Goal: Task Accomplishment & Management: Use online tool/utility

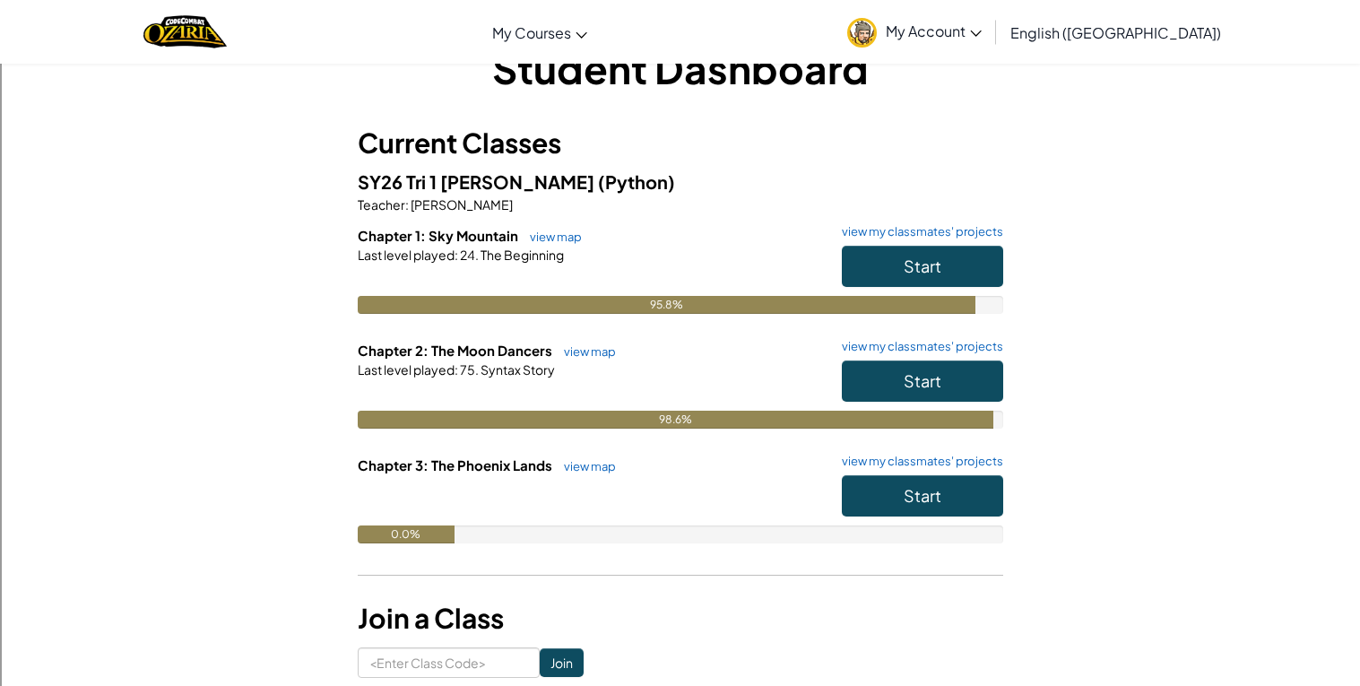
scroll to position [69, 0]
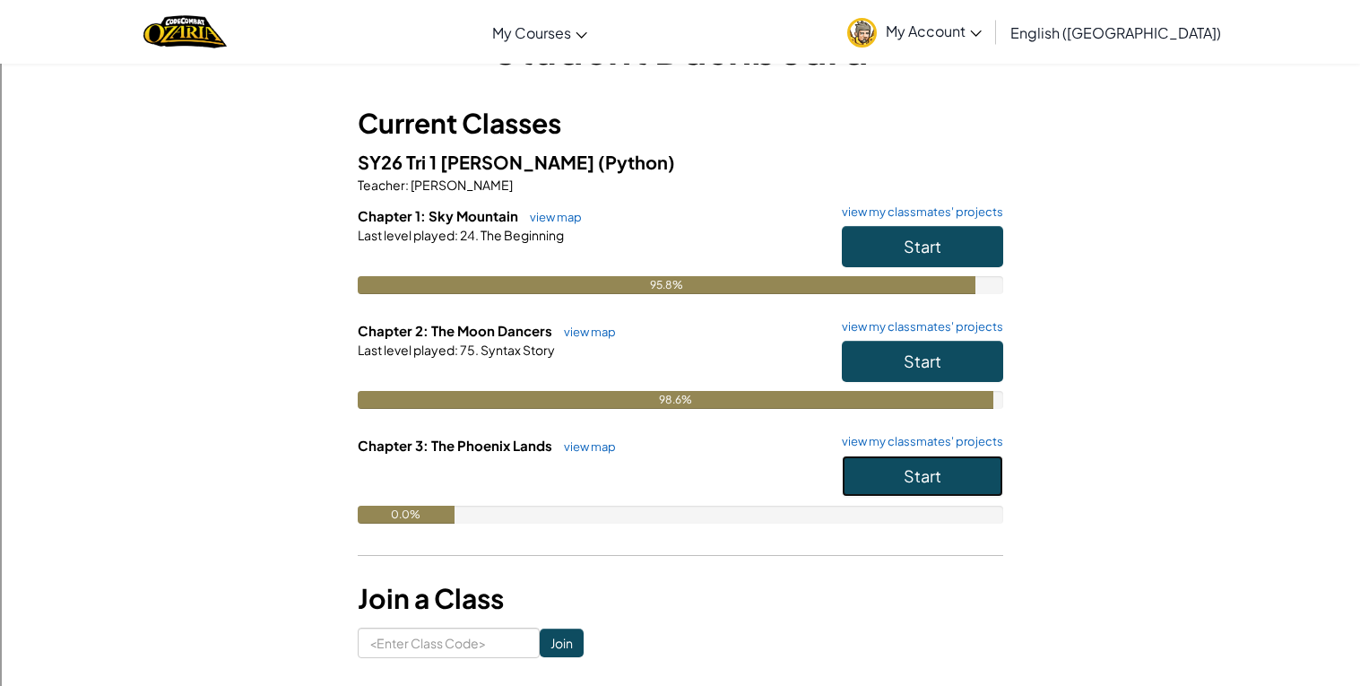
click at [859, 480] on button "Start" at bounding box center [922, 475] width 161 height 41
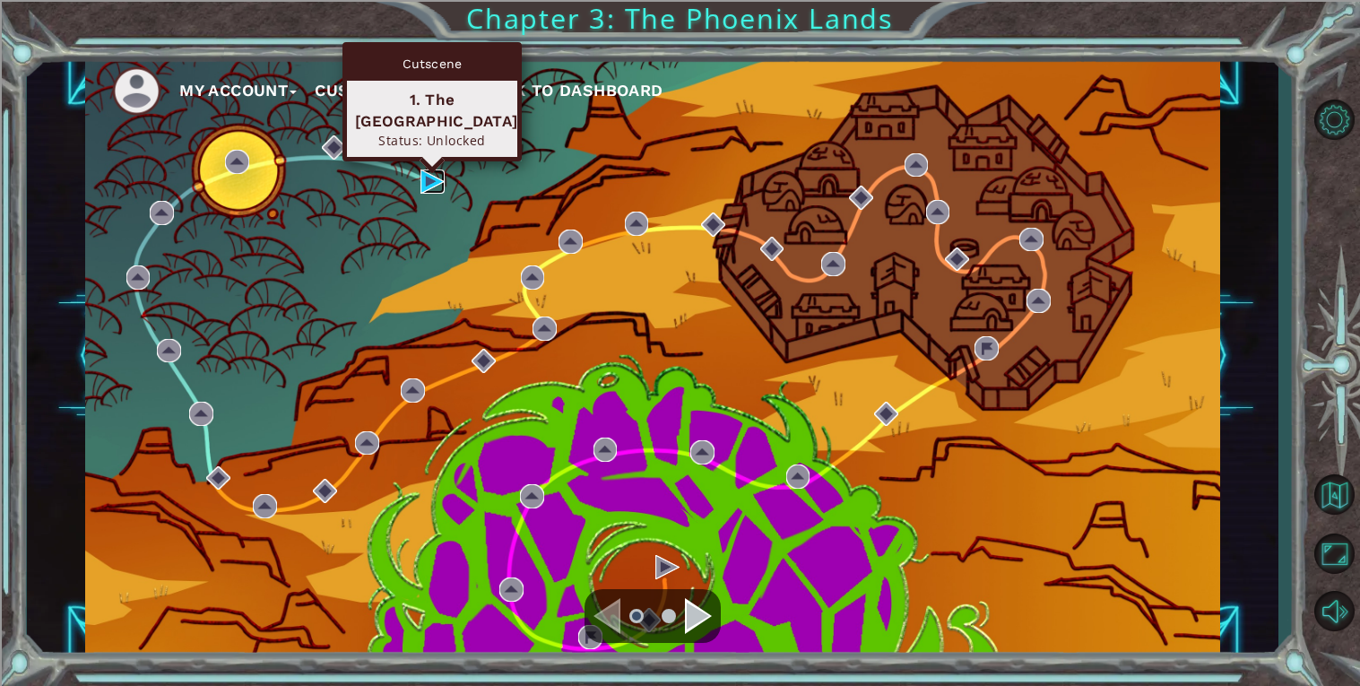
click at [420, 179] on img at bounding box center [432, 181] width 24 height 24
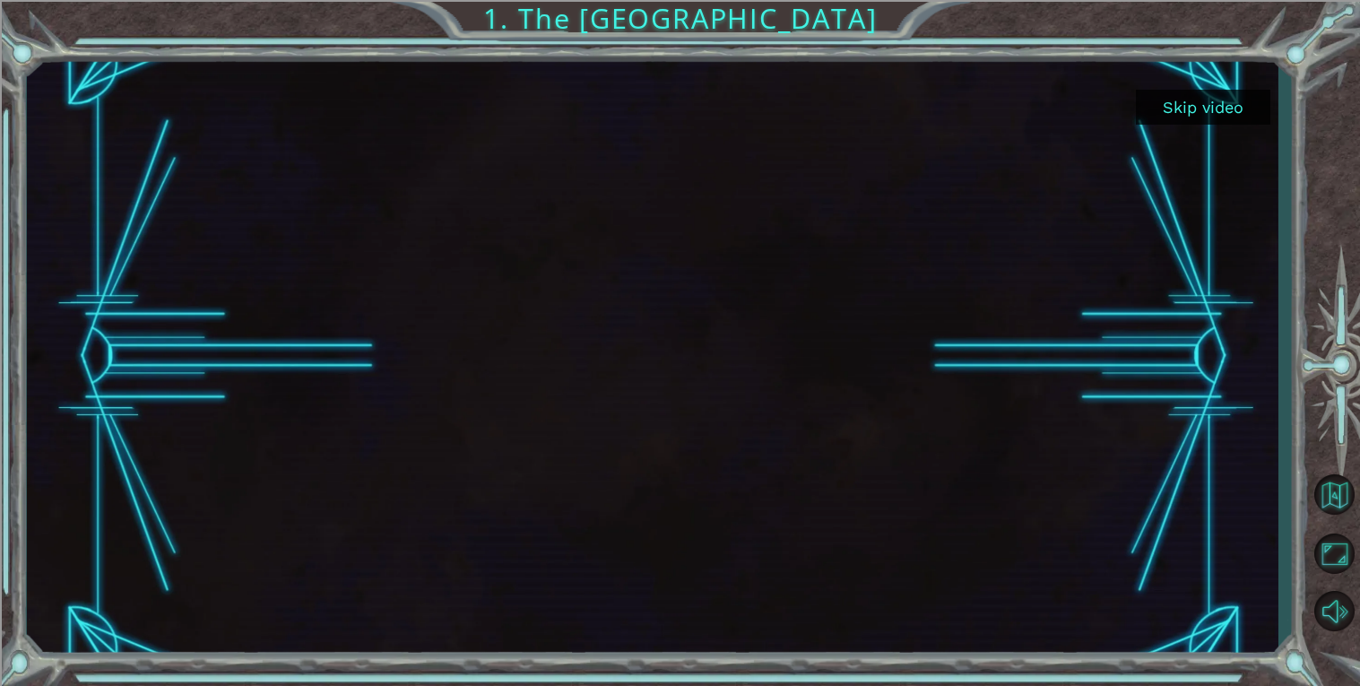
click at [1173, 116] on button "Skip video" at bounding box center [1203, 107] width 134 height 35
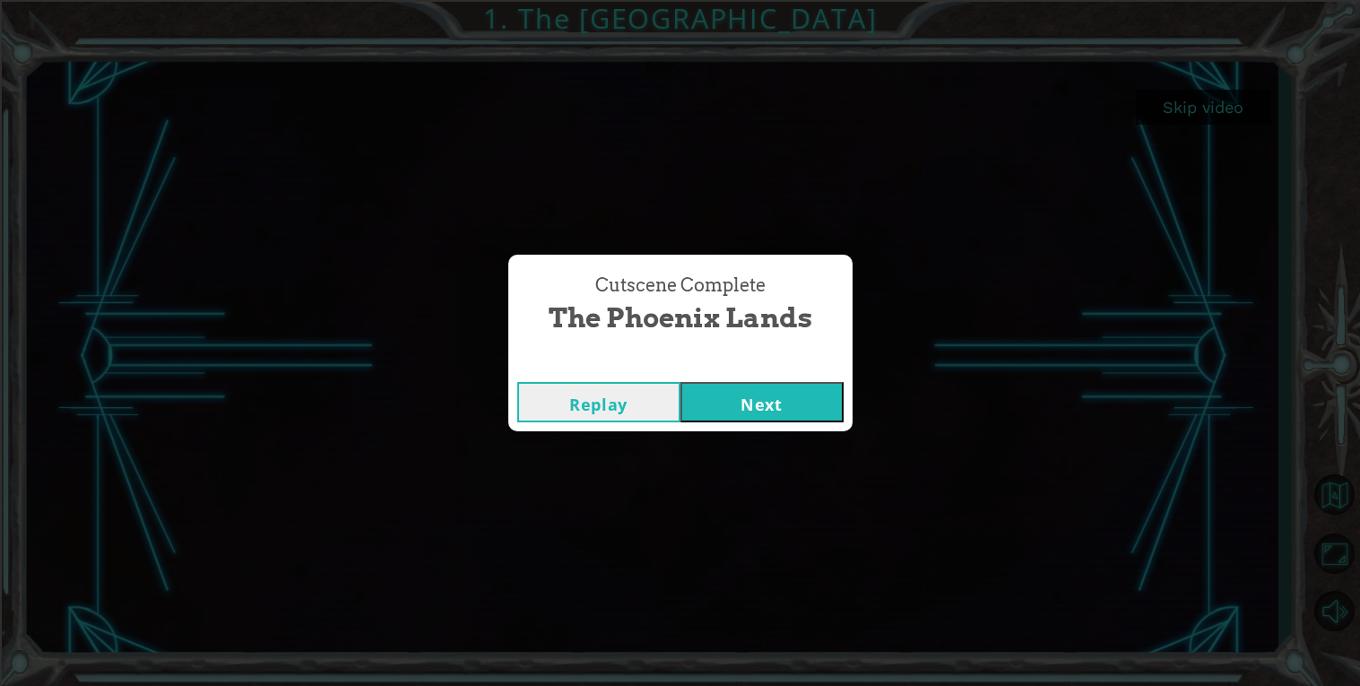
click at [802, 394] on button "Next" at bounding box center [761, 402] width 163 height 40
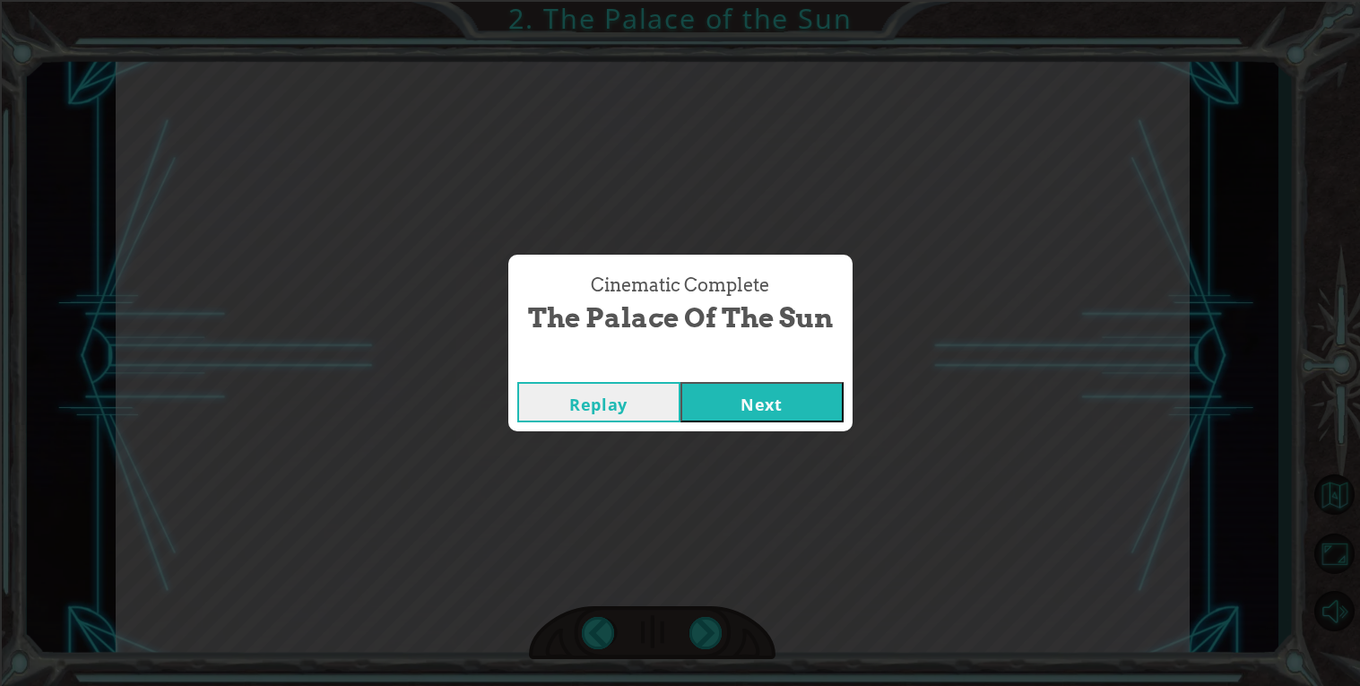
click at [760, 406] on button "Next" at bounding box center [761, 402] width 163 height 40
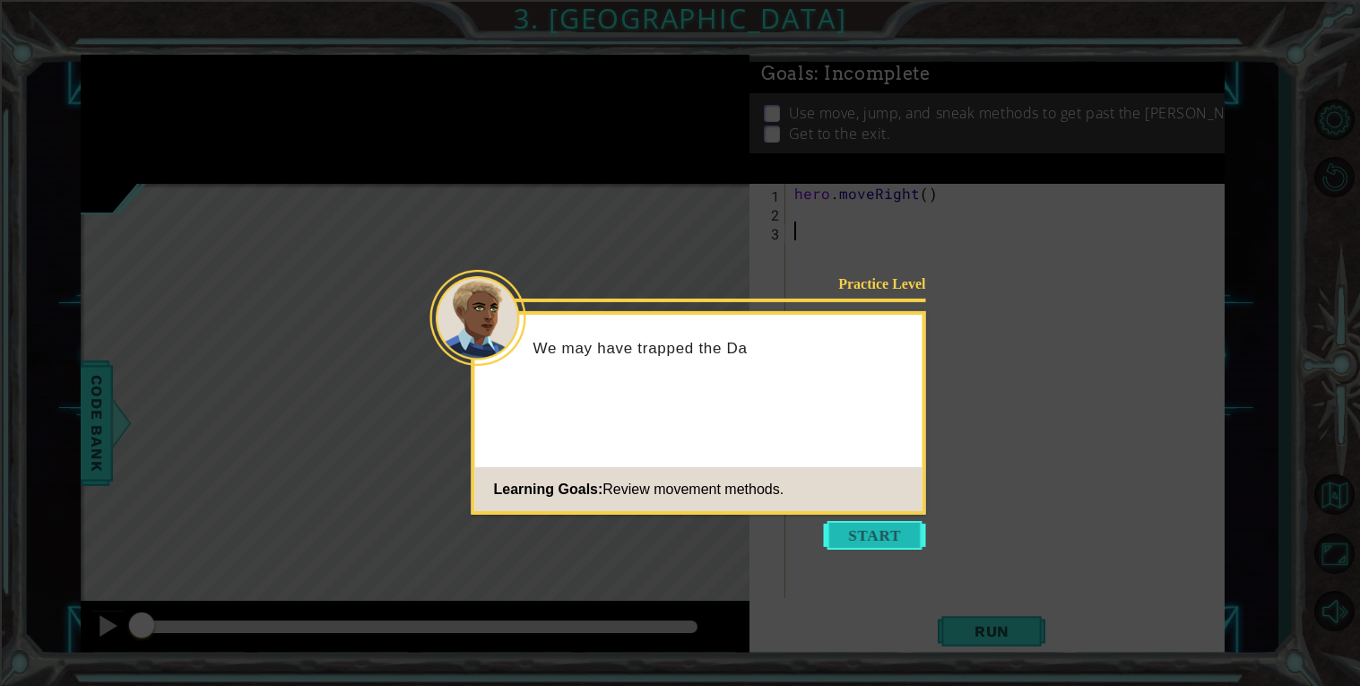
click at [898, 541] on button "Start" at bounding box center [875, 535] width 102 height 29
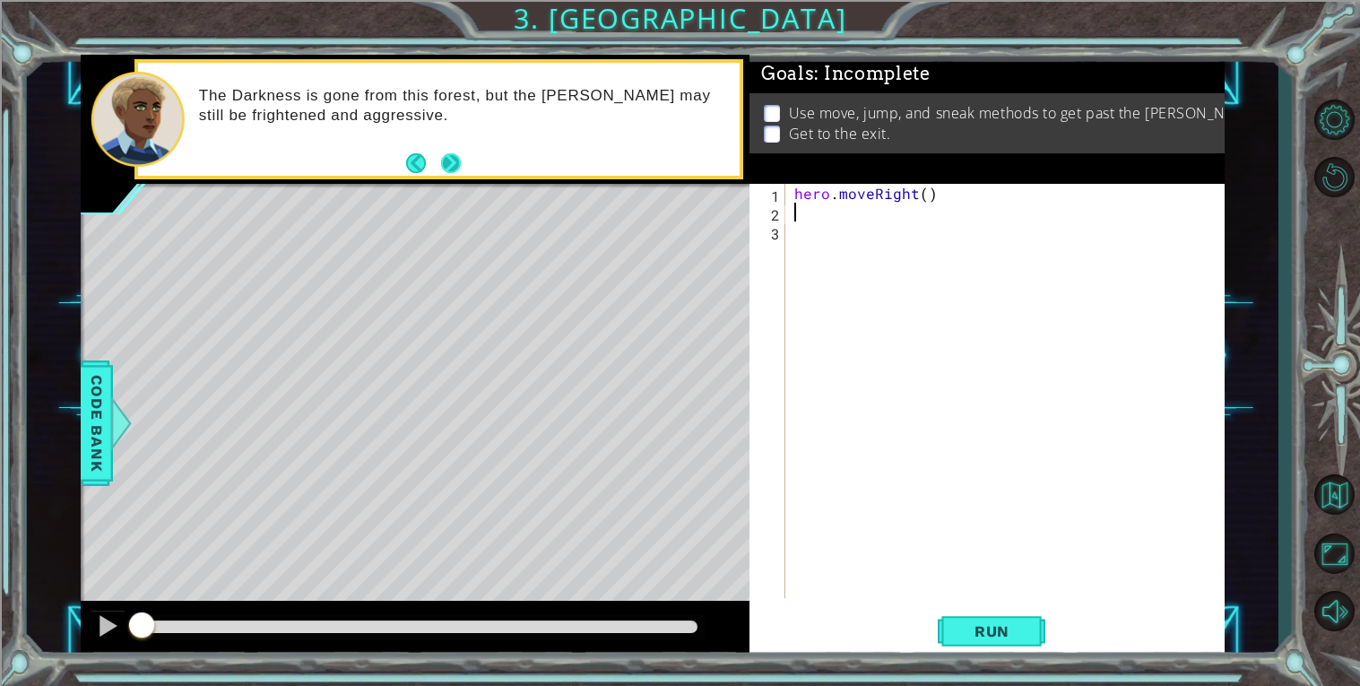
click at [443, 166] on button "Next" at bounding box center [451, 163] width 20 height 20
click at [816, 214] on div "hero . moveRight ( )" at bounding box center [1010, 410] width 438 height 452
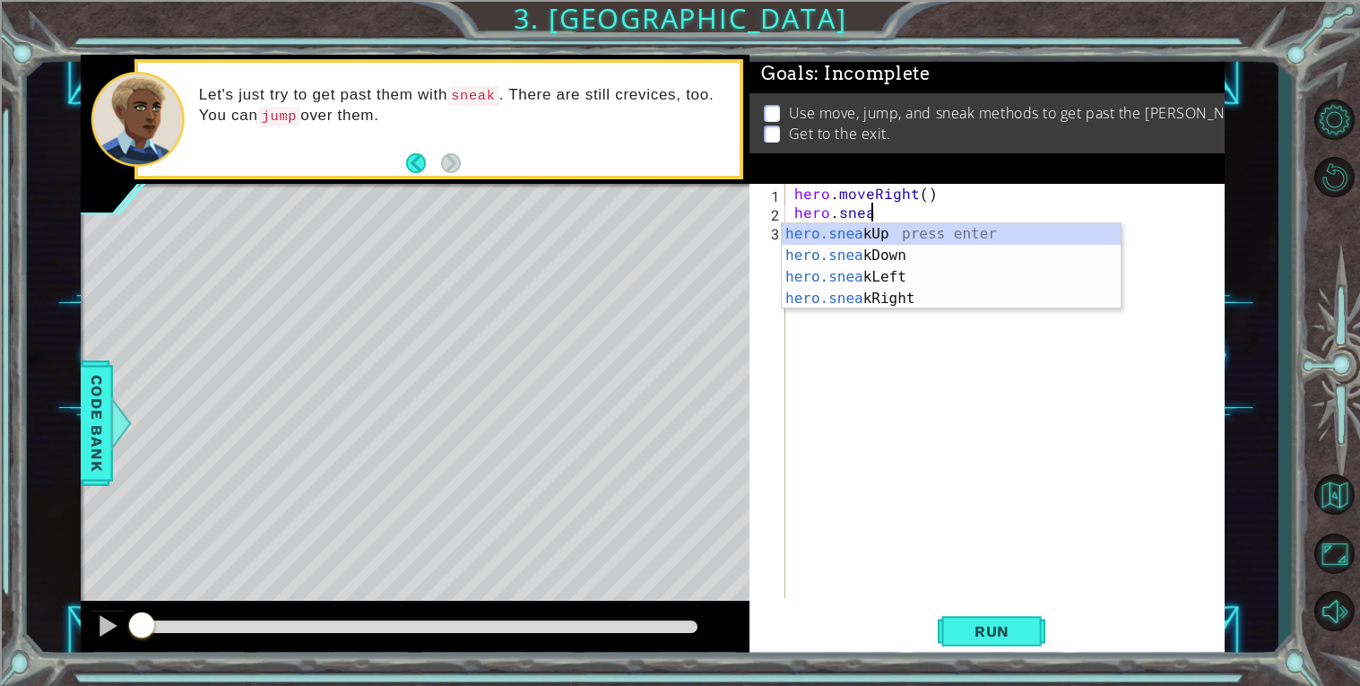
scroll to position [0, 4]
click at [833, 233] on div "hero.sneak Up press enter hero.sneak Down press enter hero.sneak Left press ent…" at bounding box center [951, 287] width 339 height 129
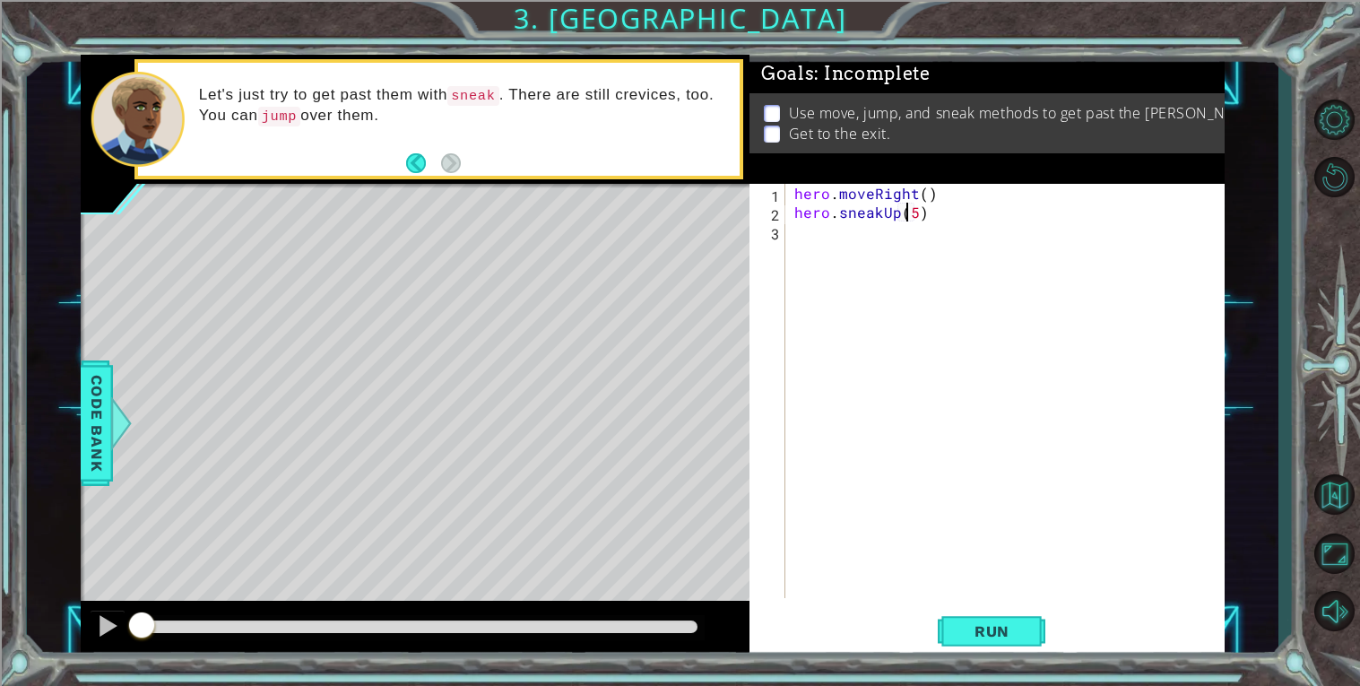
scroll to position [0, 6]
type textarea "hero.sneakUp(5)"
click at [965, 616] on button "Run" at bounding box center [992, 631] width 108 height 48
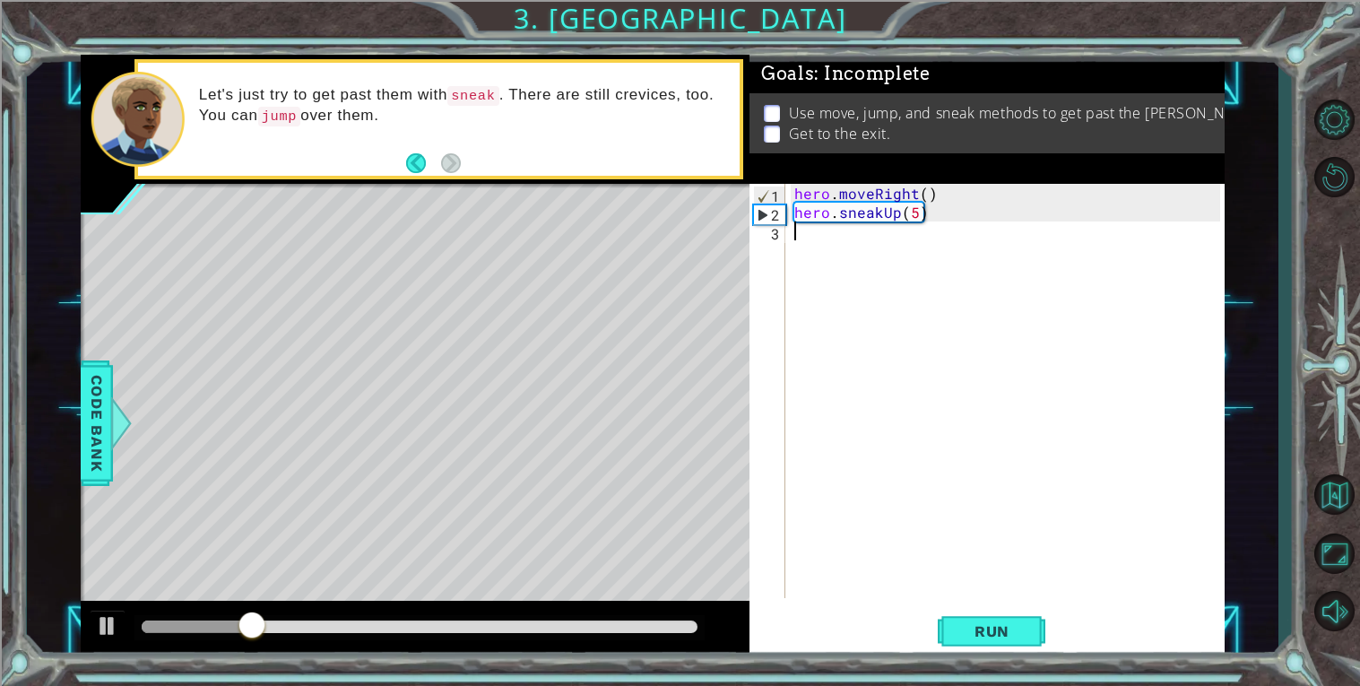
click at [867, 231] on div "hero . moveRight ( ) hero . sneakUp ( 5 )" at bounding box center [1010, 410] width 438 height 452
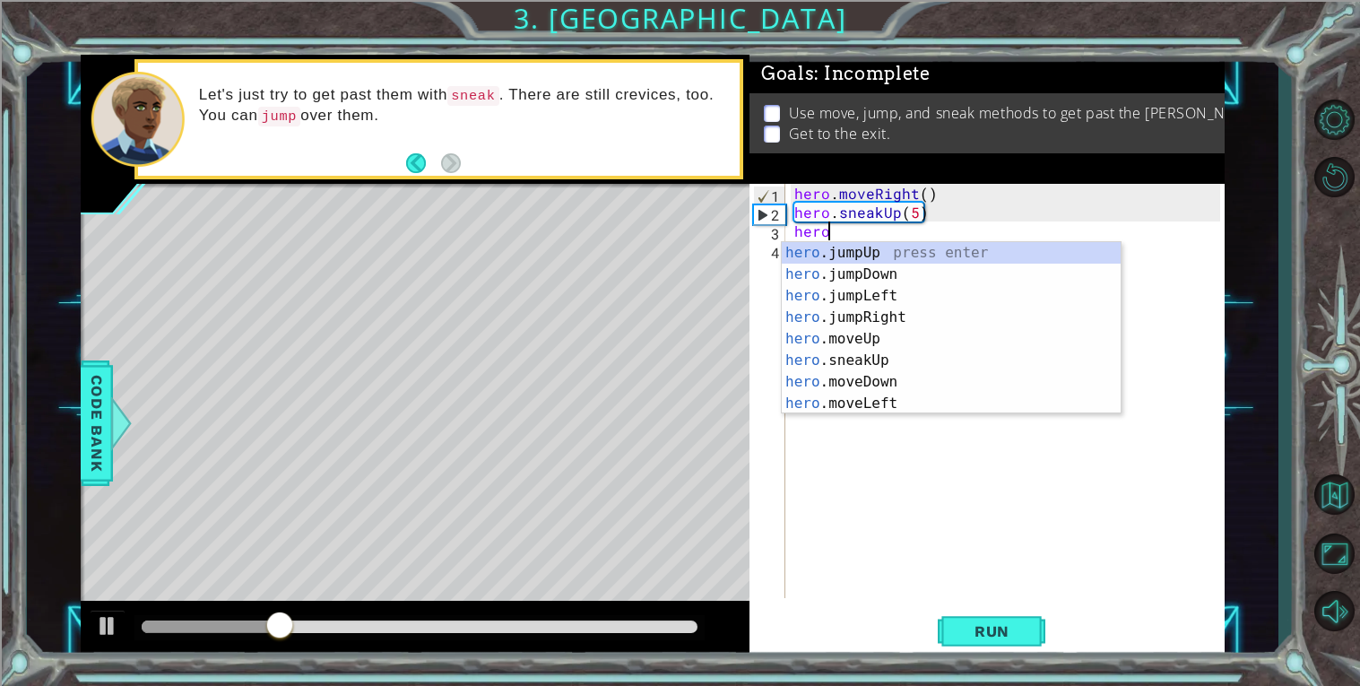
type textarea "hero."
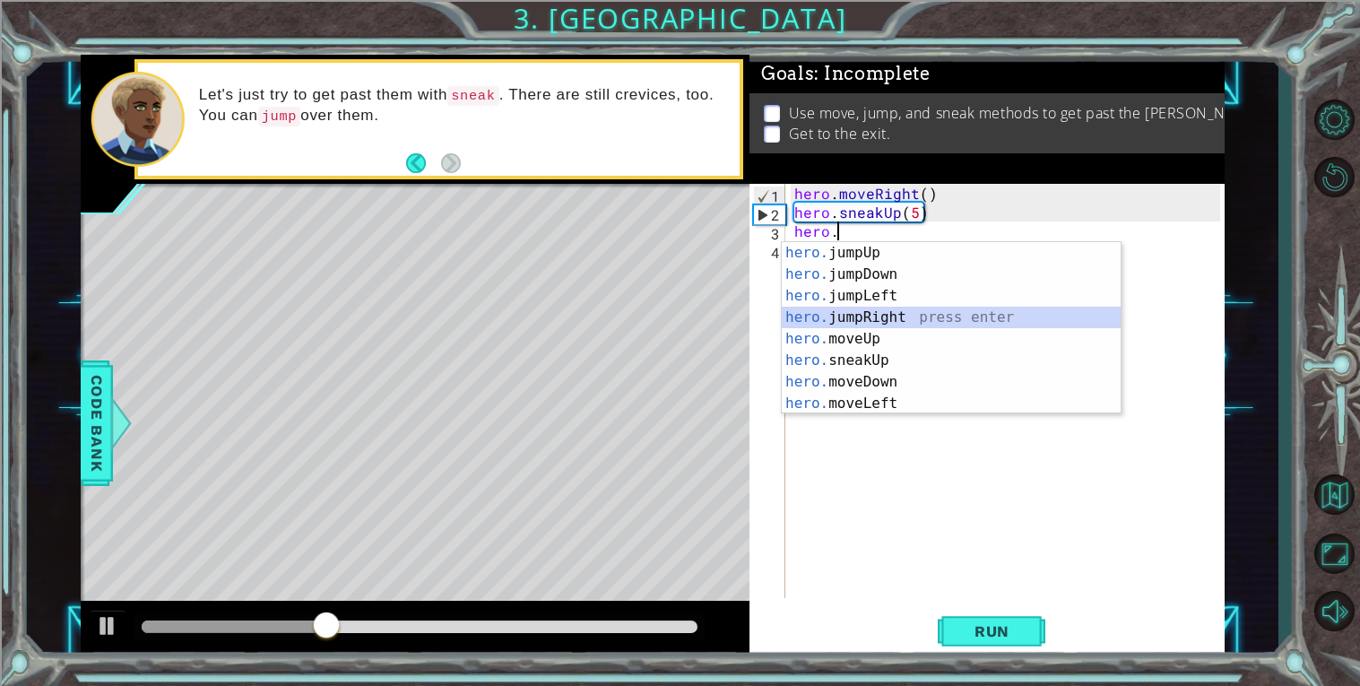
click at [863, 311] on div "hero. jumpUp press enter hero. jumpDown press enter hero. jumpLeft press enter …" at bounding box center [951, 349] width 339 height 215
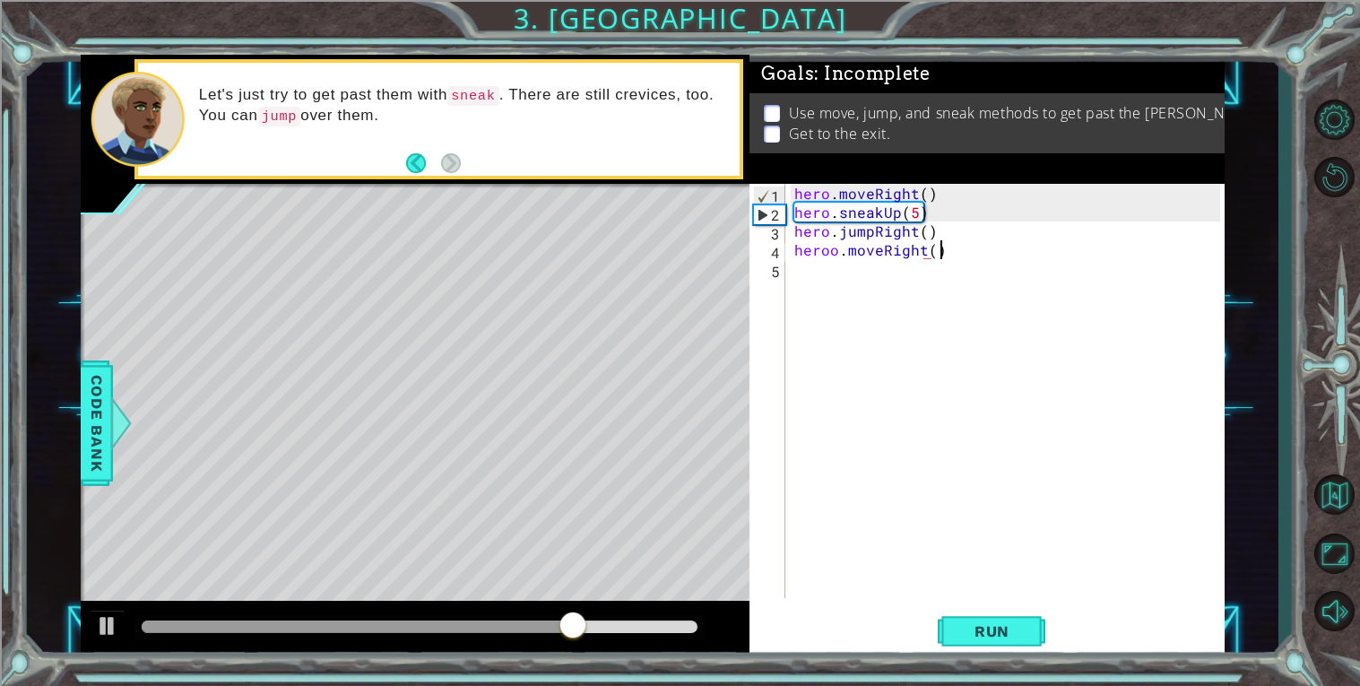
scroll to position [0, 7]
click at [834, 248] on div "hero . moveRight ( ) hero . sneakUp ( 5 ) hero . jumpRight ( ) heroo . moveRigh…" at bounding box center [1010, 410] width 438 height 452
type textarea "hero.moveRight()"
click at [967, 242] on div "hero . moveRight ( ) hero . sneakUp ( 5 ) hero . jumpRight ( ) hero . moveRight…" at bounding box center [1010, 410] width 438 height 452
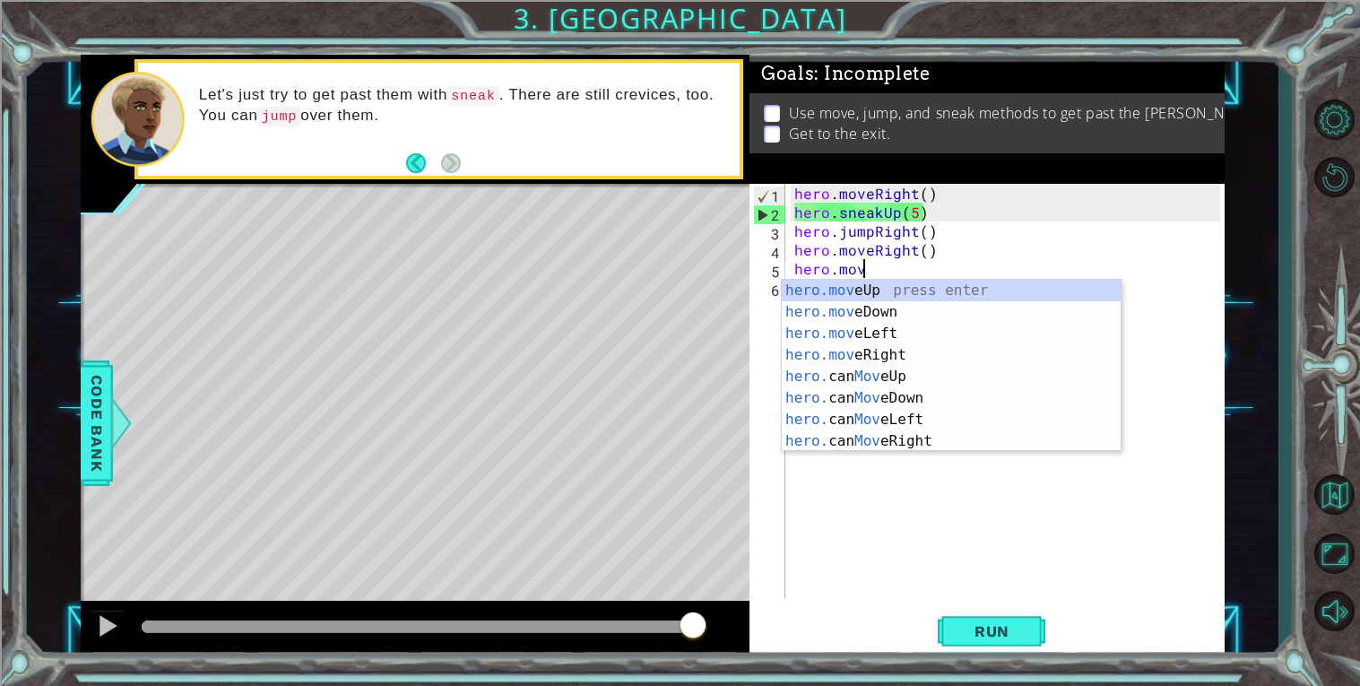
scroll to position [0, 4]
click at [978, 310] on div "hero.move Up press enter hero.move Down press enter hero.move Left press enter …" at bounding box center [951, 387] width 339 height 215
type textarea "hero.moveDown(1)"
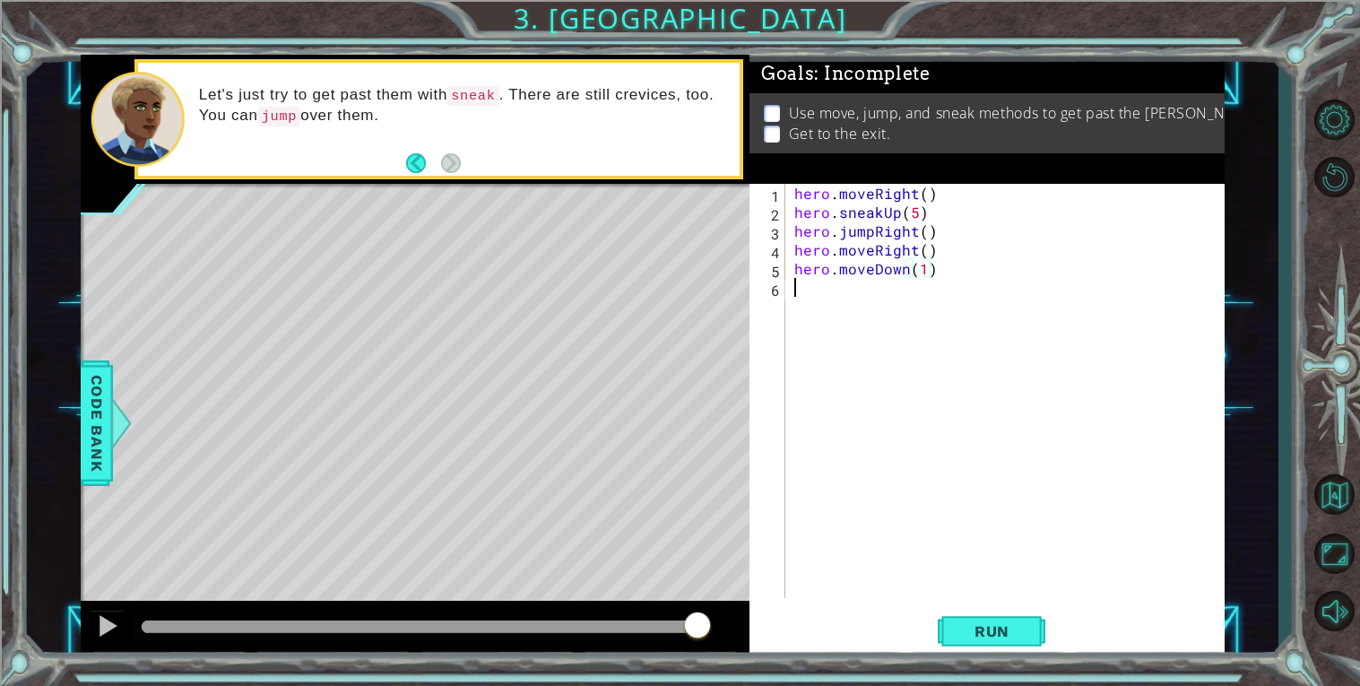
click at [873, 292] on div "hero . moveRight ( ) hero . sneakUp ( 5 ) hero . jumpRight ( ) hero . moveRight…" at bounding box center [1010, 410] width 438 height 452
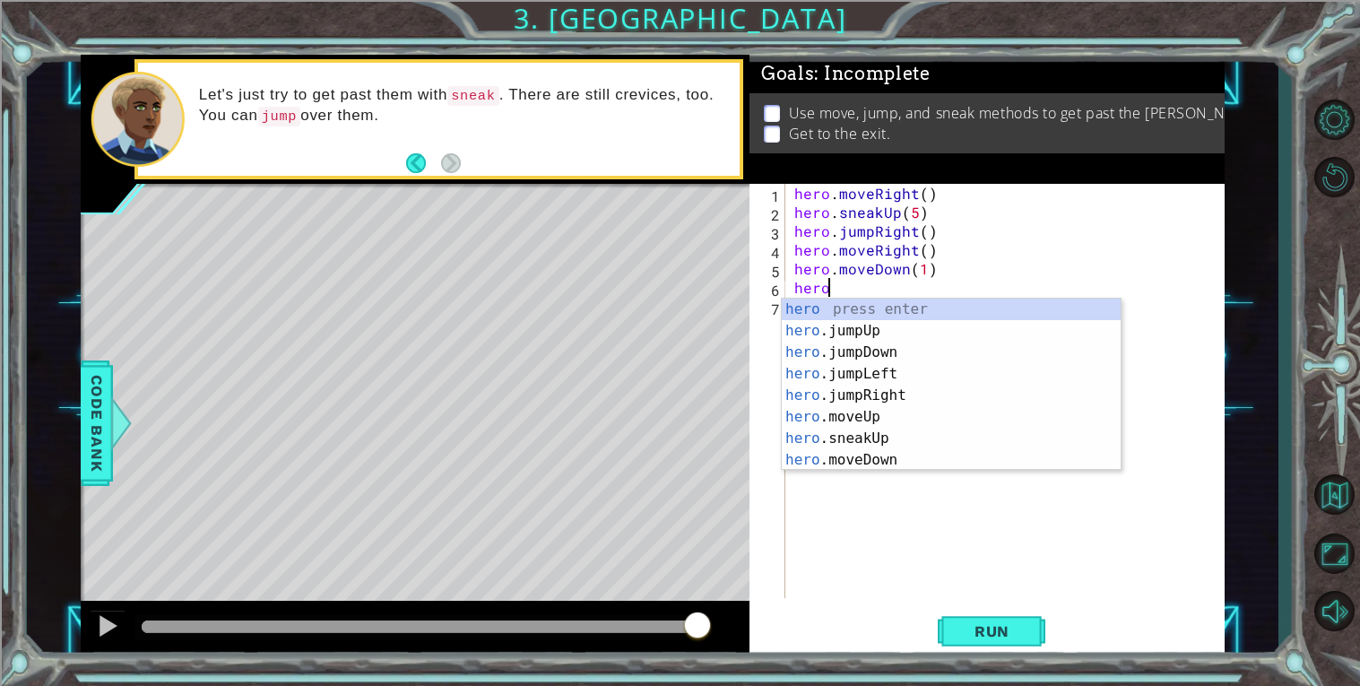
scroll to position [0, 2]
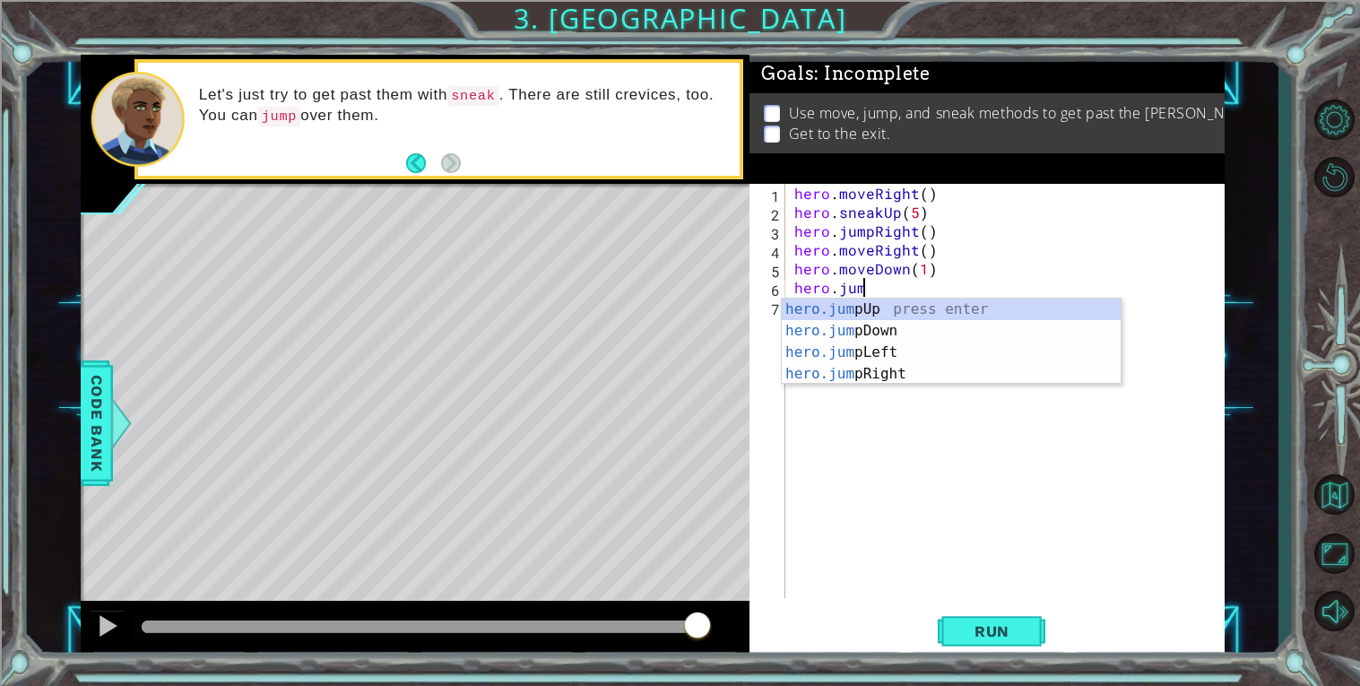
type textarea "hero.jump"
click at [819, 372] on div "hero.jump Up press enter hero.jump Down press enter hero.jump Left press enter …" at bounding box center [951, 363] width 339 height 129
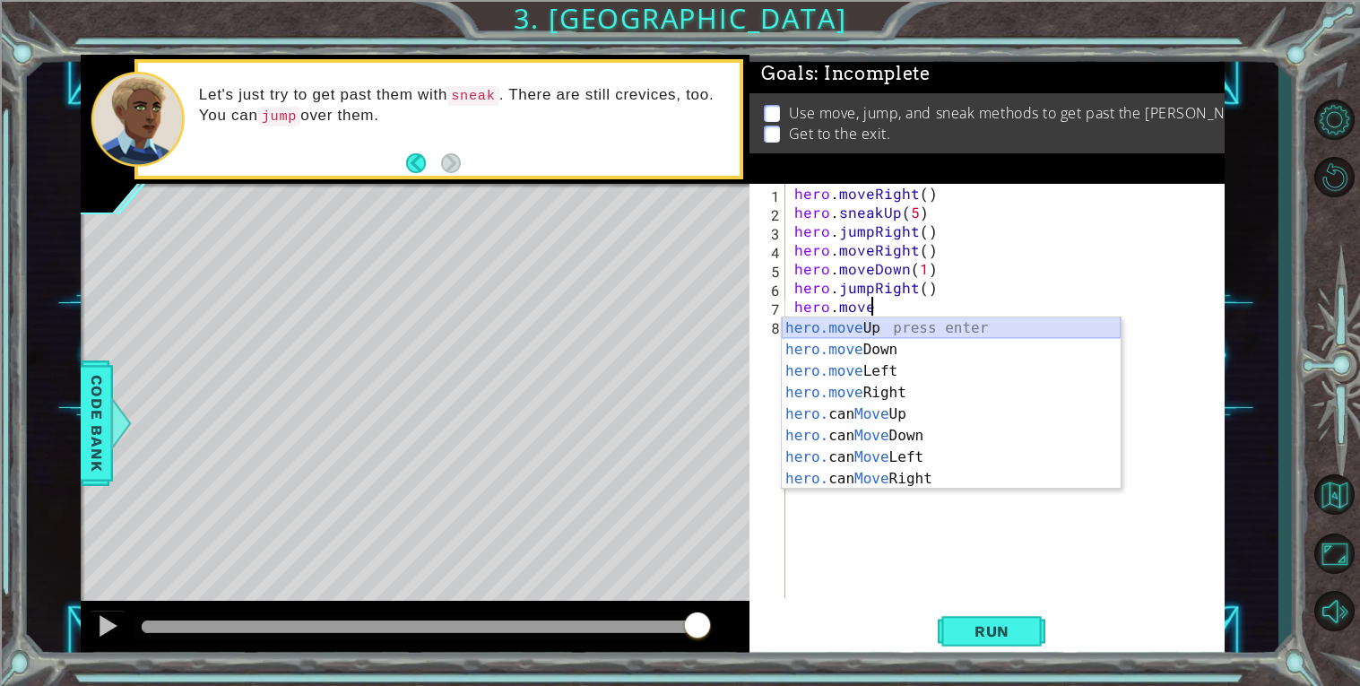
click at [848, 328] on div "hero.move Up press enter hero.move Down press enter hero.move Left press enter …" at bounding box center [951, 424] width 339 height 215
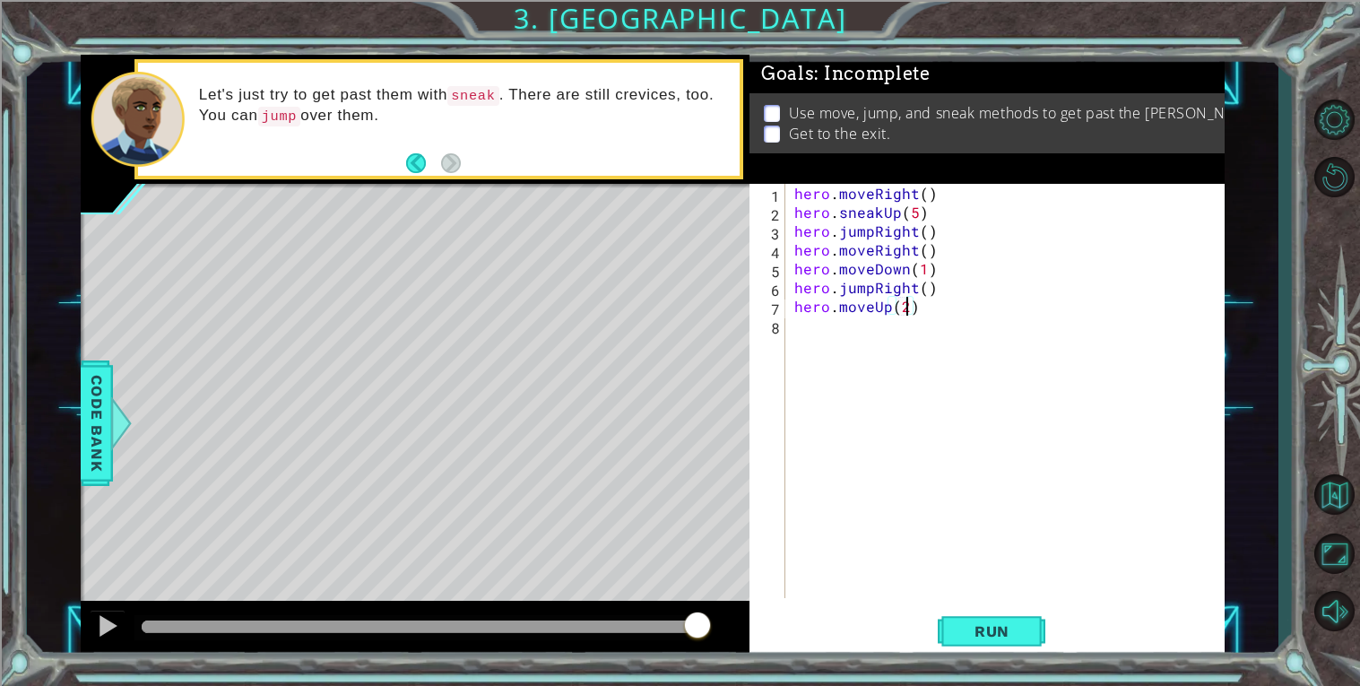
scroll to position [0, 5]
type textarea "hero.moveUp(2)"
click at [974, 622] on span "Run" at bounding box center [992, 631] width 71 height 18
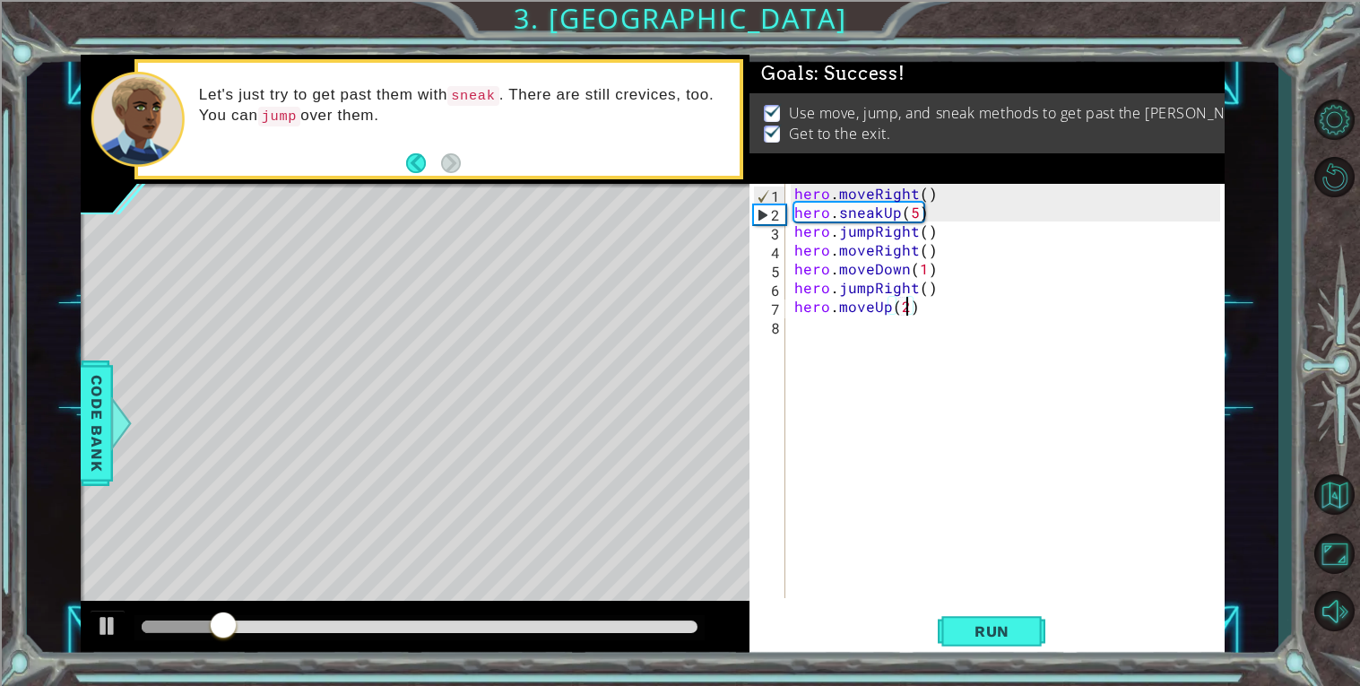
click at [678, 629] on div at bounding box center [420, 626] width 556 height 13
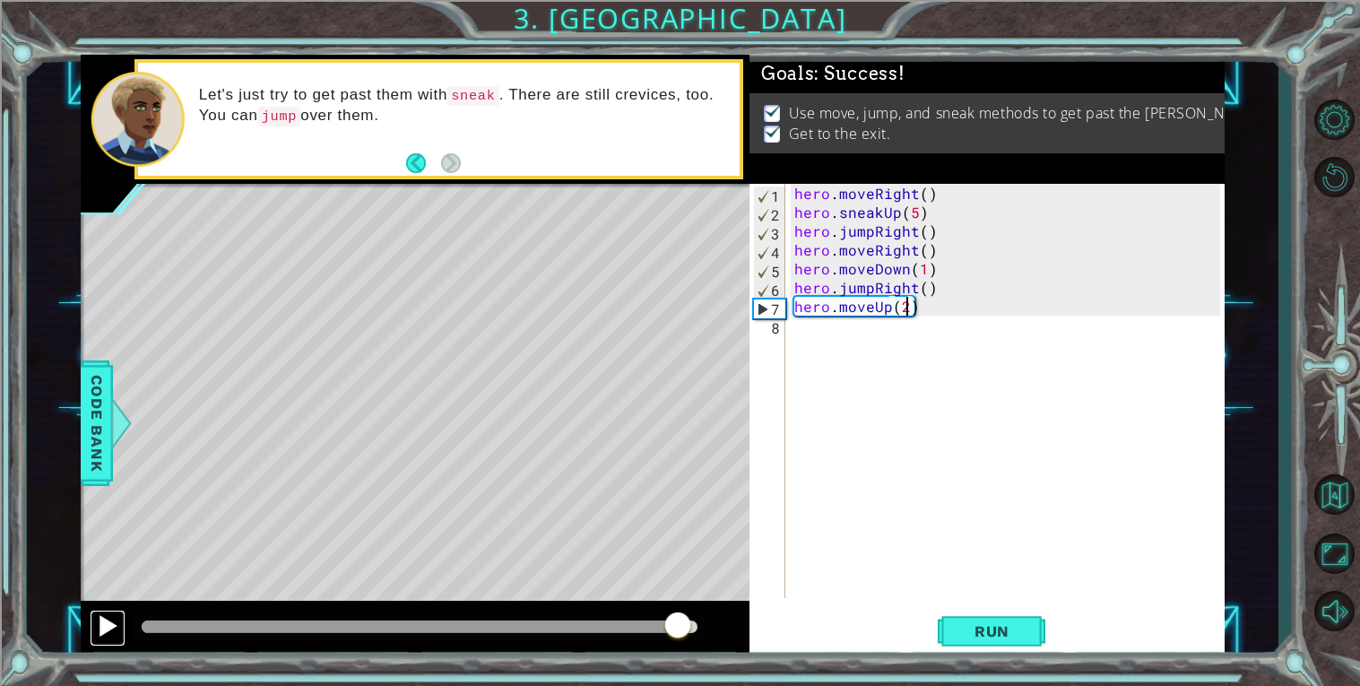
click at [97, 622] on div at bounding box center [107, 625] width 23 height 23
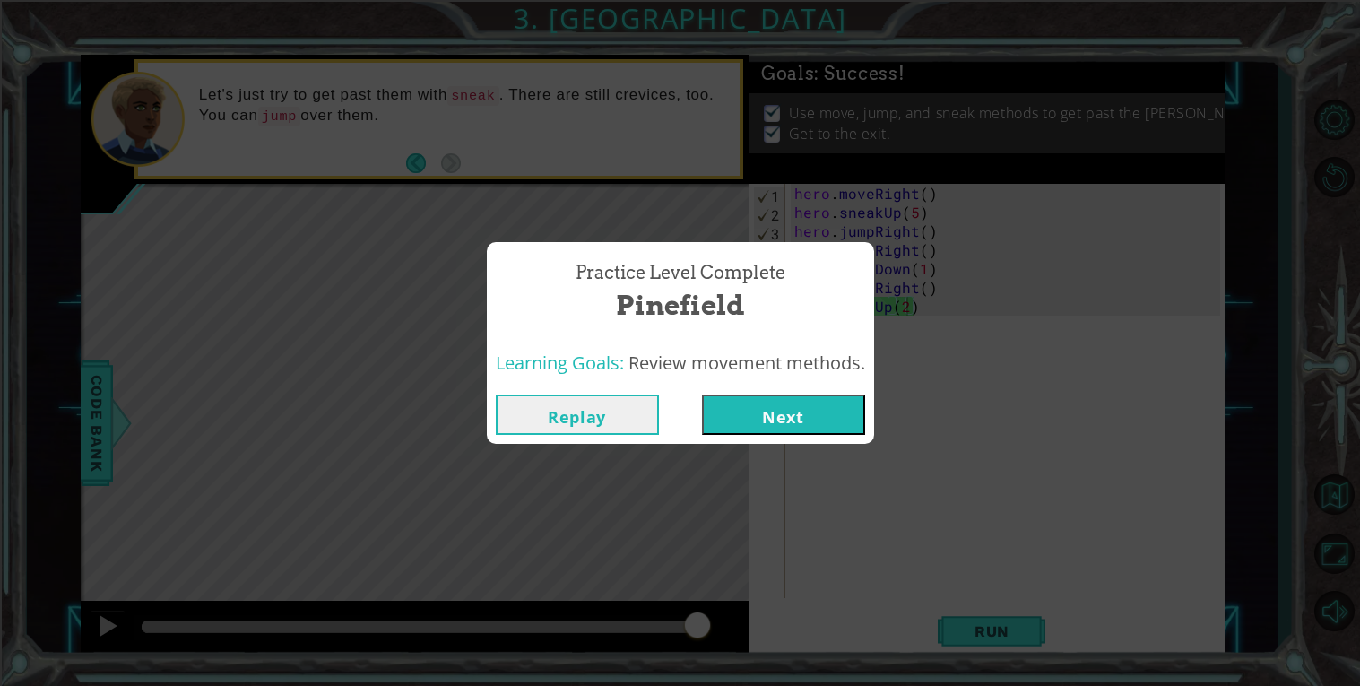
click at [818, 411] on button "Next" at bounding box center [783, 414] width 163 height 40
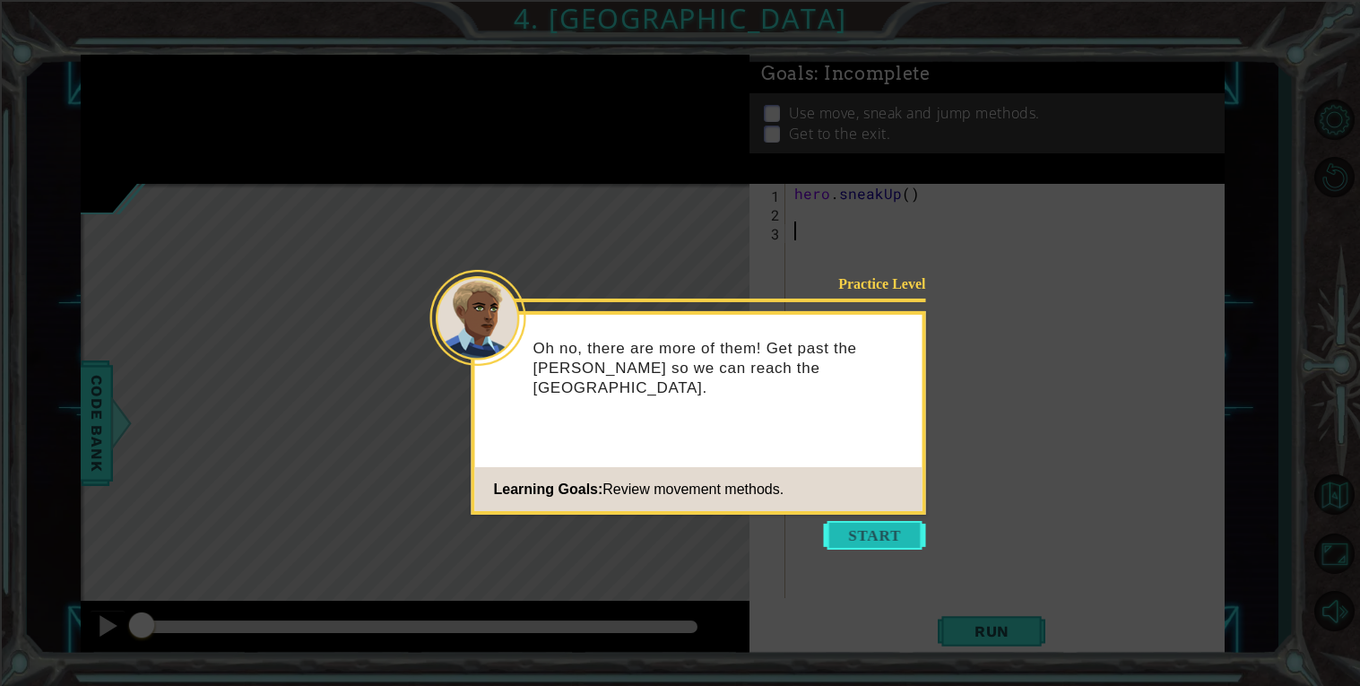
click at [852, 536] on button "Start" at bounding box center [875, 535] width 102 height 29
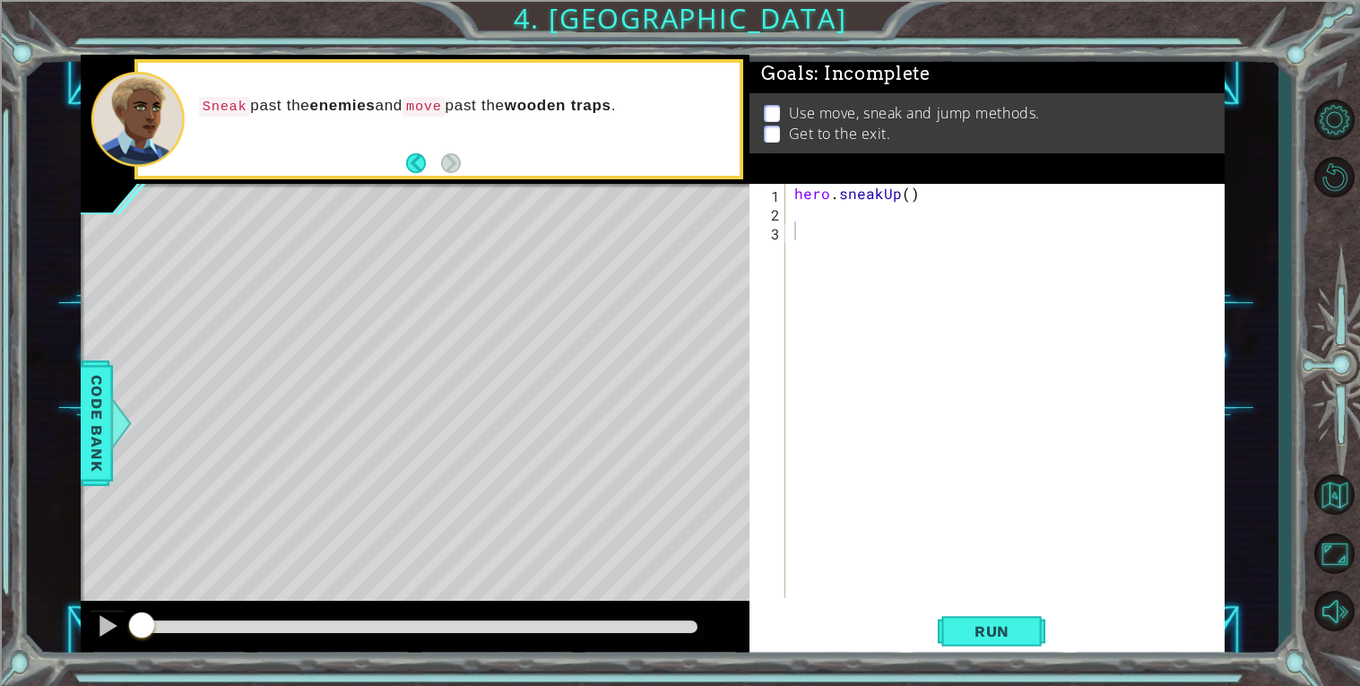
click at [848, 208] on div "hero . sneakUp ( )" at bounding box center [1010, 410] width 438 height 452
click at [847, 203] on div "hero . sneakUp ( )" at bounding box center [1010, 410] width 438 height 452
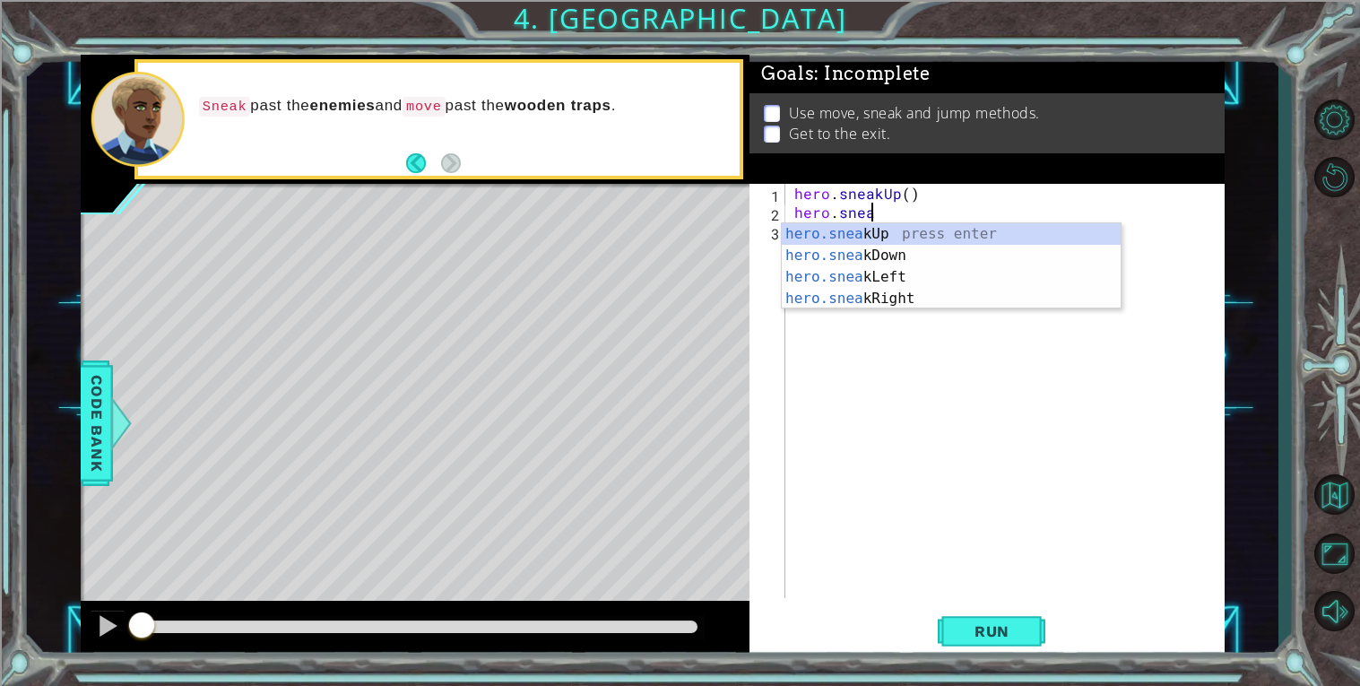
scroll to position [0, 4]
click at [809, 295] on div "hero.sneak Up press enter hero.sneak Down press enter hero.sneak Left press ent…" at bounding box center [951, 287] width 339 height 129
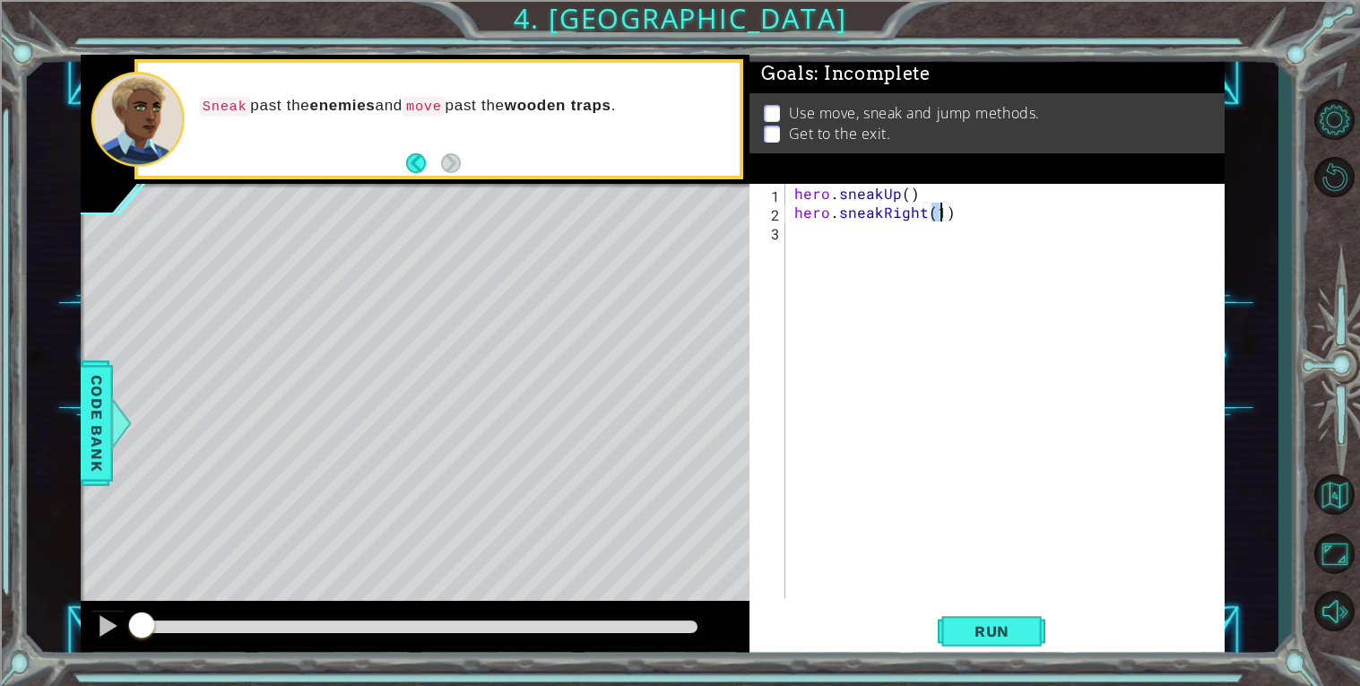
type textarea "hero.sneakRight(2)"
click at [819, 229] on div "hero . sneakUp ( ) hero . sneakRight ( 2 )" at bounding box center [1010, 410] width 438 height 452
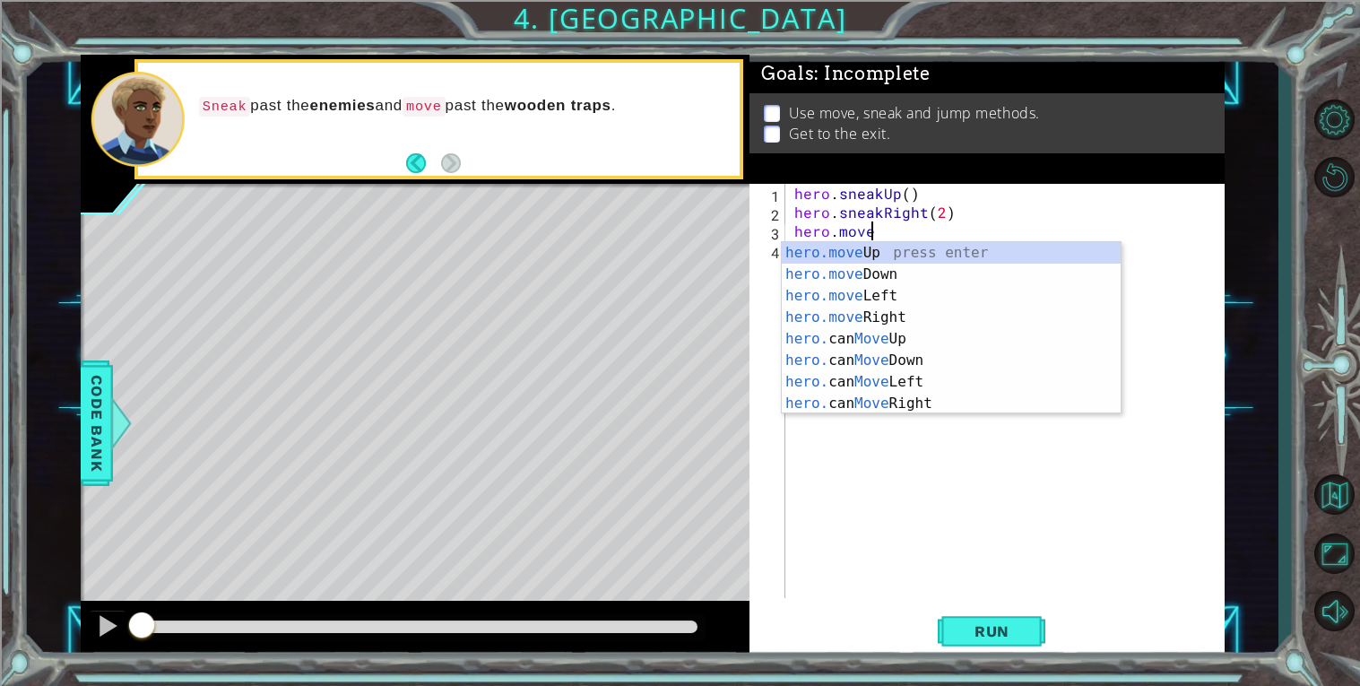
scroll to position [0, 4]
click at [878, 311] on div "hero.move Up press enter hero.move Down press enter hero.move Left press enter …" at bounding box center [951, 349] width 339 height 215
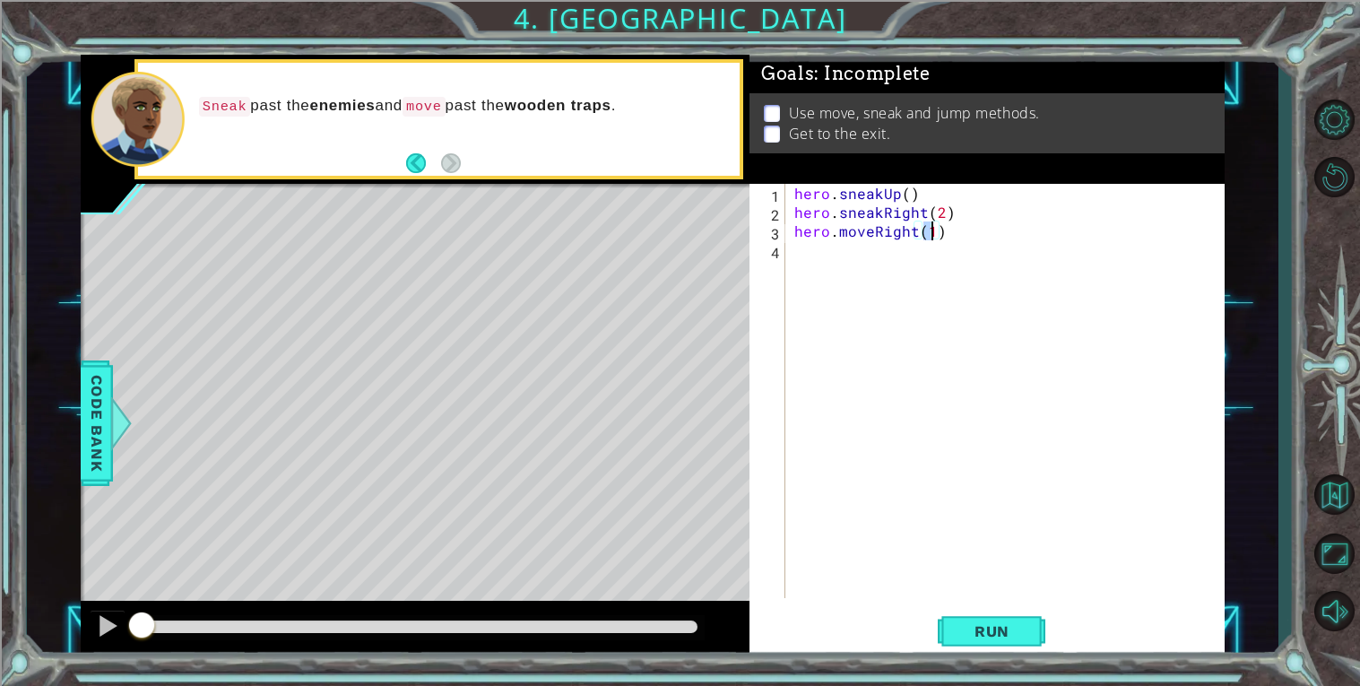
type textarea "hero.moveRight(2)"
click at [803, 251] on div "hero . sneakUp ( ) hero . sneakRight ( 2 ) hero . moveRight ( 2 )" at bounding box center [1010, 410] width 438 height 452
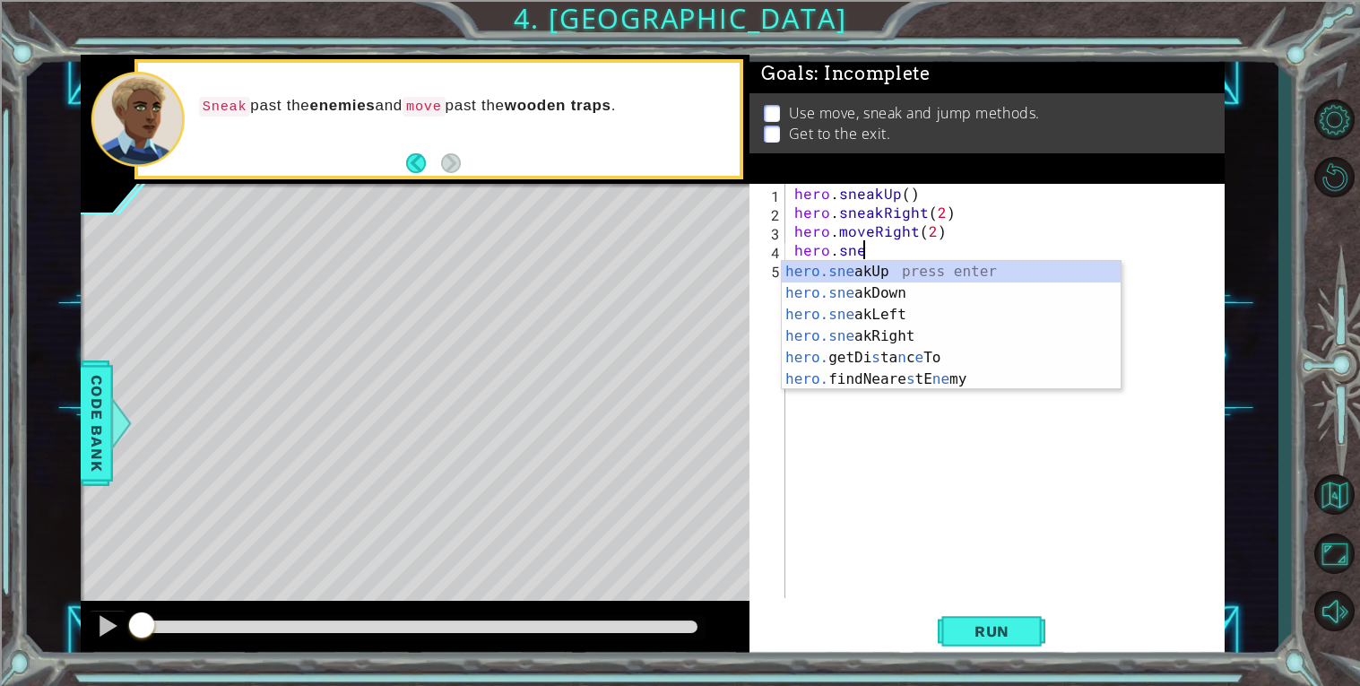
scroll to position [0, 4]
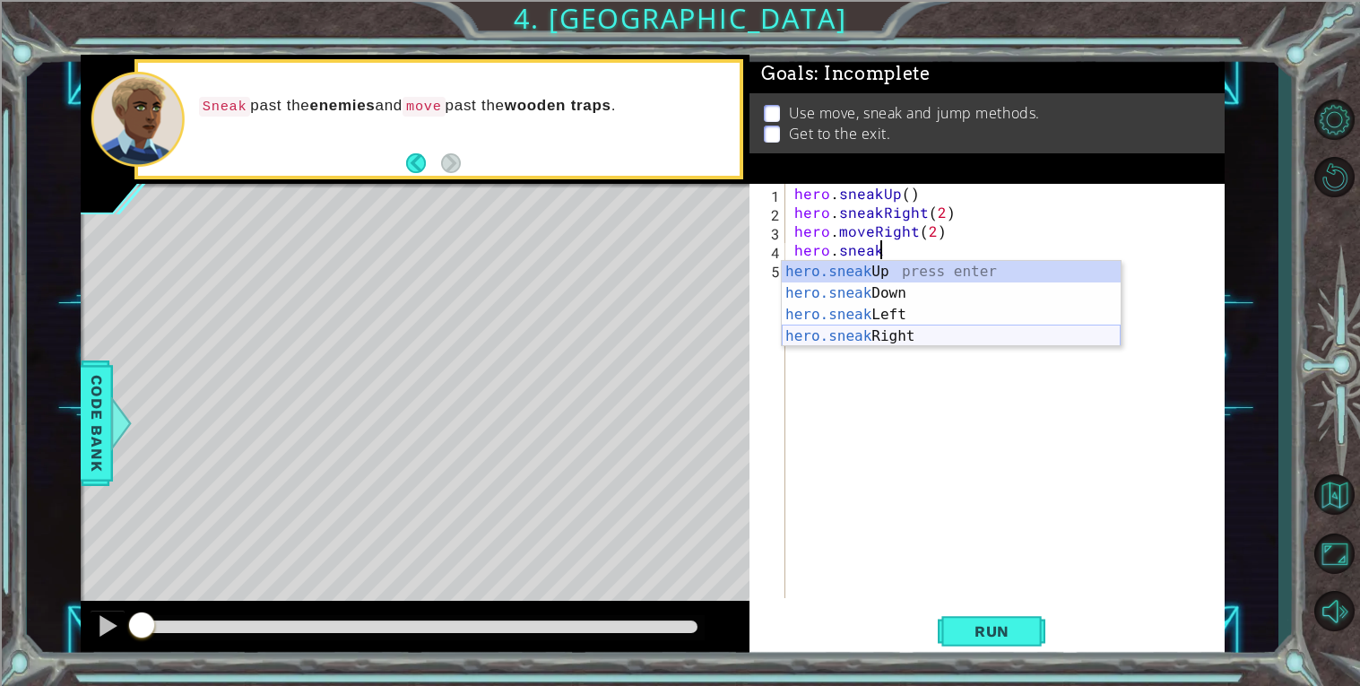
click at [816, 329] on div "hero.sneak Up press enter hero.sneak Down press enter hero.sneak Left press ent…" at bounding box center [951, 325] width 339 height 129
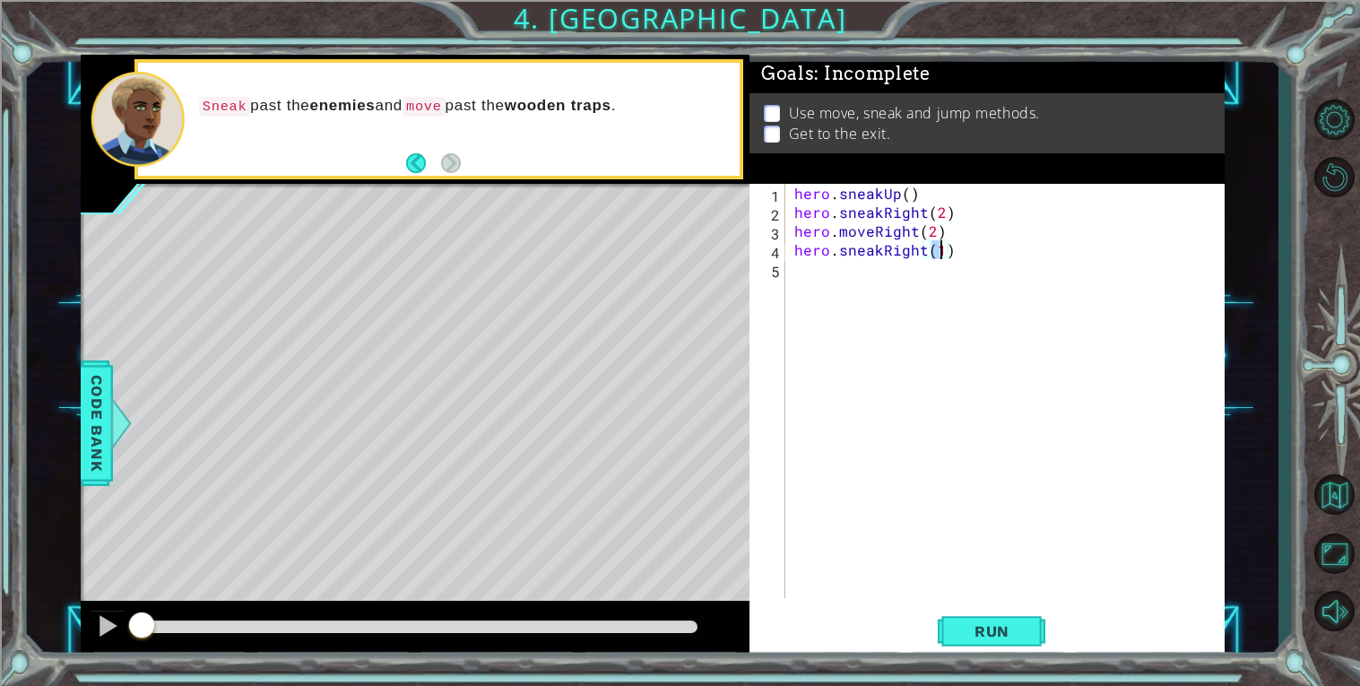
scroll to position [0, 7]
type textarea "hero.sneakRight(3)"
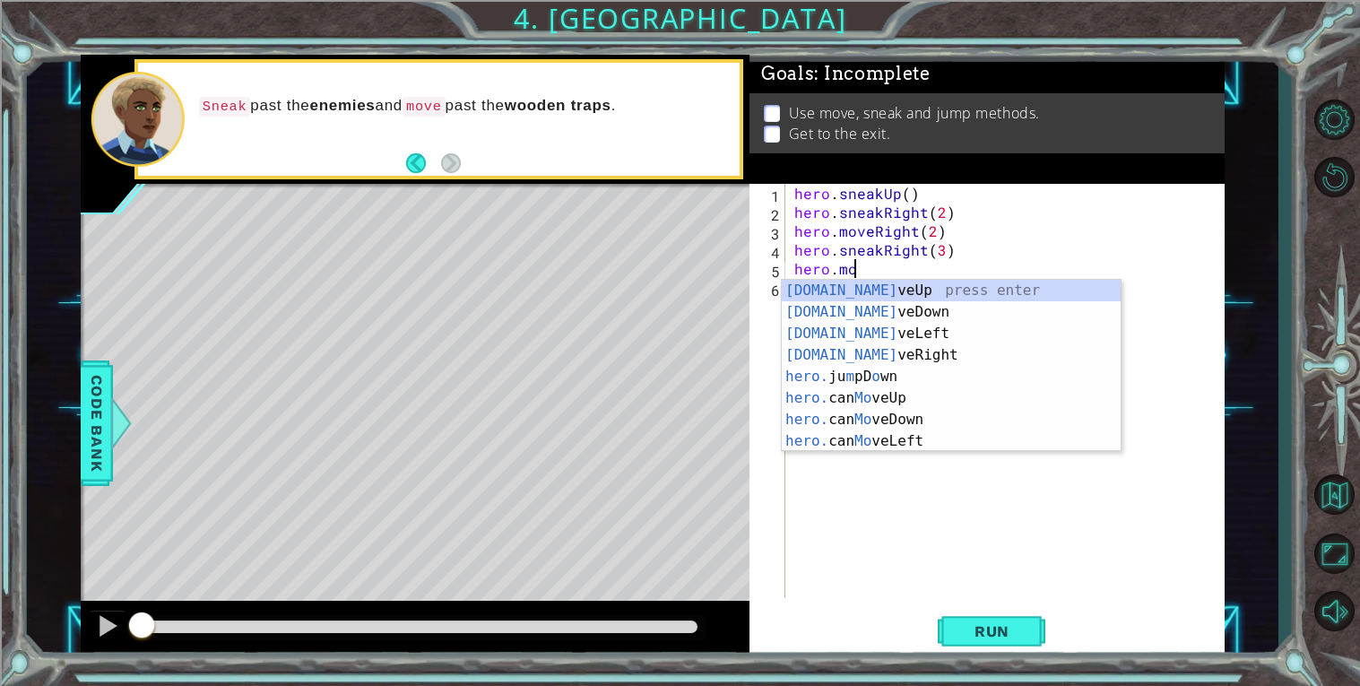
scroll to position [0, 2]
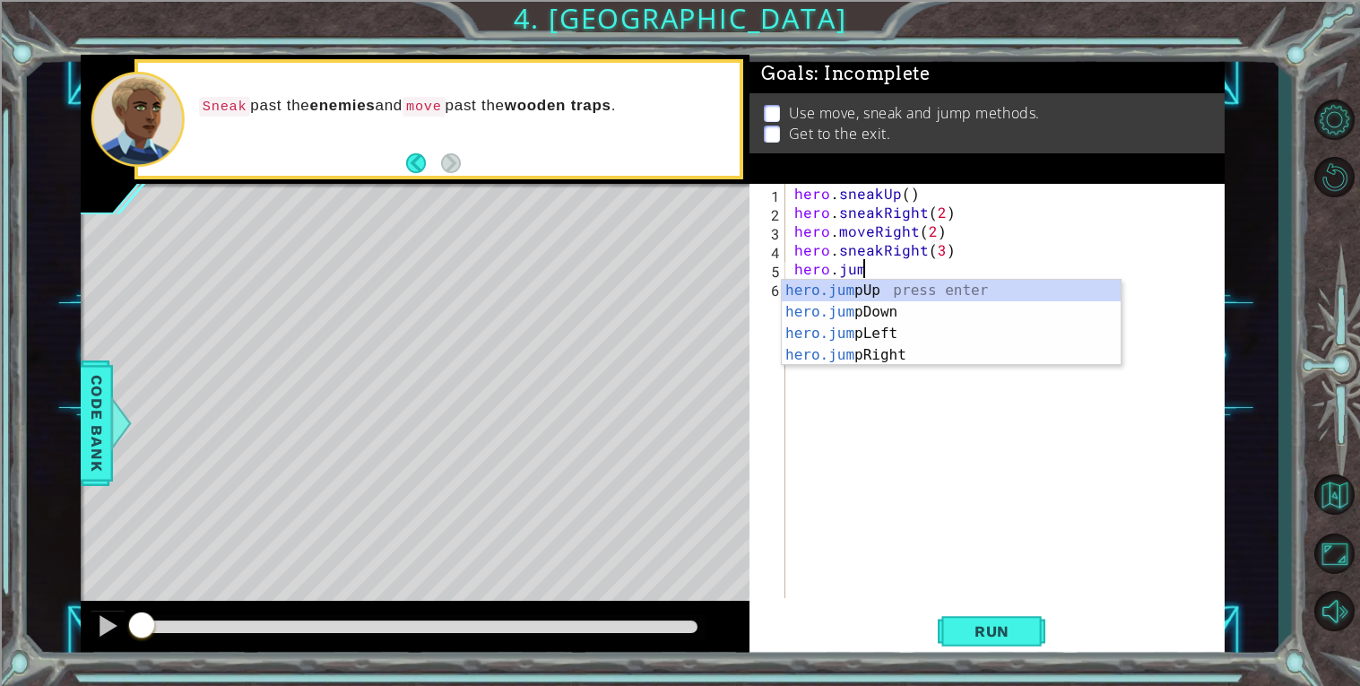
type textarea "hero.jump"
click at [836, 289] on div "hero.jump Up press enter hero.jump Down press enter hero.jump Left press enter …" at bounding box center [951, 344] width 339 height 129
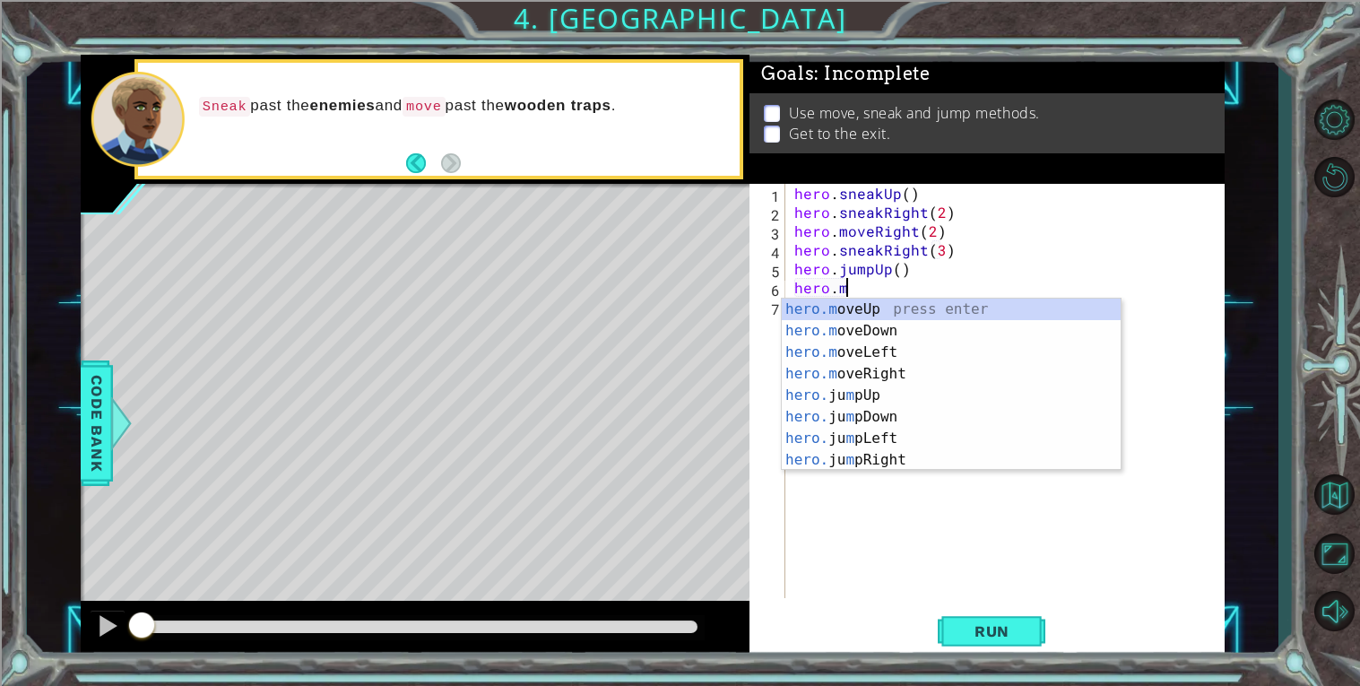
scroll to position [0, 3]
click at [879, 303] on div "hero.mov eUp press enter hero.mov eDown press enter hero.mov eLeft press enter …" at bounding box center [951, 406] width 339 height 215
type textarea "hero.moveUp(1)"
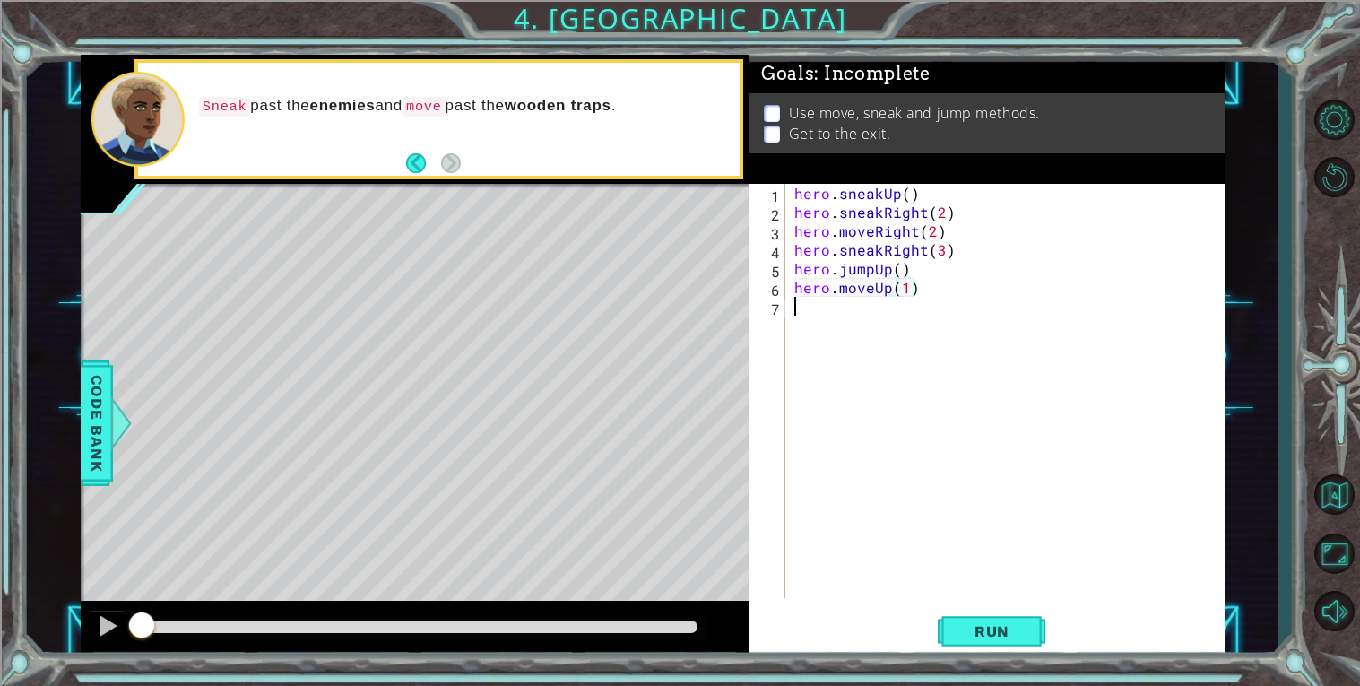
click at [822, 314] on div "hero . sneakUp ( ) hero . sneakRight ( 2 ) hero . moveRight ( 2 ) hero . sneakR…" at bounding box center [1010, 410] width 438 height 452
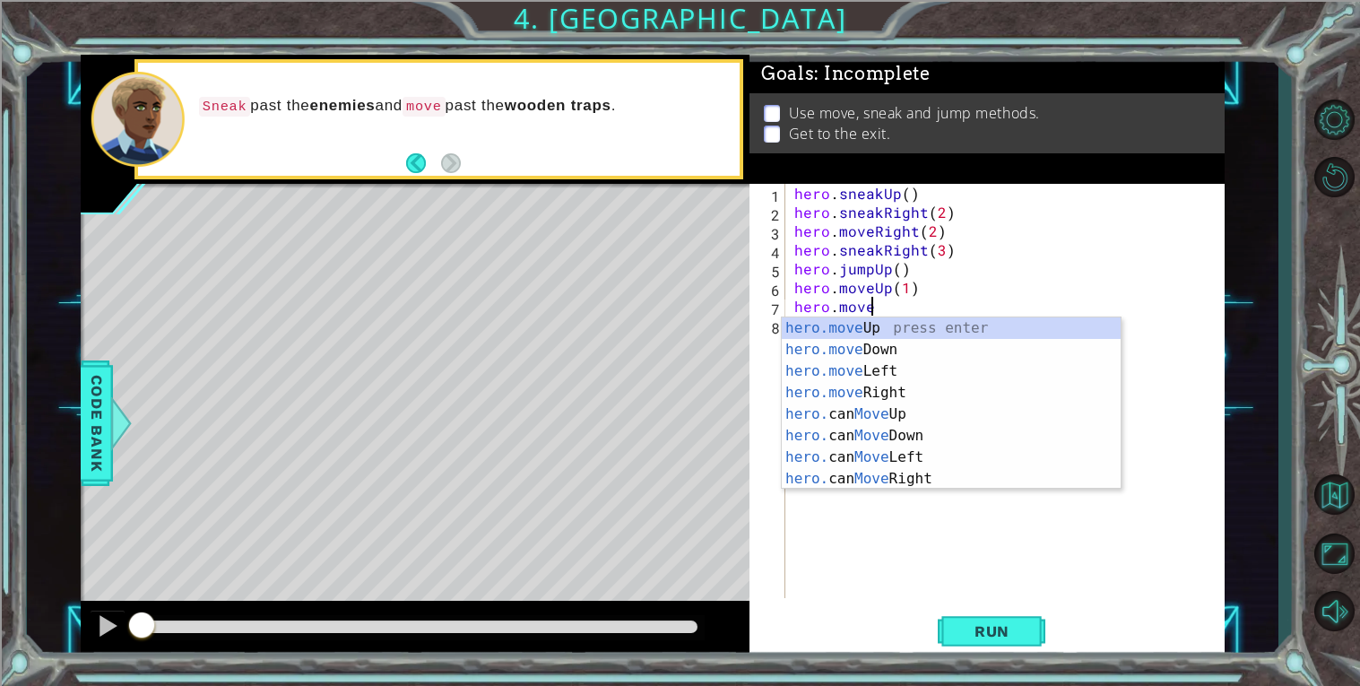
scroll to position [0, 4]
click at [851, 362] on div "hero.move Up press enter hero.move Down press enter hero.move Left press enter …" at bounding box center [951, 424] width 339 height 215
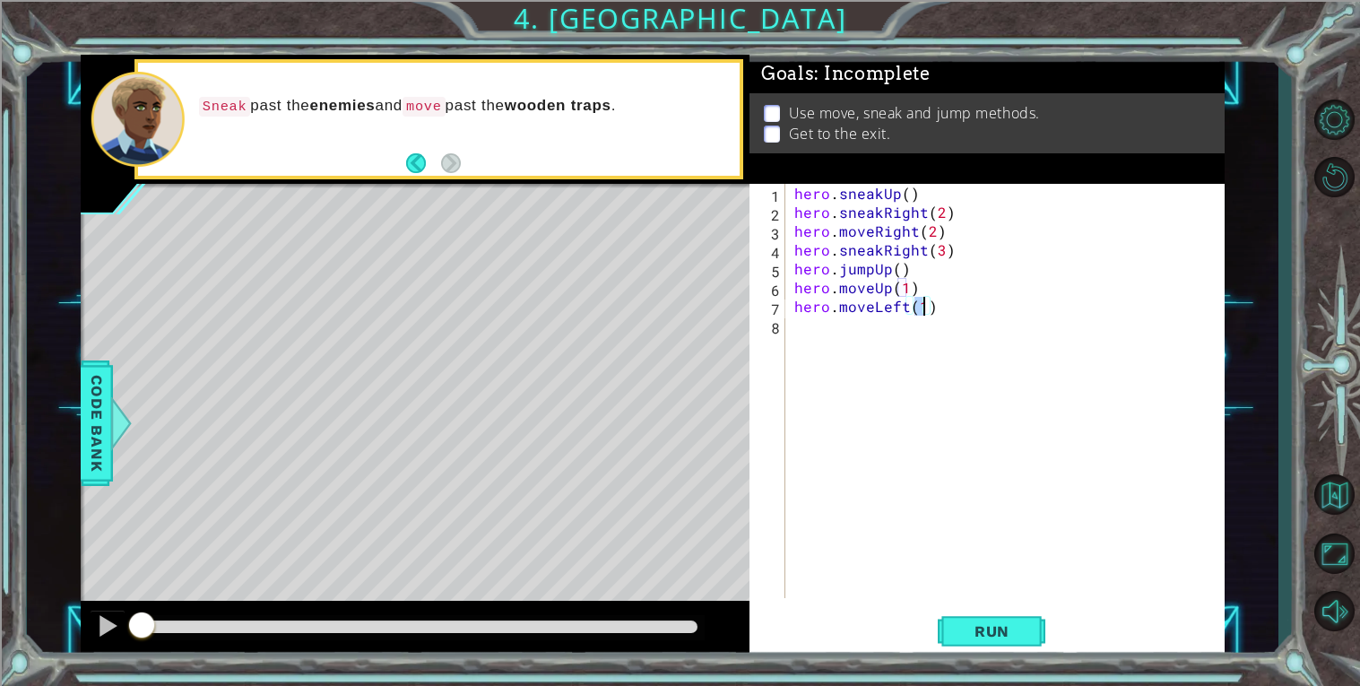
type textarea "hero.moveLeft(3)"
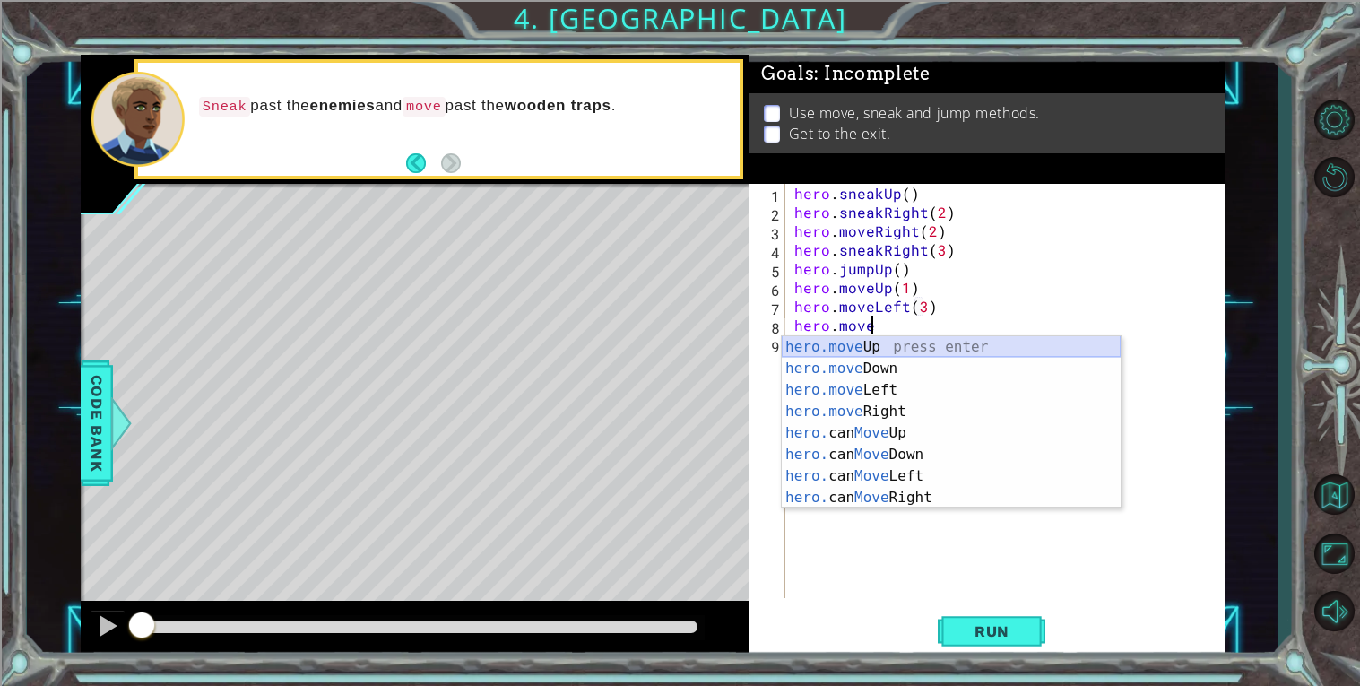
click at [847, 344] on div "hero.move Up press enter hero.move Down press enter hero.move Left press enter …" at bounding box center [951, 443] width 339 height 215
type textarea "hero.moveUp(1)"
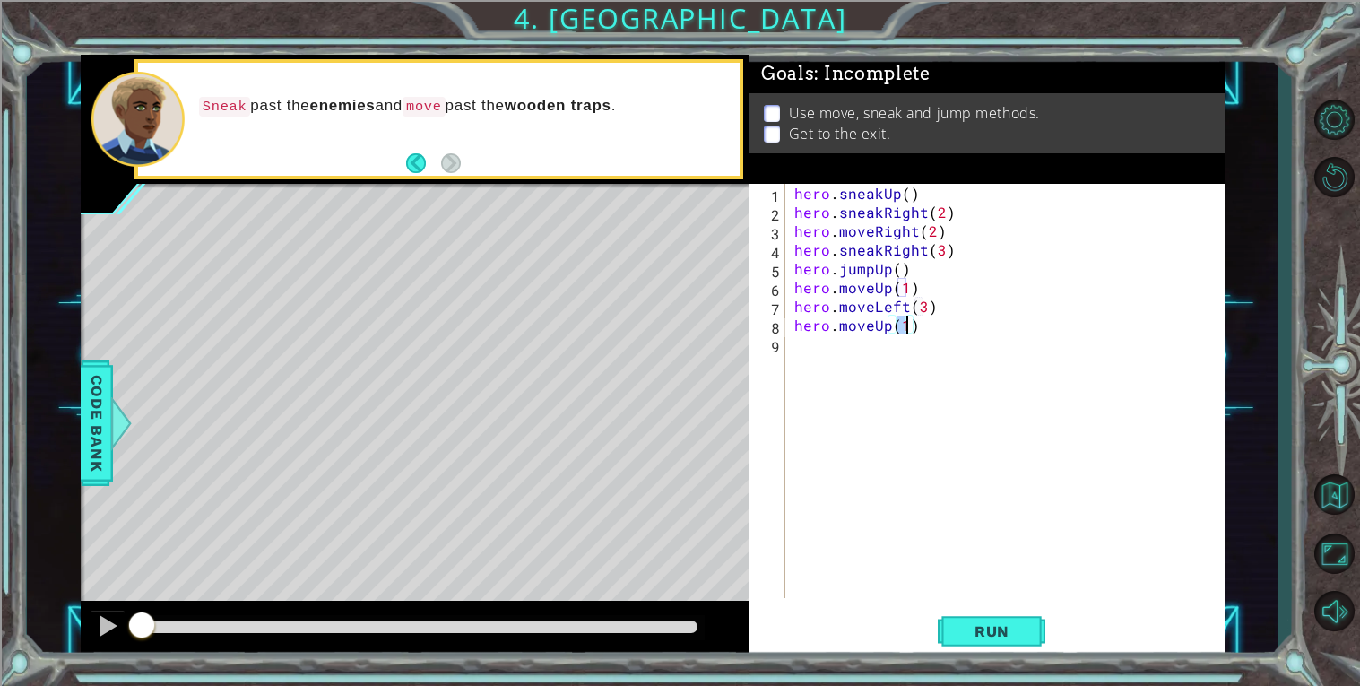
click at [925, 353] on div "hero . sneakUp ( ) hero . sneakRight ( 2 ) hero . moveRight ( 2 ) hero . sneakR…" at bounding box center [1010, 410] width 438 height 452
click at [974, 622] on span "Run" at bounding box center [992, 631] width 71 height 18
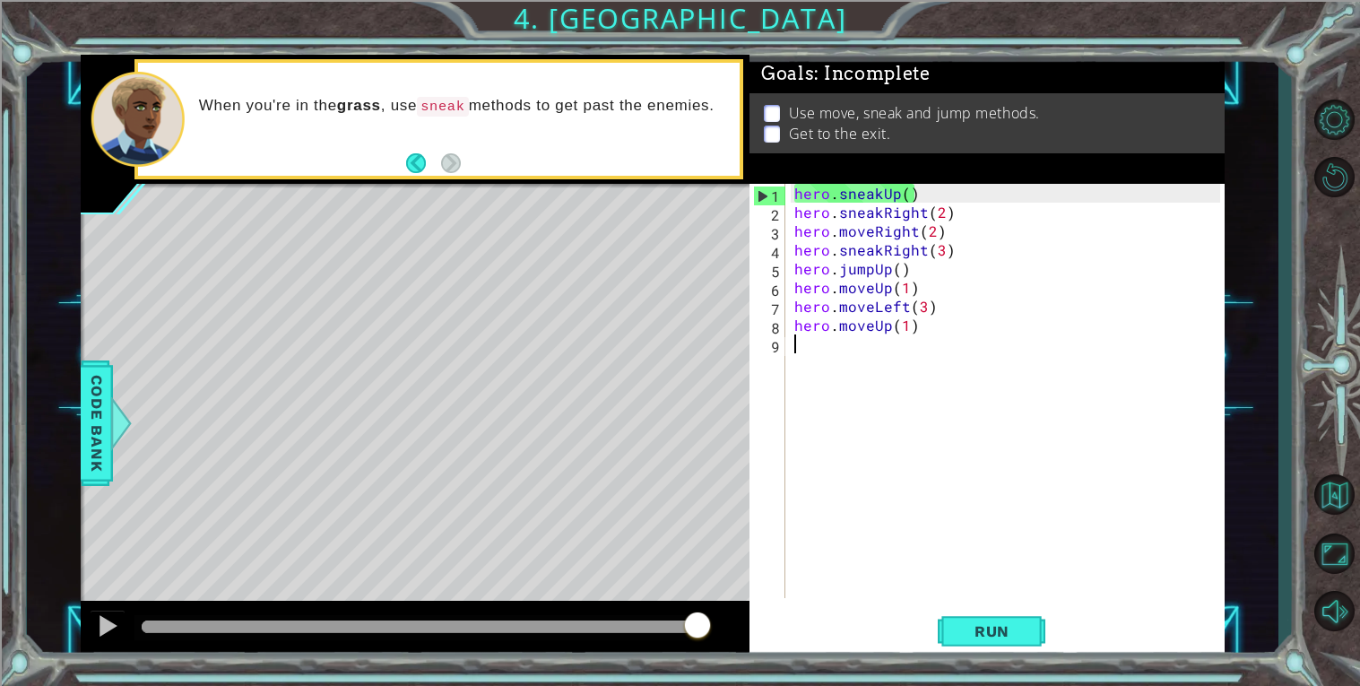
click at [929, 229] on div "hero . sneakUp ( ) hero . sneakRight ( 2 ) hero . moveRight ( 2 ) hero . sneakR…" at bounding box center [1010, 410] width 438 height 452
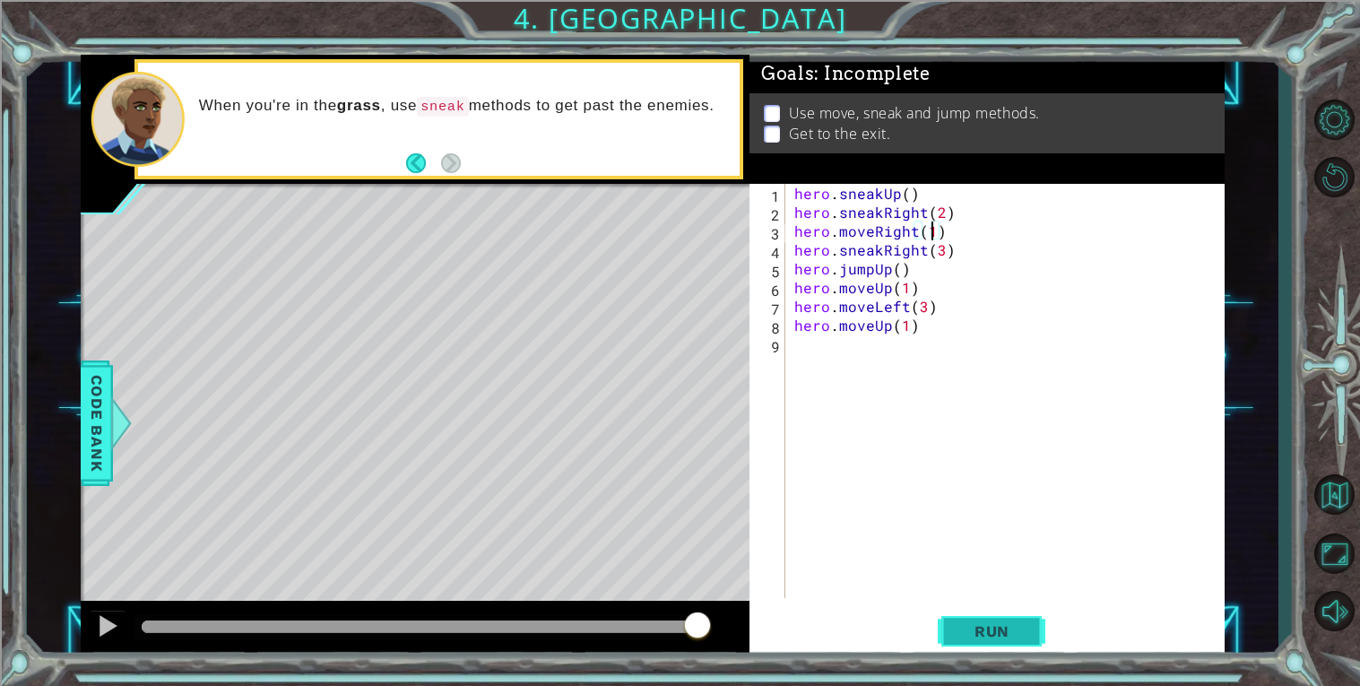
type textarea "hero.moveRight(1)"
click at [984, 632] on span "Run" at bounding box center [992, 631] width 71 height 18
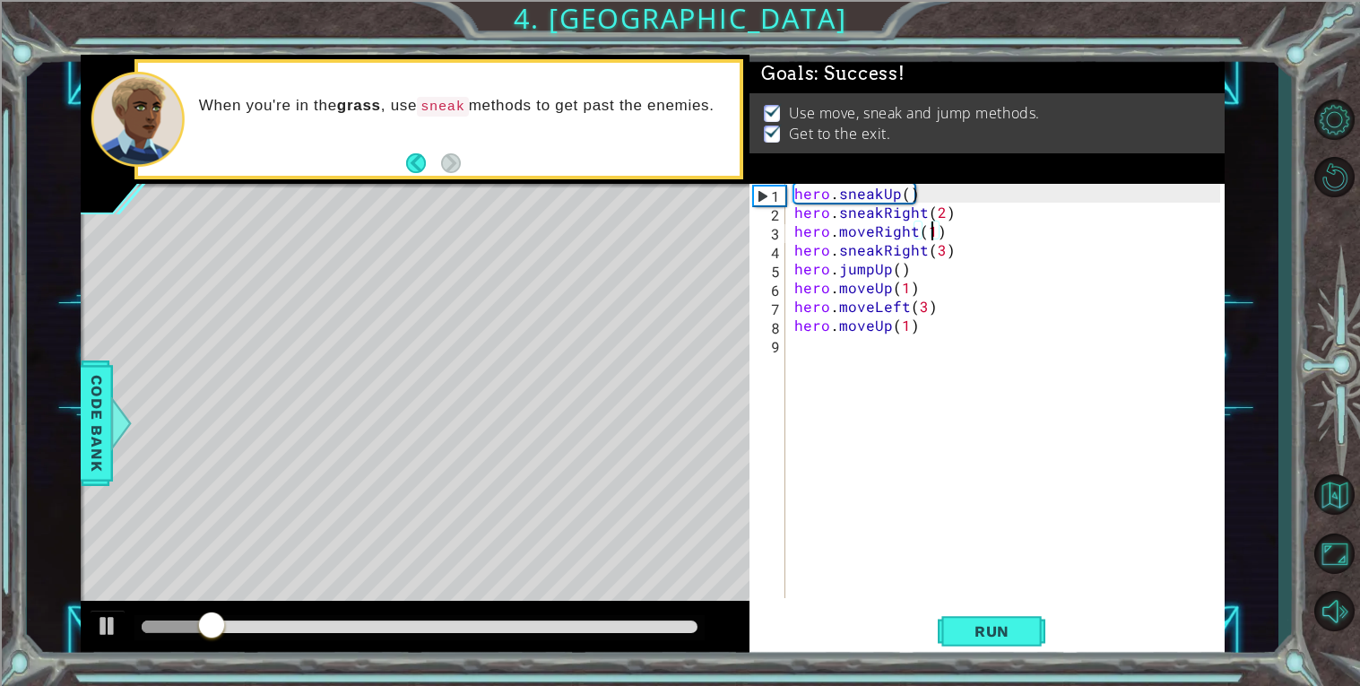
click at [650, 624] on div at bounding box center [420, 626] width 556 height 13
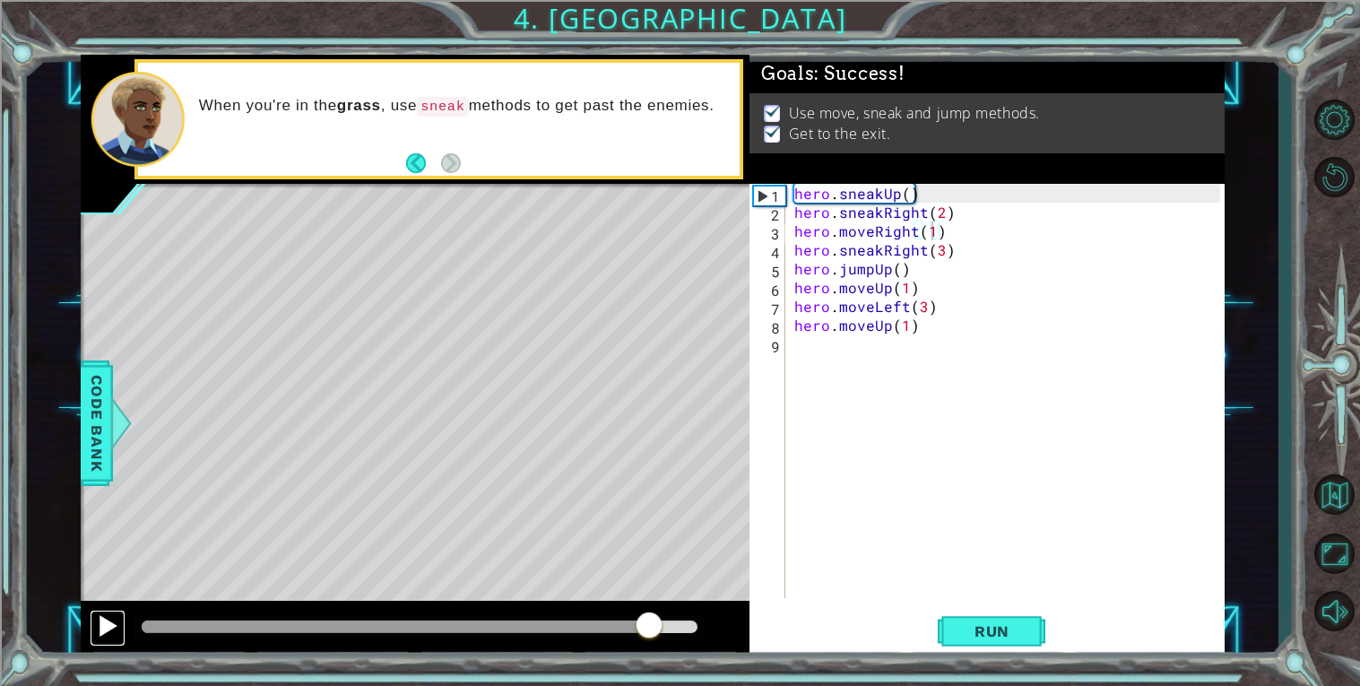
click at [102, 622] on div at bounding box center [107, 625] width 23 height 23
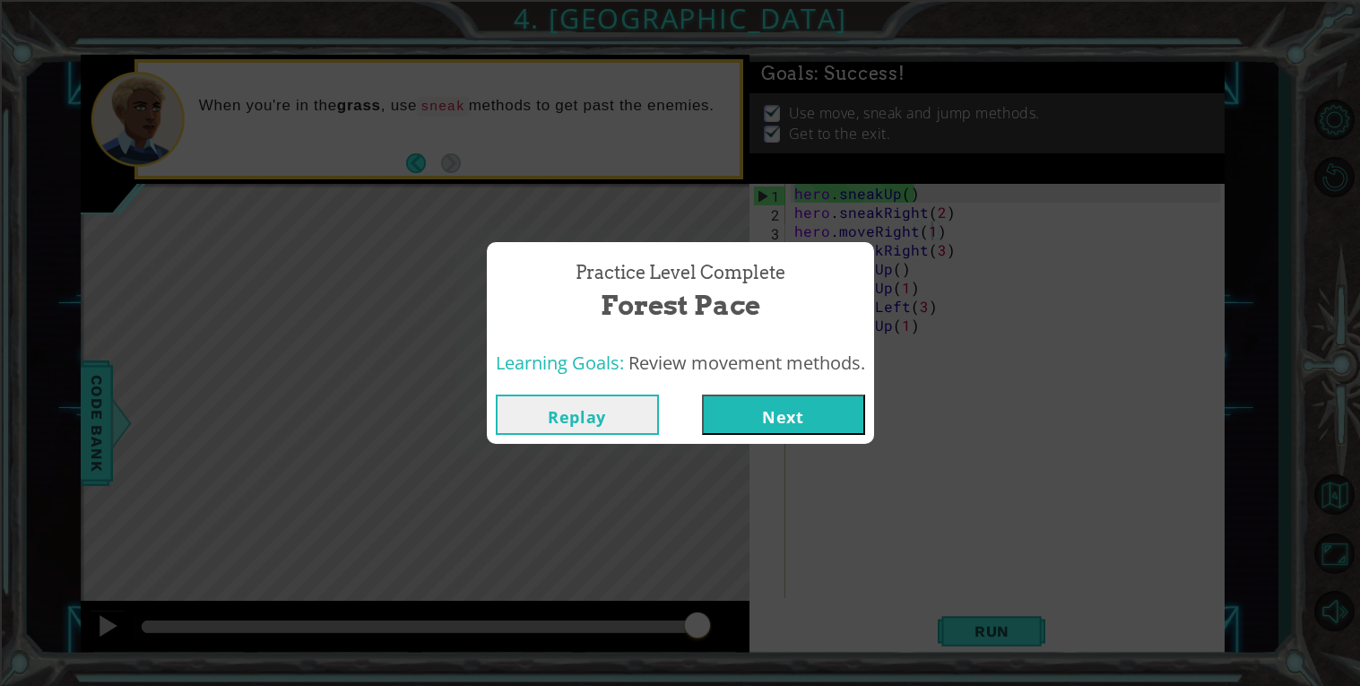
click at [805, 430] on button "Next" at bounding box center [783, 414] width 163 height 40
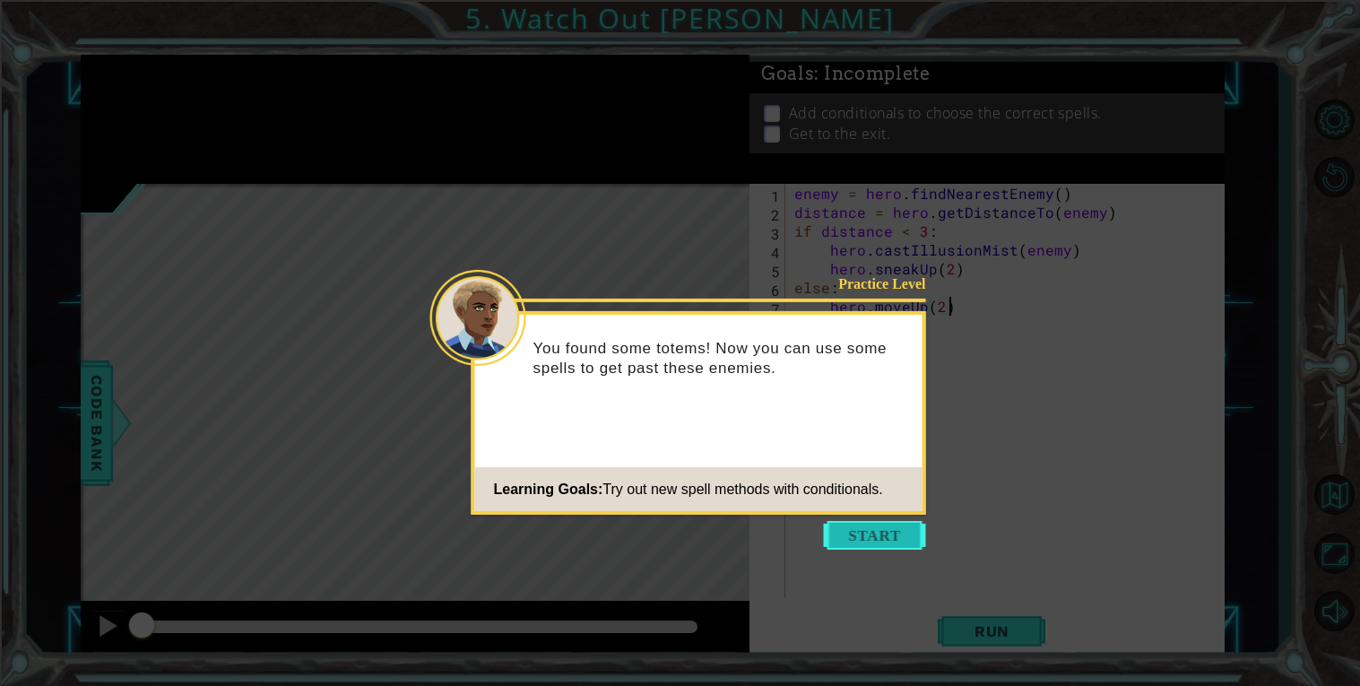
click at [844, 530] on button "Start" at bounding box center [875, 535] width 102 height 29
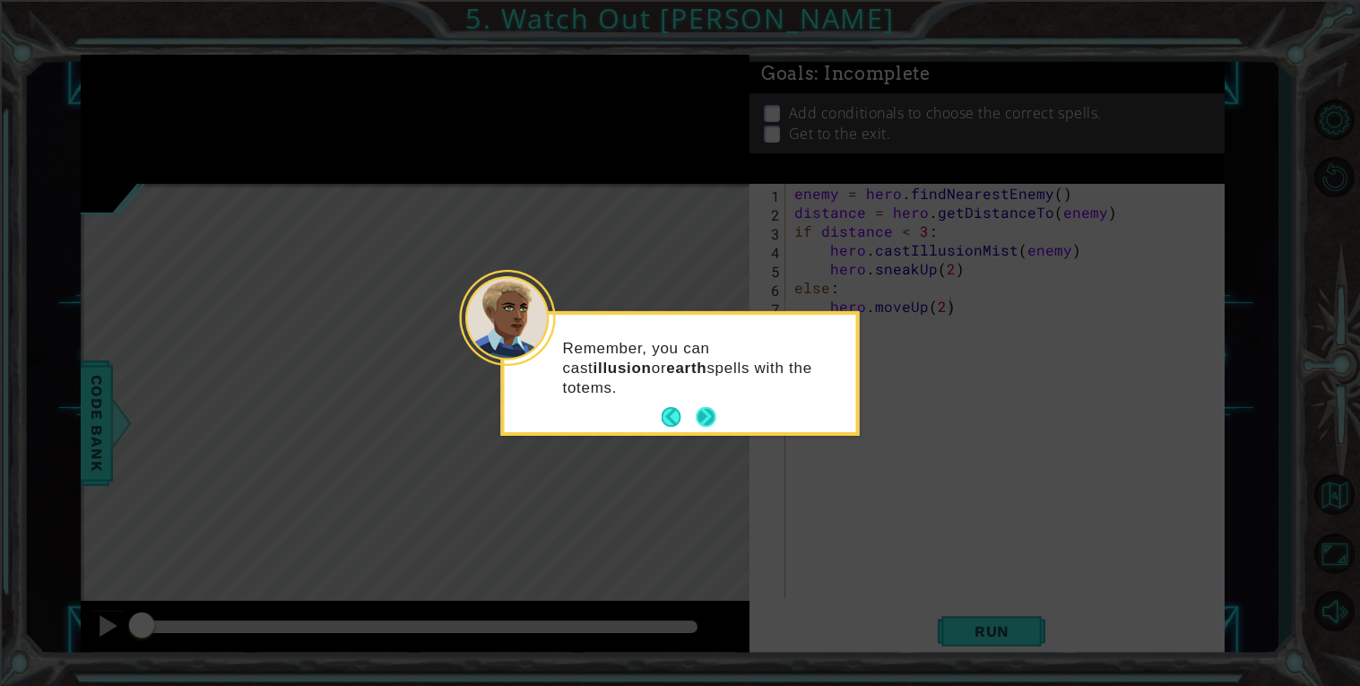
click at [705, 407] on button "Next" at bounding box center [706, 417] width 20 height 20
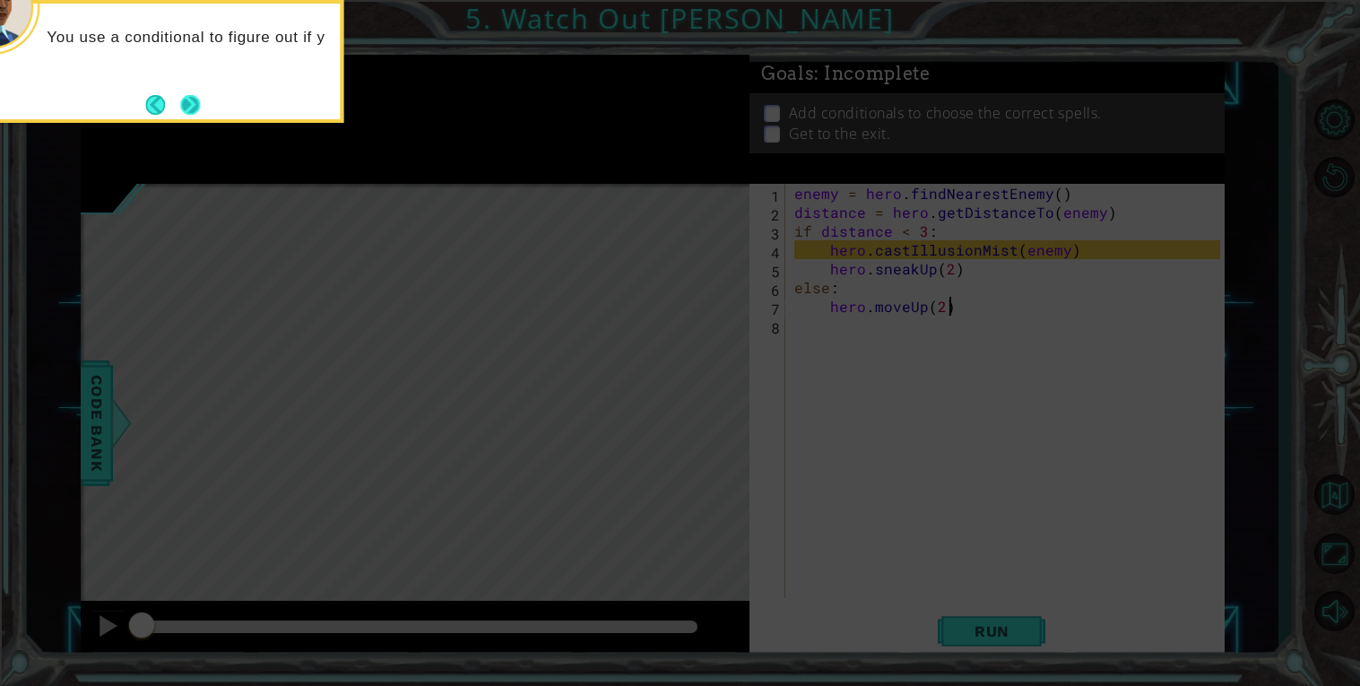
click at [194, 107] on button "Next" at bounding box center [190, 105] width 20 height 20
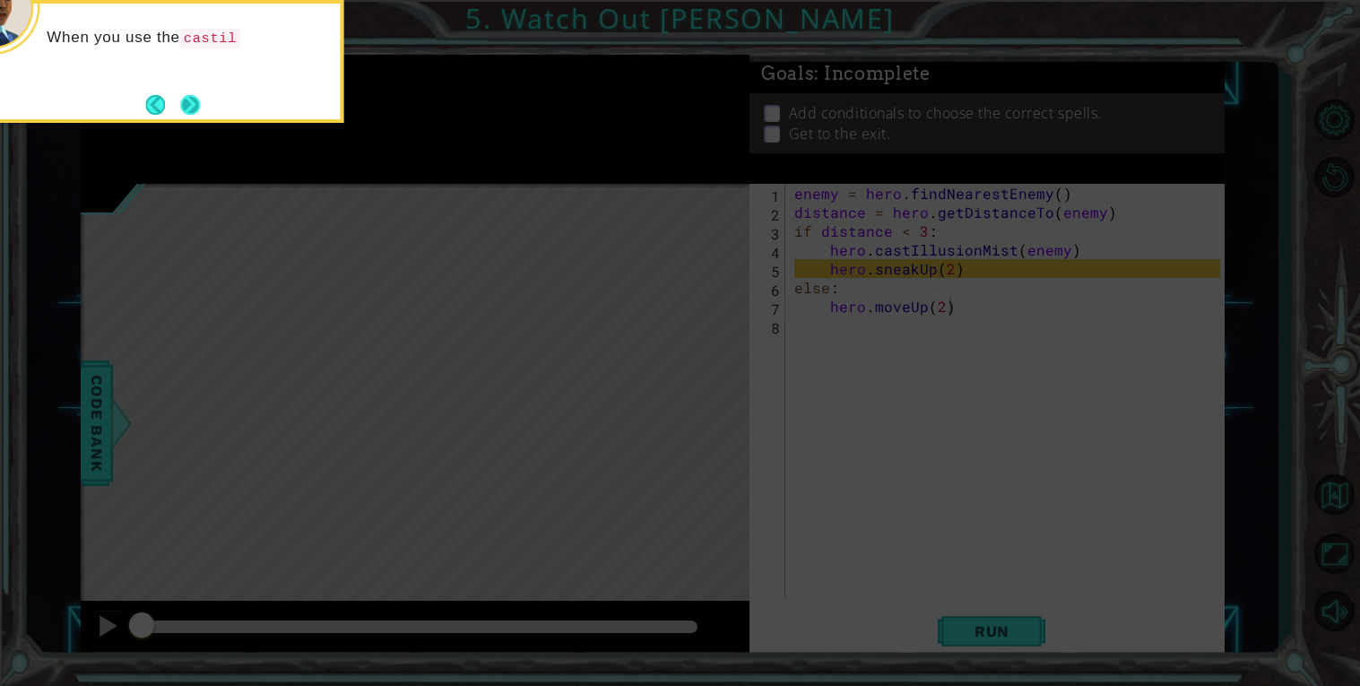
click at [195, 101] on button "Next" at bounding box center [190, 105] width 20 height 20
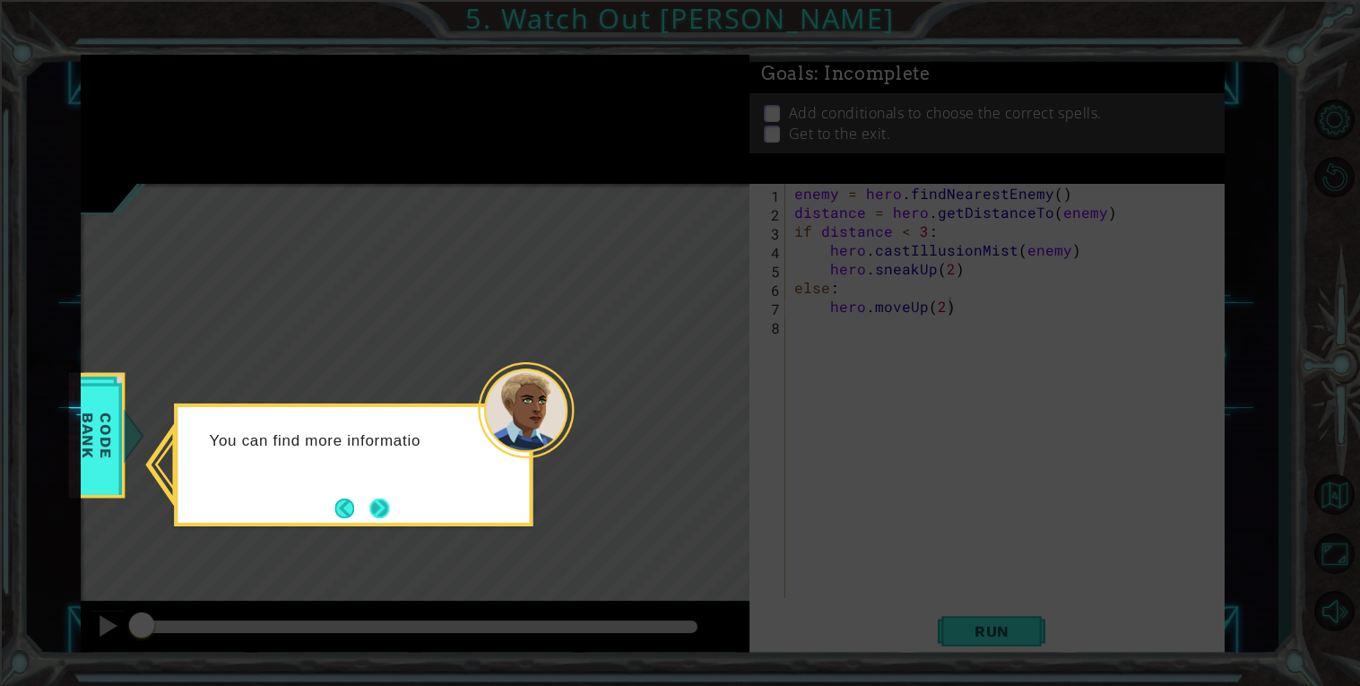
click at [380, 506] on button "Next" at bounding box center [379, 508] width 20 height 20
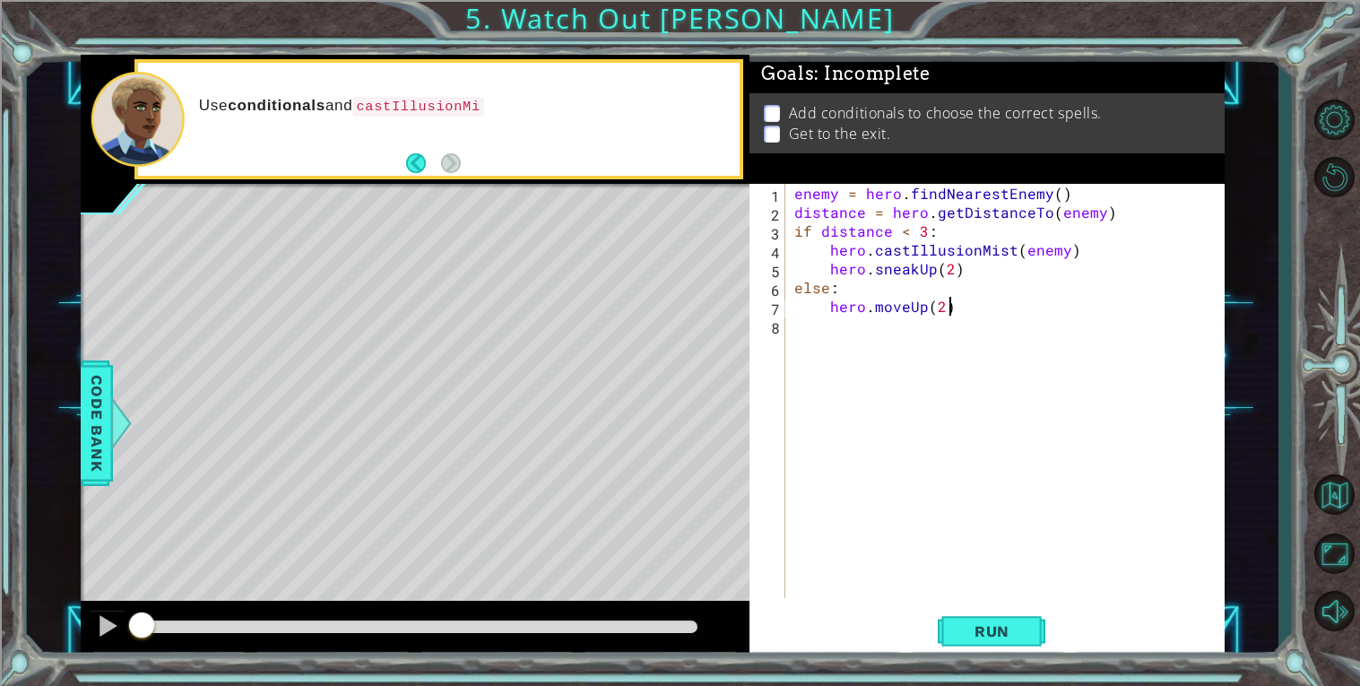
click at [500, 195] on div "Level Map" at bounding box center [495, 448] width 828 height 528
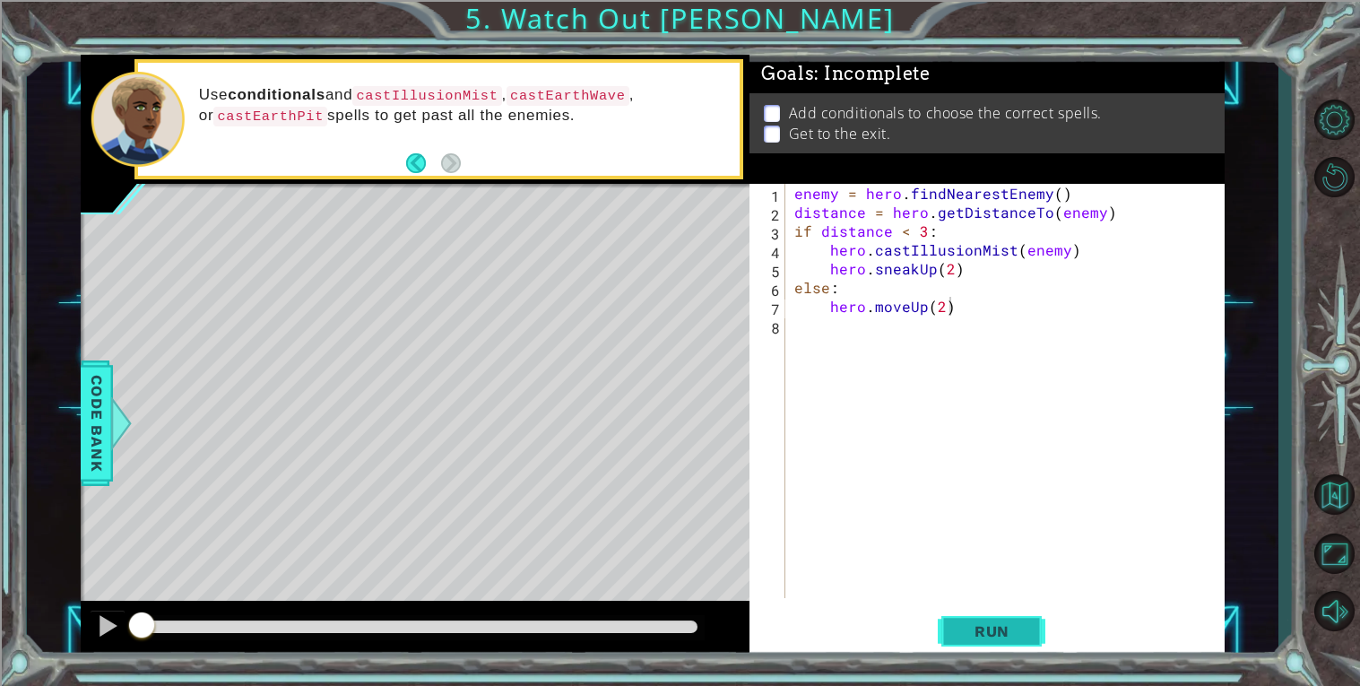
click at [1004, 626] on span "Run" at bounding box center [992, 631] width 71 height 18
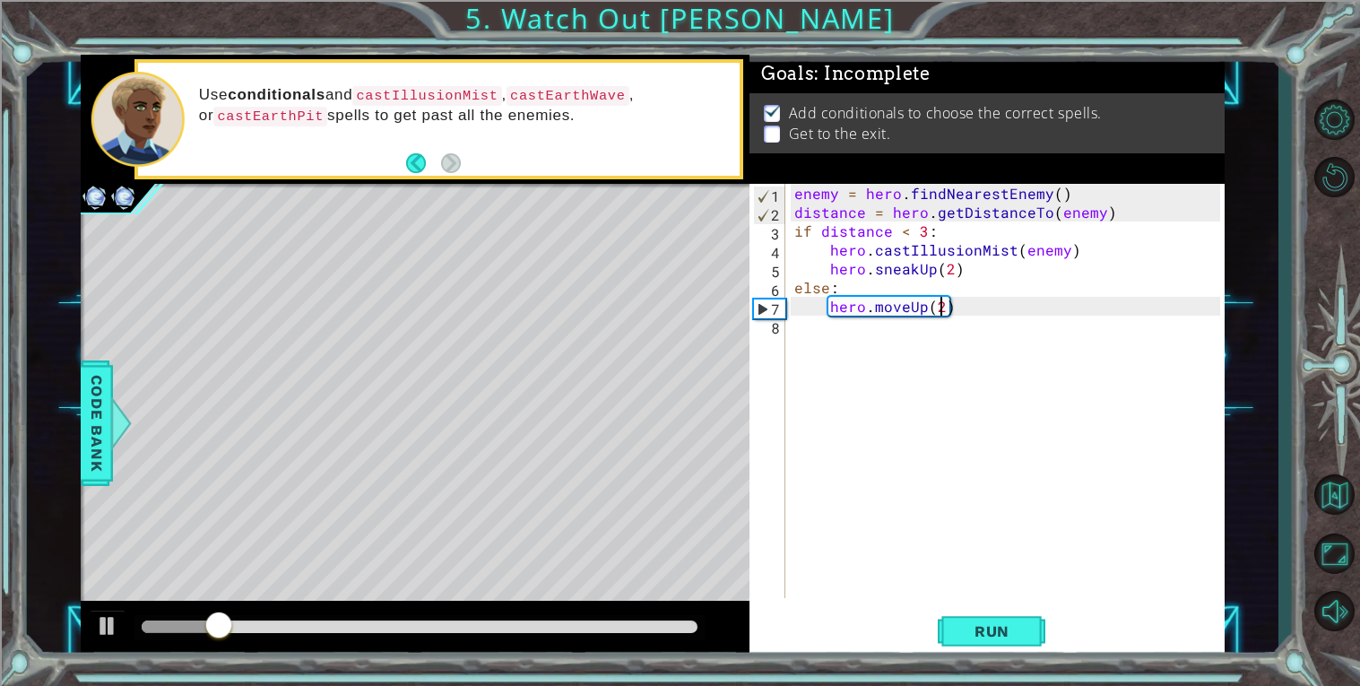
click at [939, 305] on div "enemy = hero . findNearestEnemy ( ) distance = hero . getDistanceTo ( enemy ) i…" at bounding box center [1010, 410] width 438 height 452
click at [1006, 635] on span "Run" at bounding box center [992, 631] width 71 height 18
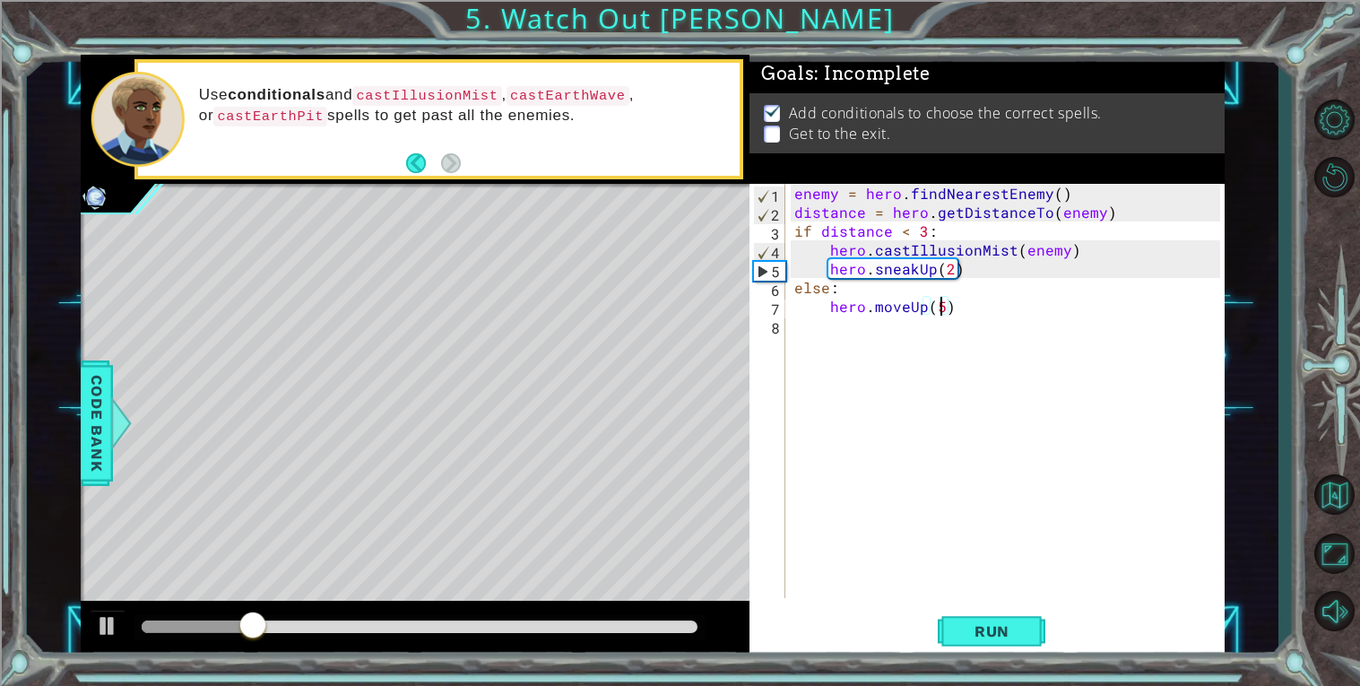
click at [1002, 270] on div "enemy = hero . findNearestEnemy ( ) distance = hero . getDistanceTo ( enemy ) i…" at bounding box center [1010, 410] width 438 height 452
type textarea "hero.sneakUp(2)"
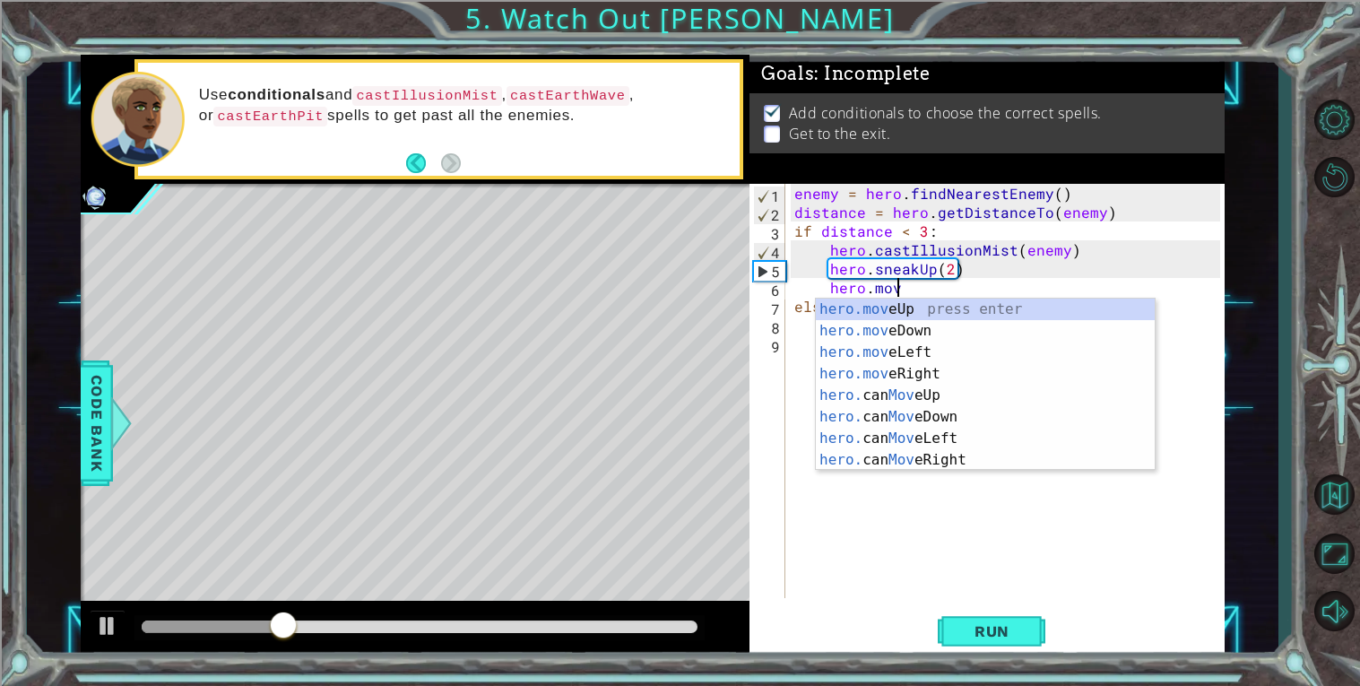
scroll to position [0, 5]
click at [848, 302] on div "hero.move Up press enter hero.move Down press enter hero.move Left press enter …" at bounding box center [985, 406] width 339 height 215
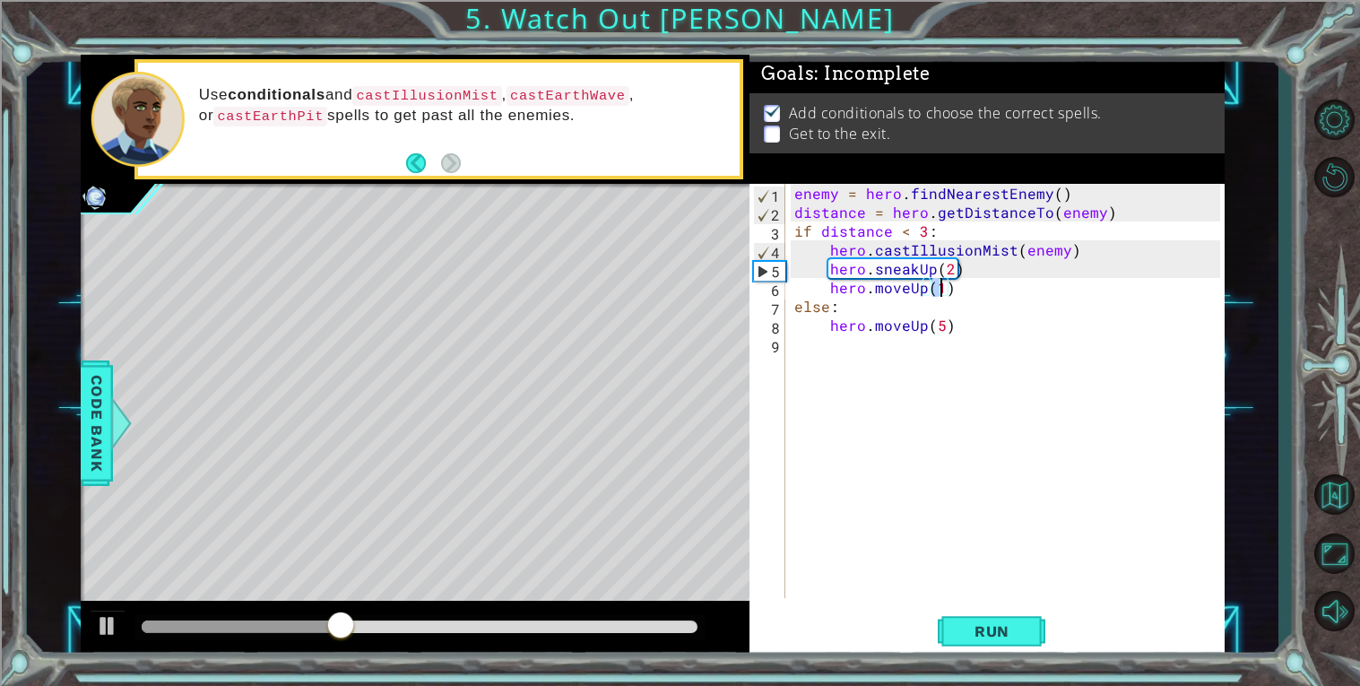
type textarea "hero.moveUp(3)"
click at [961, 281] on div "enemy = hero . findNearestEnemy ( ) distance = hero . getDistanceTo ( enemy ) i…" at bounding box center [1010, 410] width 438 height 452
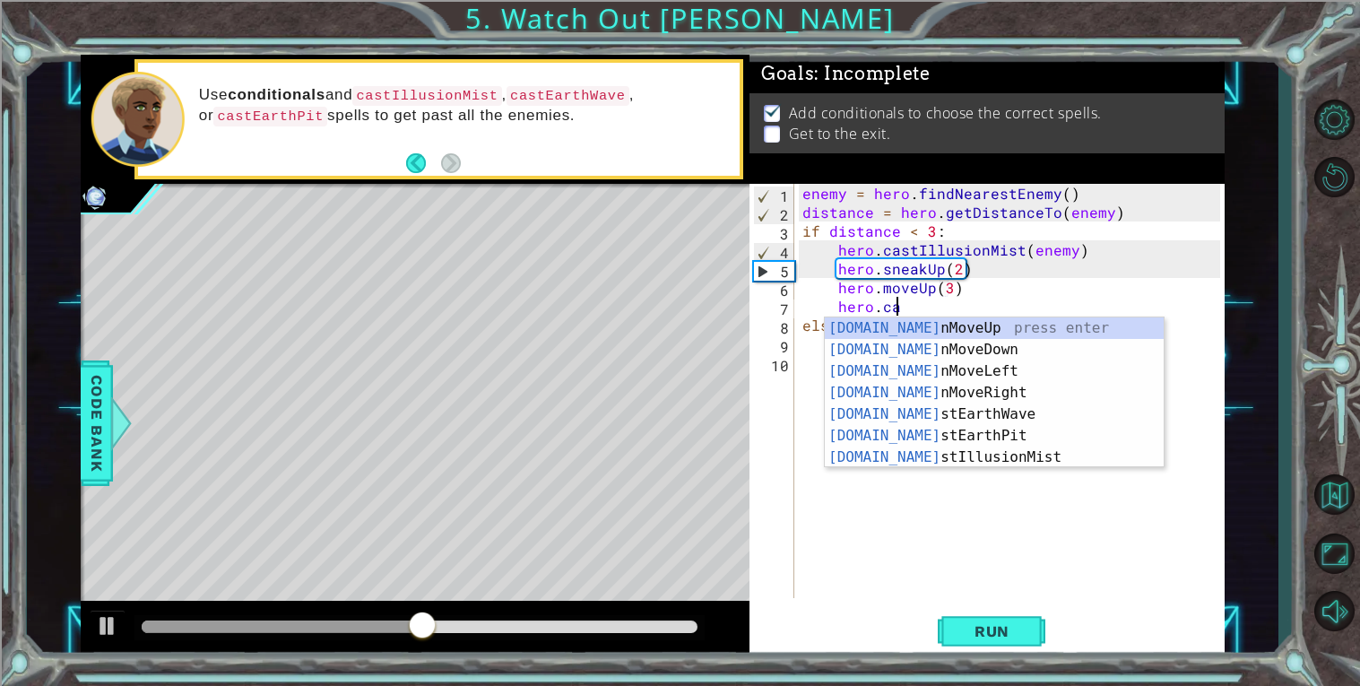
scroll to position [0, 4]
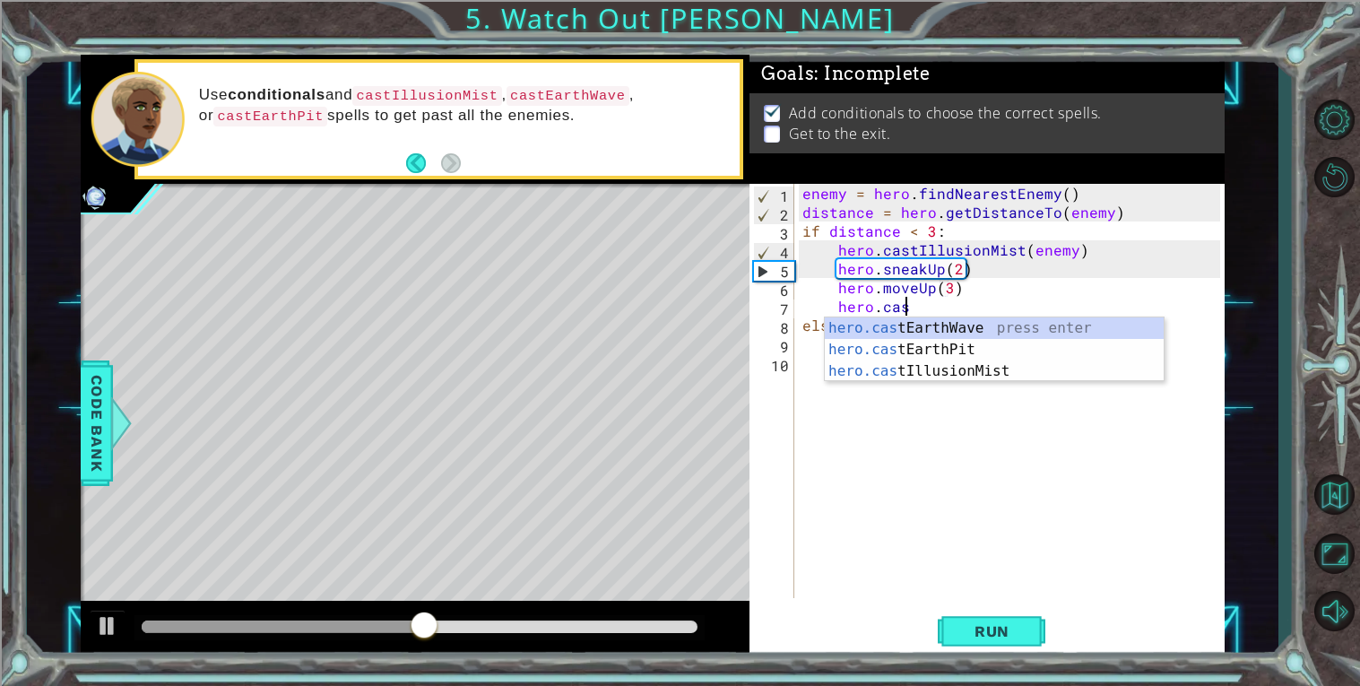
type textarea "hero.cast"
click at [939, 325] on div "hero.cast EarthWave press enter hero.cast EarthPit press enter hero.cast Illusi…" at bounding box center [994, 371] width 339 height 108
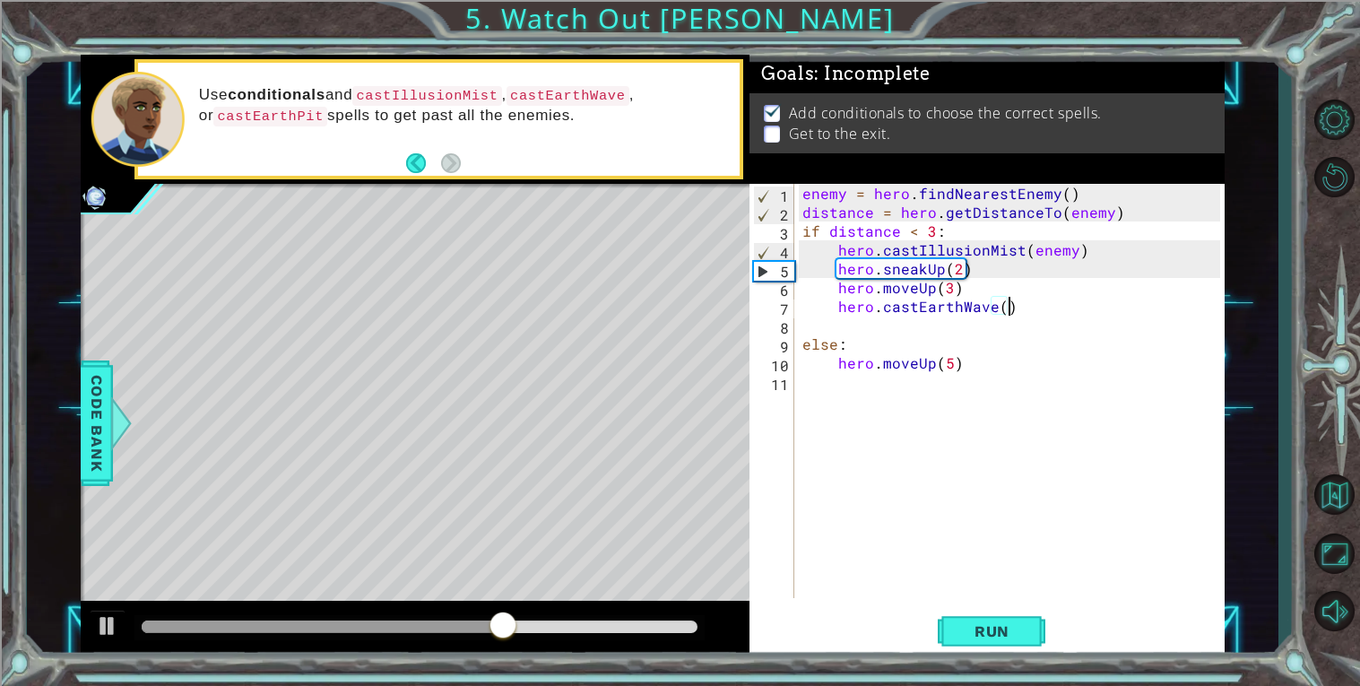
click at [1017, 302] on div "enemy = hero . findNearestEnemy ( ) distance = hero . getDistanceTo ( enemy ) i…" at bounding box center [1014, 410] width 430 height 452
type textarea "hero.castEarthWave()"
type textarea "hero.moveUp(3)"
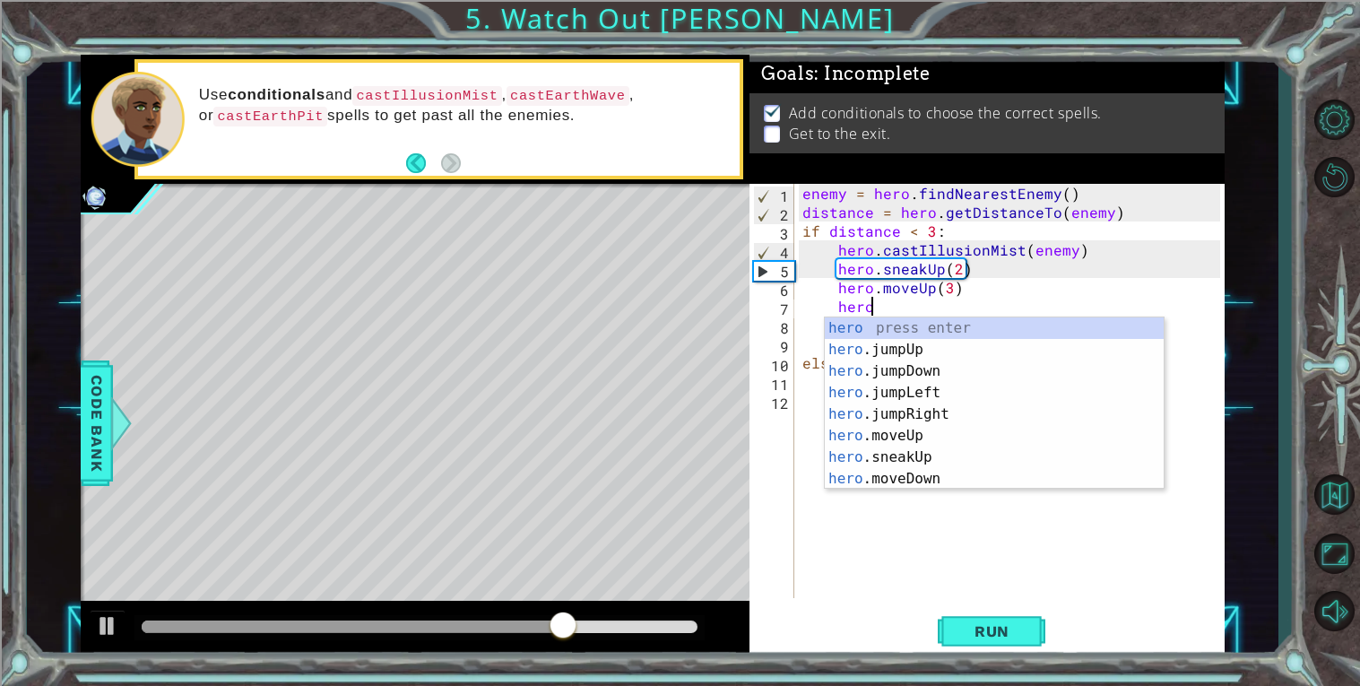
scroll to position [0, 4]
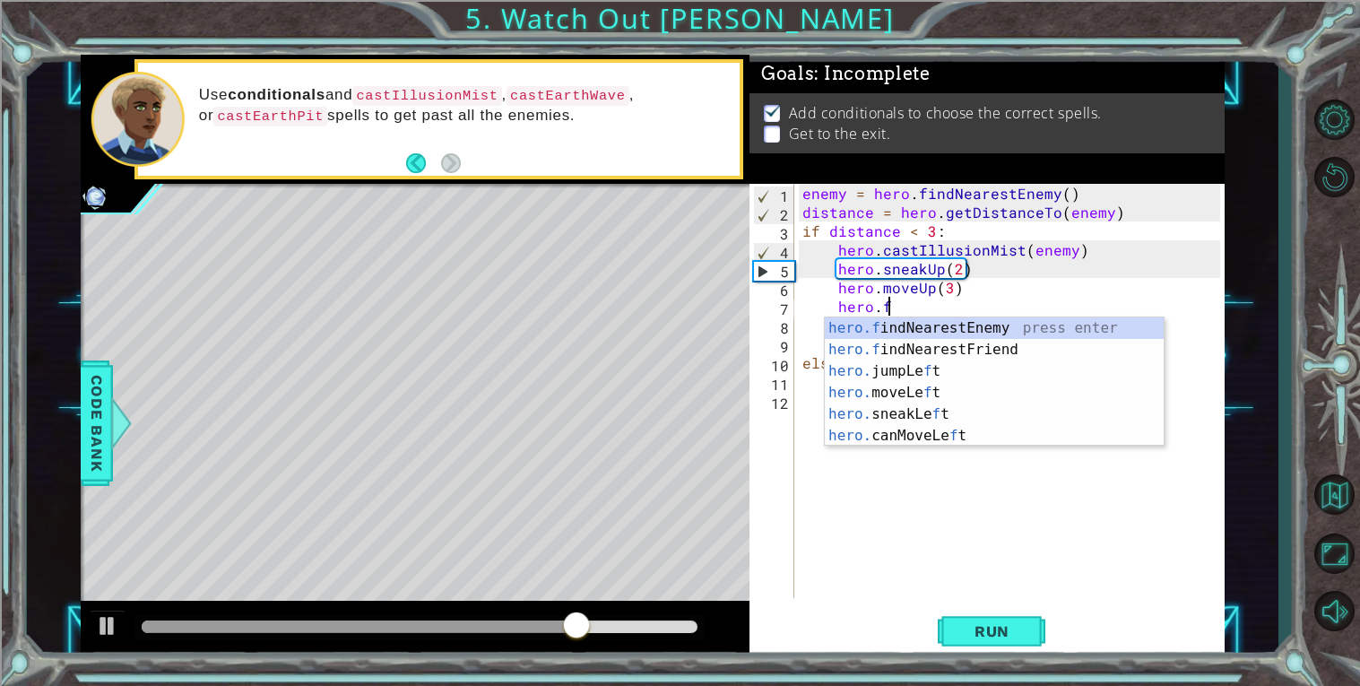
type textarea "[DOMAIN_NAME]"
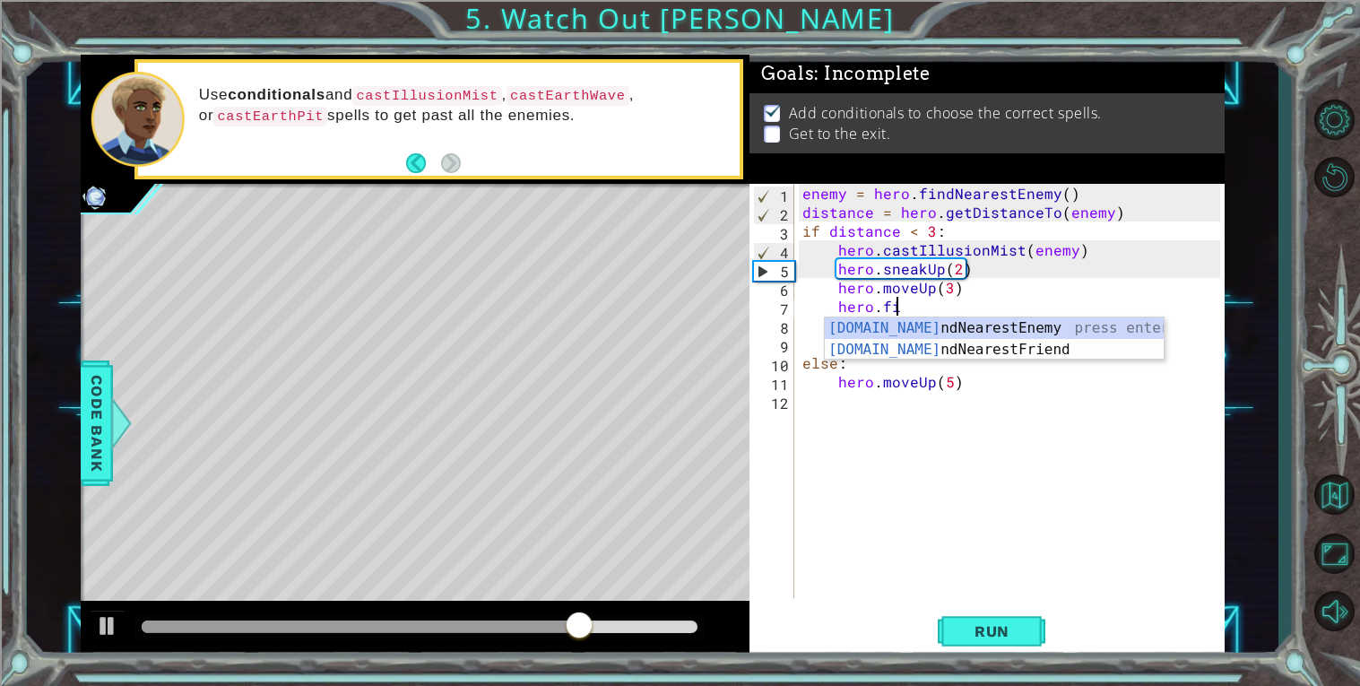
scroll to position [0, 4]
click at [1088, 325] on div "[DOMAIN_NAME] ndNearestEnemy press enter [DOMAIN_NAME] ndNearestFriend press en…" at bounding box center [994, 360] width 339 height 86
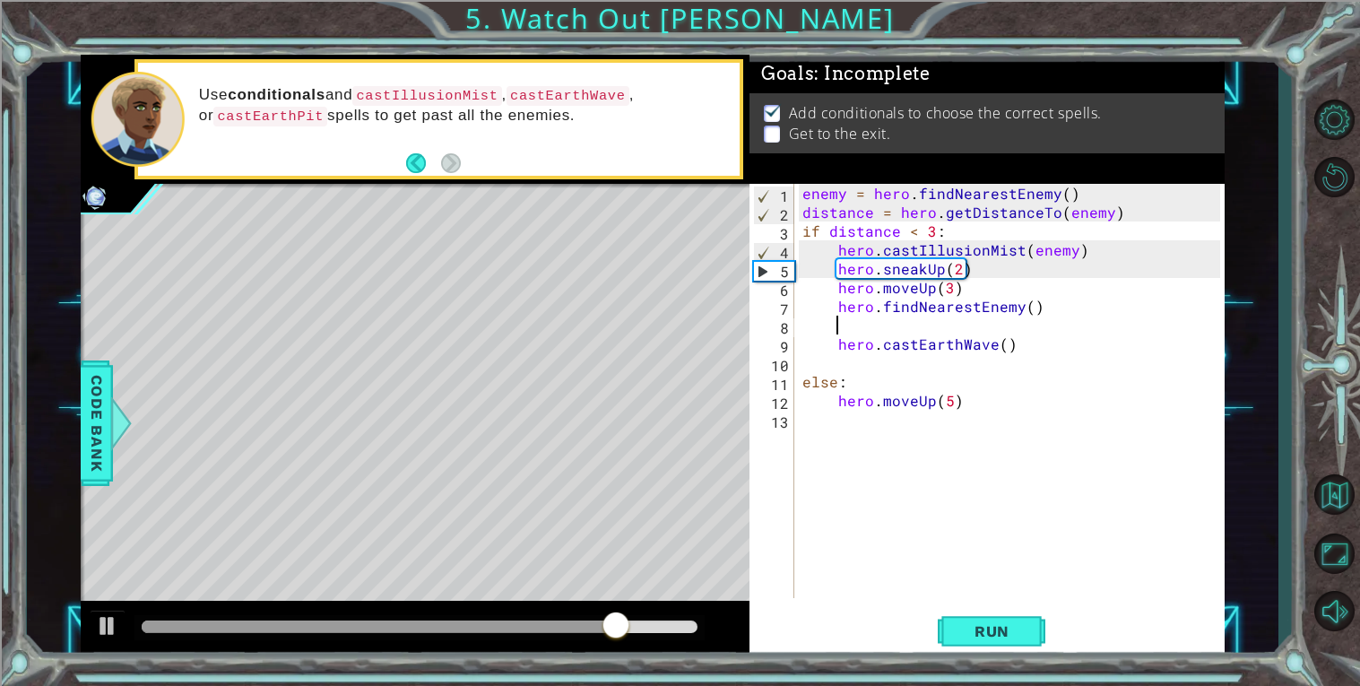
click at [835, 301] on div "enemy = hero . findNearestEnemy ( ) distance = hero . getDistanceTo ( enemy ) i…" at bounding box center [1014, 410] width 430 height 452
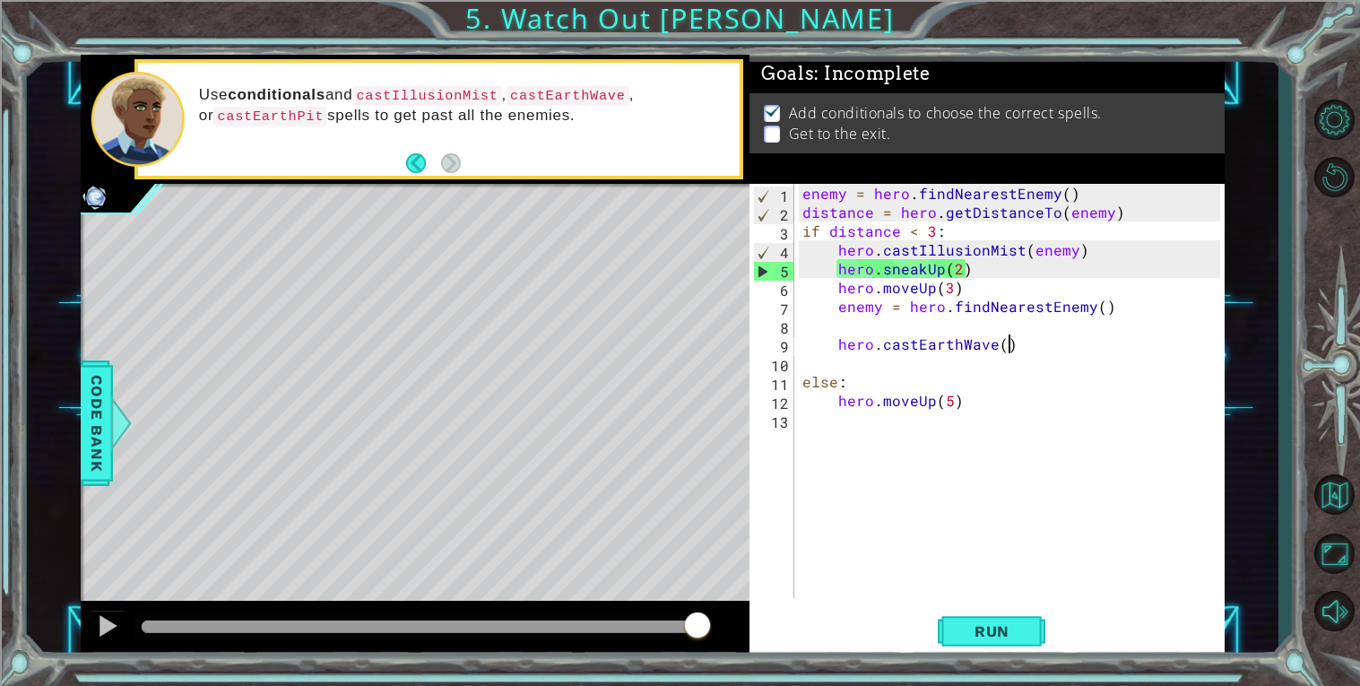
click at [1012, 336] on div "enemy = hero . findNearestEnemy ( ) distance = hero . getDistanceTo ( enemy ) i…" at bounding box center [1014, 410] width 430 height 452
click at [835, 339] on div "enemy = hero . findNearestEnemy ( ) distance = hero . getDistanceTo ( enemy ) i…" at bounding box center [1014, 410] width 430 height 452
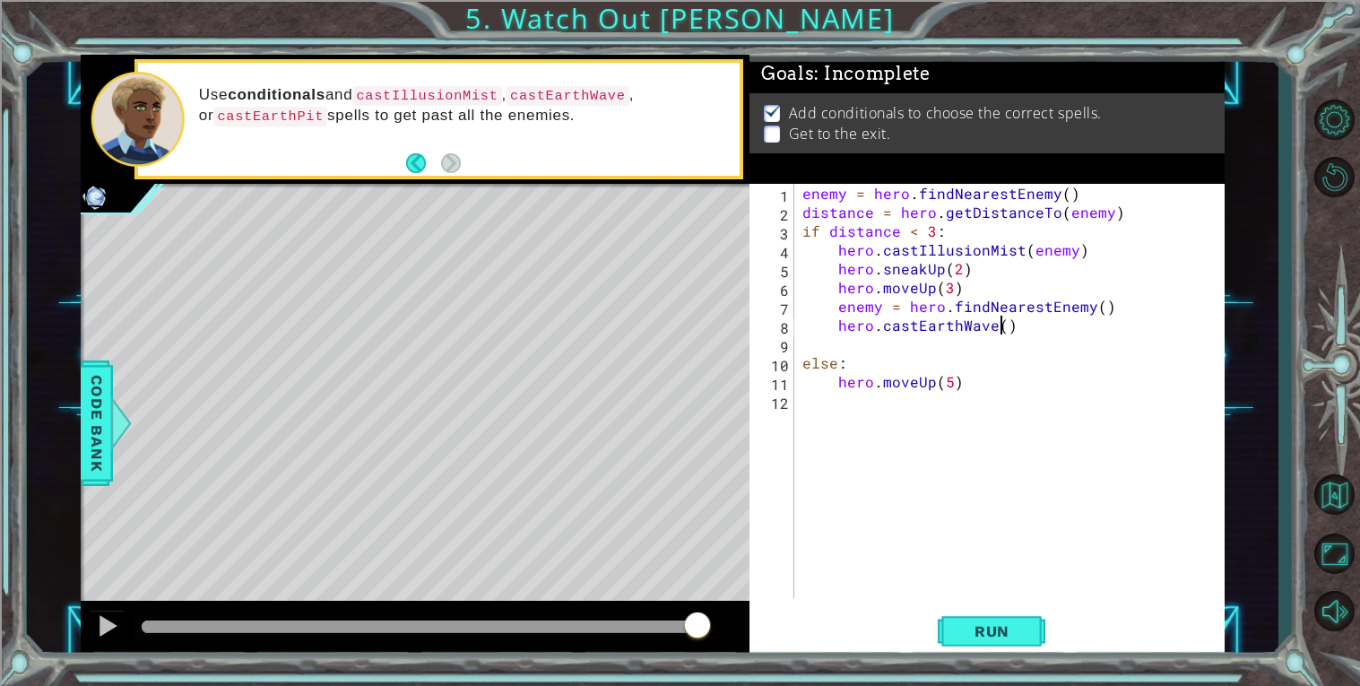
click at [1003, 320] on div "enemy = hero . findNearestEnemy ( ) distance = hero . getDistanceTo ( enemy ) i…" at bounding box center [1014, 410] width 430 height 452
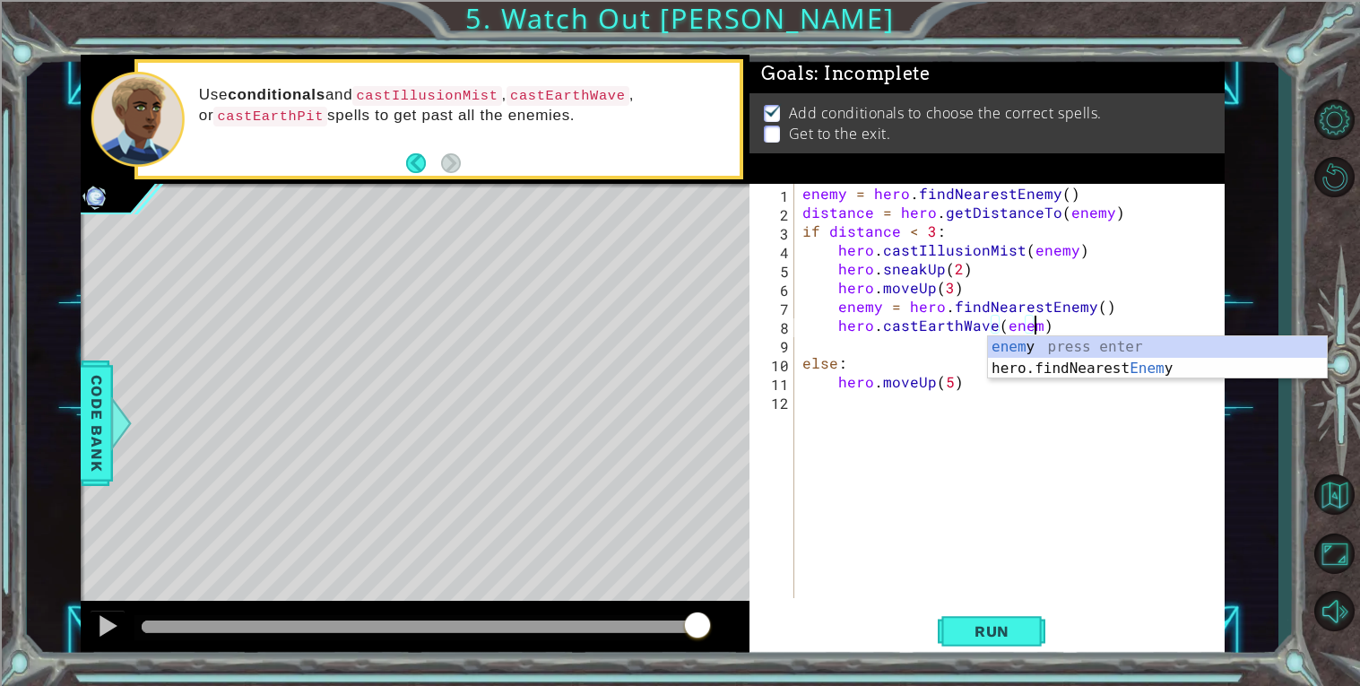
scroll to position [0, 13]
type textarea "hero.castEarthWave(enemy)"
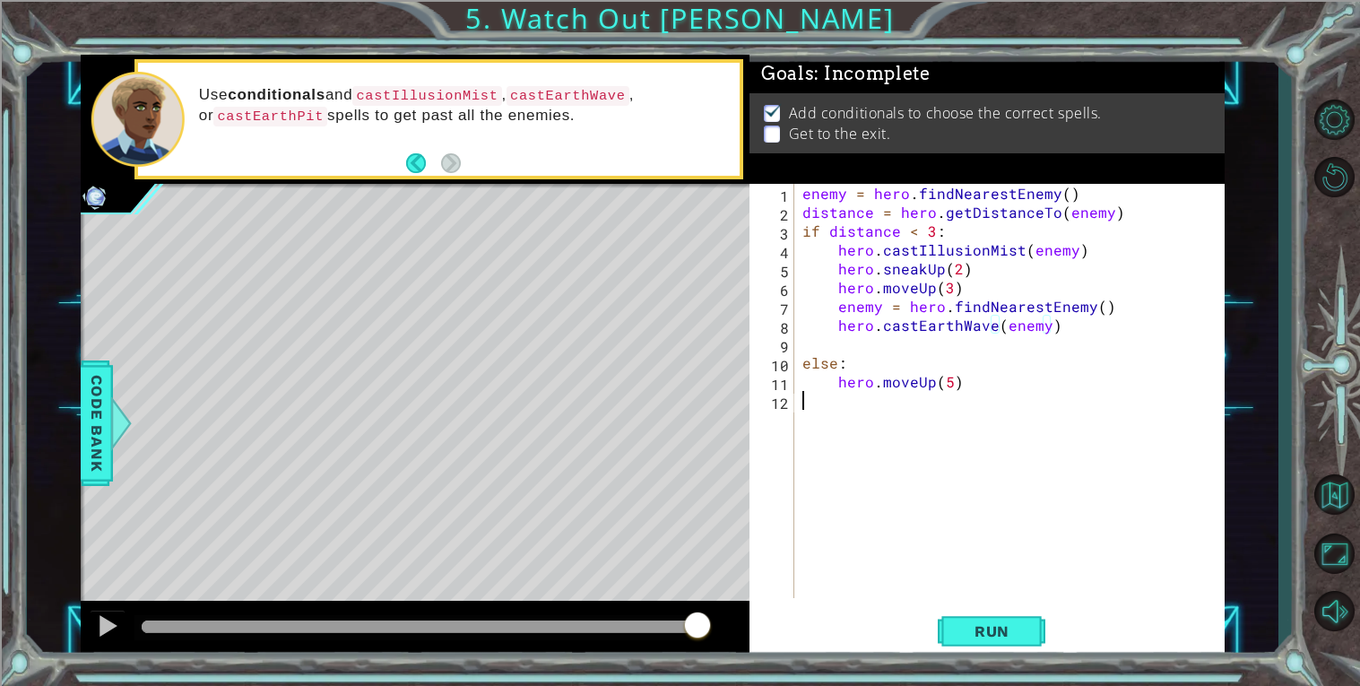
click at [994, 421] on div "enemy = hero . findNearestEnemy ( ) distance = hero . getDistanceTo ( enemy ) i…" at bounding box center [1014, 410] width 430 height 452
click at [1074, 344] on div "enemy = hero . findNearestEnemy ( ) distance = hero . getDistanceTo ( enemy ) i…" at bounding box center [1014, 410] width 430 height 452
click at [1059, 329] on div "enemy = hero . findNearestEnemy ( ) distance = hero . getDistanceTo ( enemy ) i…" at bounding box center [1014, 410] width 430 height 452
type textarea "hero.castEarthWave(enemy)"
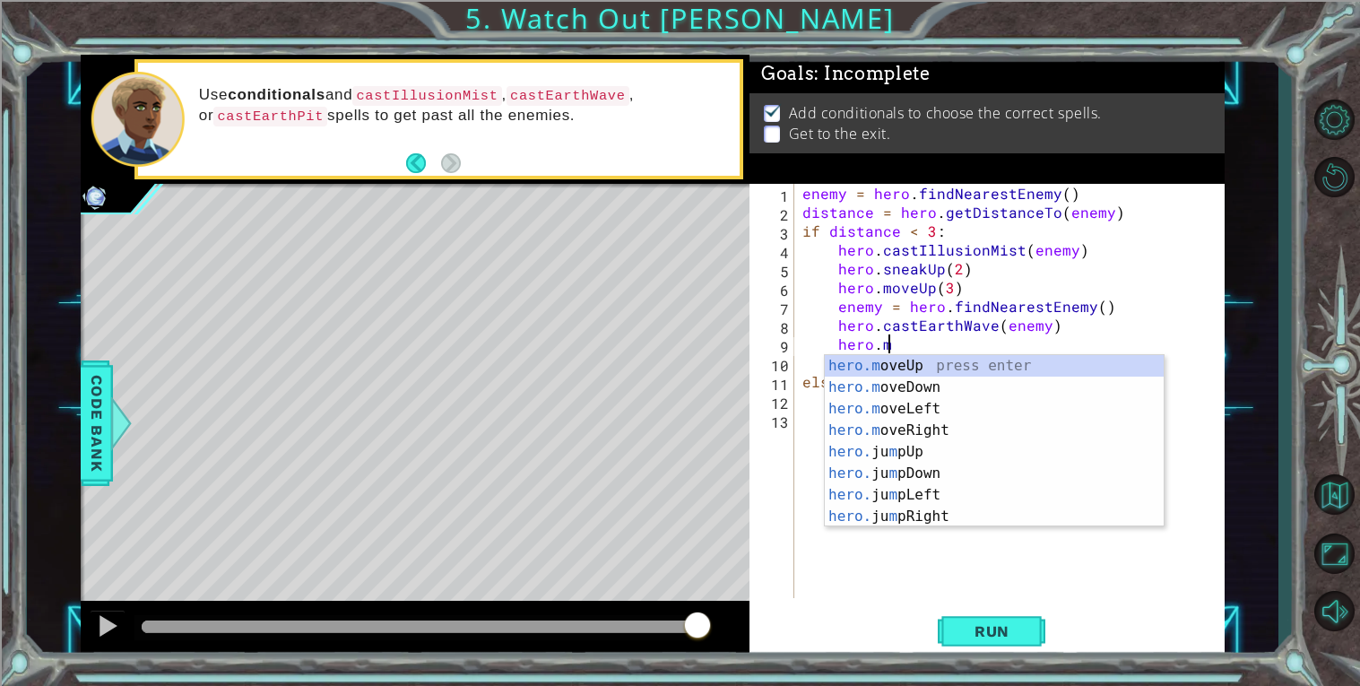
scroll to position [0, 4]
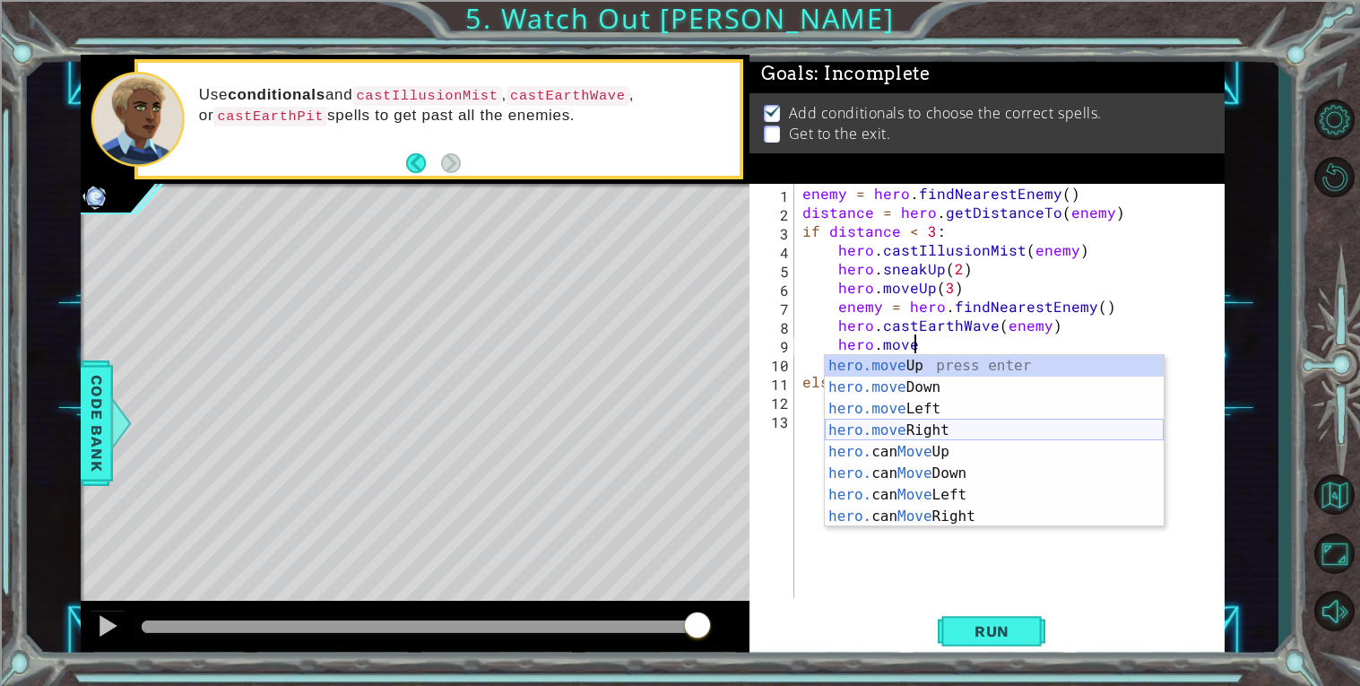
click at [861, 430] on div "hero.move Up press enter hero.move Down press enter hero.move Left press enter …" at bounding box center [994, 462] width 339 height 215
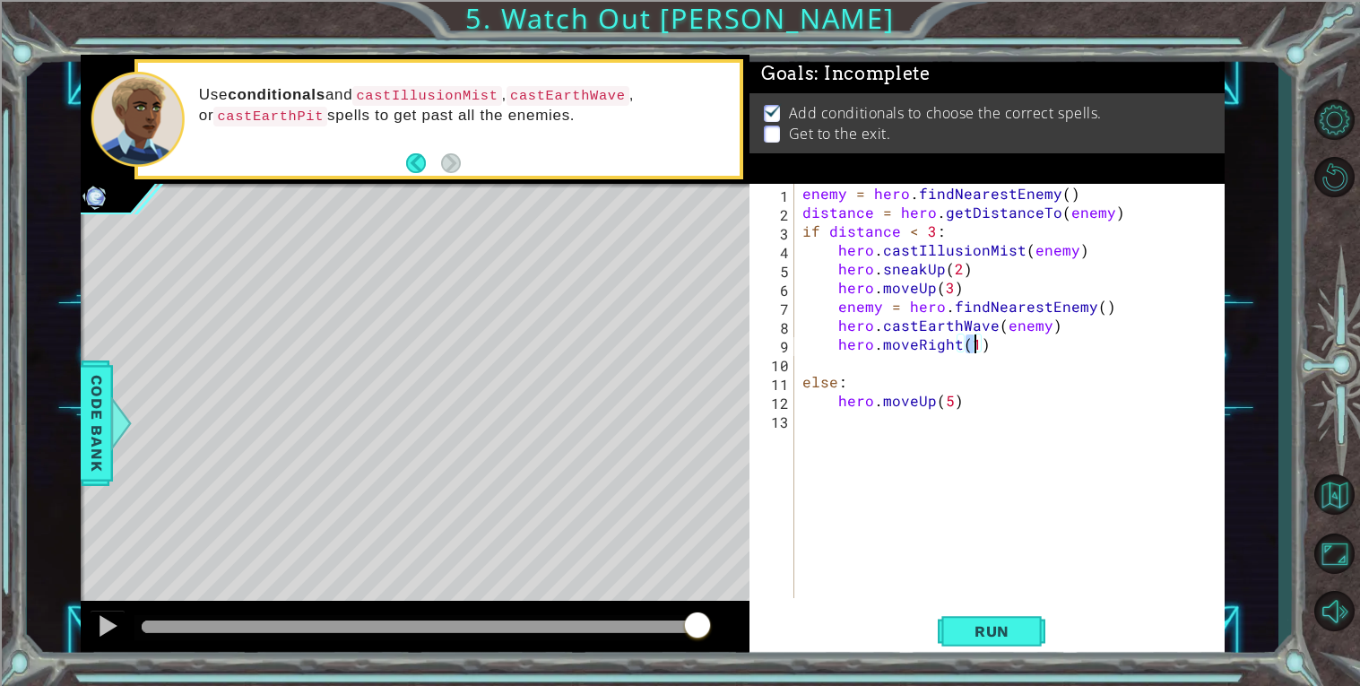
type textarea "hero.moveRight(5)"
click at [807, 476] on div "enemy = hero . findNearestEnemy ( ) distance = hero . getDistanceTo ( enemy ) i…" at bounding box center [1014, 410] width 430 height 452
click at [955, 629] on button "Run" at bounding box center [992, 631] width 108 height 48
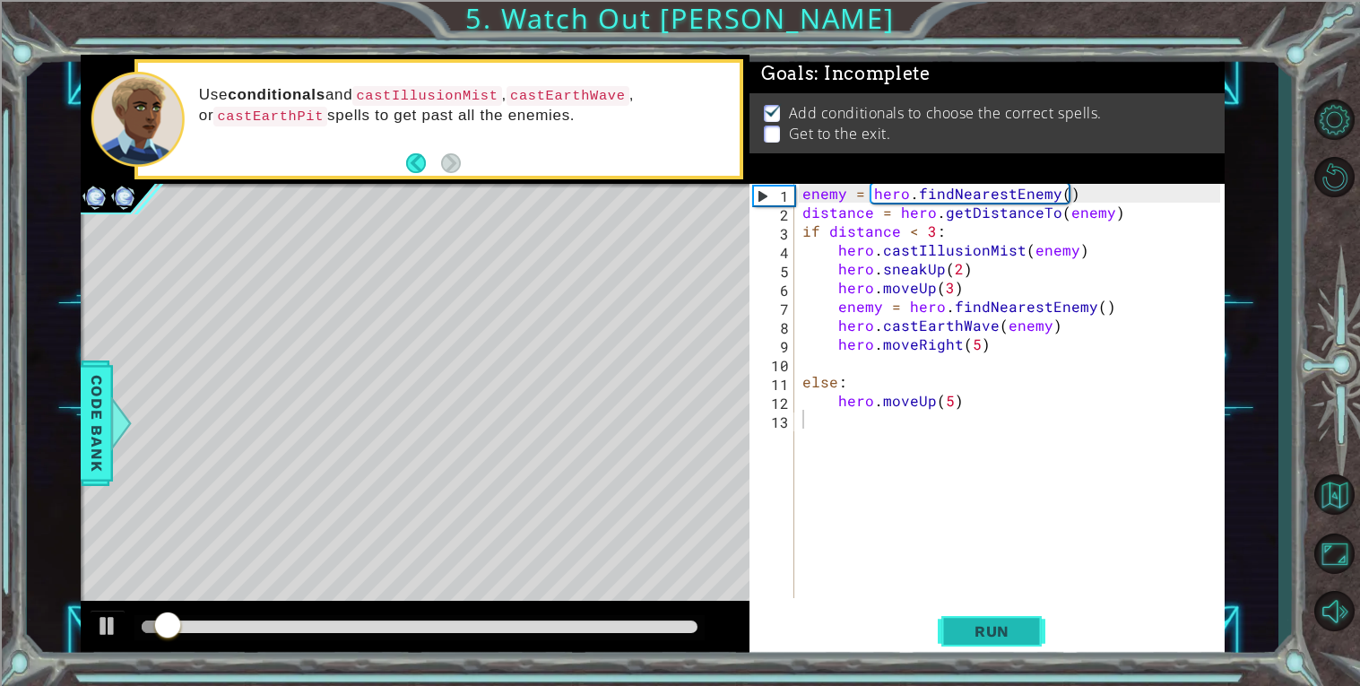
click at [954, 616] on button "Run" at bounding box center [992, 631] width 108 height 48
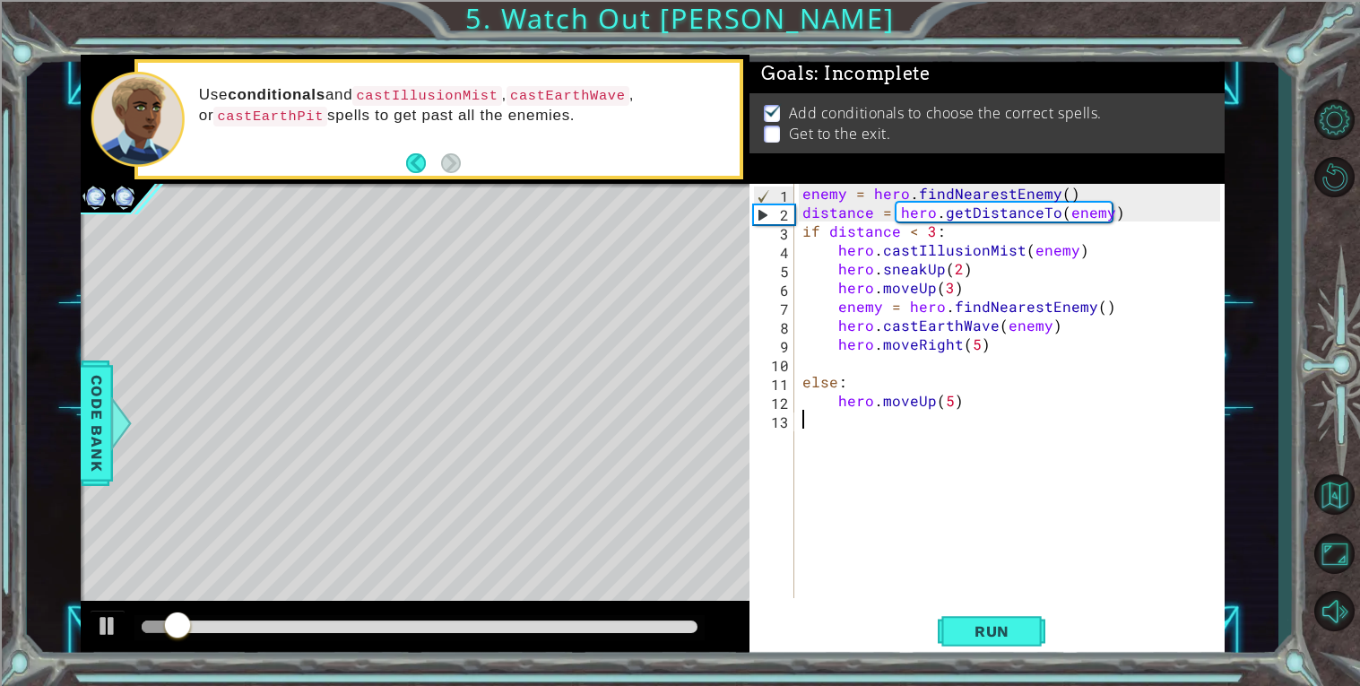
click at [329, 630] on div at bounding box center [420, 626] width 556 height 13
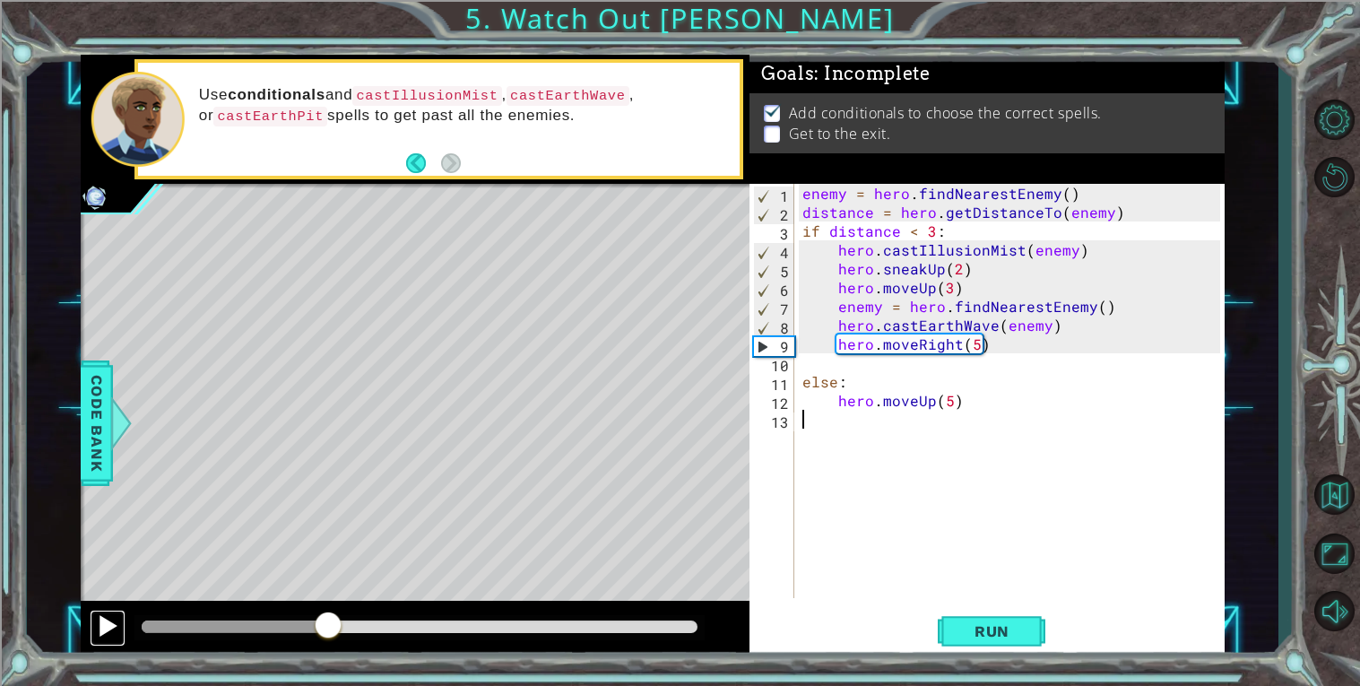
click at [108, 627] on div at bounding box center [107, 625] width 23 height 23
click at [214, 617] on div at bounding box center [419, 627] width 570 height 25
click at [216, 624] on div at bounding box center [179, 626] width 74 height 13
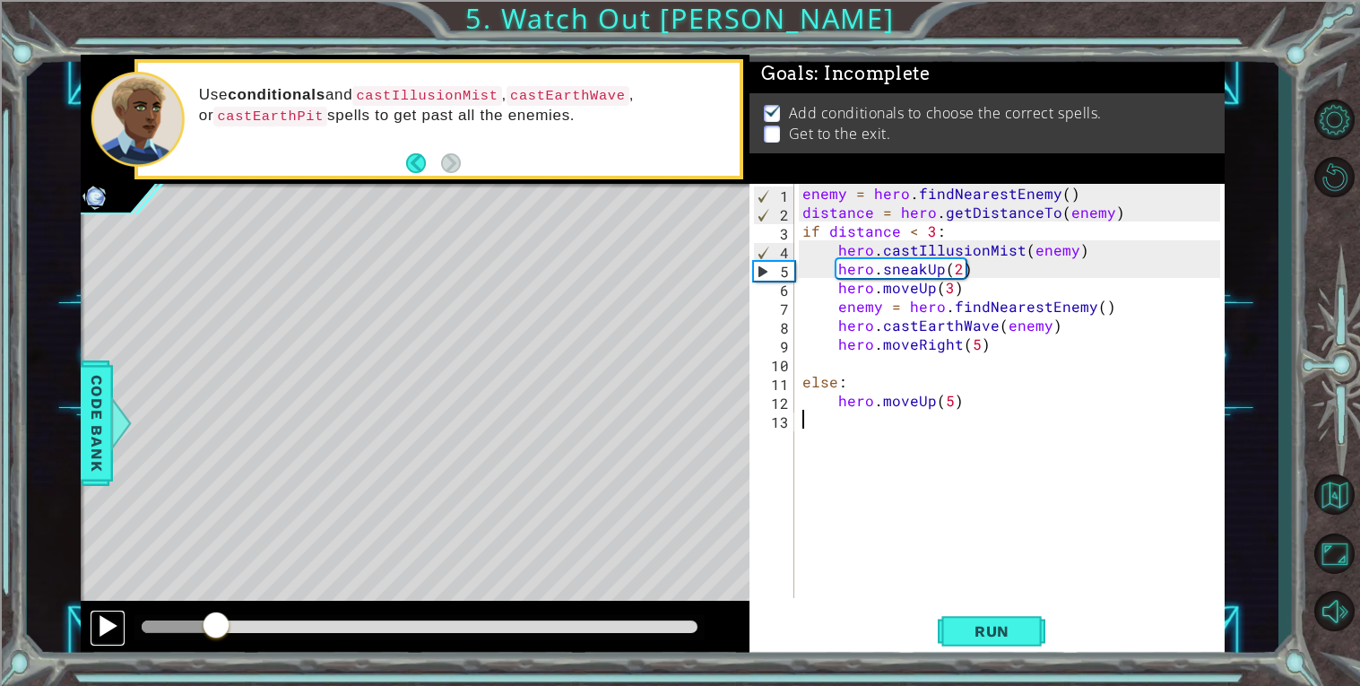
click at [118, 628] on div at bounding box center [107, 625] width 23 height 23
click at [287, 628] on div at bounding box center [420, 626] width 556 height 13
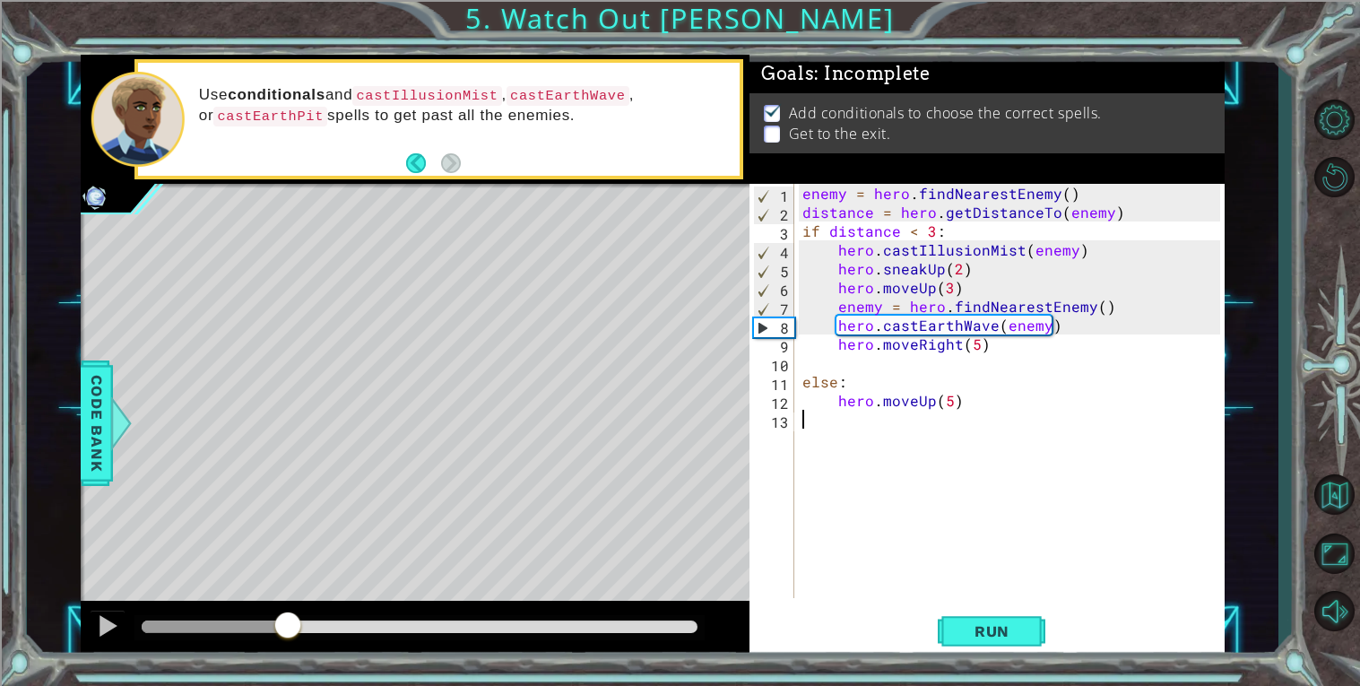
click at [991, 322] on div "enemy = hero . findNearestEnemy ( ) distance = hero . getDistanceTo ( enemy ) i…" at bounding box center [1014, 410] width 430 height 452
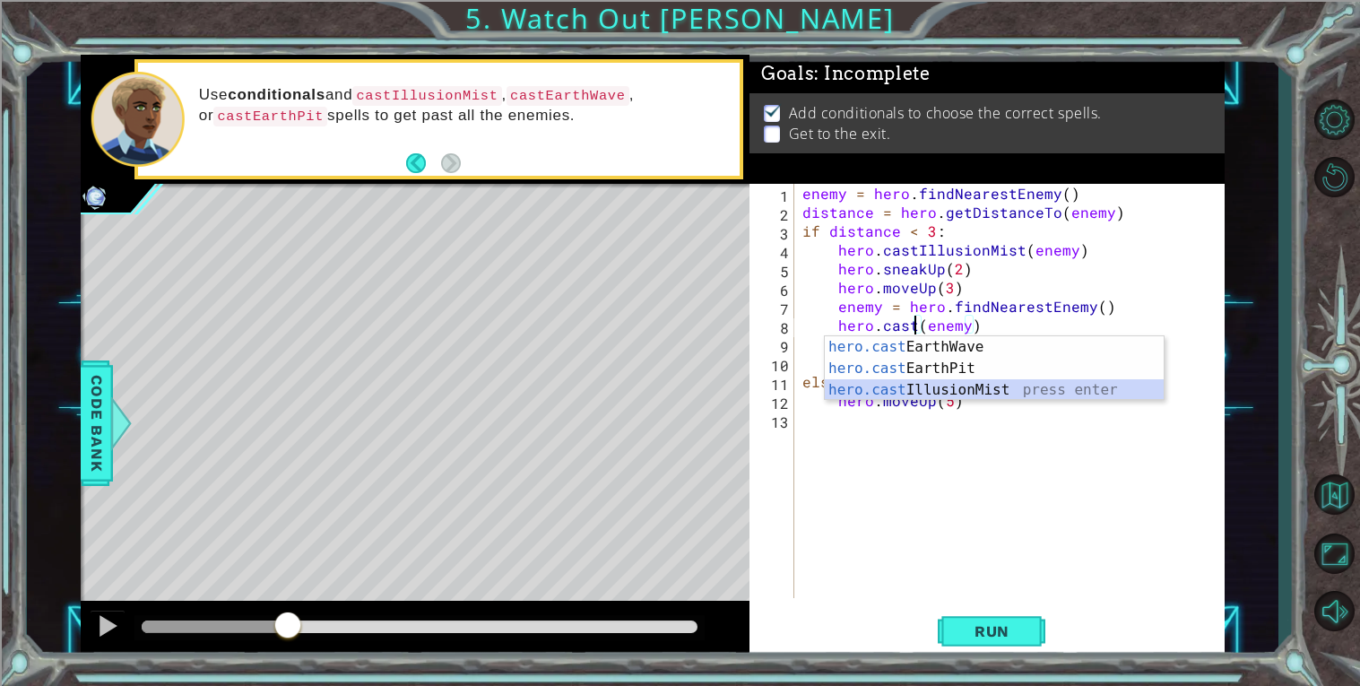
click at [913, 392] on div "hero.cast EarthWave press enter hero.cast EarthPit press enter hero.cast Illusi…" at bounding box center [994, 390] width 339 height 108
type textarea "hero.castIllusionMist(friend)(enemy)"
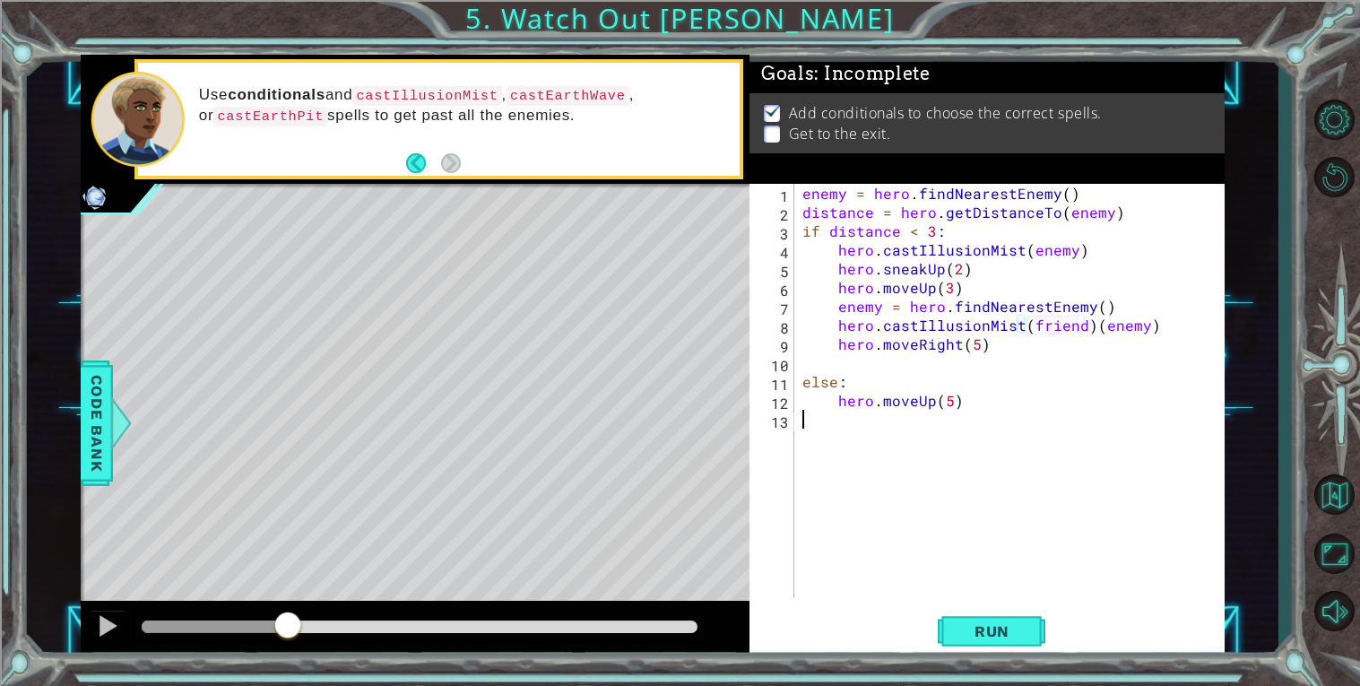
click at [885, 459] on div "enemy = hero . findNearestEnemy ( ) distance = hero . getDistanceTo ( enemy ) i…" at bounding box center [1014, 410] width 430 height 452
click at [1085, 324] on div "enemy = hero . findNearestEnemy ( ) distance = hero . getDistanceTo ( enemy ) i…" at bounding box center [1014, 410] width 430 height 452
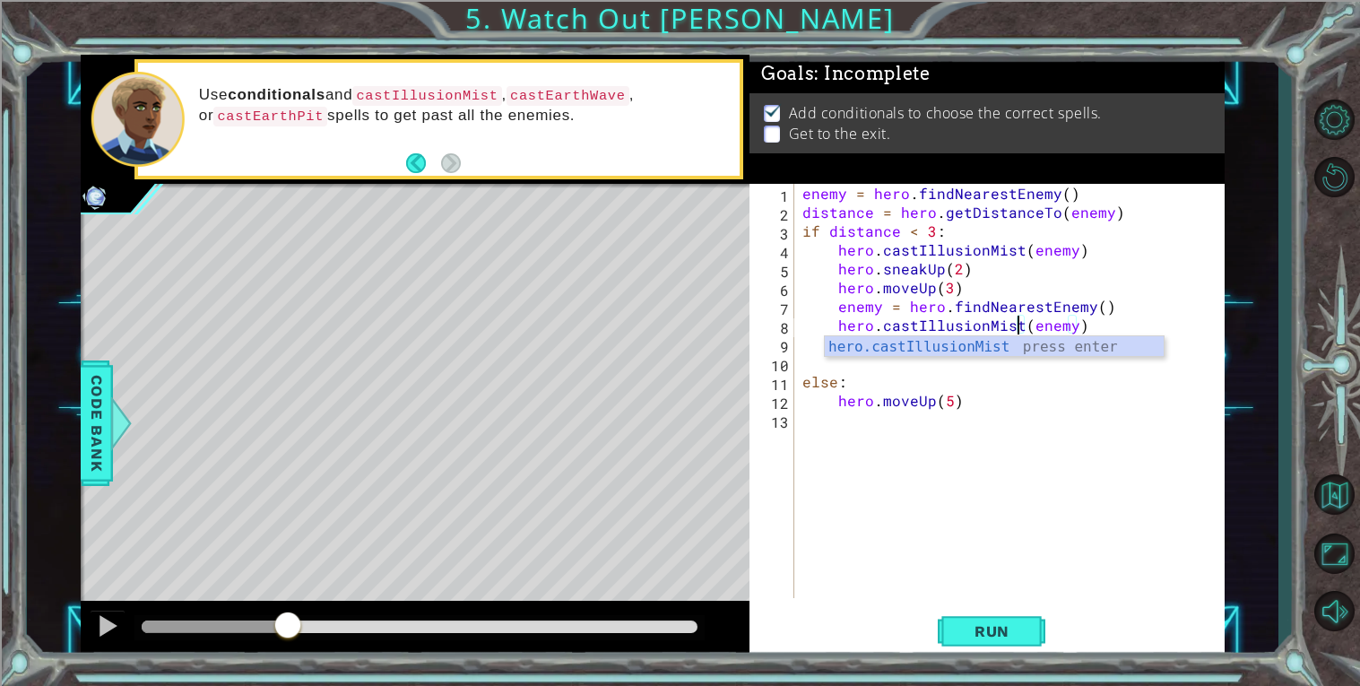
click at [1111, 302] on div "enemy = hero . findNearestEnemy ( ) distance = hero . getDistanceTo ( enemy ) i…" at bounding box center [1014, 410] width 430 height 452
type textarea "enemy = hero.findNearestEnemy()"
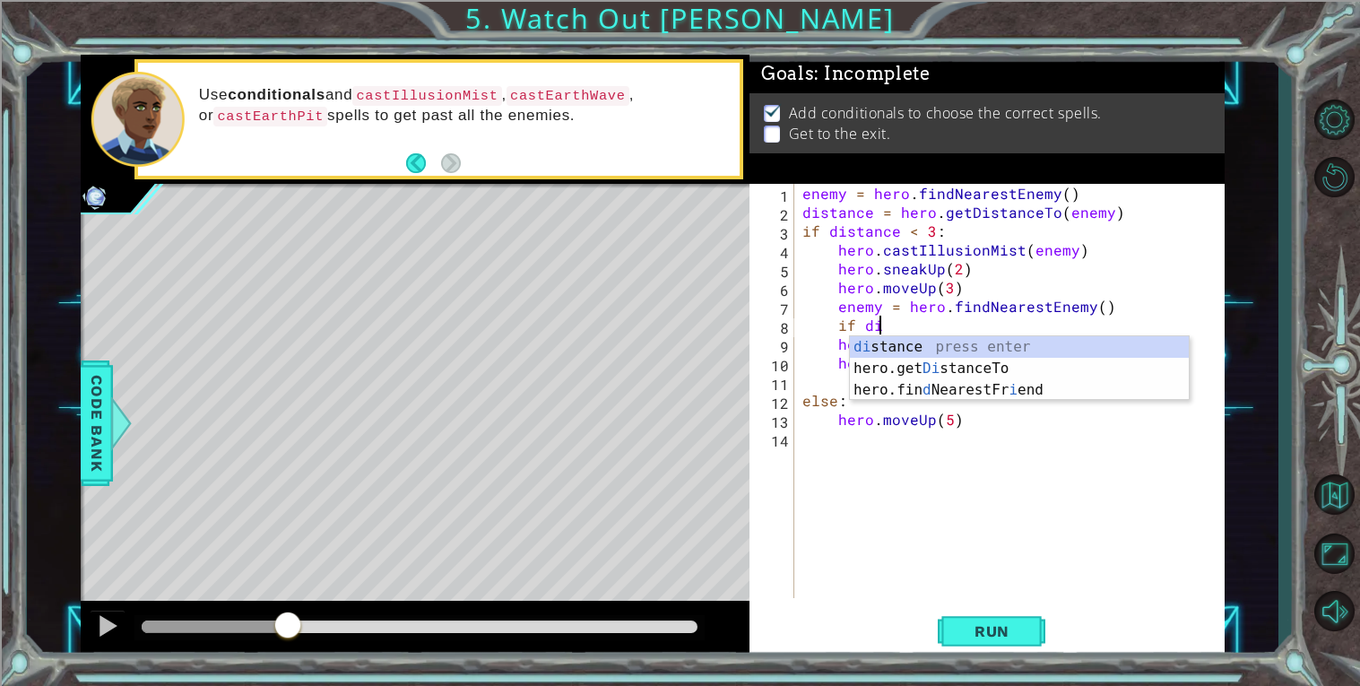
scroll to position [0, 4]
click at [1098, 338] on div "di stance press enter hero.get Di stanceTo press enter hero.fin d NearestFr i e…" at bounding box center [1019, 390] width 339 height 108
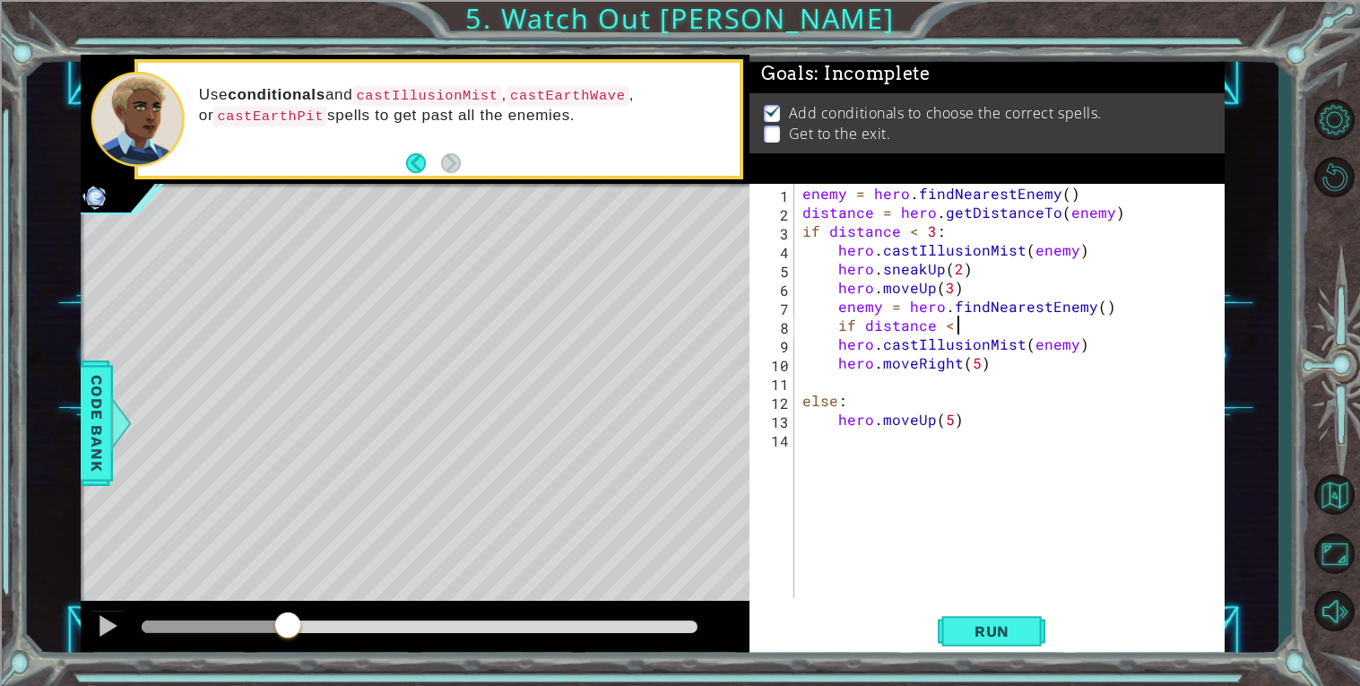
scroll to position [0, 8]
click at [1004, 370] on div "enemy = hero . findNearestEnemy ( ) distance = hero . getDistanceTo ( enemy ) i…" at bounding box center [1014, 410] width 430 height 452
click at [833, 339] on div "enemy = hero . findNearestEnemy ( ) distance = hero . getDistanceTo ( enemy ) i…" at bounding box center [1014, 410] width 430 height 452
type textarea "hero.moveRight(5)"
click at [1071, 382] on div "enemy = hero . findNearestEnemy ( ) distance = hero . getDistanceTo ( enemy ) i…" at bounding box center [1014, 410] width 430 height 452
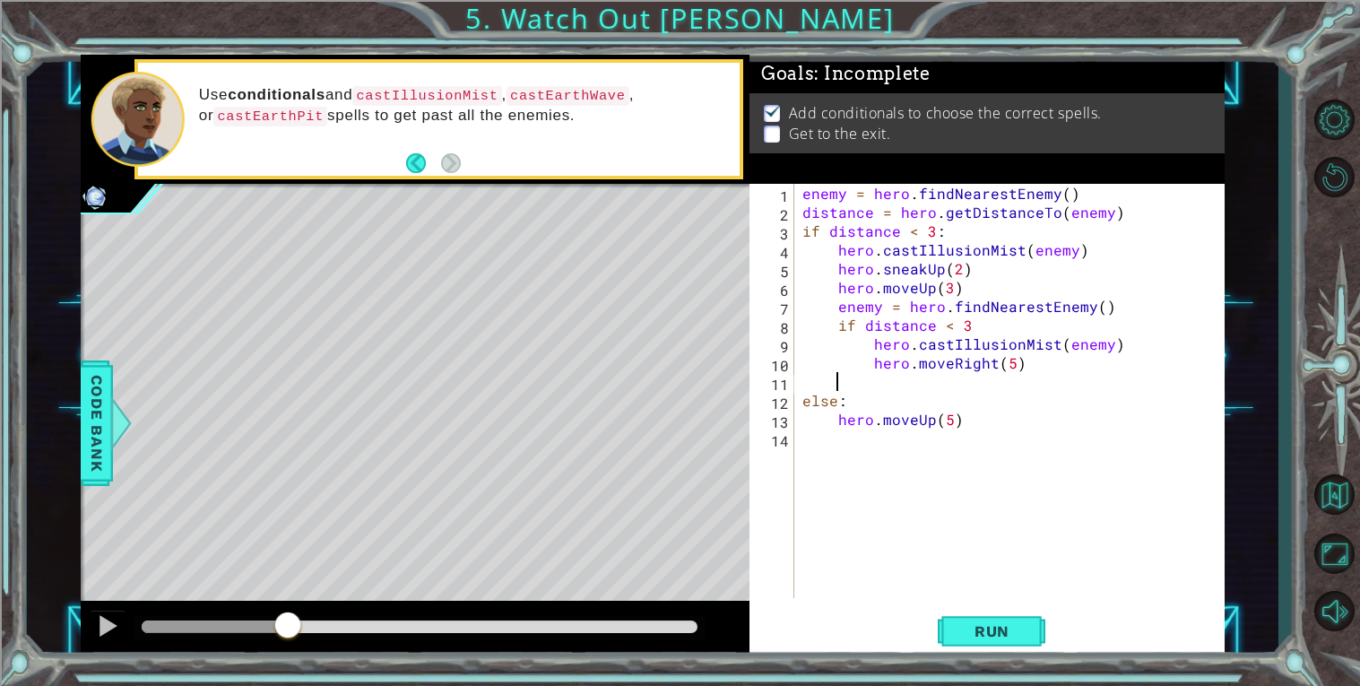
scroll to position [0, 1]
click at [1046, 362] on div "enemy = hero . findNearestEnemy ( ) distance = hero . getDistanceTo ( enemy ) i…" at bounding box center [1014, 410] width 430 height 452
click at [981, 637] on span "Run" at bounding box center [992, 631] width 71 height 18
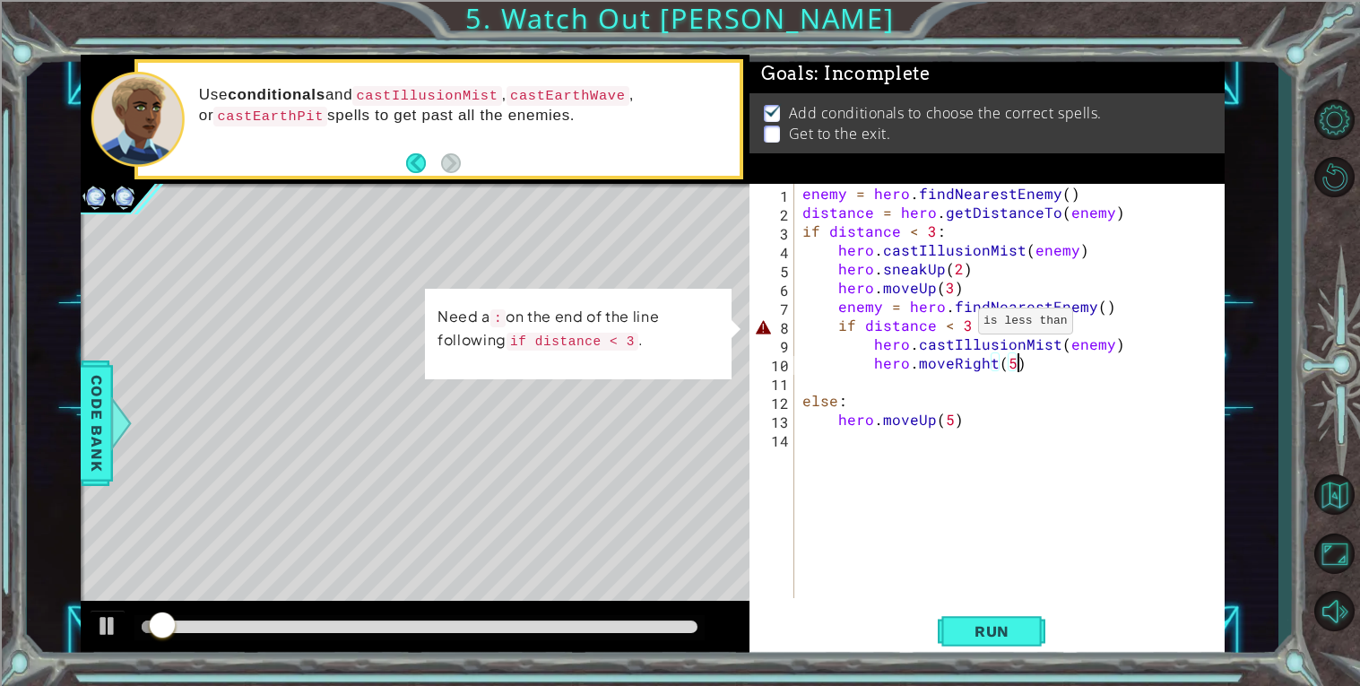
click at [955, 325] on div "enemy = hero . findNearestEnemy ( ) distance = hero . getDistanceTo ( enemy ) i…" at bounding box center [1014, 410] width 430 height 452
click at [966, 322] on div "enemy = hero . findNearestEnemy ( ) distance = hero . getDistanceTo ( enemy ) i…" at bounding box center [1014, 410] width 430 height 452
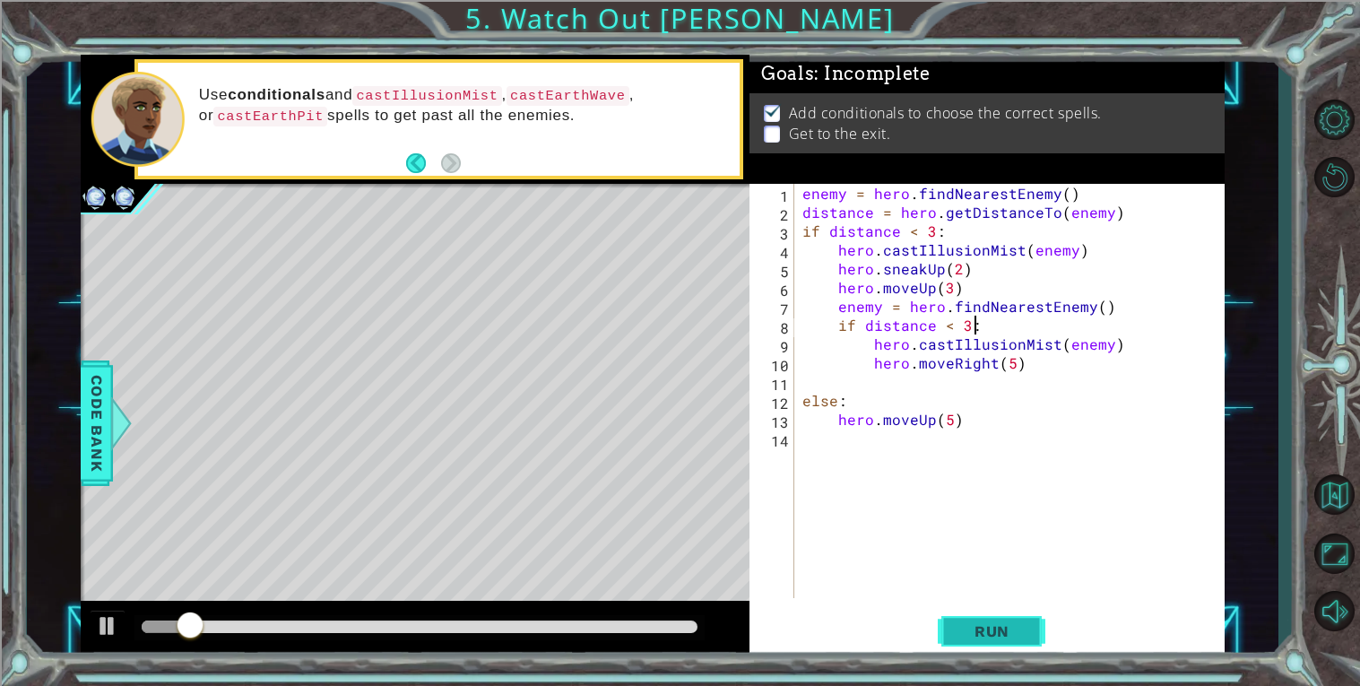
type textarea "if distance < 3:"
click at [1000, 644] on button "Run" at bounding box center [992, 631] width 108 height 48
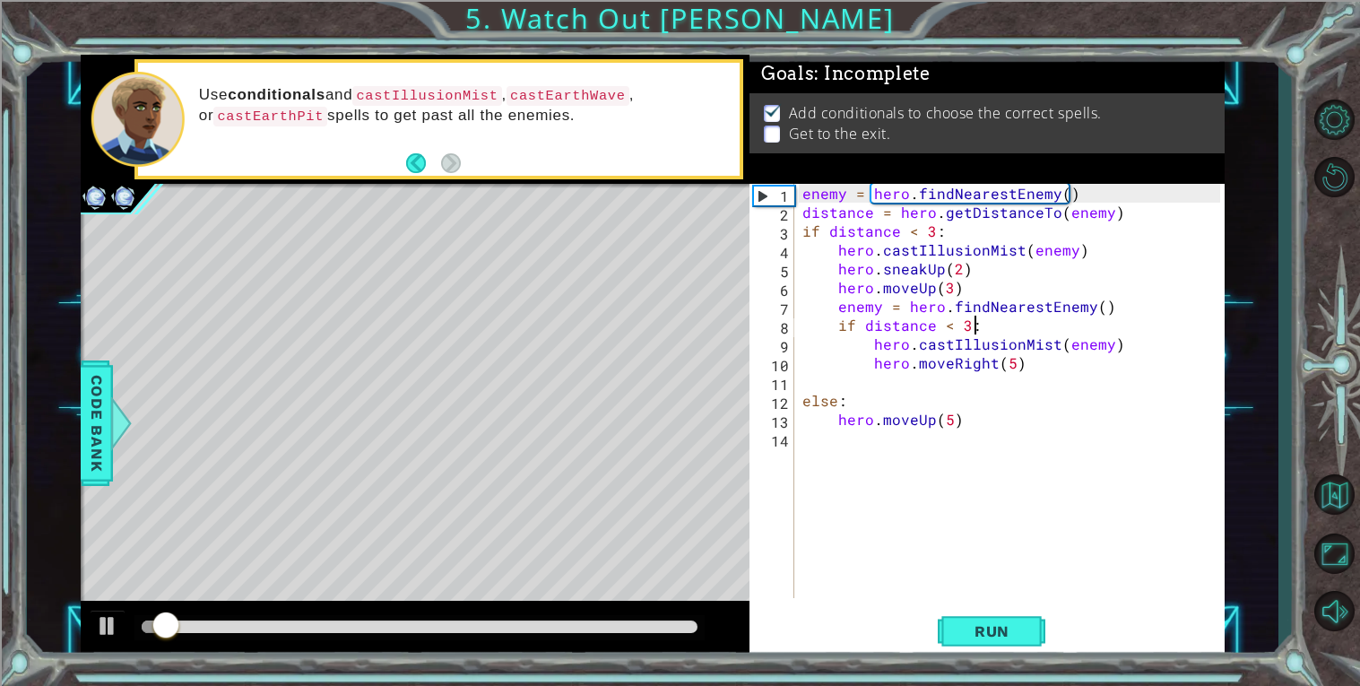
click at [563, 613] on div at bounding box center [415, 629] width 669 height 57
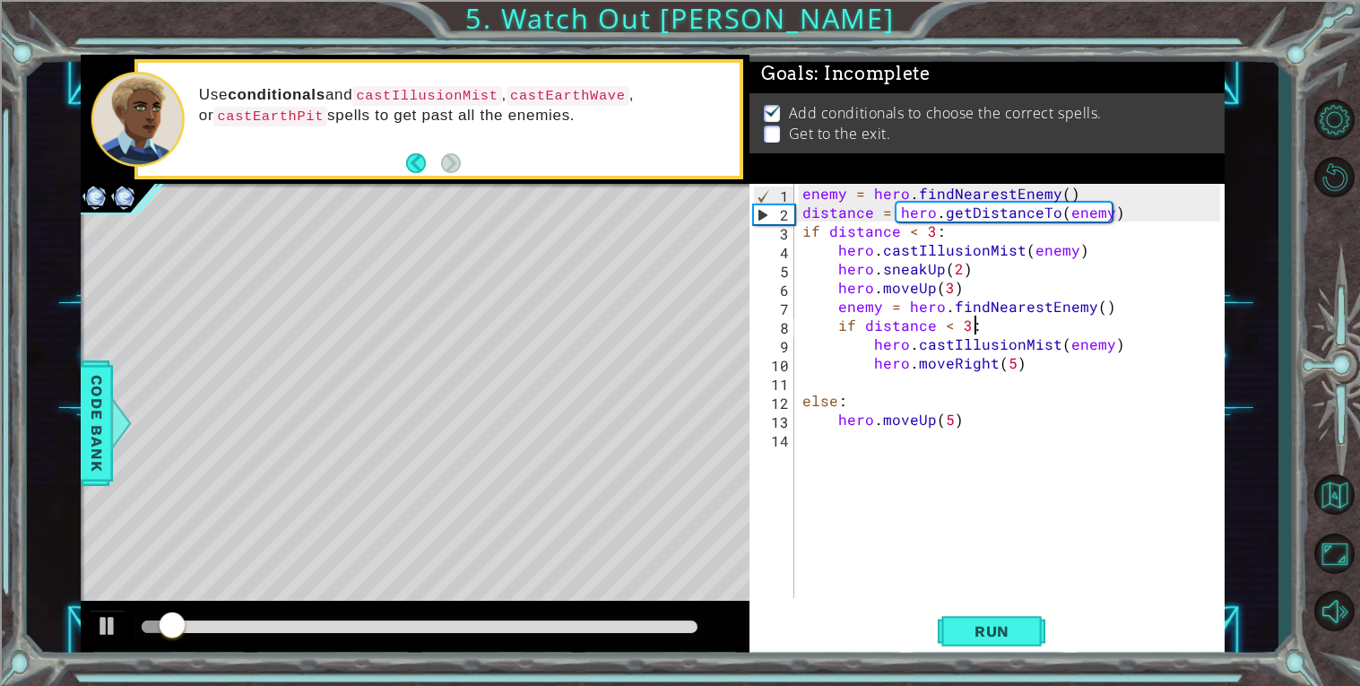
click at [564, 622] on div at bounding box center [420, 626] width 556 height 13
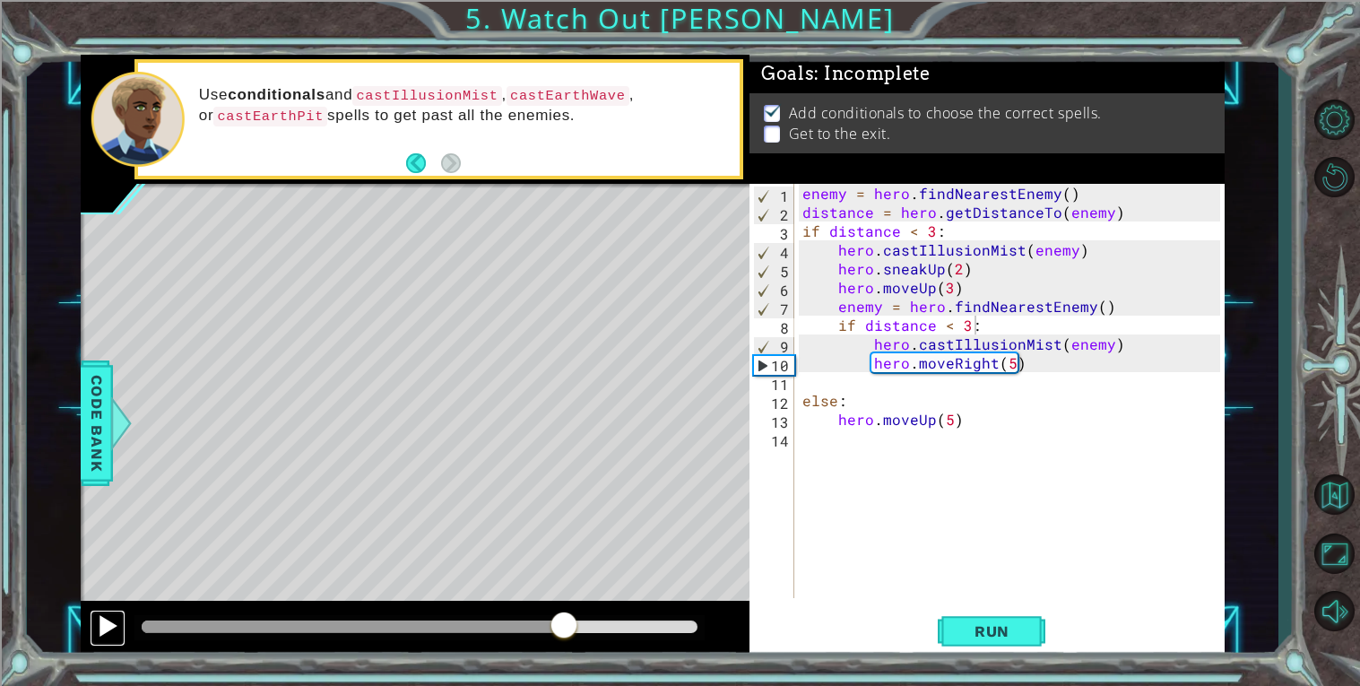
click at [97, 628] on div at bounding box center [107, 625] width 23 height 23
click at [1034, 377] on div "enemy = hero . findNearestEnemy ( ) distance = hero . getDistanceTo ( enemy ) i…" at bounding box center [1014, 410] width 430 height 452
click at [1036, 360] on div "enemy = hero . findNearestEnemy ( ) distance = hero . getDistanceTo ( enemy ) i…" at bounding box center [1014, 410] width 430 height 452
type textarea "hero.moveRight(5)"
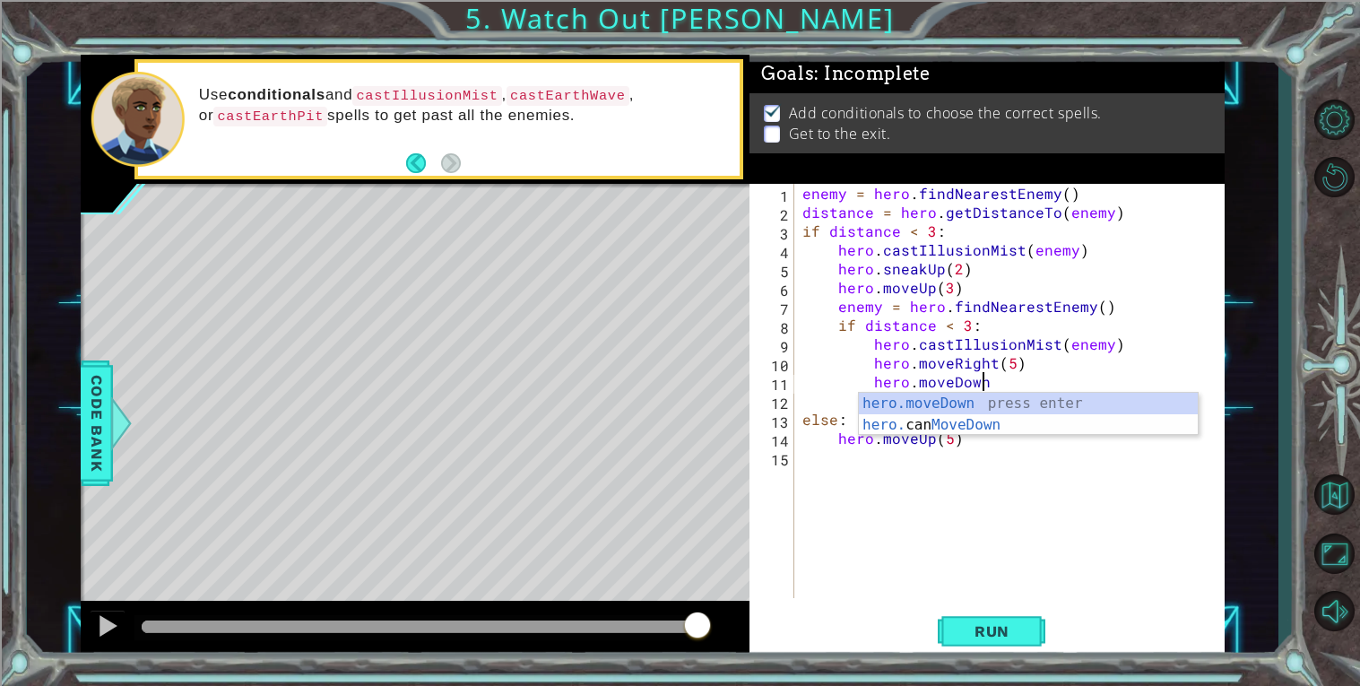
scroll to position [0, 10]
click at [938, 394] on div "hero.moveDown press enter hero. can MoveDown press enter" at bounding box center [1028, 436] width 339 height 86
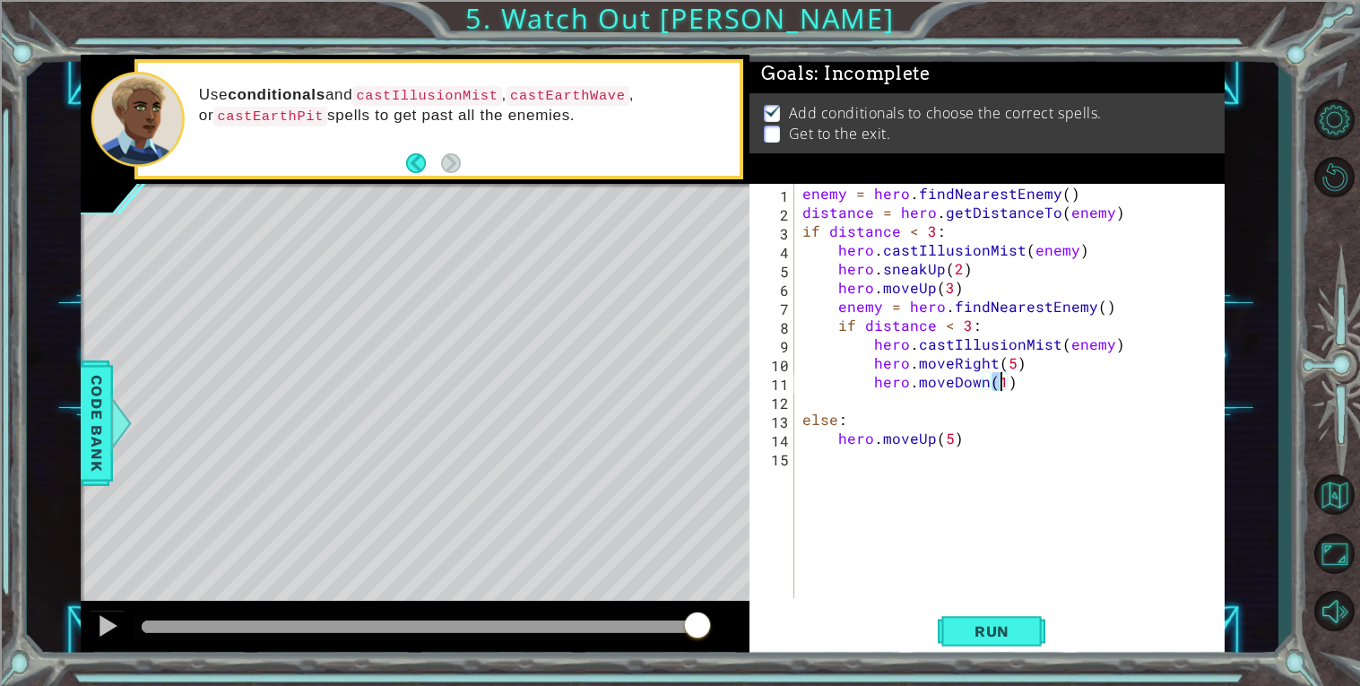
scroll to position [0, 11]
type textarea "hero.moveDown(5)"
click at [965, 634] on span "Run" at bounding box center [992, 631] width 71 height 18
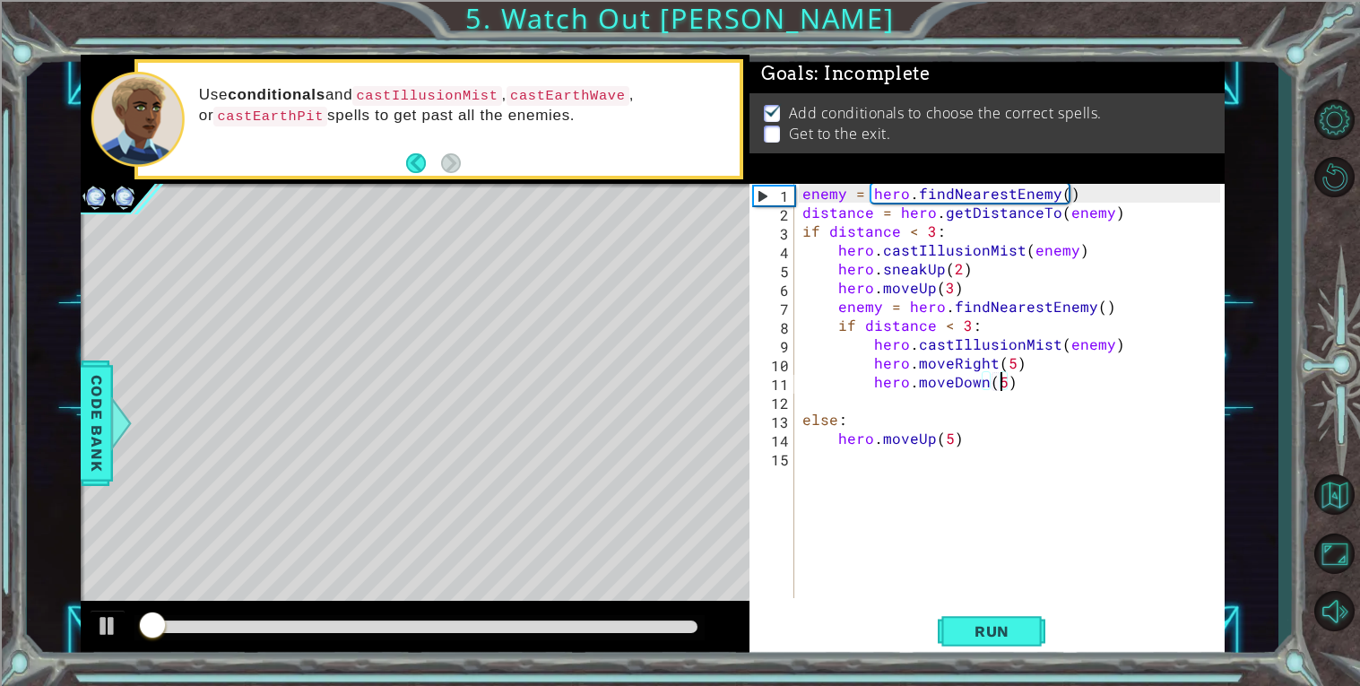
click at [610, 620] on div at bounding box center [420, 626] width 556 height 13
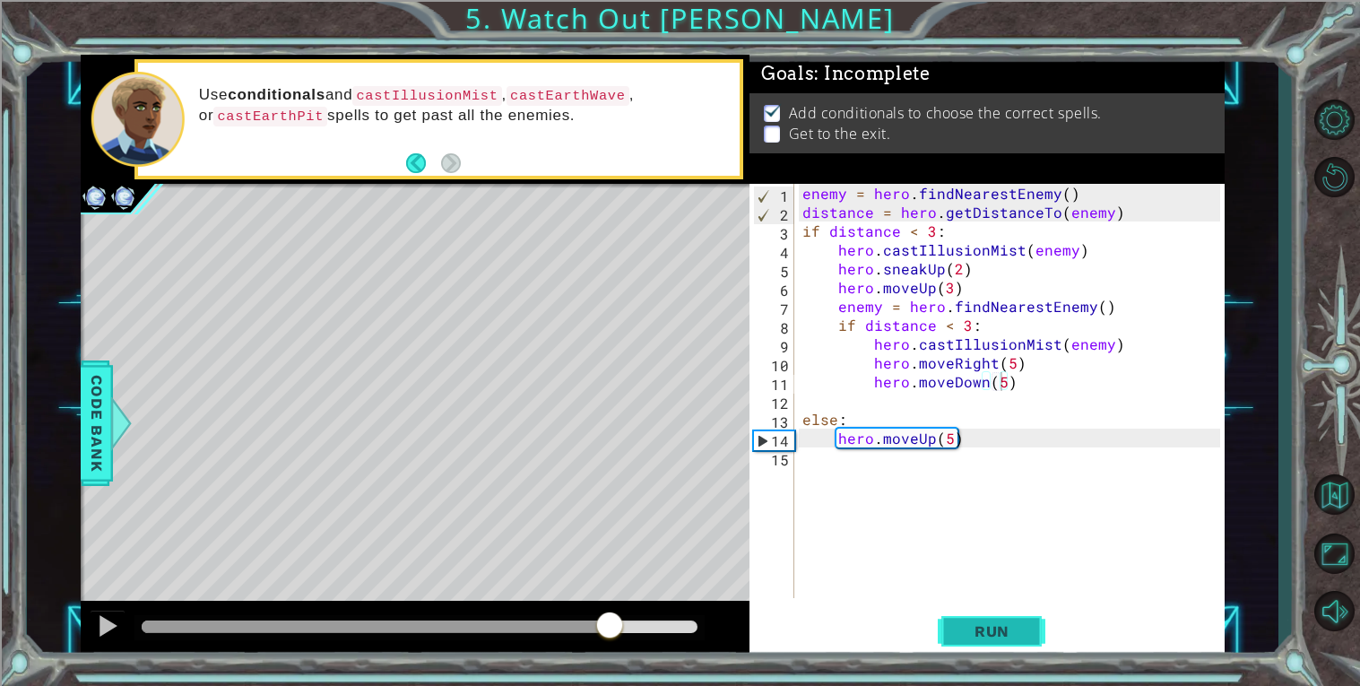
click at [997, 615] on button "Run" at bounding box center [992, 631] width 108 height 48
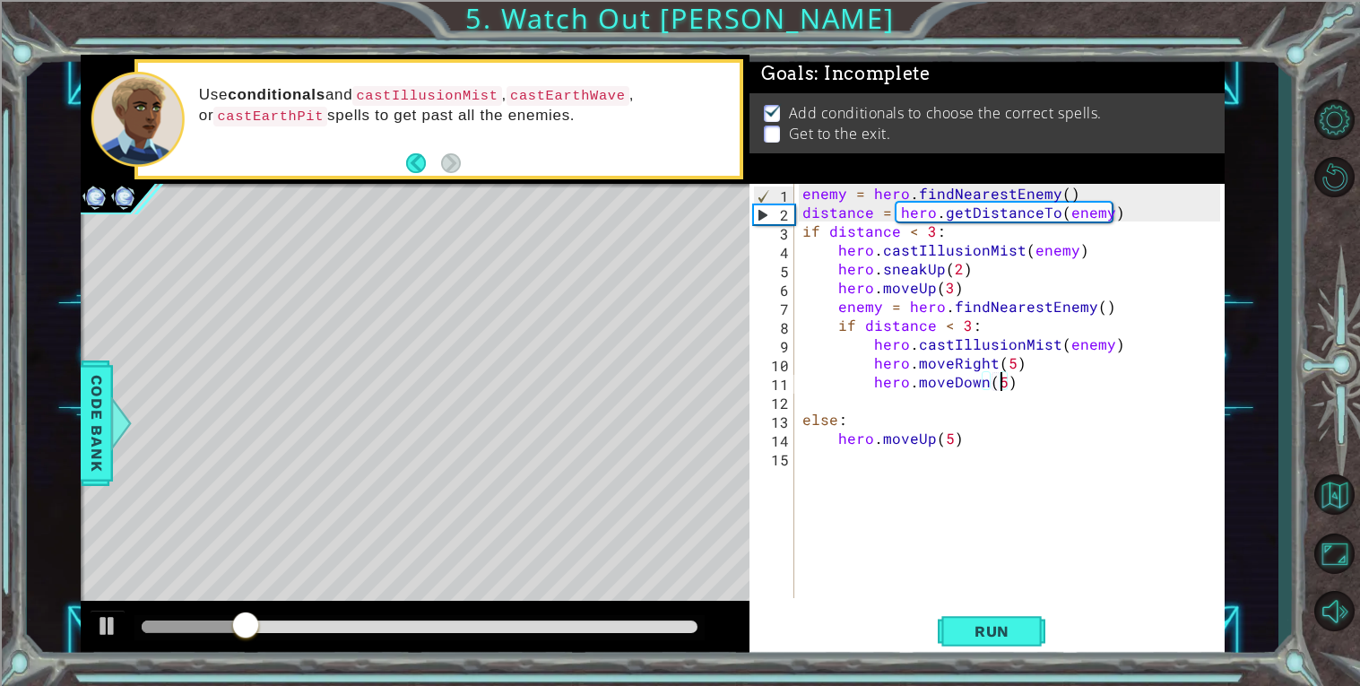
click at [582, 626] on div at bounding box center [420, 626] width 556 height 13
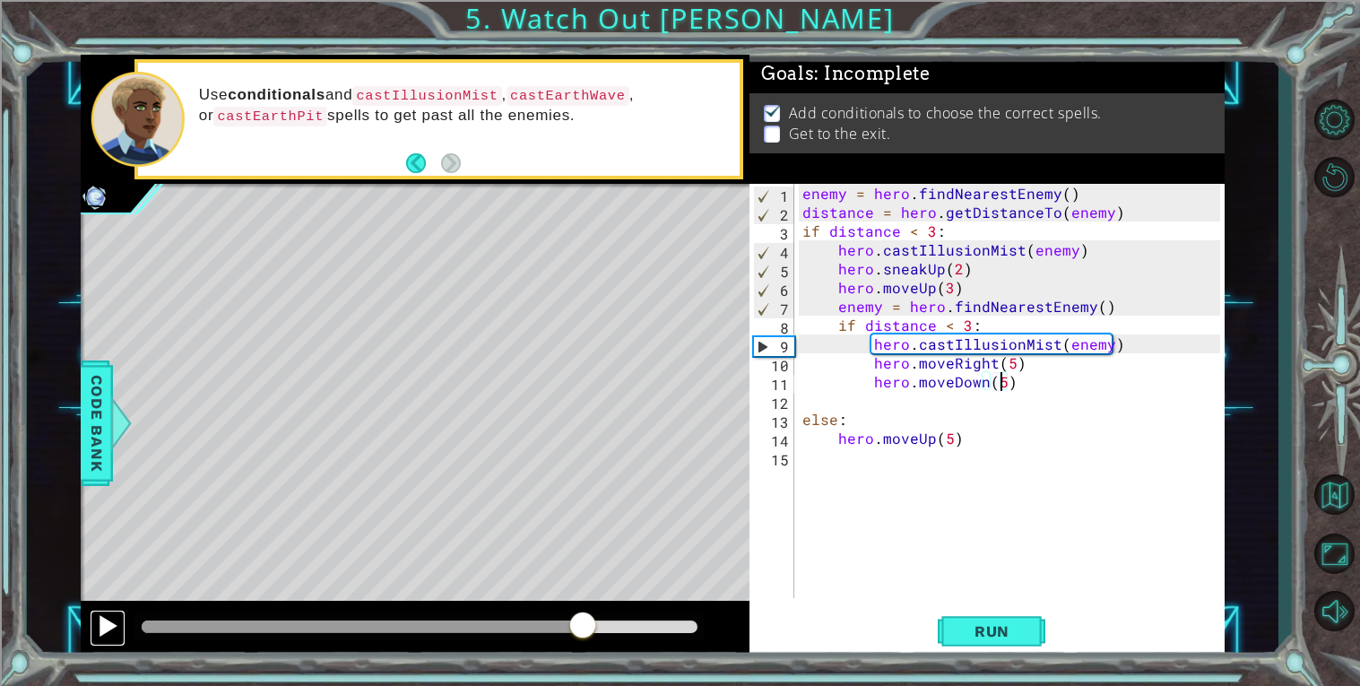
click at [103, 617] on div at bounding box center [107, 625] width 23 height 23
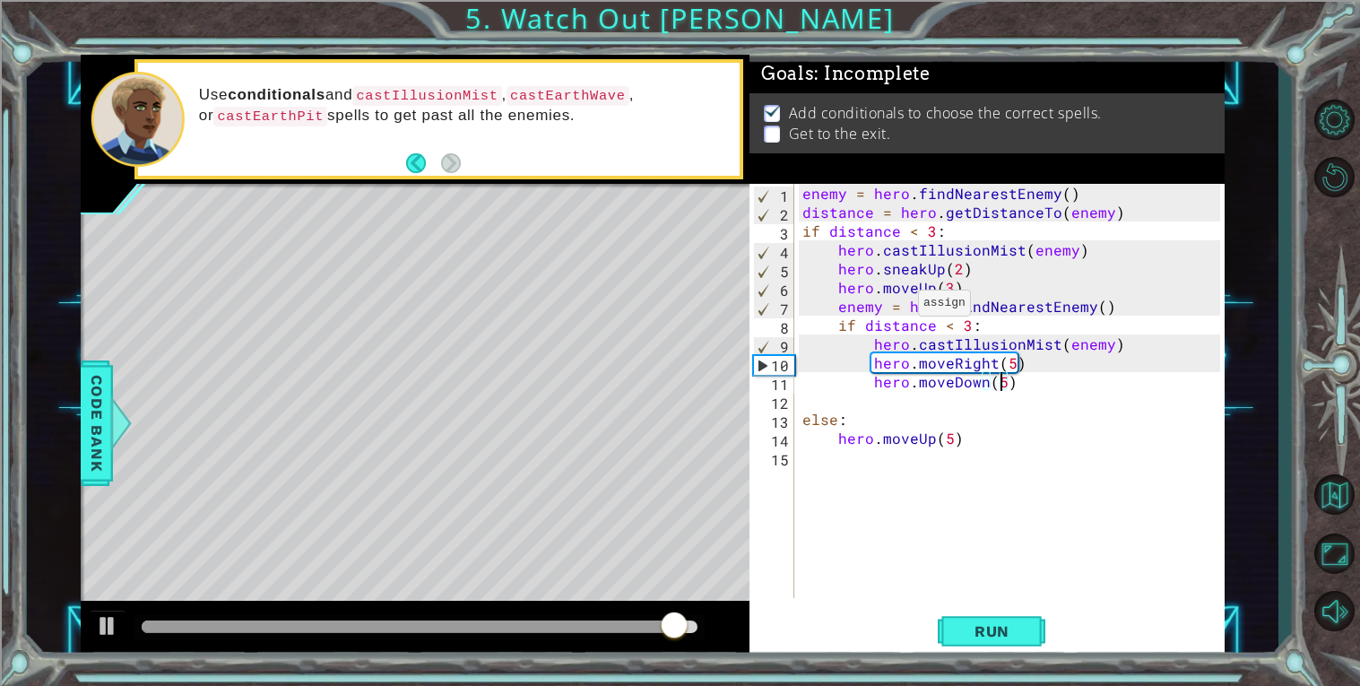
scroll to position [0, 1]
click at [946, 359] on div "enemy = hero . findNearestEnemy ( ) distance = hero . getDistanceTo ( enemy ) i…" at bounding box center [1014, 410] width 430 height 452
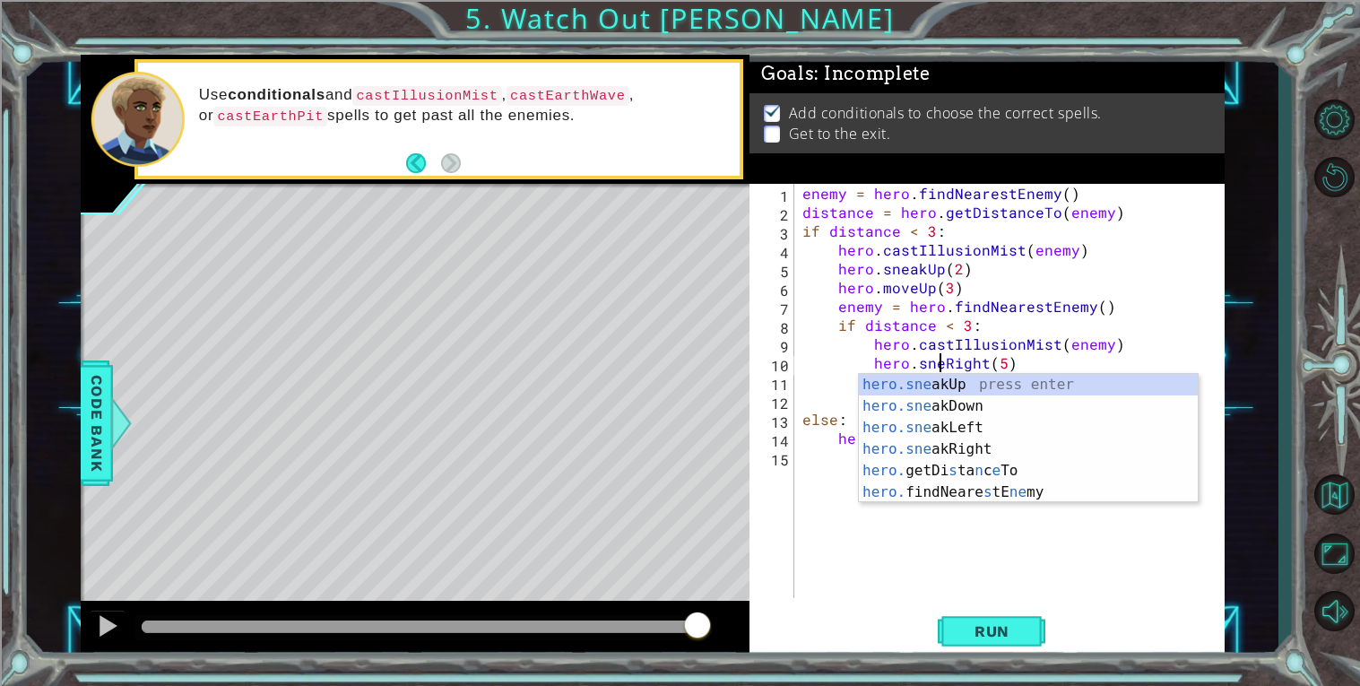
scroll to position [0, 8]
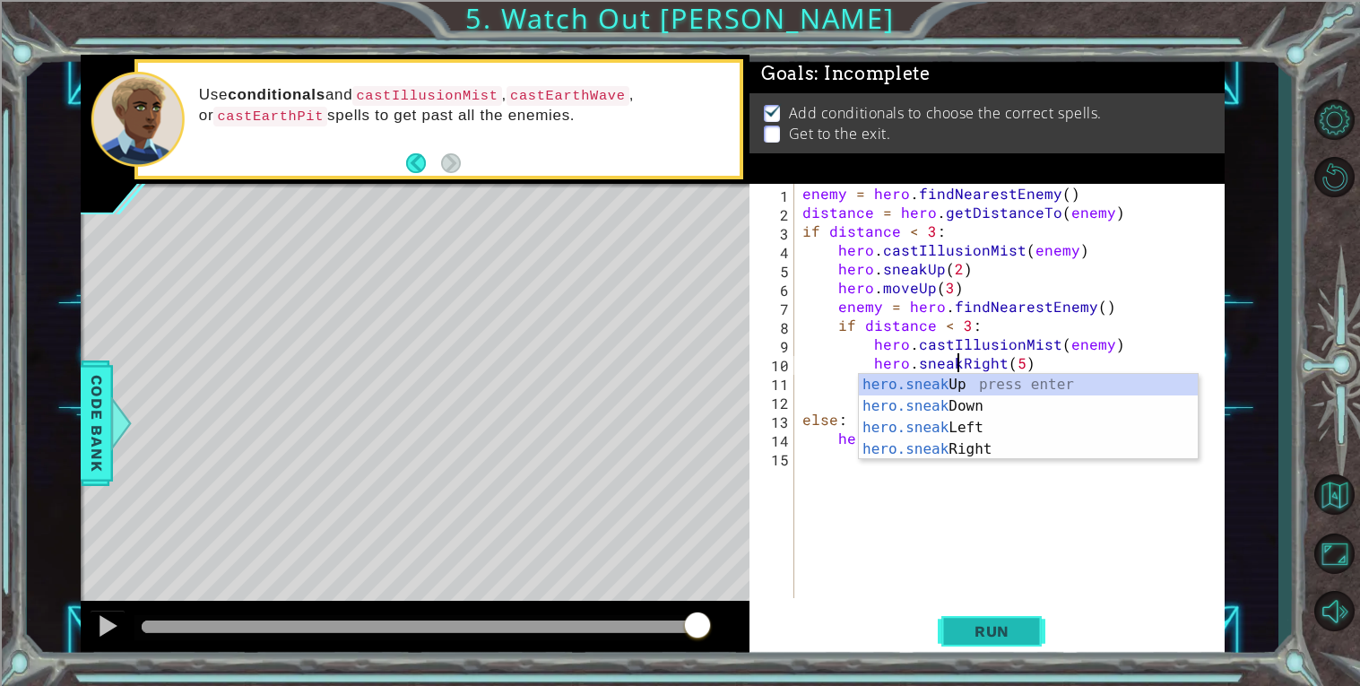
type textarea "hero.sneakRight(5)"
click at [972, 634] on span "Run" at bounding box center [992, 631] width 71 height 18
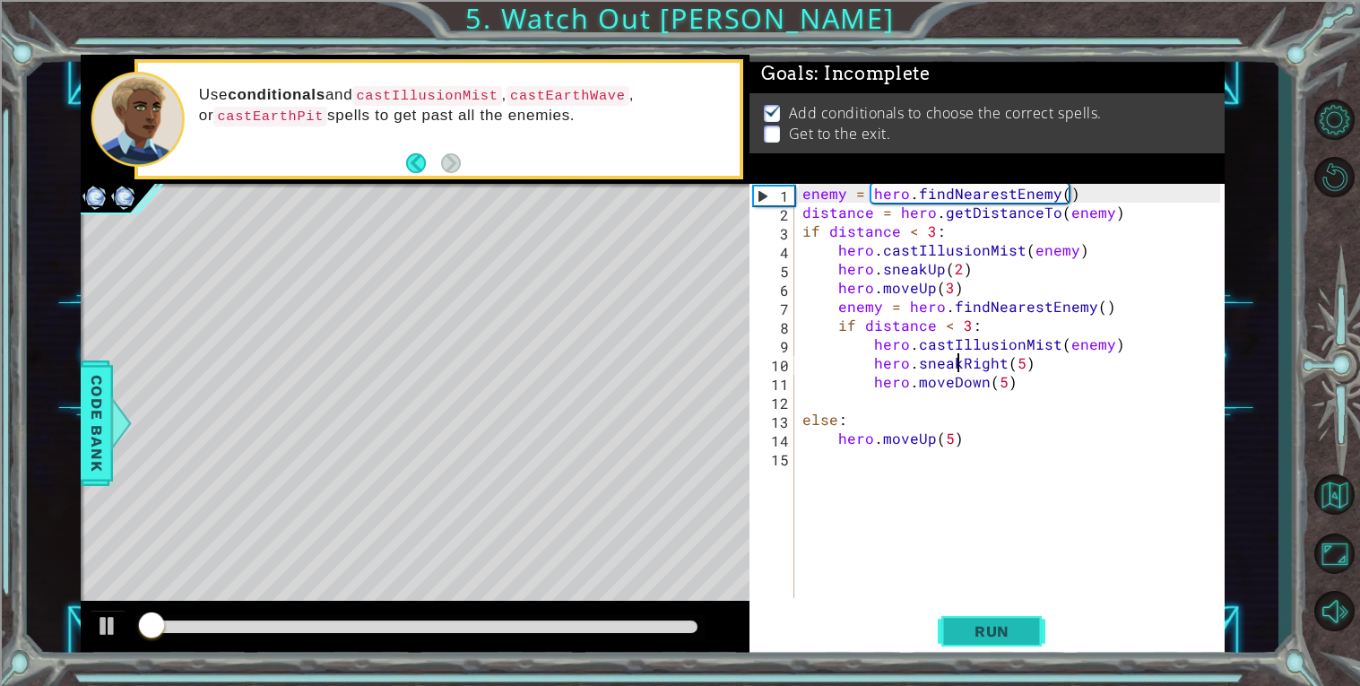
click at [963, 636] on span "Run" at bounding box center [992, 631] width 71 height 18
click at [678, 631] on div at bounding box center [420, 626] width 556 height 13
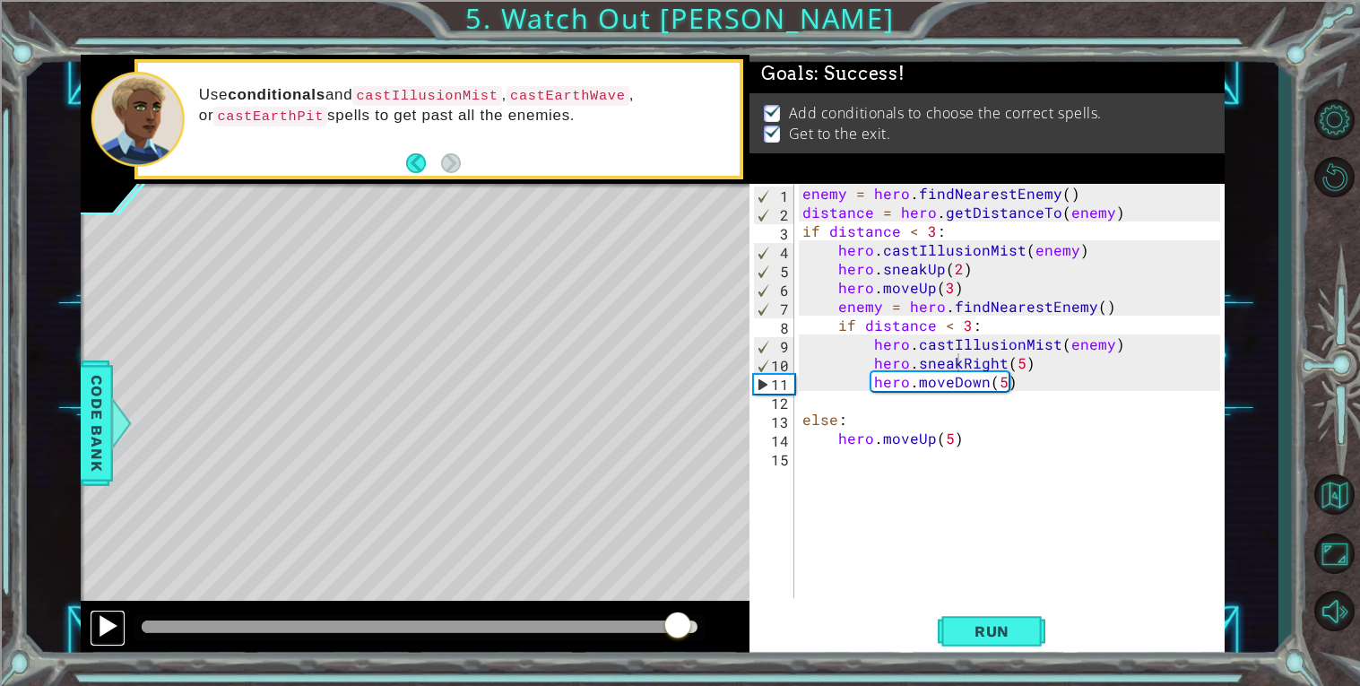
click at [108, 642] on button at bounding box center [108, 628] width 36 height 37
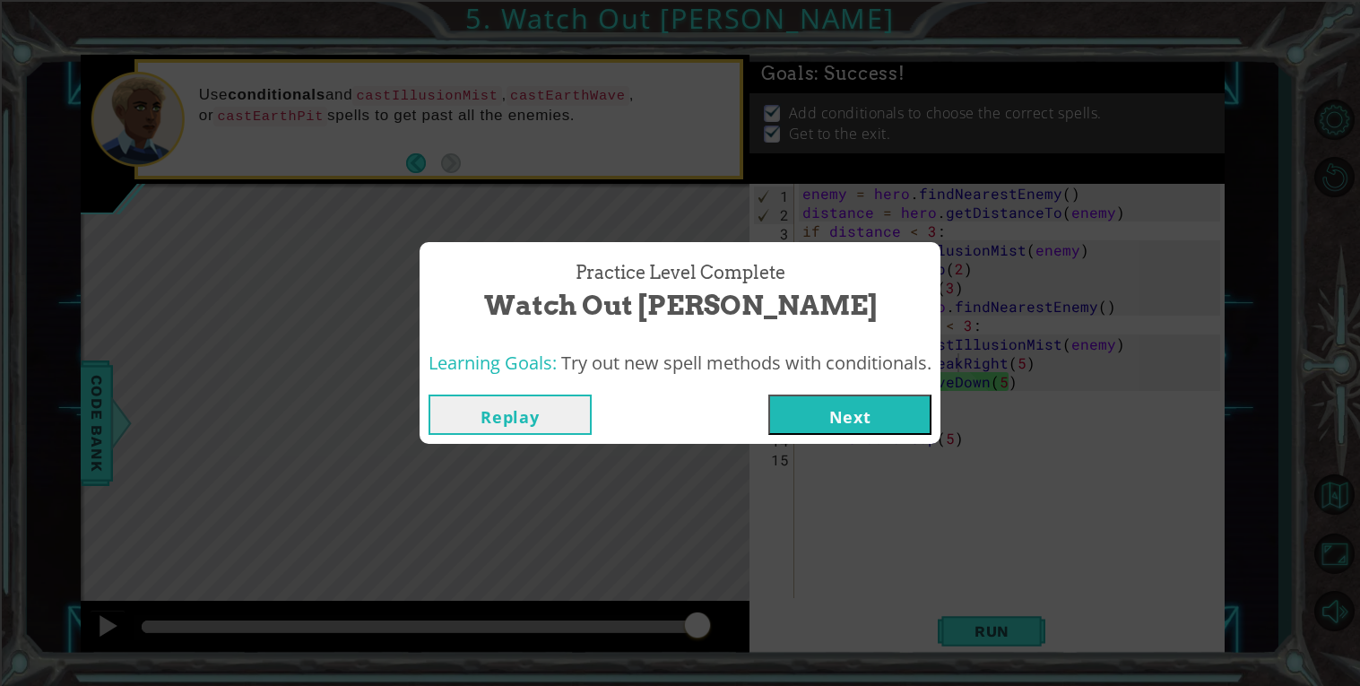
click at [849, 420] on button "Next" at bounding box center [849, 414] width 163 height 40
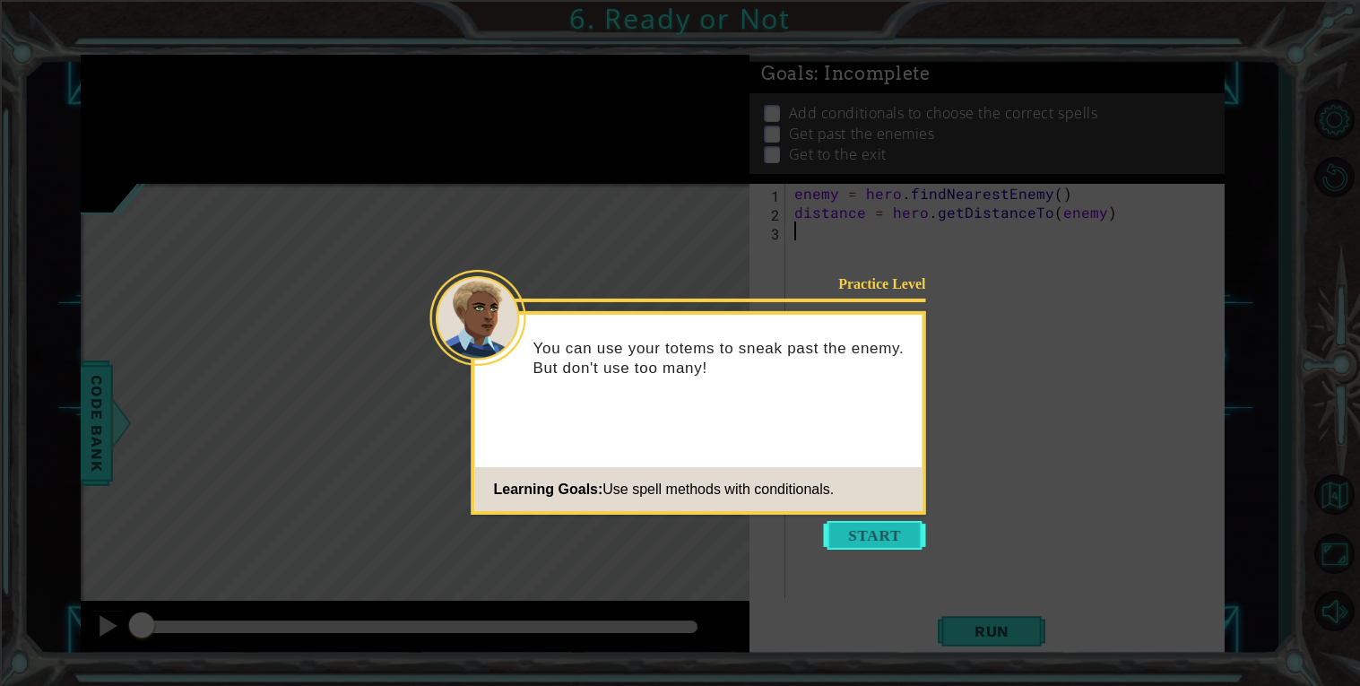
click at [880, 532] on button "Start" at bounding box center [875, 535] width 102 height 29
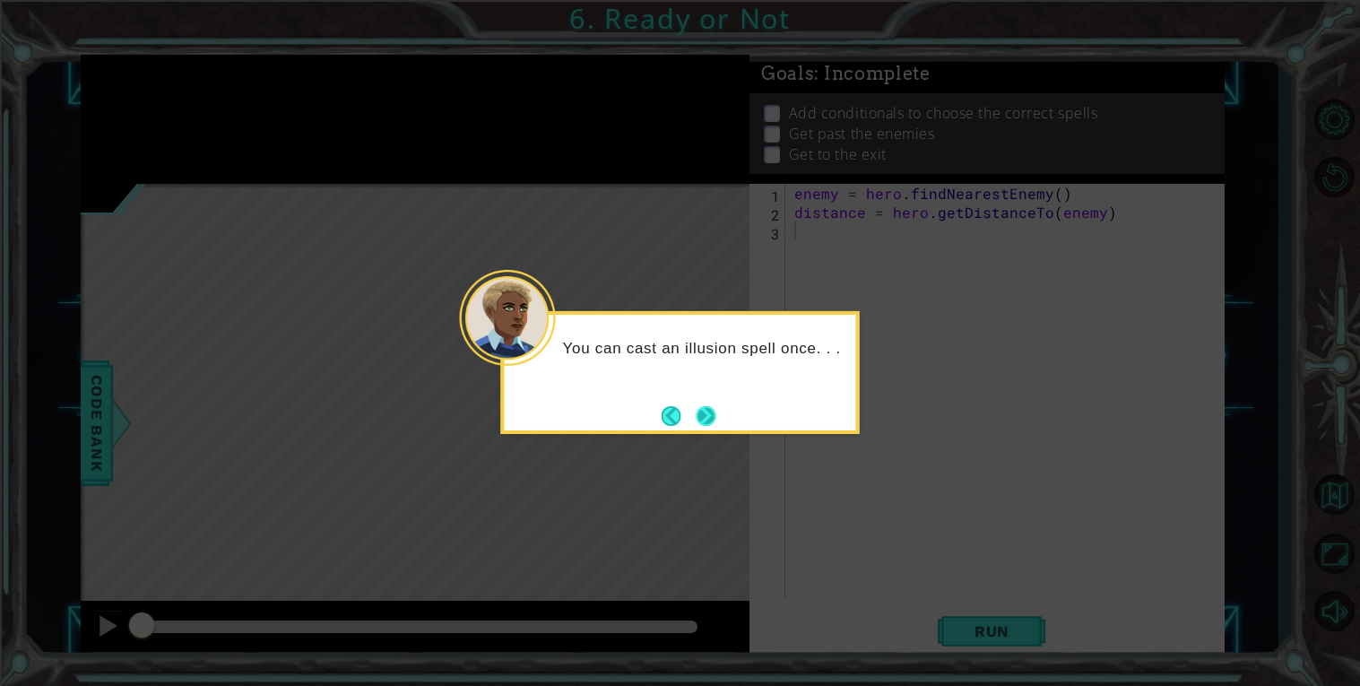
click at [705, 418] on button "Next" at bounding box center [707, 416] width 20 height 20
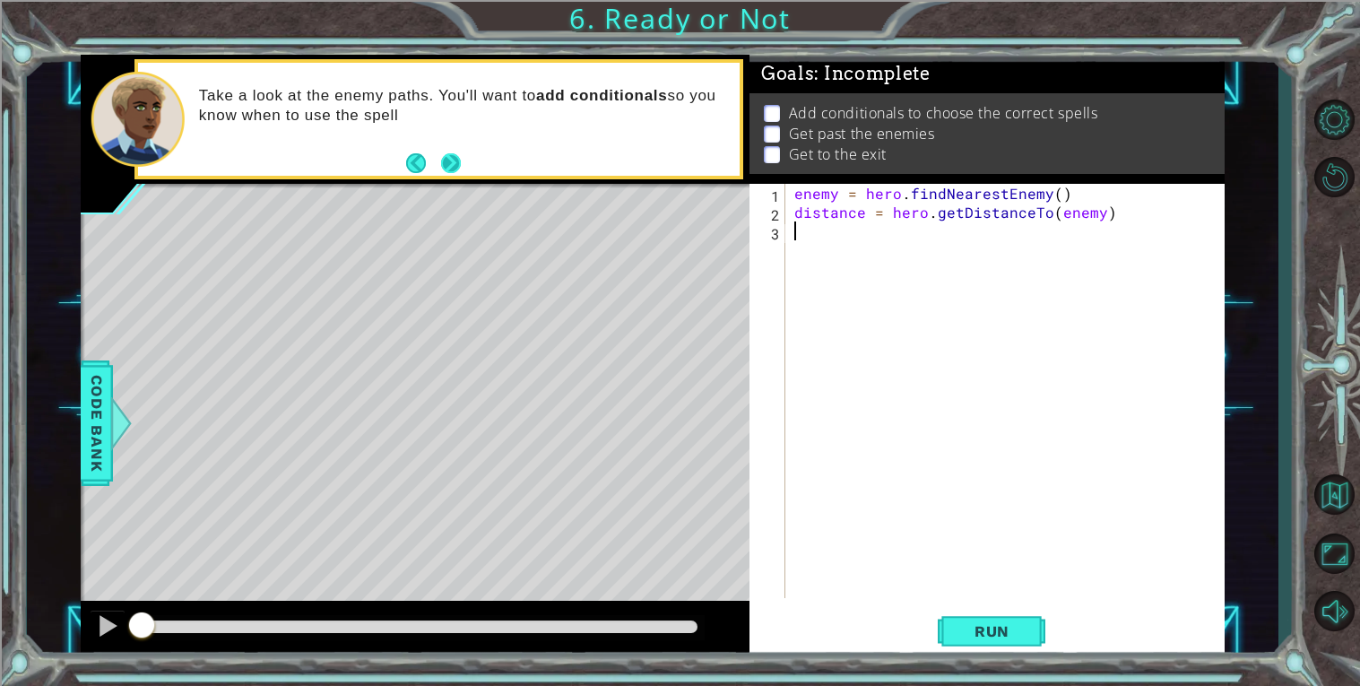
click at [450, 159] on button "Next" at bounding box center [451, 163] width 20 height 20
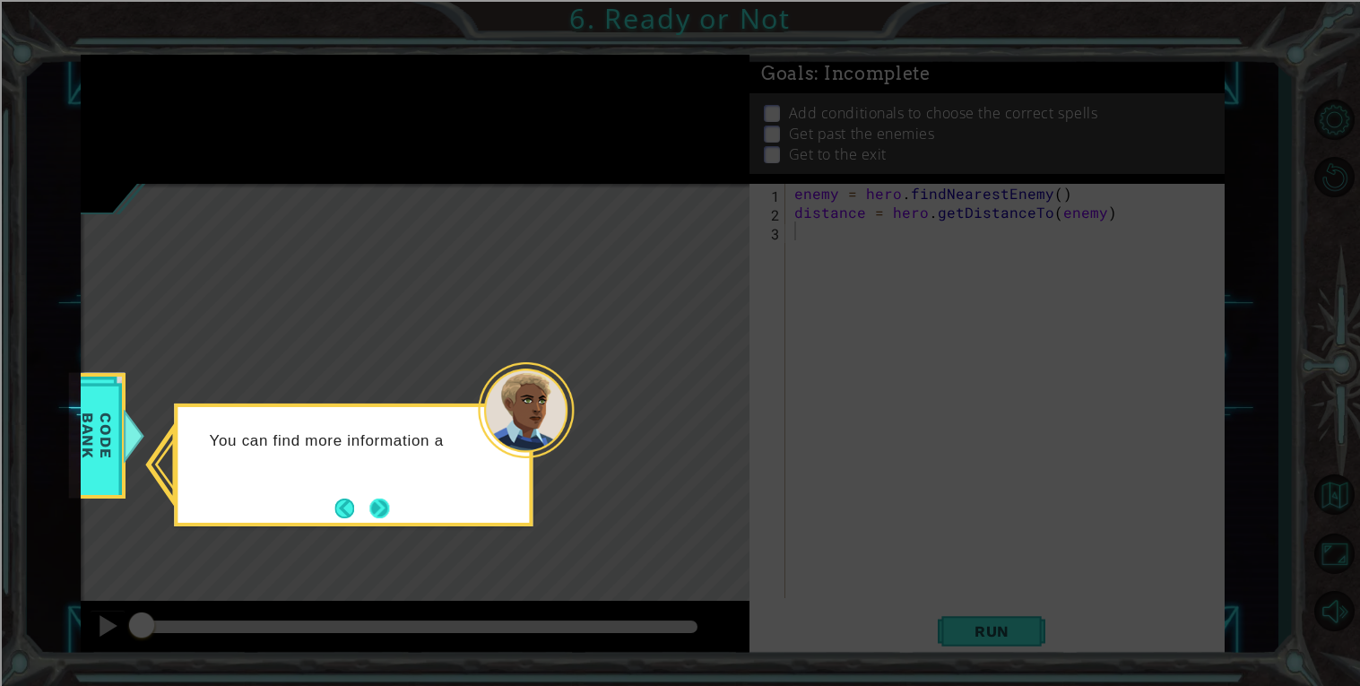
click at [378, 512] on button "Next" at bounding box center [379, 508] width 20 height 20
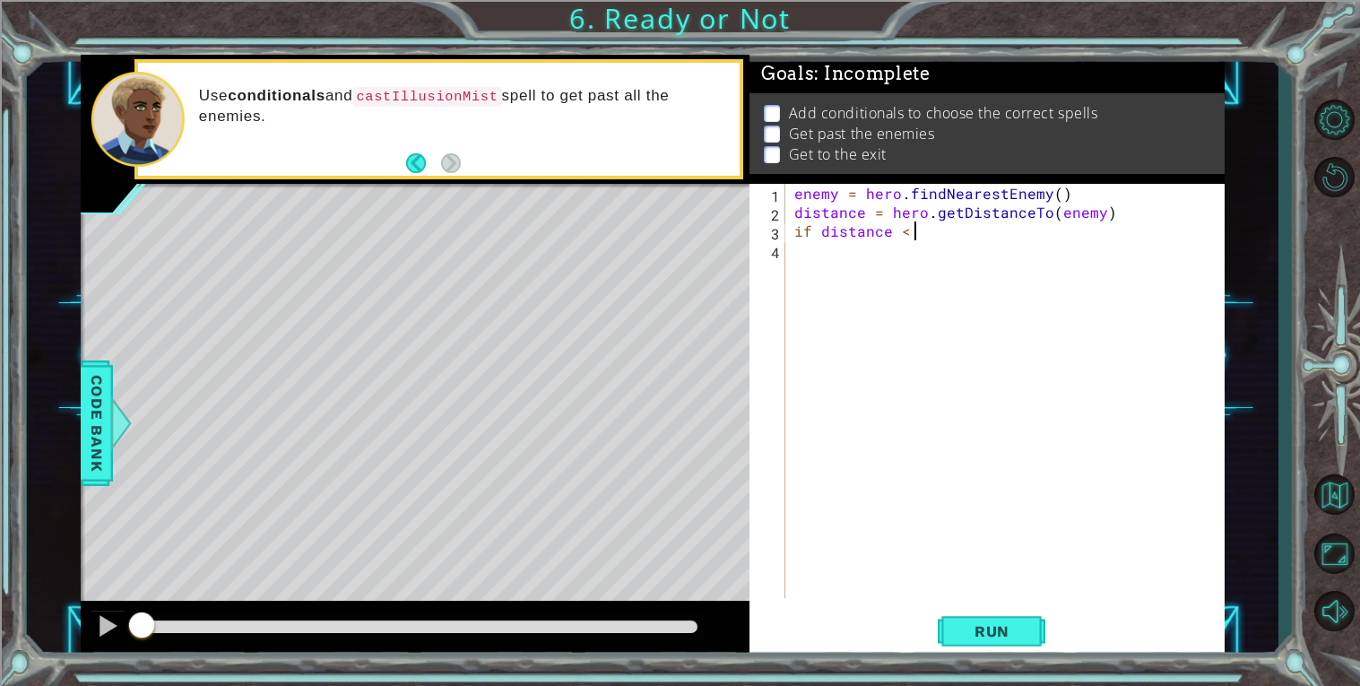
scroll to position [0, 6]
type textarea "if distance < 3:"
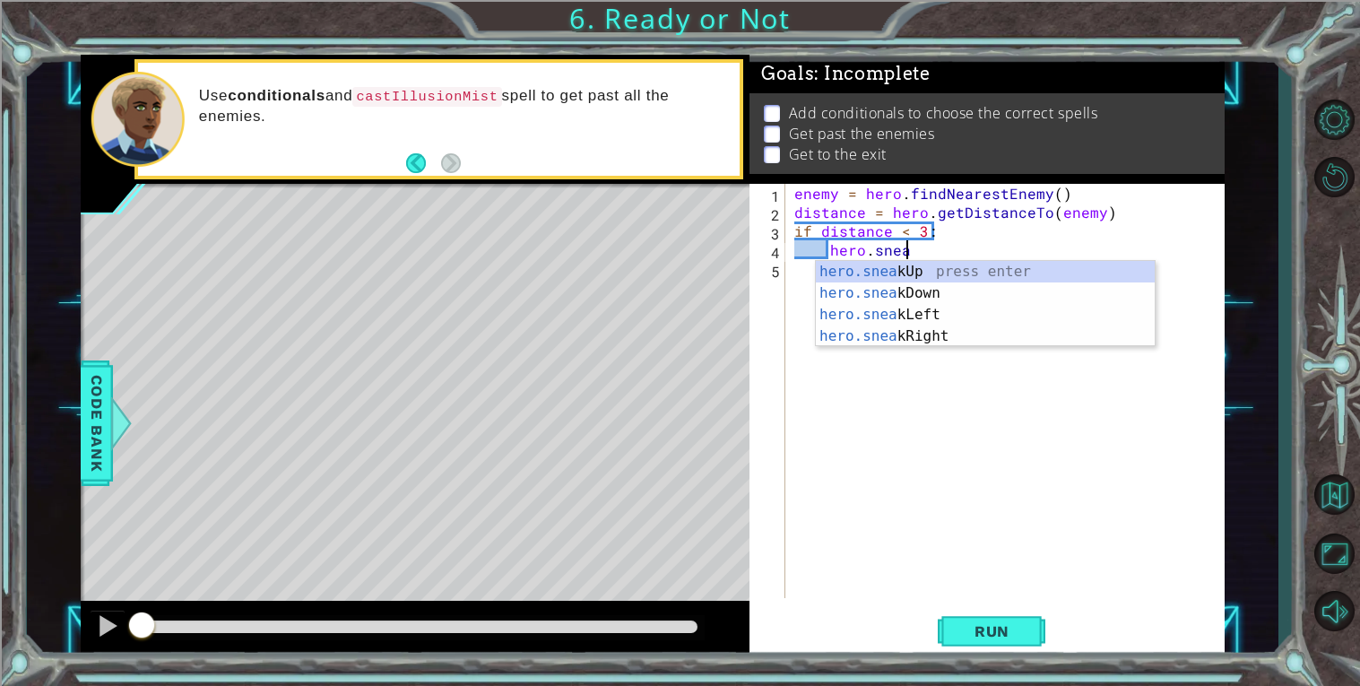
scroll to position [0, 5]
click at [934, 270] on div "hero.sneak Up press enter hero.sneak Down press enter hero.sneak Left press ent…" at bounding box center [985, 325] width 339 height 129
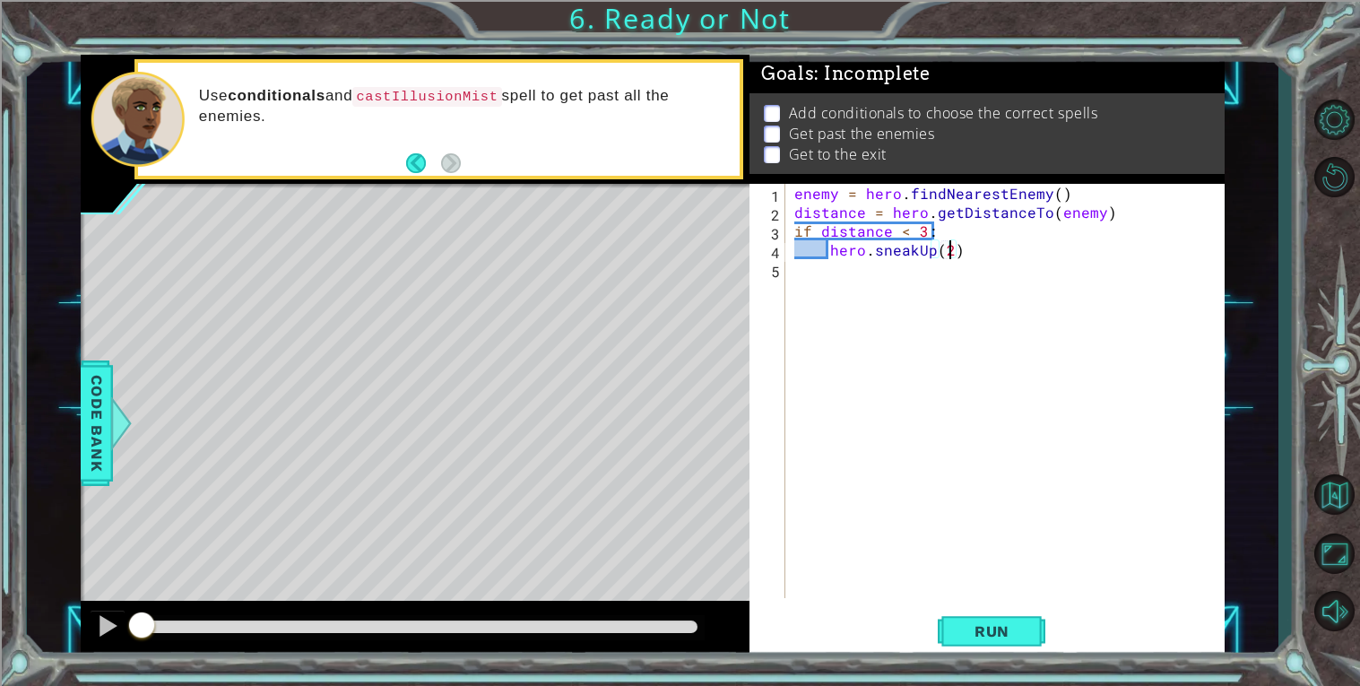
type textarea "hero.sneakUp(2)"
click at [997, 263] on div "enemy = hero . findNearestEnemy ( ) distance = hero . getDistanceTo ( enemy ) i…" at bounding box center [1010, 410] width 438 height 452
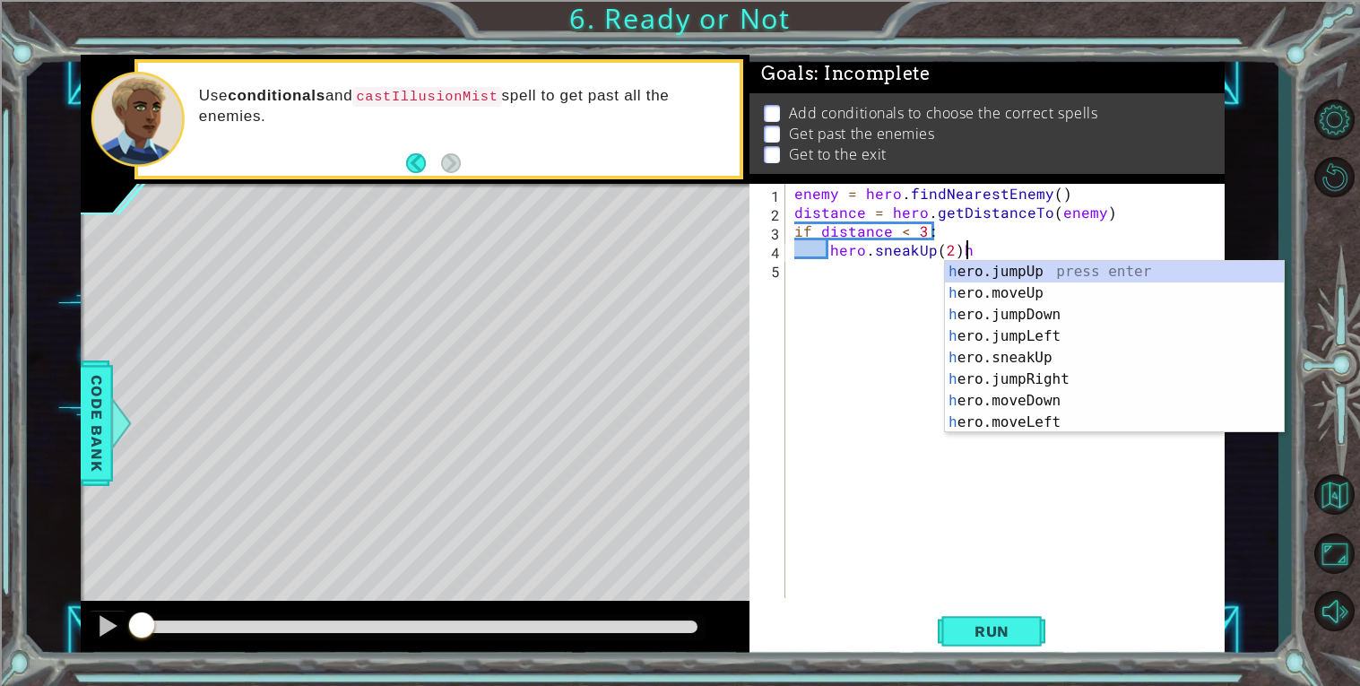
type textarea "hero.sneakUp(2)"
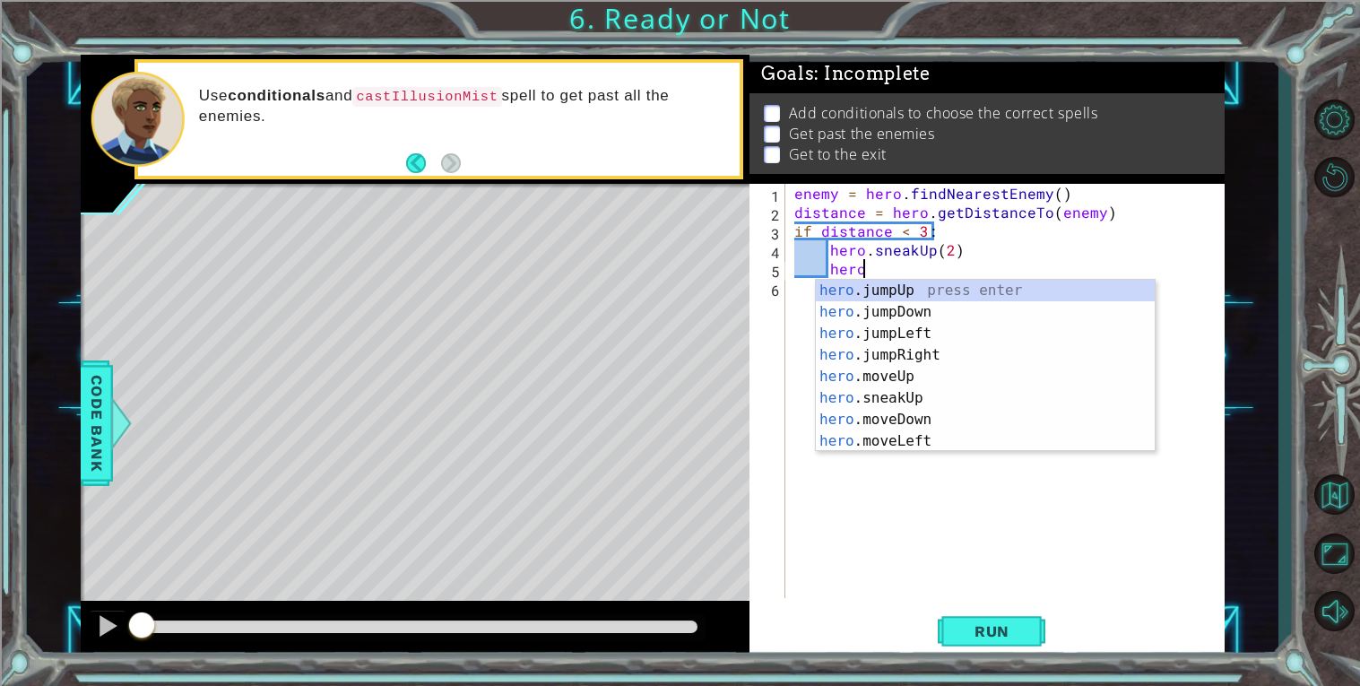
scroll to position [0, 4]
type textarea "hero."
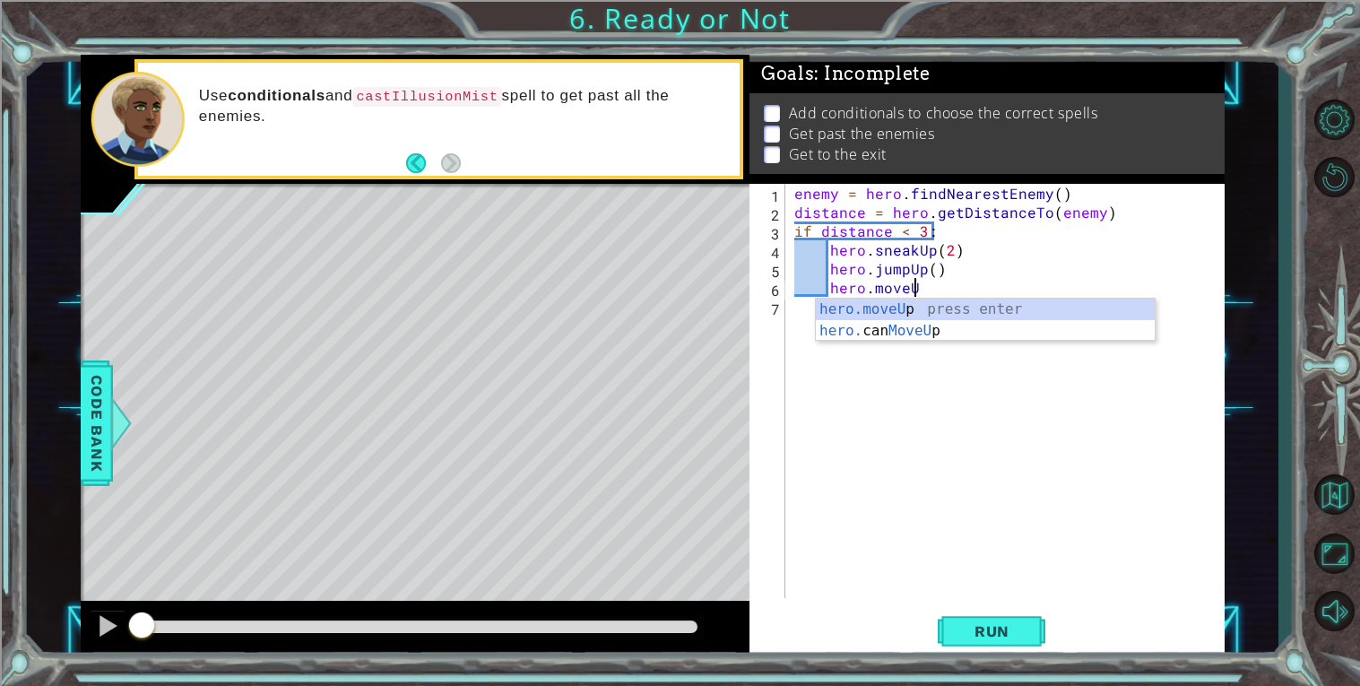
scroll to position [0, 6]
type textarea "hero.moveUp(1)"
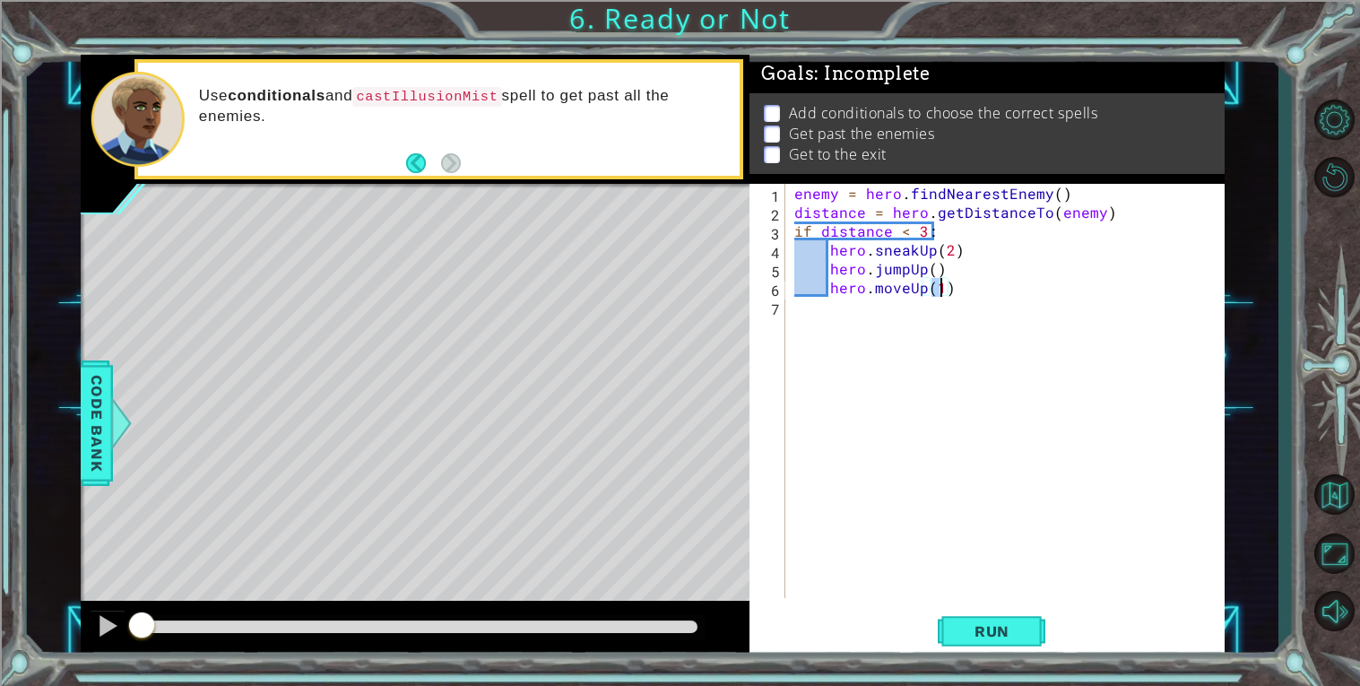
click at [971, 287] on div "enemy = hero . findNearestEnemy ( ) distance = hero . getDistanceTo ( enemy ) i…" at bounding box center [1010, 410] width 438 height 452
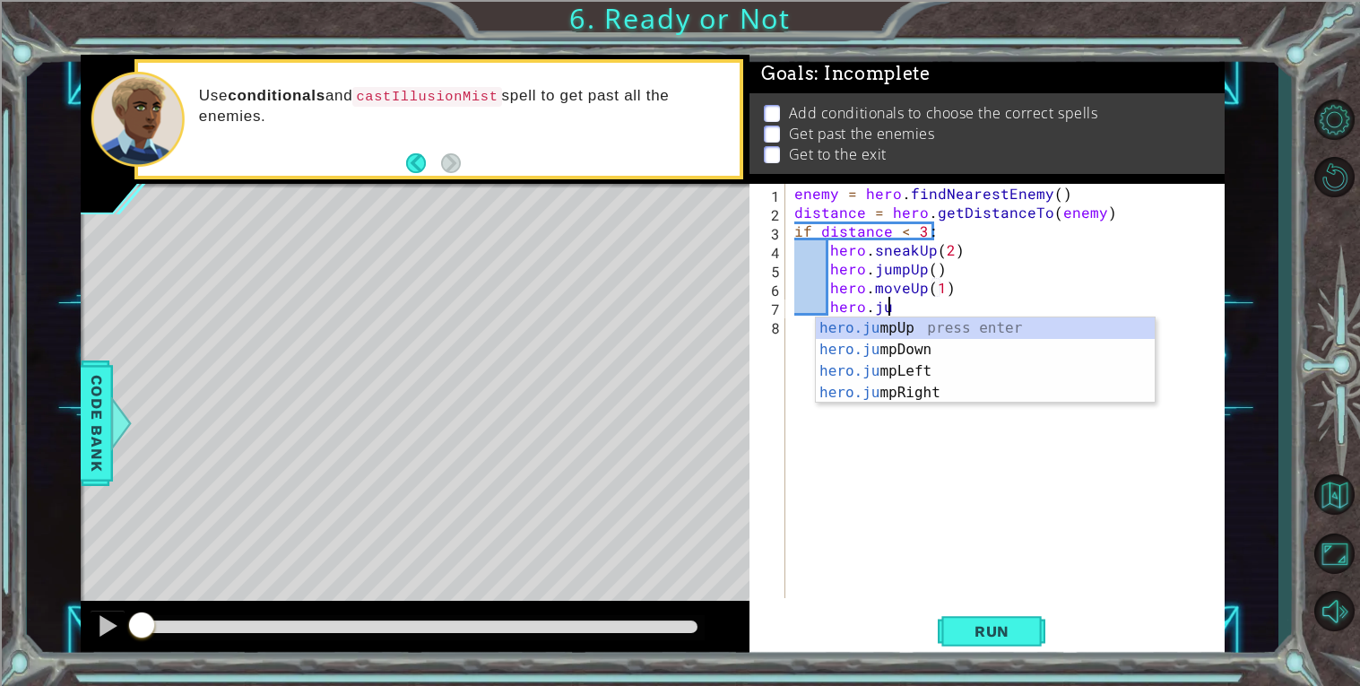
scroll to position [0, 4]
type textarea "hero.jump"
click at [943, 390] on div "hero.jump Up press enter hero.jump Down press enter hero.jump Left press enter …" at bounding box center [985, 381] width 339 height 129
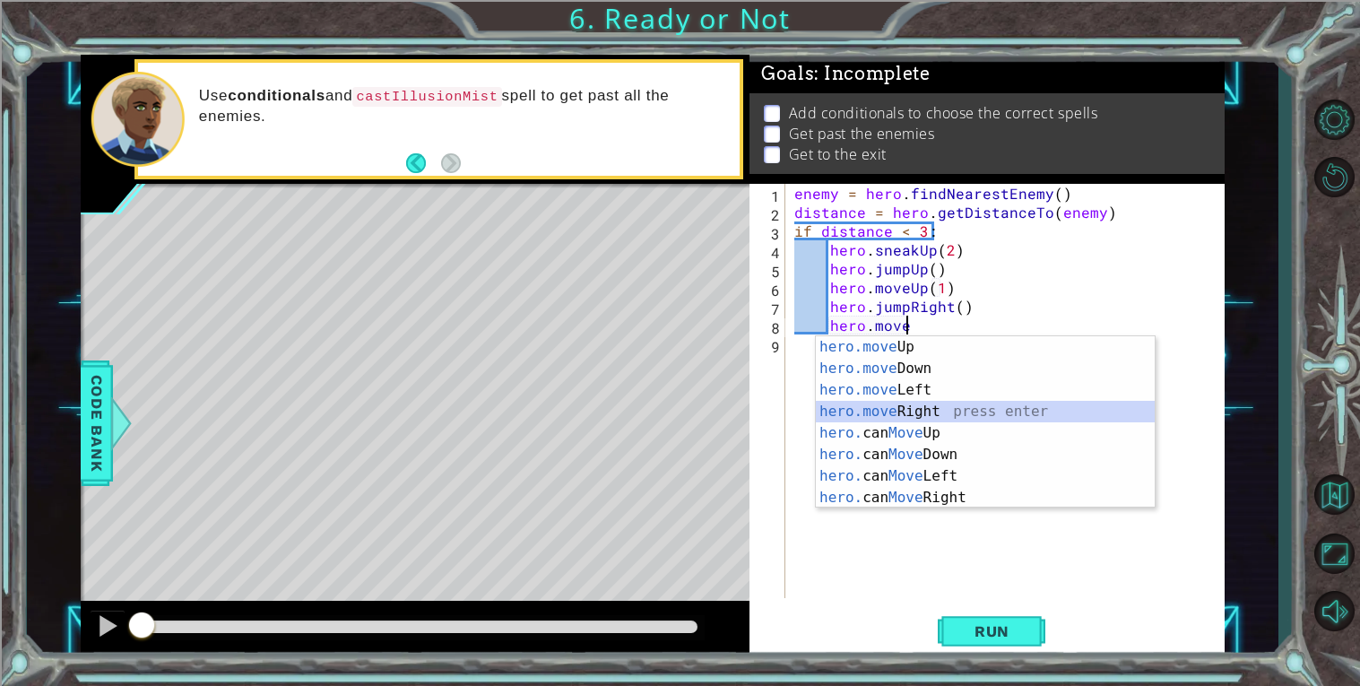
click at [855, 407] on div "hero.move Up press enter hero.move Down press enter hero.move Left press enter …" at bounding box center [985, 443] width 339 height 215
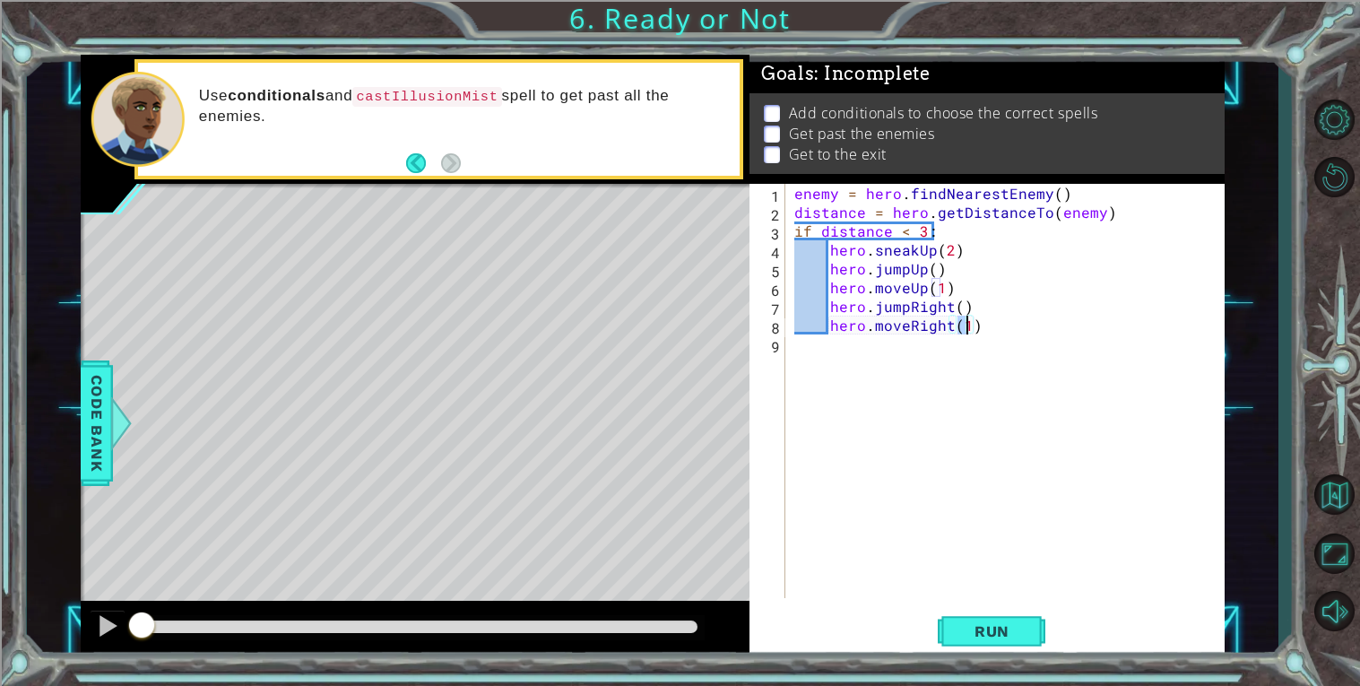
type textarea "hero.moveRight(3)"
click at [1018, 325] on div "enemy = hero . findNearestEnemy ( ) distance = hero . getDistanceTo ( enemy ) i…" at bounding box center [1010, 410] width 438 height 452
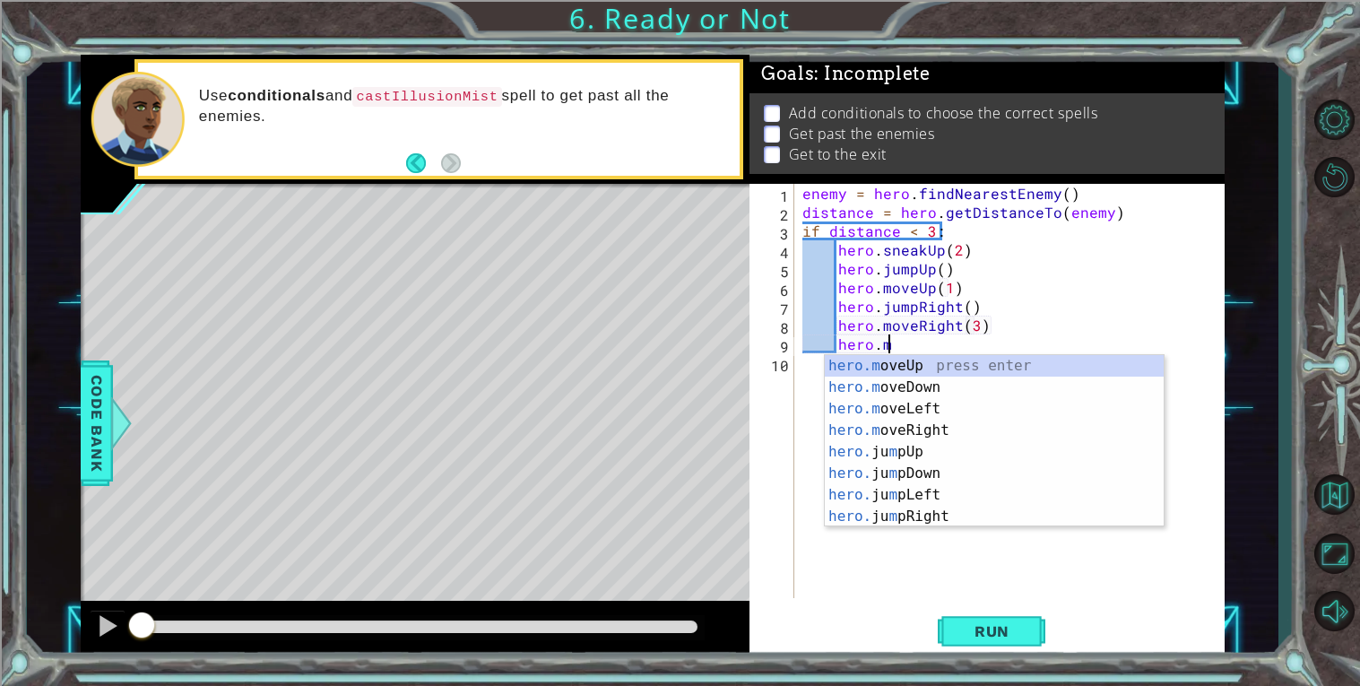
scroll to position [0, 4]
click at [1005, 381] on div "hero.move Up press enter hero.move Down press enter hero.move Left press enter …" at bounding box center [994, 462] width 339 height 215
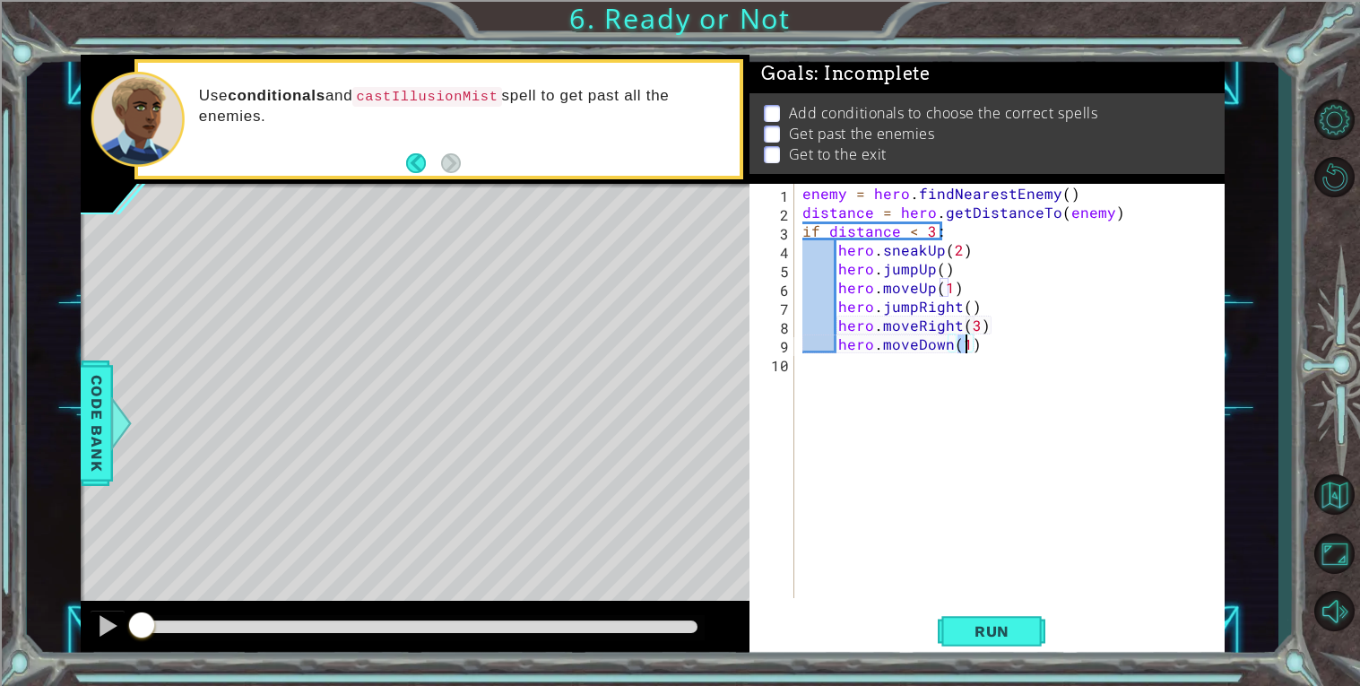
type textarea "hero.moveDown(3)"
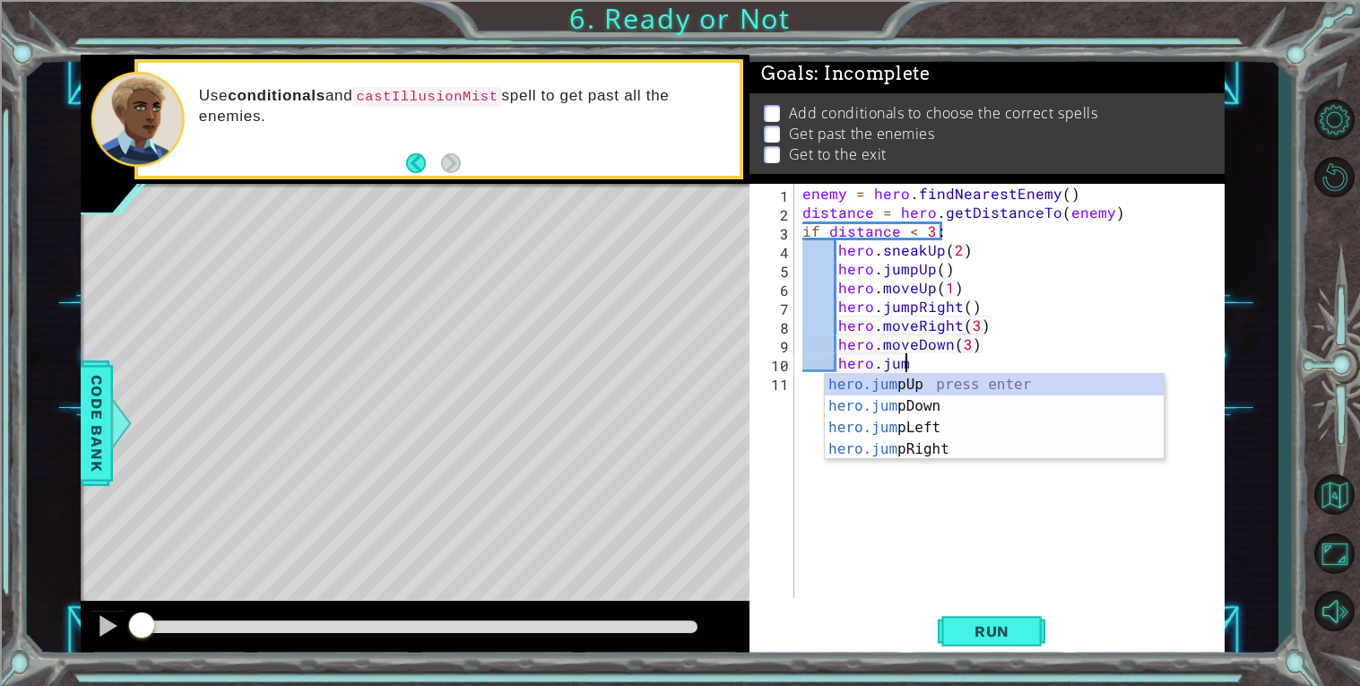
type textarea "hero.jump"
click at [863, 405] on div "hero.jump Up press enter hero.jump Down press enter hero.jump Left press enter …" at bounding box center [994, 438] width 339 height 129
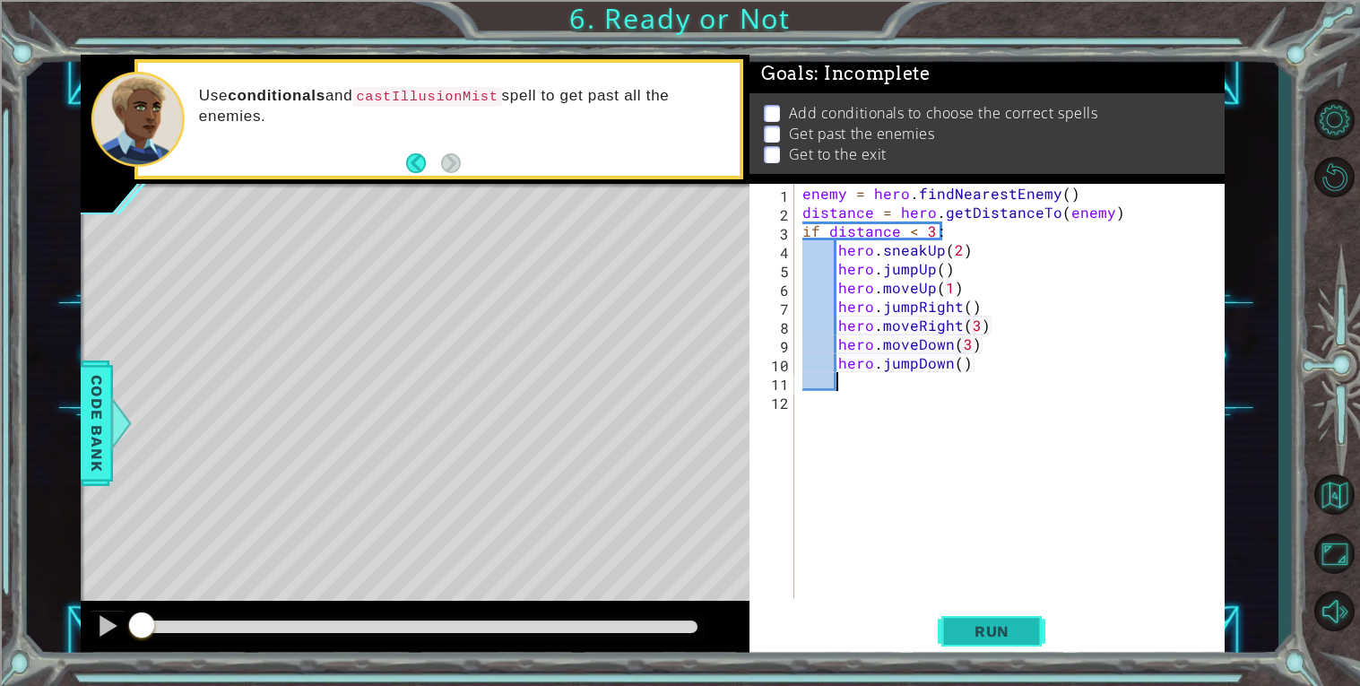
click at [975, 629] on span "Run" at bounding box center [992, 631] width 71 height 18
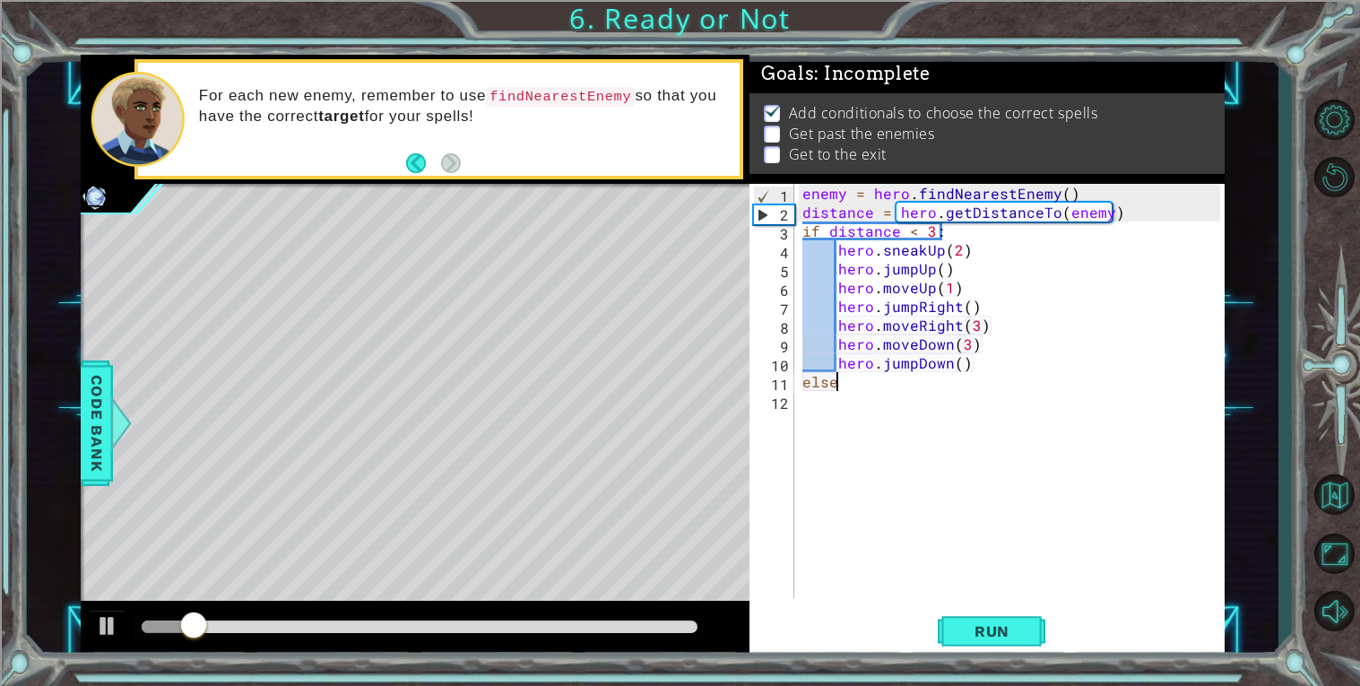
type textarea "else:"
click at [928, 394] on div "enemy = hero . findNearestEnemy ( ) distance = hero . getDistanceTo ( enemy ) i…" at bounding box center [1014, 410] width 430 height 452
type textarea "else:"
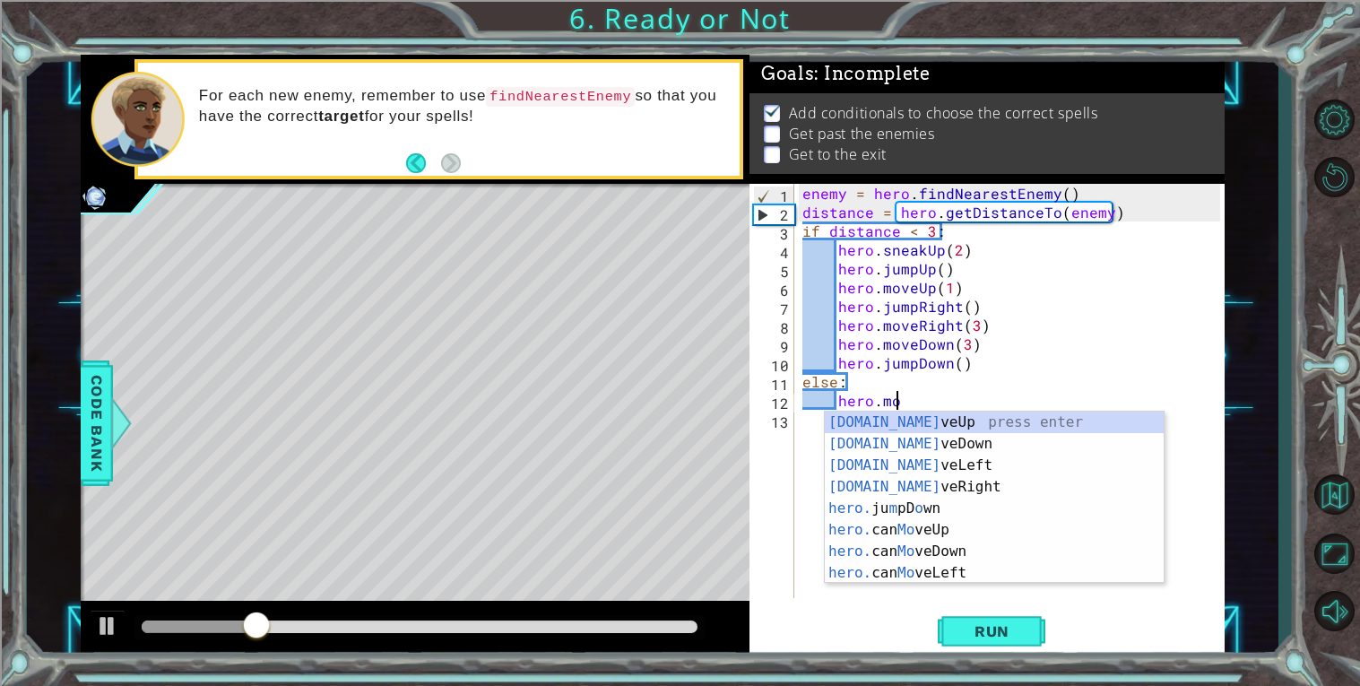
scroll to position [0, 4]
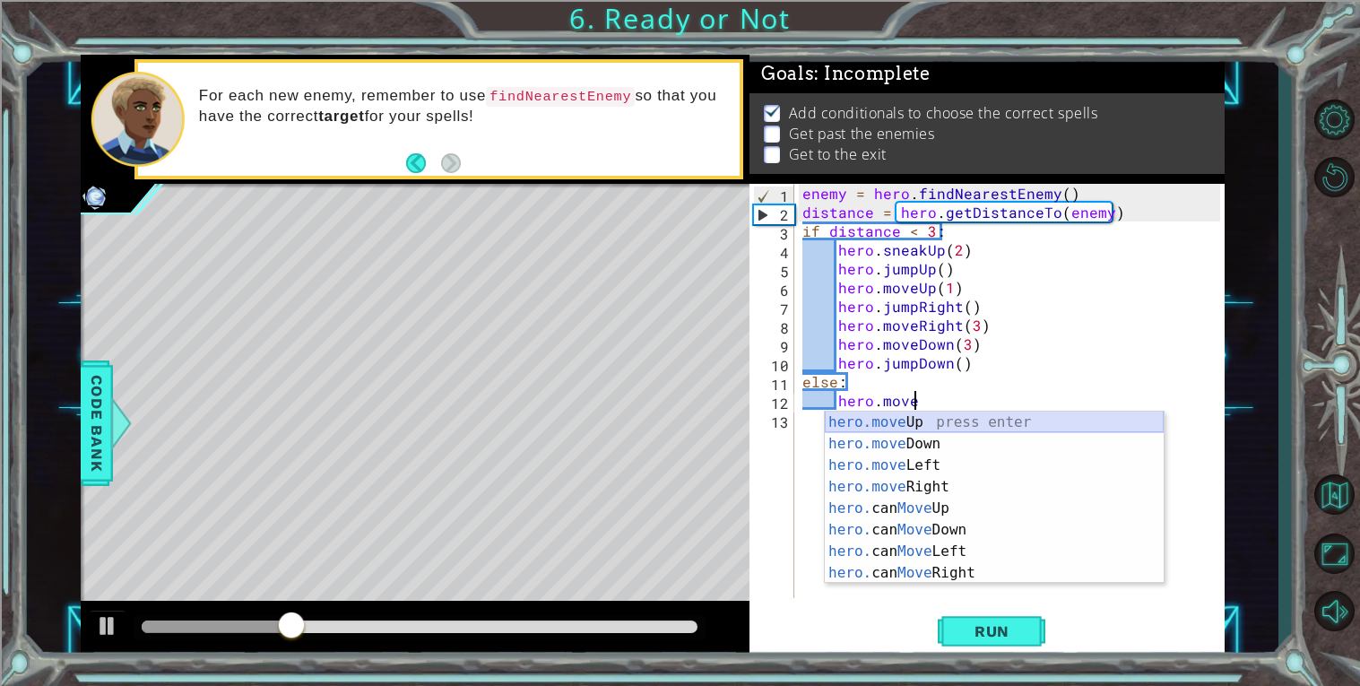
click at [888, 420] on div "hero.move Up press enter hero.move Down press enter hero.move Left press enter …" at bounding box center [994, 518] width 339 height 215
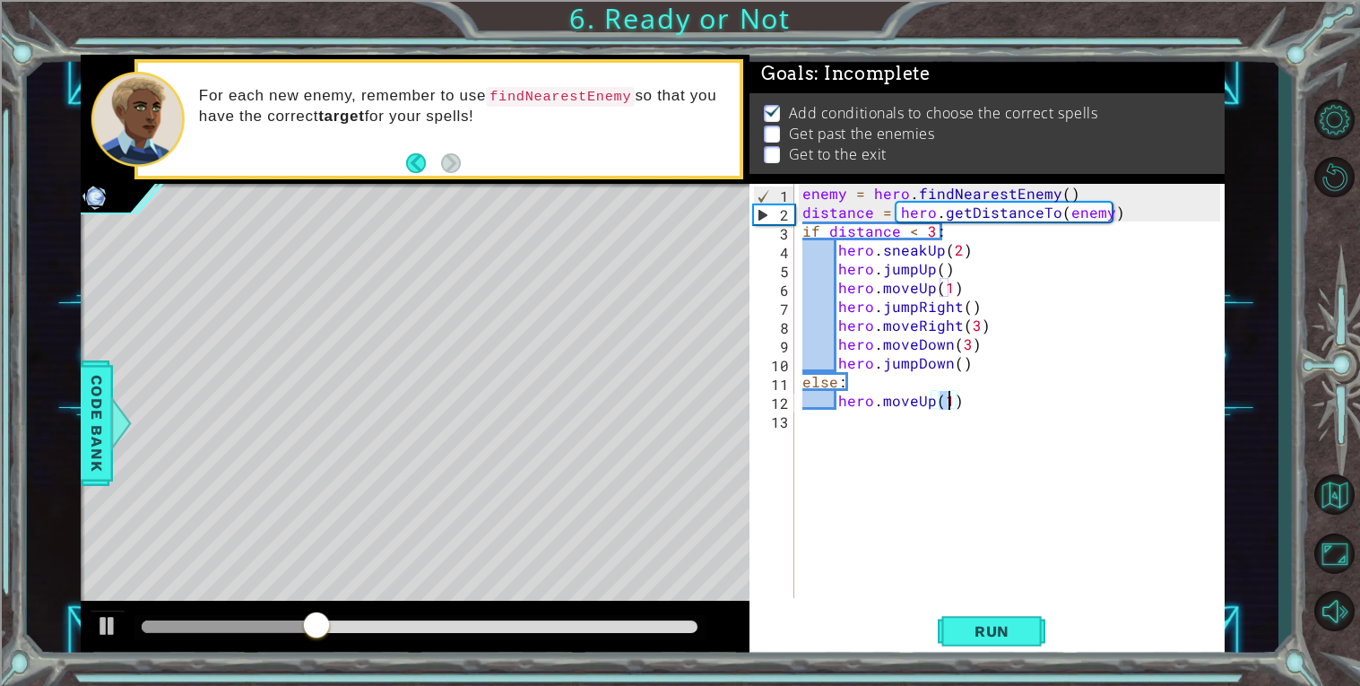
type textarea "hero.moveUp(2)"
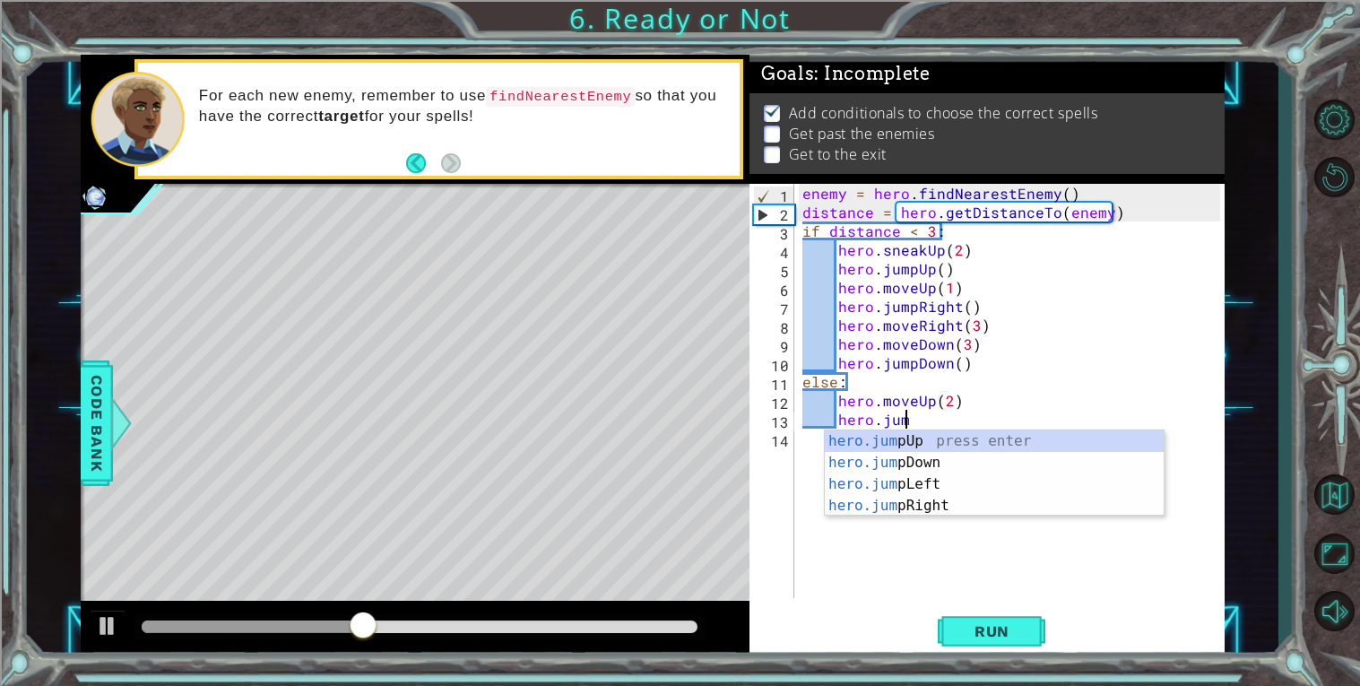
type textarea "hero.jump"
click at [884, 444] on div "hero.jump Up press enter hero.jump Down press enter hero.jump Left press enter …" at bounding box center [994, 494] width 339 height 129
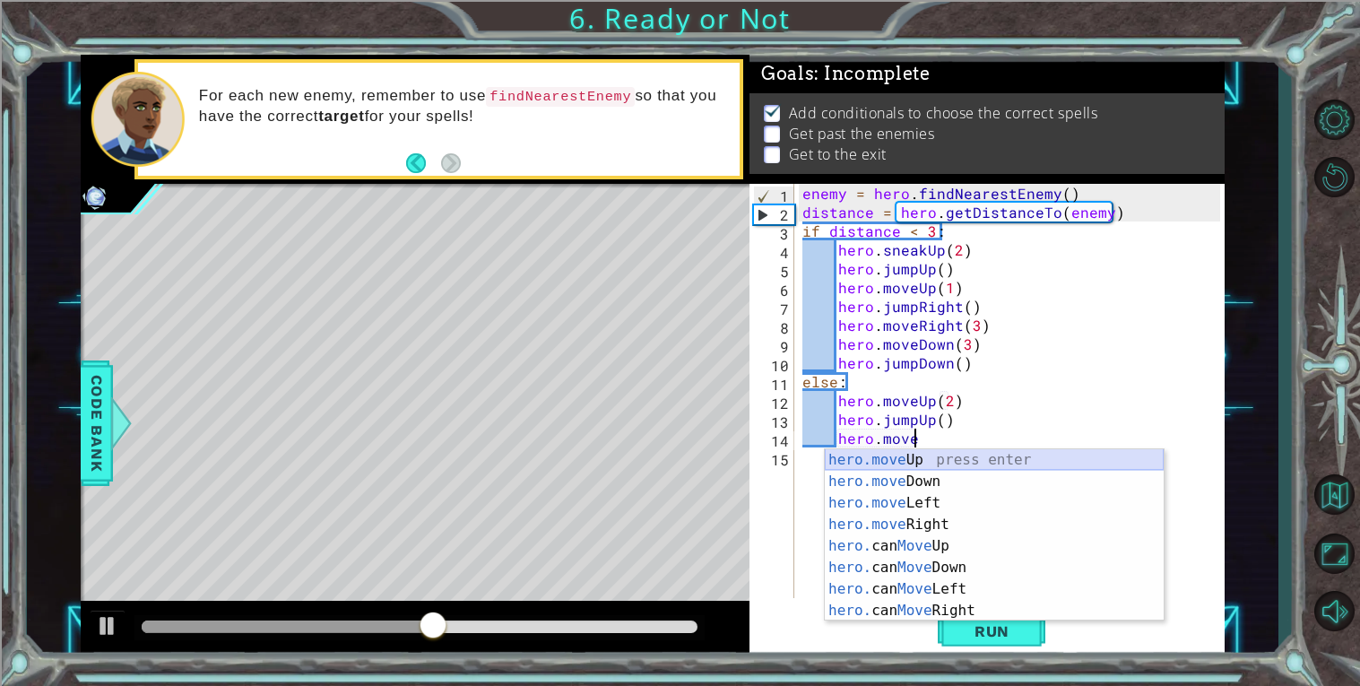
click at [864, 456] on div "hero.move Up press enter hero.move Down press enter hero.move Left press enter …" at bounding box center [994, 556] width 339 height 215
type textarea "hero.moveUp(1)"
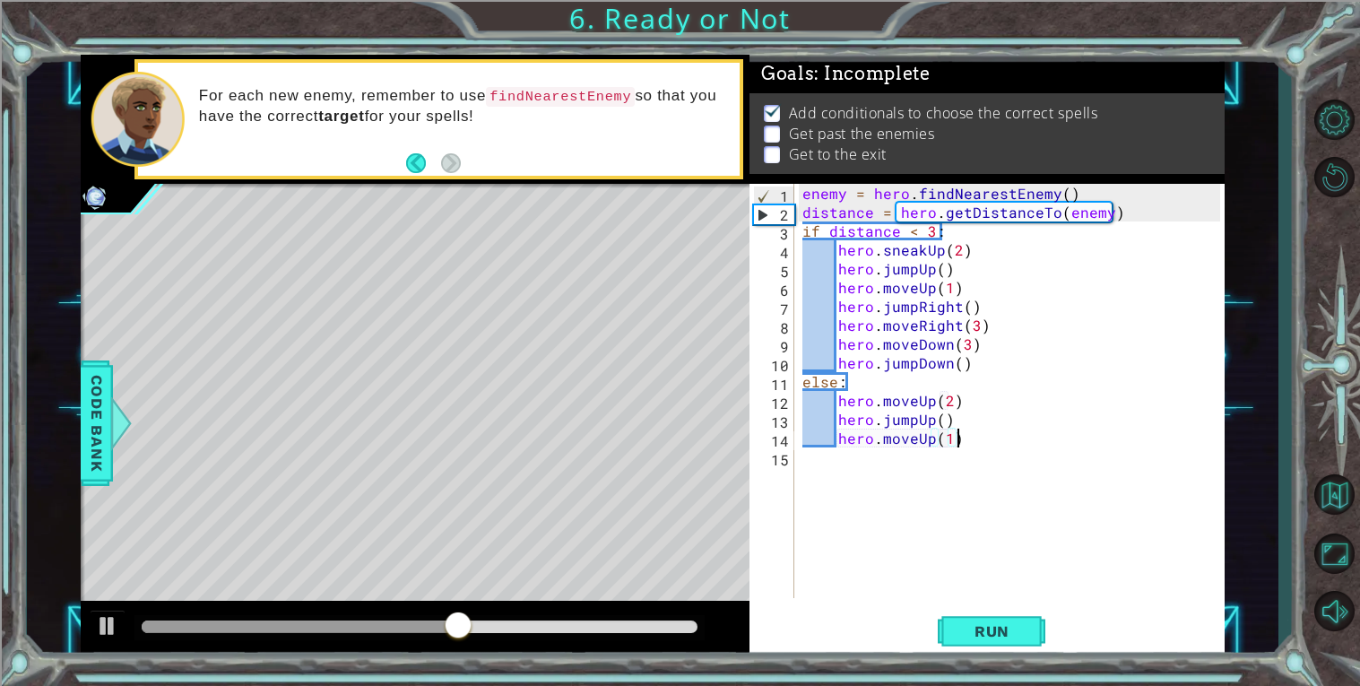
click at [978, 445] on div "enemy = hero . findNearestEnemy ( ) distance = hero . getDistanceTo ( enemy ) i…" at bounding box center [1014, 410] width 430 height 452
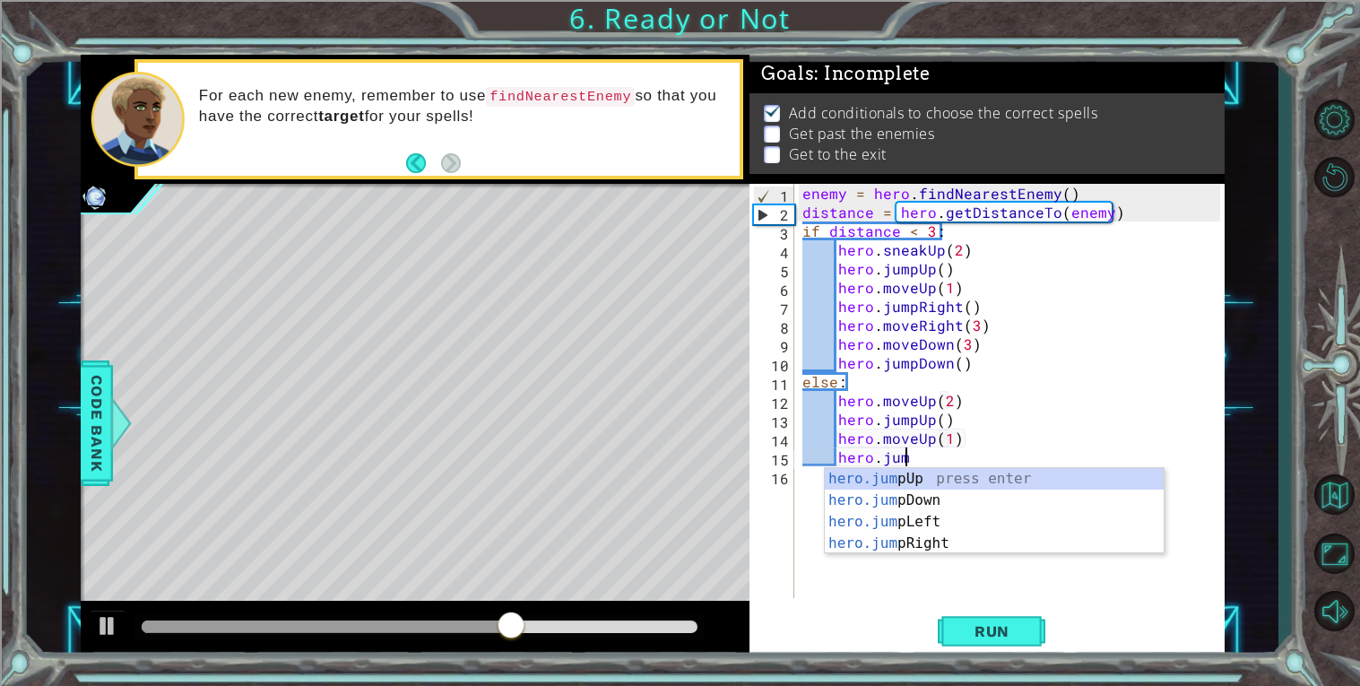
type textarea "hero.jump"
click at [936, 544] on div "hero.jump Up press enter hero.jump Down press enter hero.jump Left press enter …" at bounding box center [994, 532] width 339 height 129
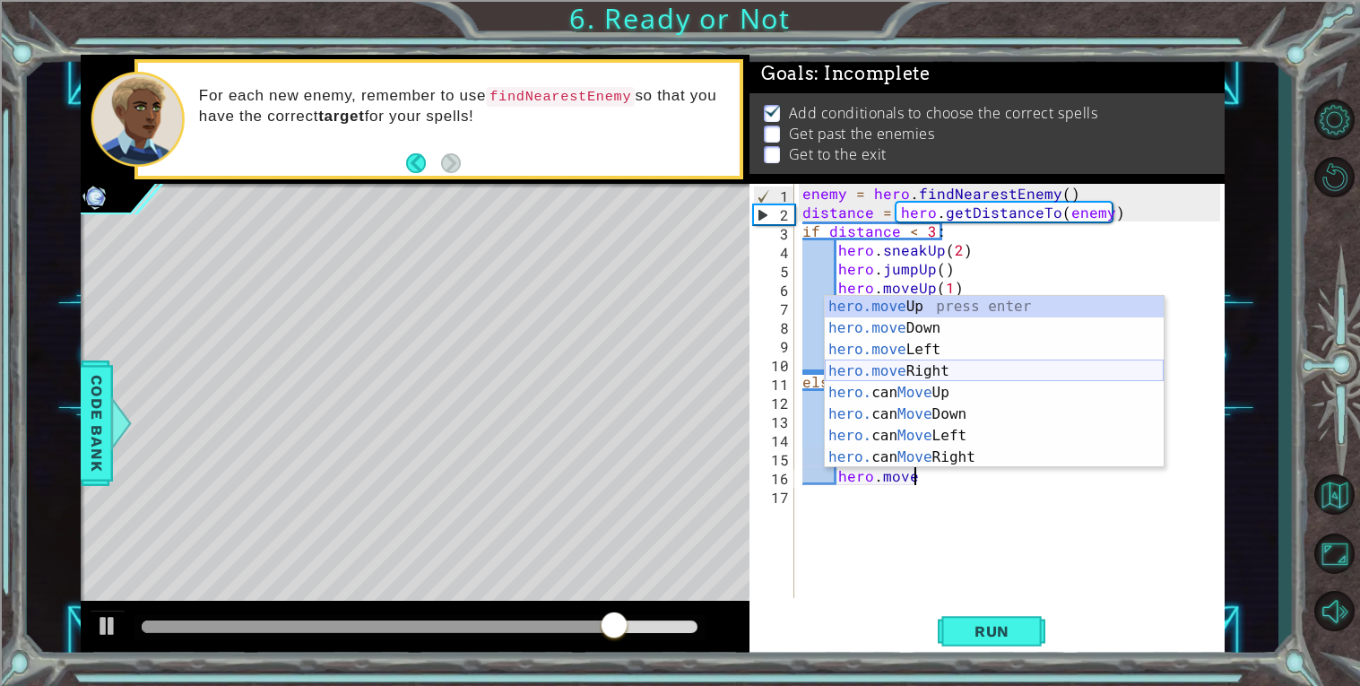
click at [904, 362] on div "hero.move Up press enter hero.move Down press enter hero.move Left press enter …" at bounding box center [994, 403] width 339 height 215
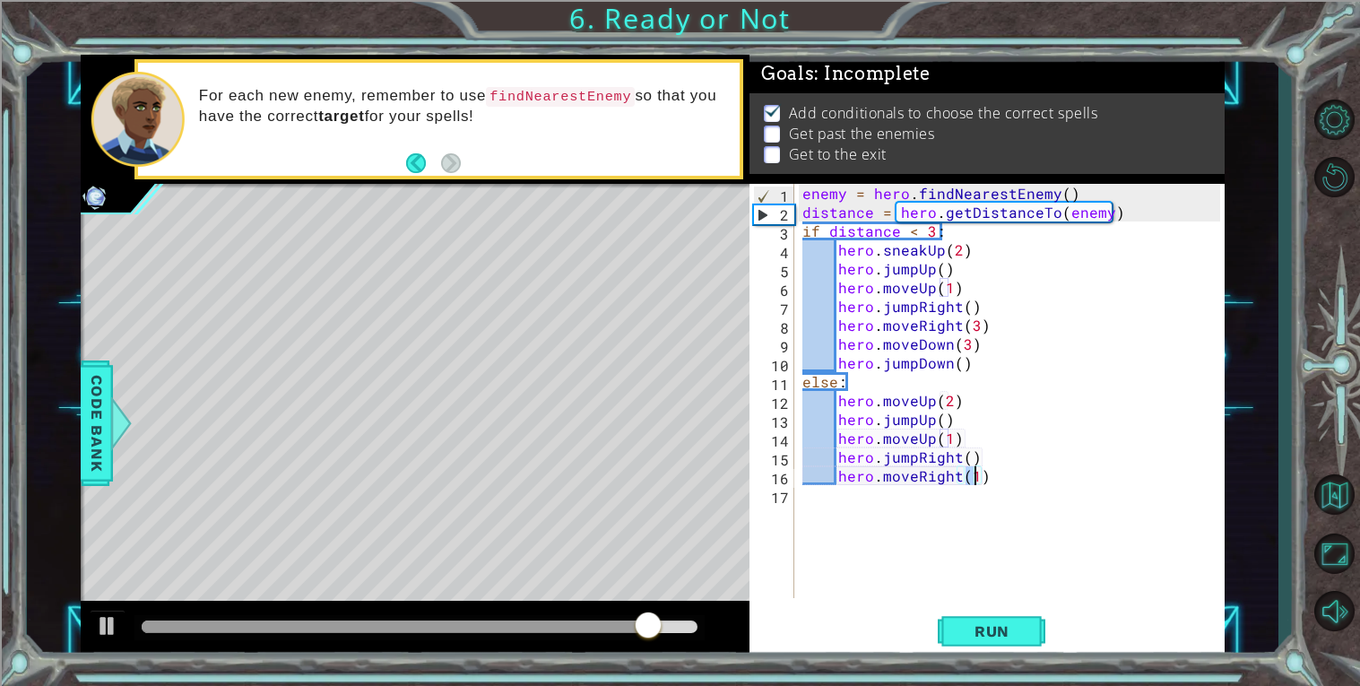
scroll to position [0, 10]
type textarea "hero.moveRight(3)"
click at [1018, 484] on div "enemy = hero . findNearestEnemy ( ) distance = hero . getDistanceTo ( enemy ) i…" at bounding box center [1014, 410] width 430 height 452
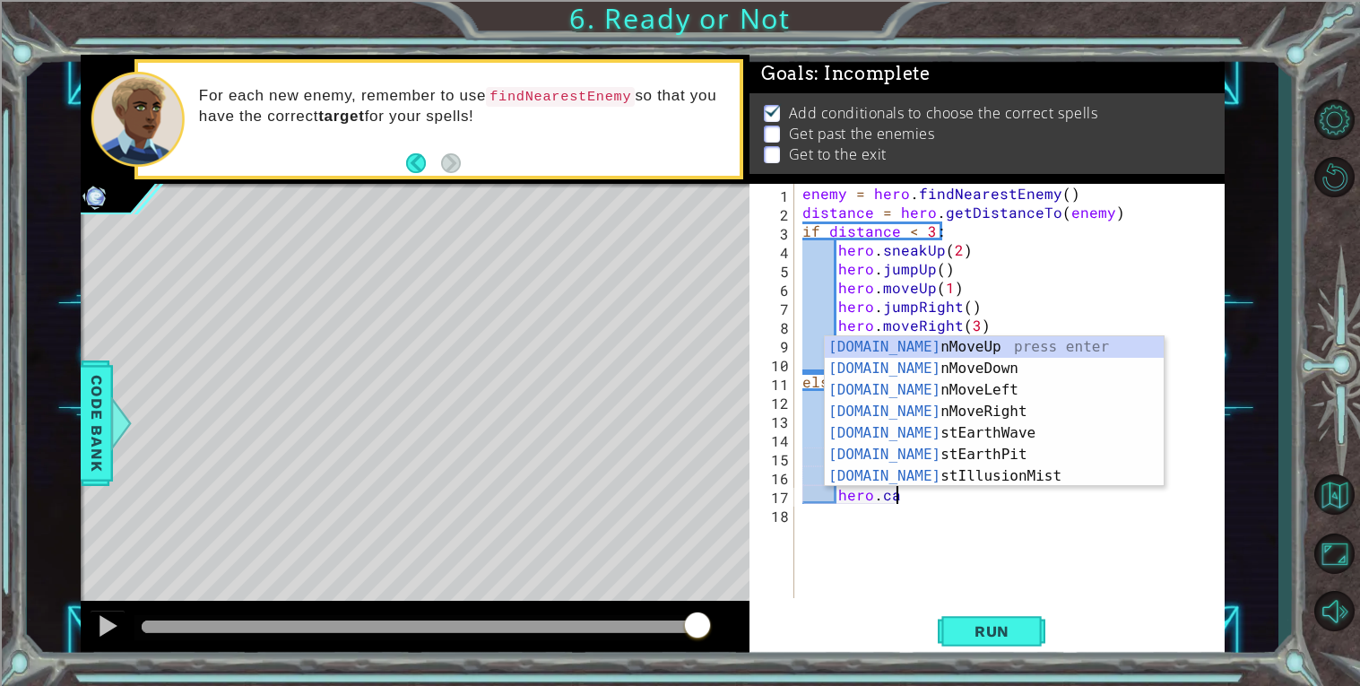
scroll to position [0, 4]
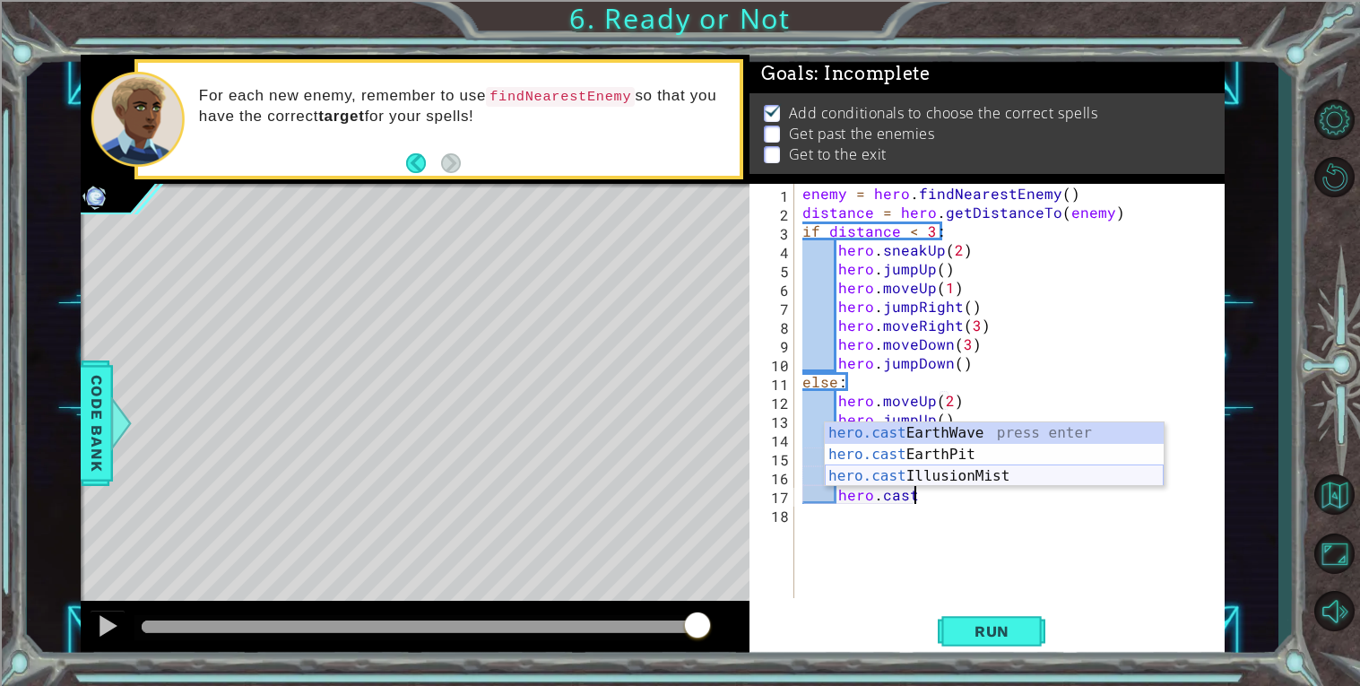
click at [1025, 477] on div "hero.cast EarthWave press enter hero.cast EarthPit press enter hero.cast Illusi…" at bounding box center [994, 476] width 339 height 108
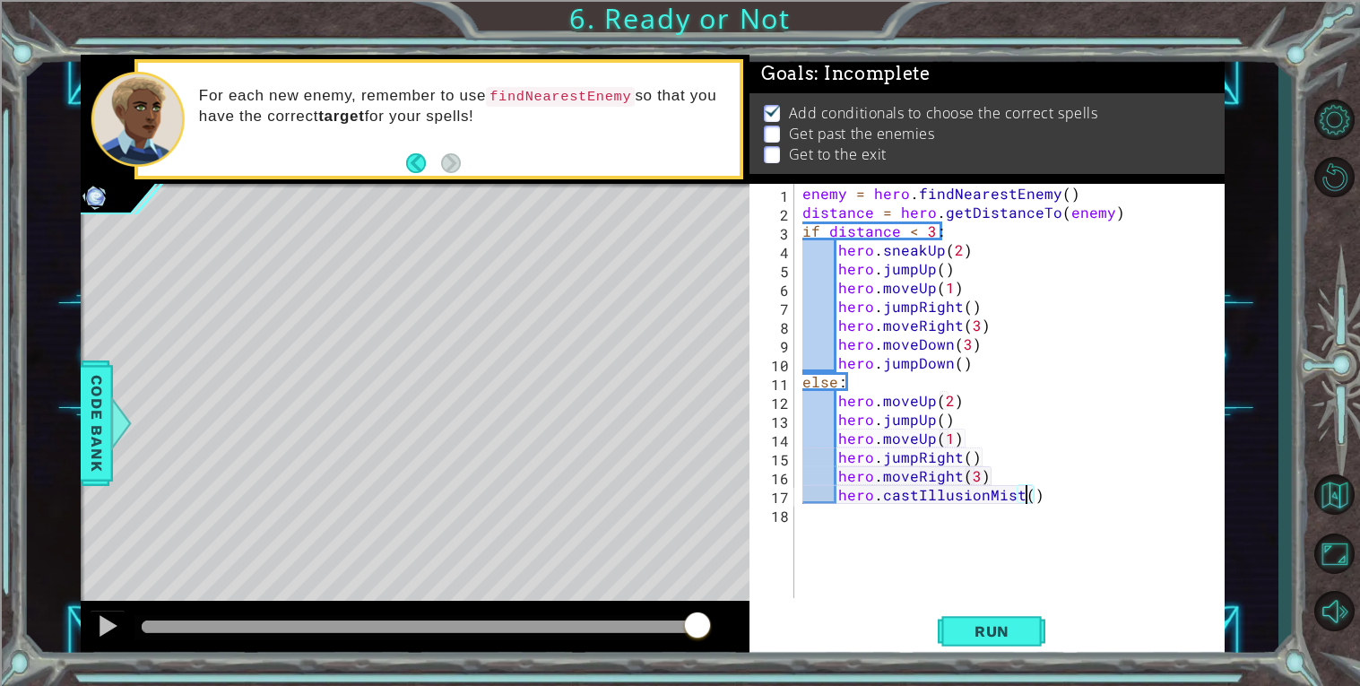
click at [1017, 481] on div "enemy = hero . findNearestEnemy ( ) distance = hero . getDistanceTo ( enemy ) i…" at bounding box center [1014, 410] width 430 height 452
type textarea "hero.moveRight(3)"
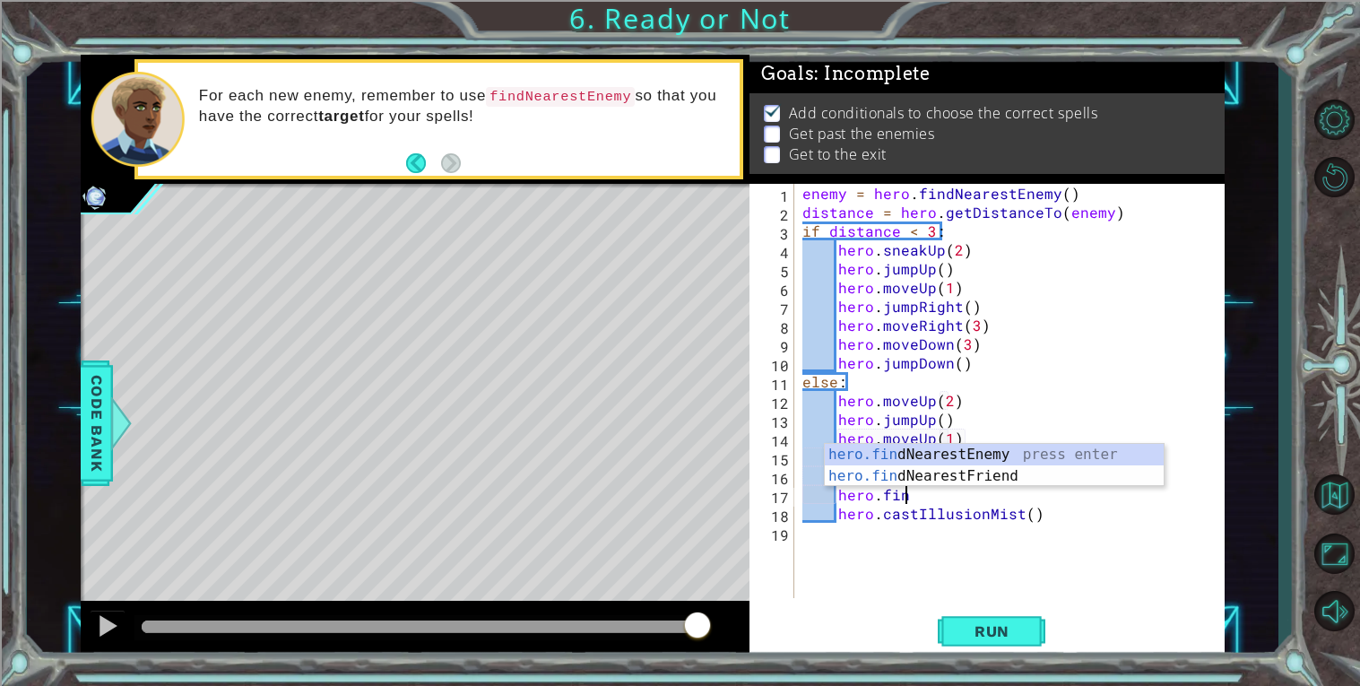
type textarea "hero.find"
click at [1018, 452] on div "hero.find NearestEnemy press enter hero.find NearestFriend press enter" at bounding box center [994, 487] width 339 height 86
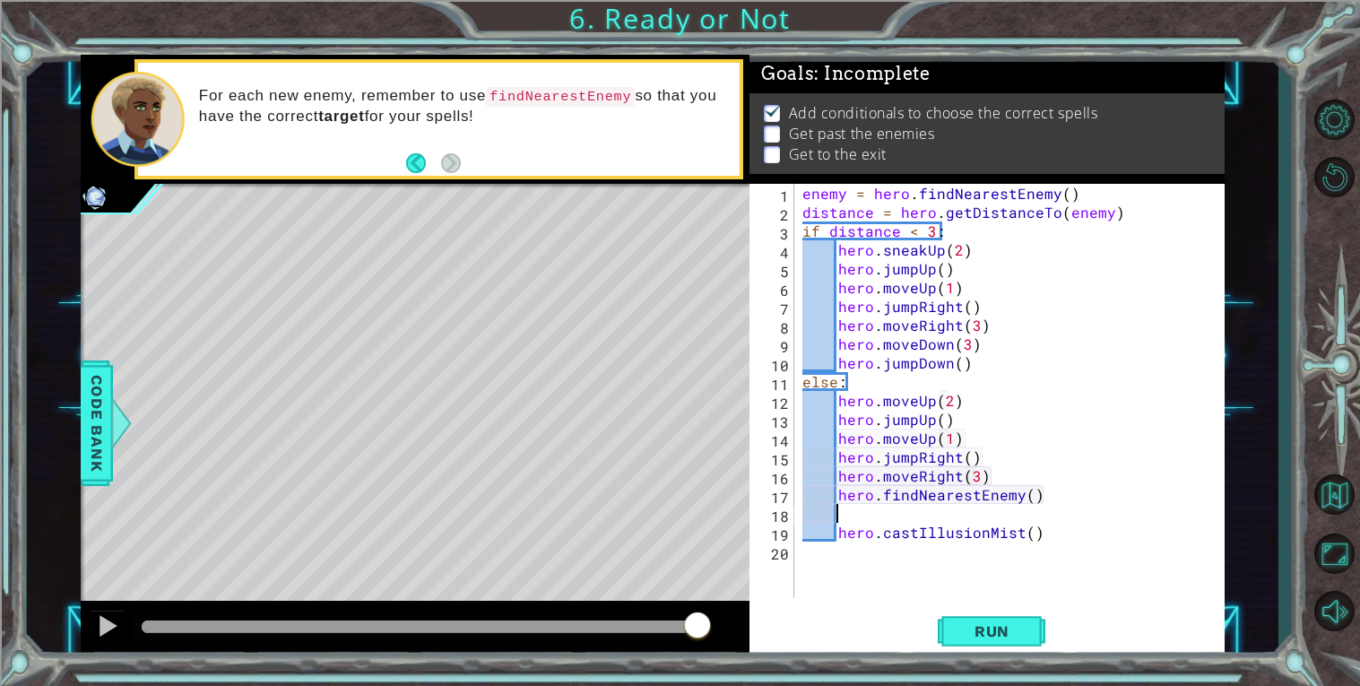
scroll to position [0, 1]
click at [844, 492] on div "enemy = hero . findNearestEnemy ( ) distance = hero . getDistanceTo ( enemy ) i…" at bounding box center [1014, 410] width 430 height 452
click at [838, 533] on div "enemy = hero . findNearestEnemy ( ) distance = hero . getDistanceTo ( enemy ) i…" at bounding box center [1014, 410] width 430 height 452
type textarea "hero.castIllusionMist()"
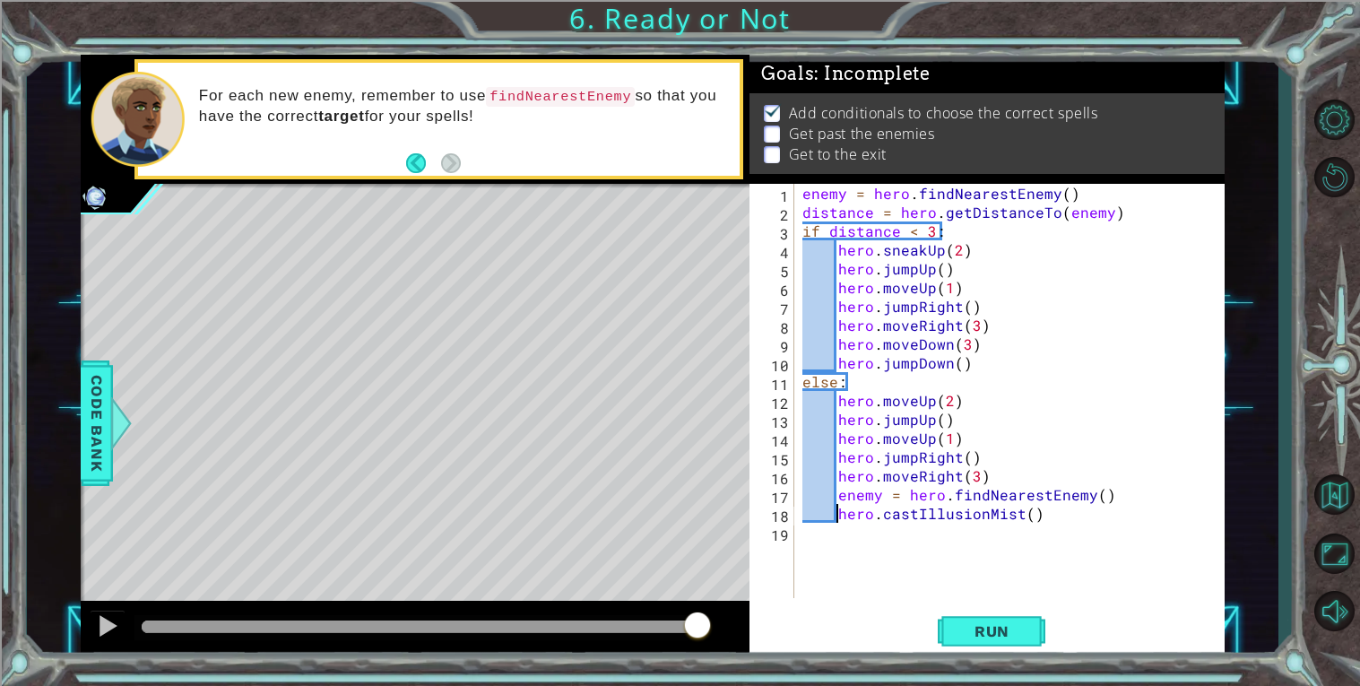
click at [1042, 517] on div "enemy = hero . findNearestEnemy ( ) distance = hero . getDistanceTo ( enemy ) i…" at bounding box center [1014, 410] width 430 height 452
click at [844, 531] on div "enemy = hero . findNearestEnemy ( ) distance = hero . getDistanceTo ( enemy ) i…" at bounding box center [1014, 410] width 430 height 452
click at [983, 534] on div "enemy = hero . findNearestEnemy ( ) distance = hero . getDistanceTo ( enemy ) i…" at bounding box center [1014, 410] width 430 height 452
click at [968, 532] on div "enemy = hero . findNearestEnemy ( ) distance = hero . getDistanceTo ( enemy ) i…" at bounding box center [1014, 410] width 430 height 452
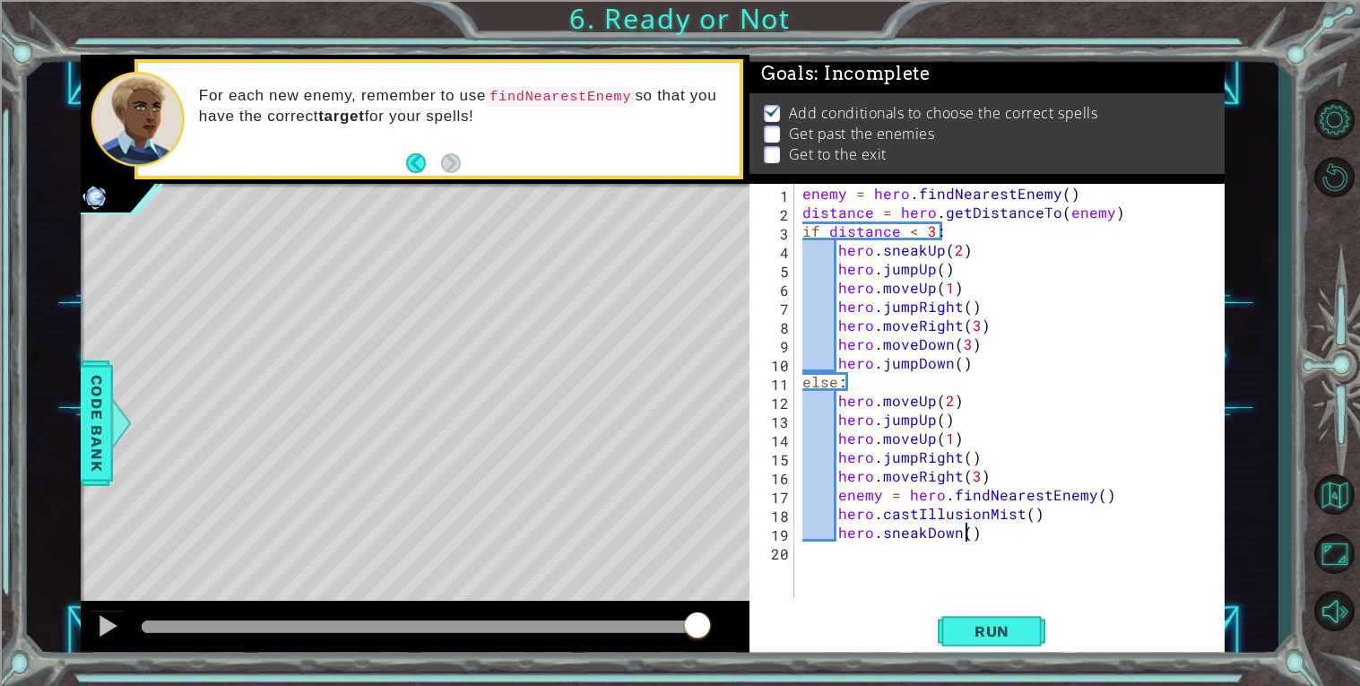
type textarea "hero.sneakDown(3)"
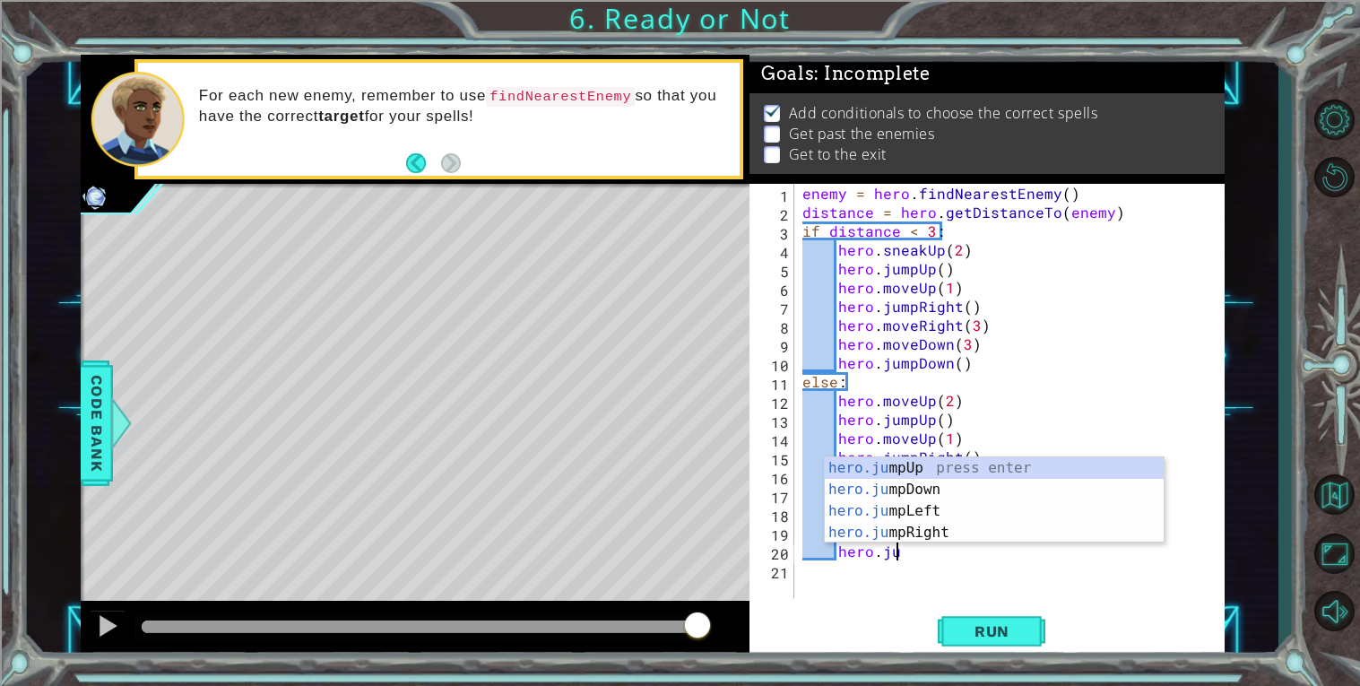
scroll to position [0, 4]
type textarea "hero.jump"
click at [956, 481] on div "hero.jump Up press enter hero.jump Down press enter hero.jump Left press enter …" at bounding box center [994, 521] width 339 height 129
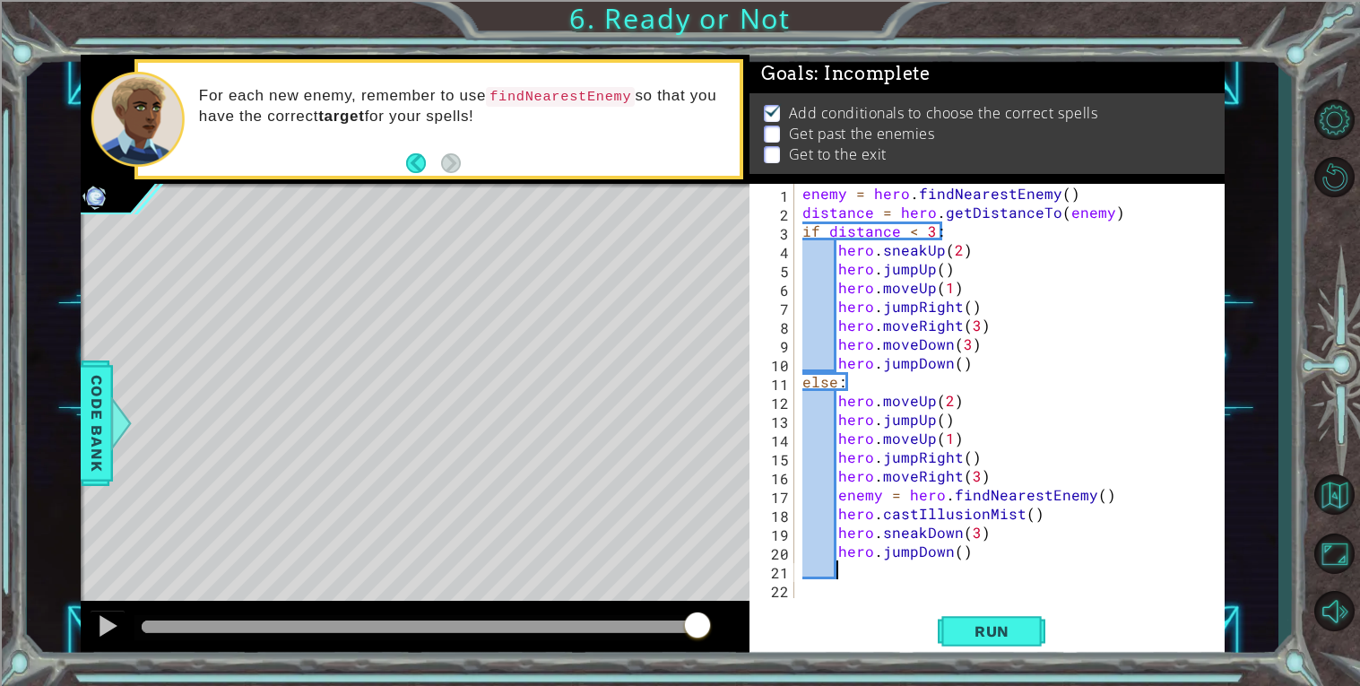
scroll to position [0, 1]
click at [967, 617] on button "Run" at bounding box center [992, 631] width 108 height 48
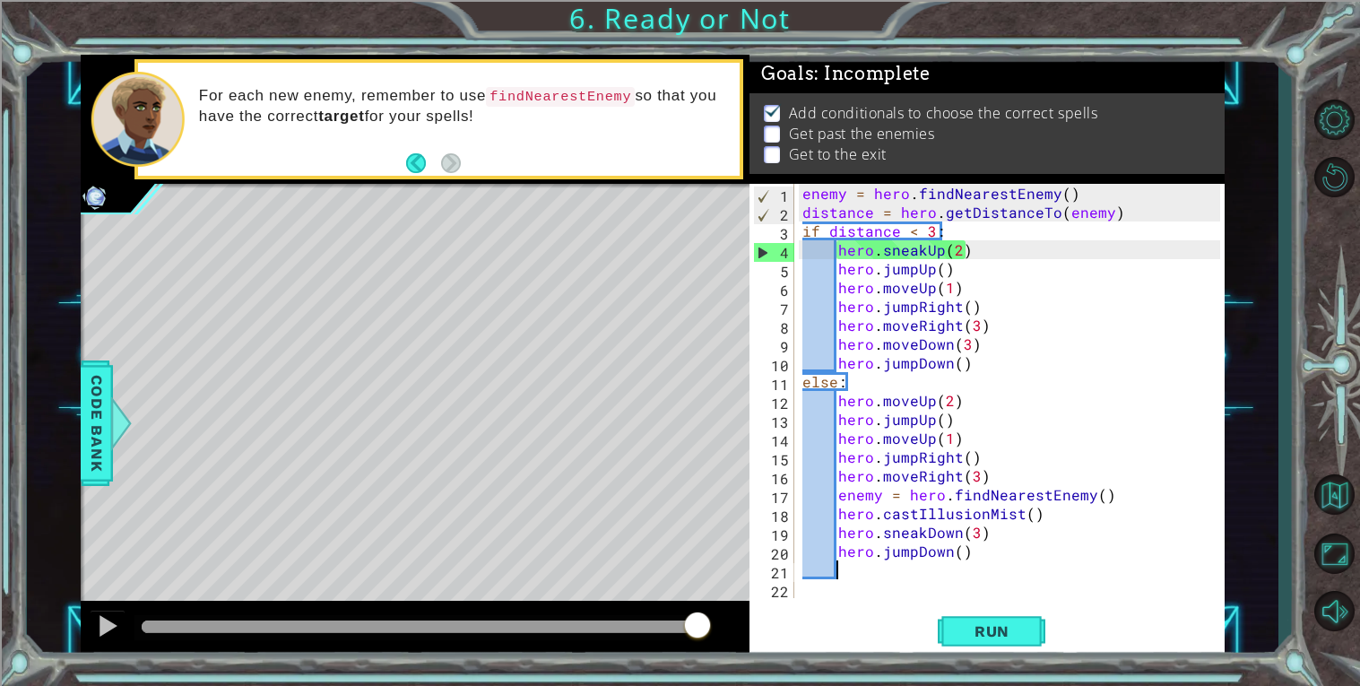
click at [983, 246] on div "enemy = hero . findNearestEnemy ( ) distance = hero . getDistanceTo ( enemy ) i…" at bounding box center [1014, 410] width 430 height 452
click at [966, 231] on div "enemy = hero . findNearestEnemy ( ) distance = hero . getDistanceTo ( enemy ) i…" at bounding box center [1014, 410] width 430 height 452
click at [1147, 216] on div "enemy = hero . findNearestEnemy ( ) distance = hero . getDistanceTo ( enemy ) i…" at bounding box center [1014, 410] width 430 height 452
type textarea "distance = hero.getDistanceTo(enemy)"
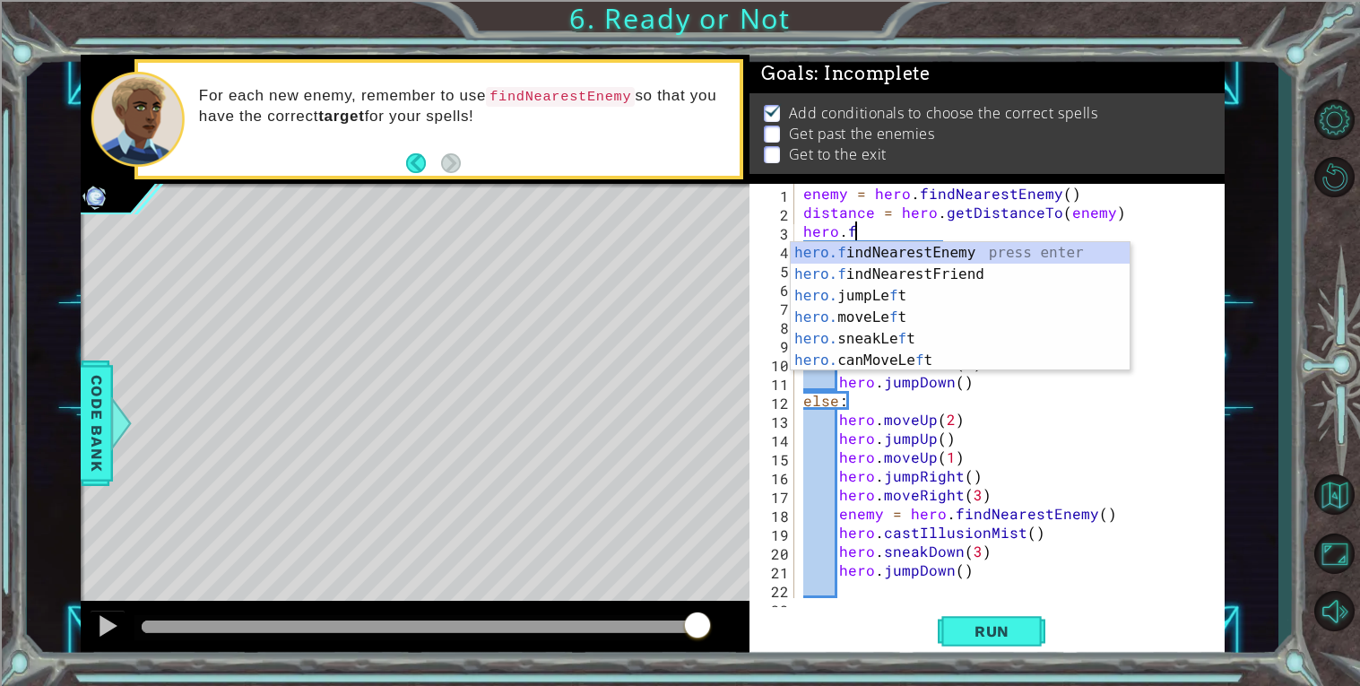
scroll to position [0, 3]
type textarea "hero.fin"
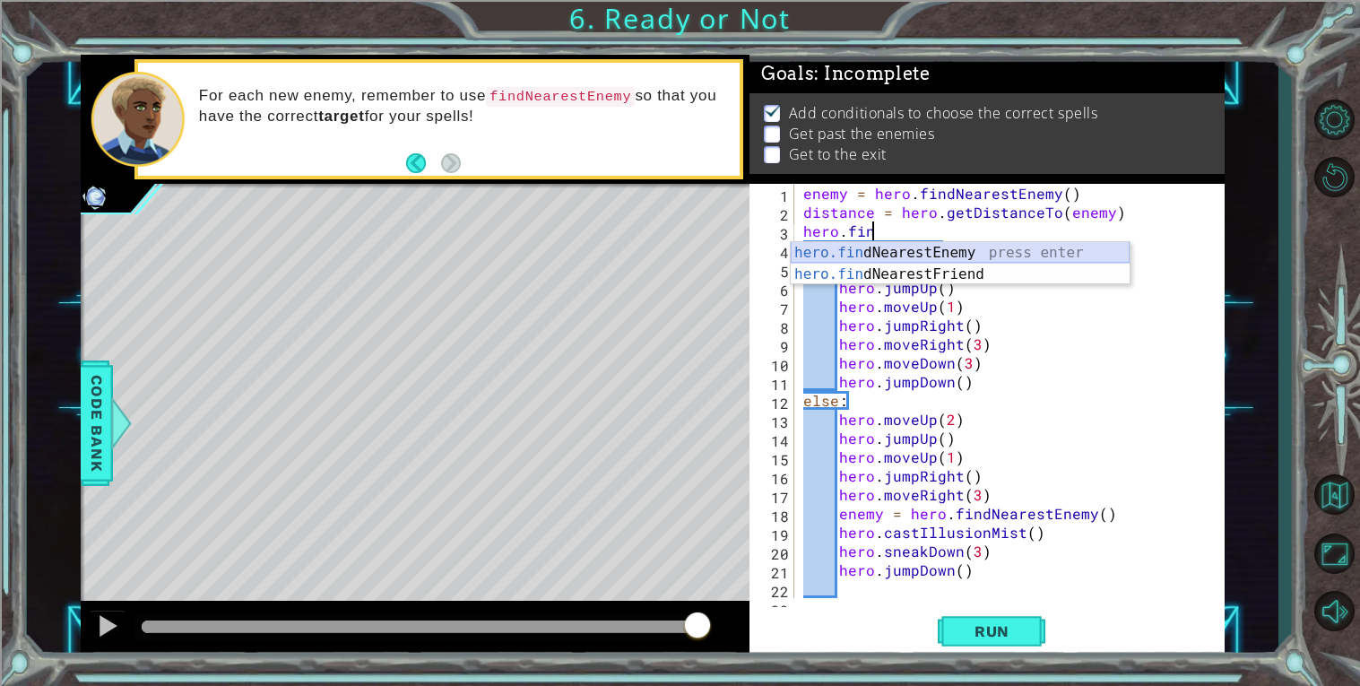
click at [1081, 245] on div "hero.fin dNearestEnemy press enter hero.fin dNearestFriend press enter" at bounding box center [960, 285] width 339 height 86
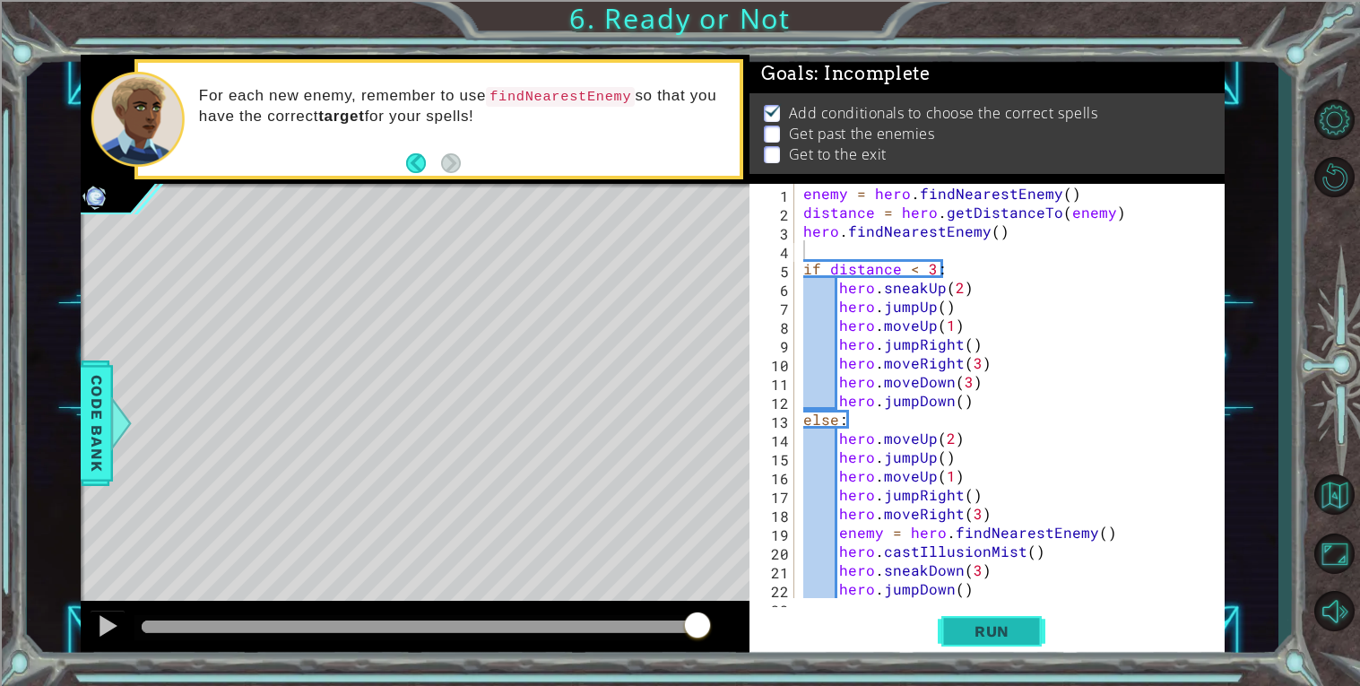
click at [974, 629] on span "Run" at bounding box center [992, 631] width 71 height 18
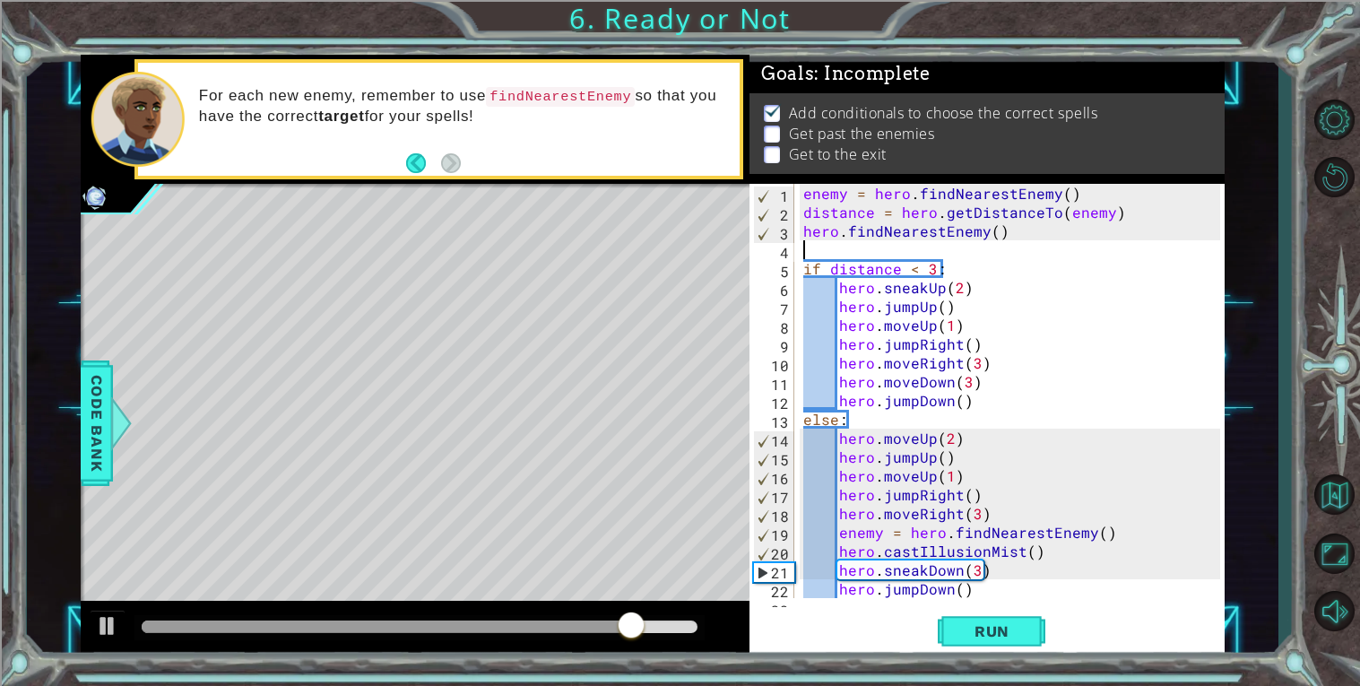
click at [1026, 549] on div "enemy = hero . findNearestEnemy ( ) distance = hero . getDistanceTo ( enemy ) h…" at bounding box center [1014, 410] width 429 height 452
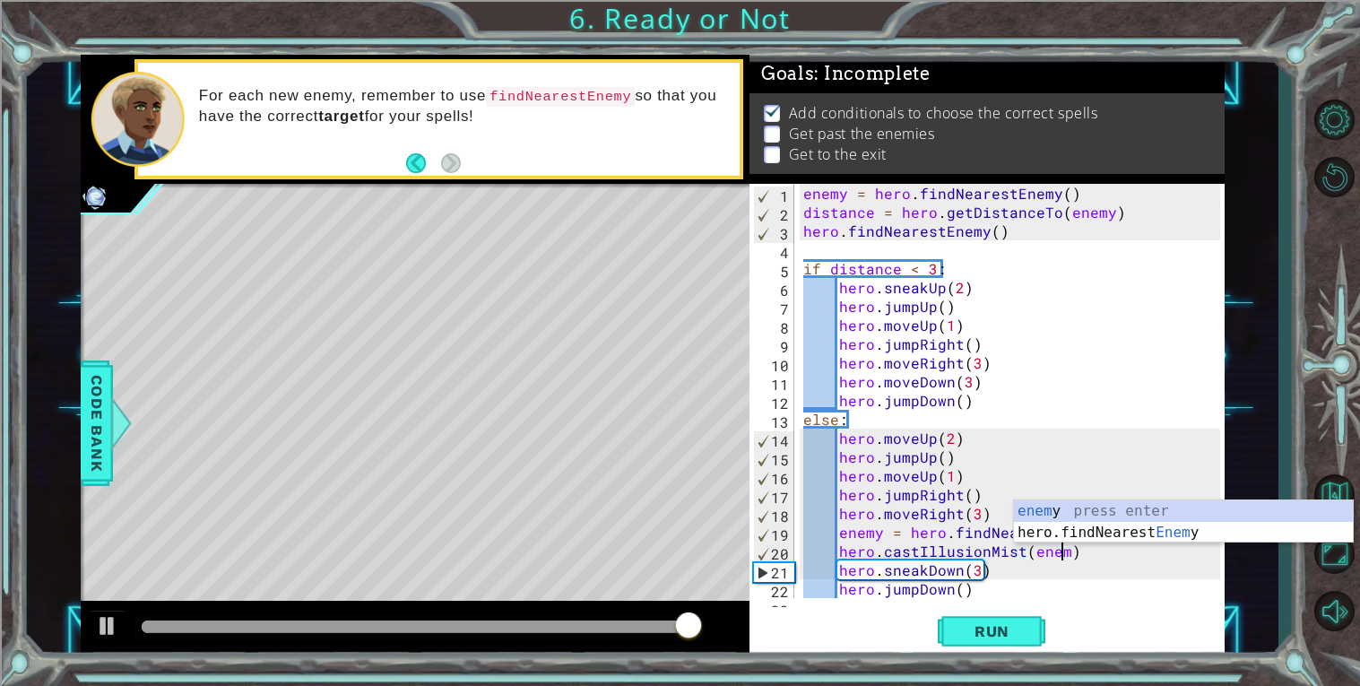
scroll to position [0, 15]
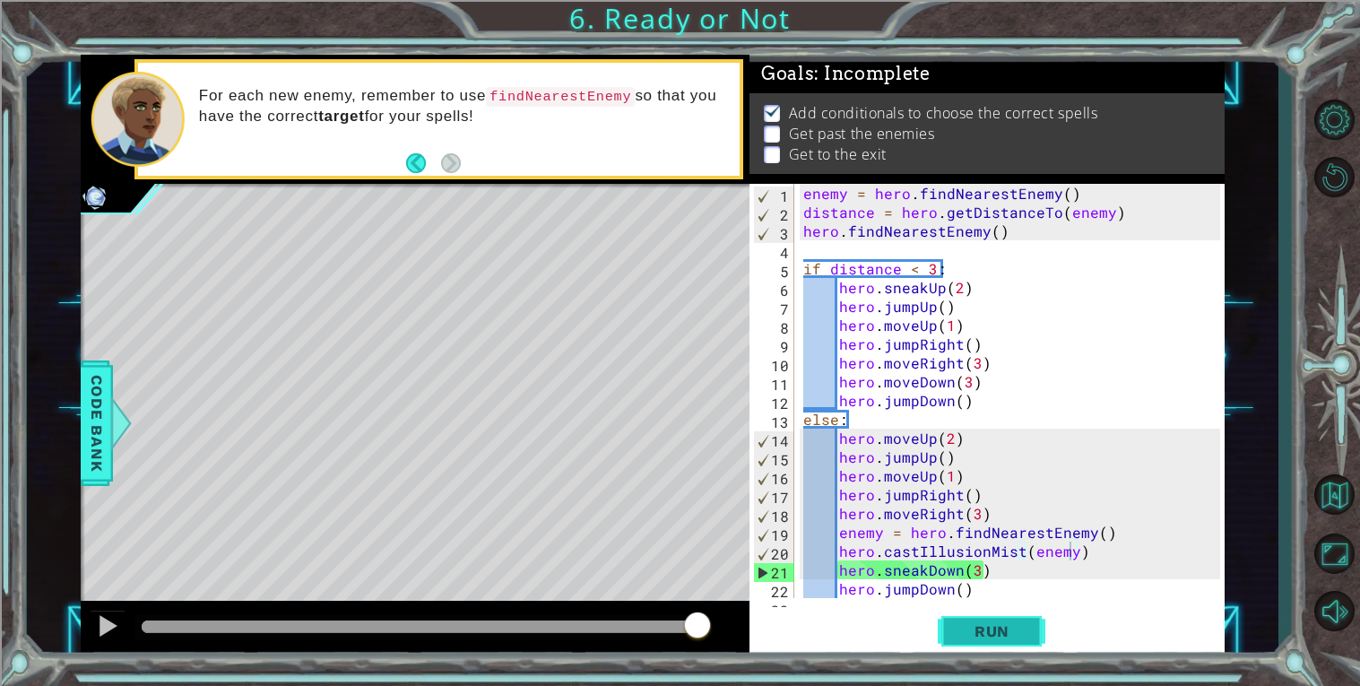
click at [961, 636] on span "Run" at bounding box center [992, 631] width 71 height 18
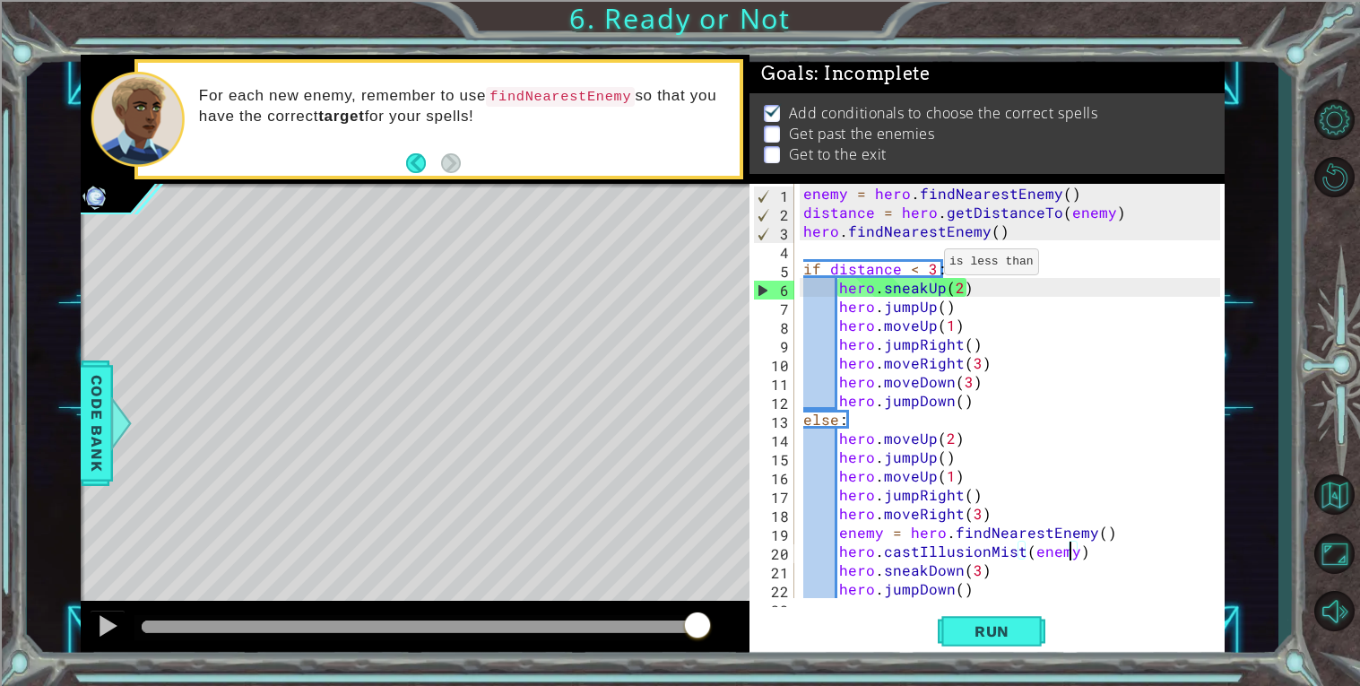
click at [922, 265] on div "enemy = hero . findNearestEnemy ( ) distance = hero . getDistanceTo ( enemy ) h…" at bounding box center [1014, 410] width 429 height 452
type textarea "if distance < 3:"
click at [938, 265] on div "enemy = hero . findNearestEnemy ( ) distance = hero . getDistanceTo ( enemy ) h…" at bounding box center [1014, 410] width 429 height 452
click at [909, 266] on div "enemy = hero . findNearestEnemy ( ) distance = hero . getDistanceTo ( enemy ) h…" at bounding box center [1014, 410] width 429 height 452
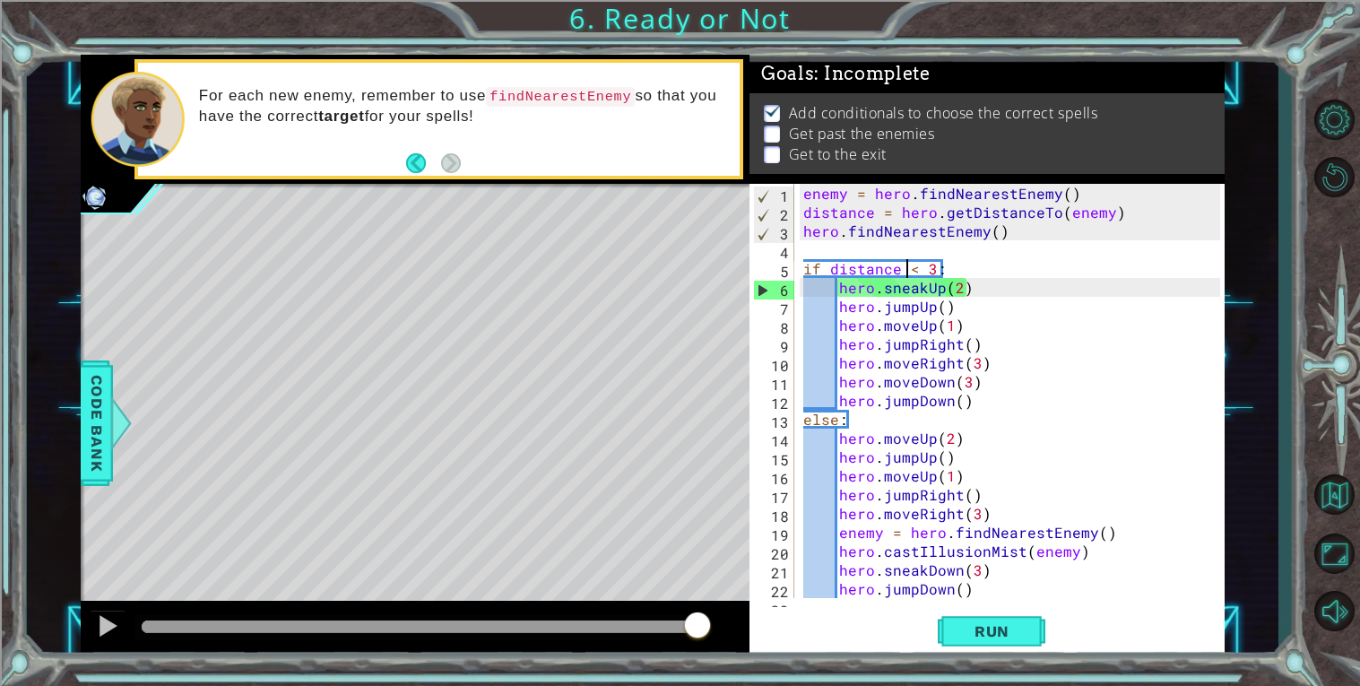
click at [975, 264] on div "enemy = hero . findNearestEnemy ( ) distance = hero . getDistanceTo ( enemy ) h…" at bounding box center [1014, 410] width 429 height 452
click at [914, 271] on div "enemy = hero . findNearestEnemy ( ) distance = hero . getDistanceTo ( enemy ) h…" at bounding box center [1014, 410] width 429 height 452
click at [969, 264] on div "enemy = hero . findNearestEnemy ( ) distance = hero . getDistanceTo ( enemy ) h…" at bounding box center [1014, 410] width 429 height 452
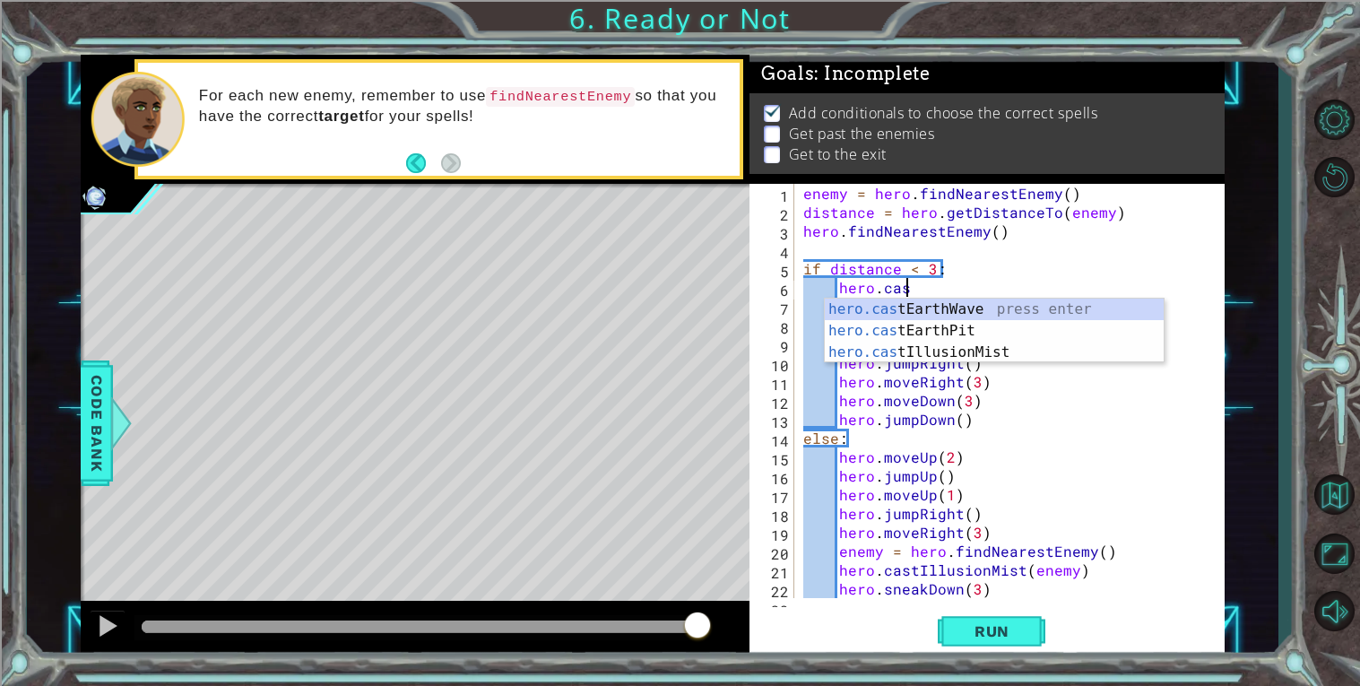
scroll to position [0, 5]
click at [939, 346] on div "hero.cast EarthWave press enter hero.cast EarthPit press enter hero.cast Illusi…" at bounding box center [994, 353] width 339 height 108
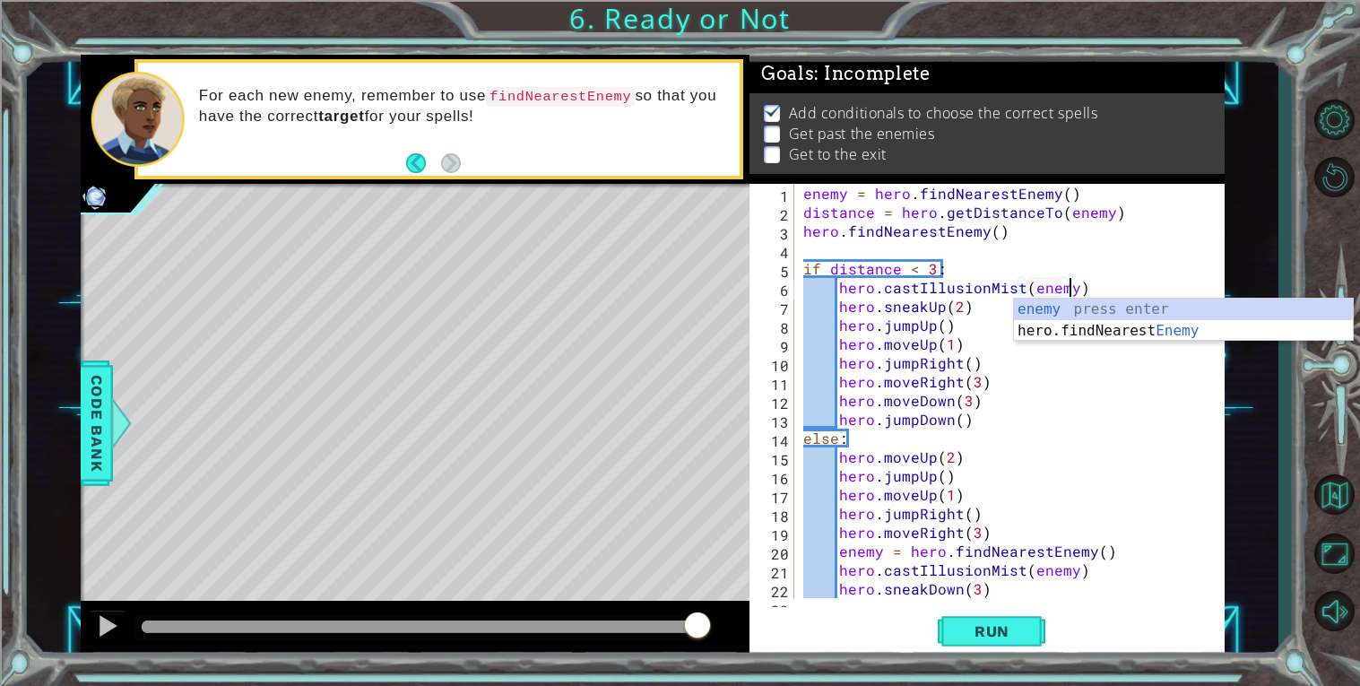
scroll to position [0, 15]
type textarea "hero.castIllusionMist(enemy)"
click at [963, 628] on span "Run" at bounding box center [992, 631] width 71 height 18
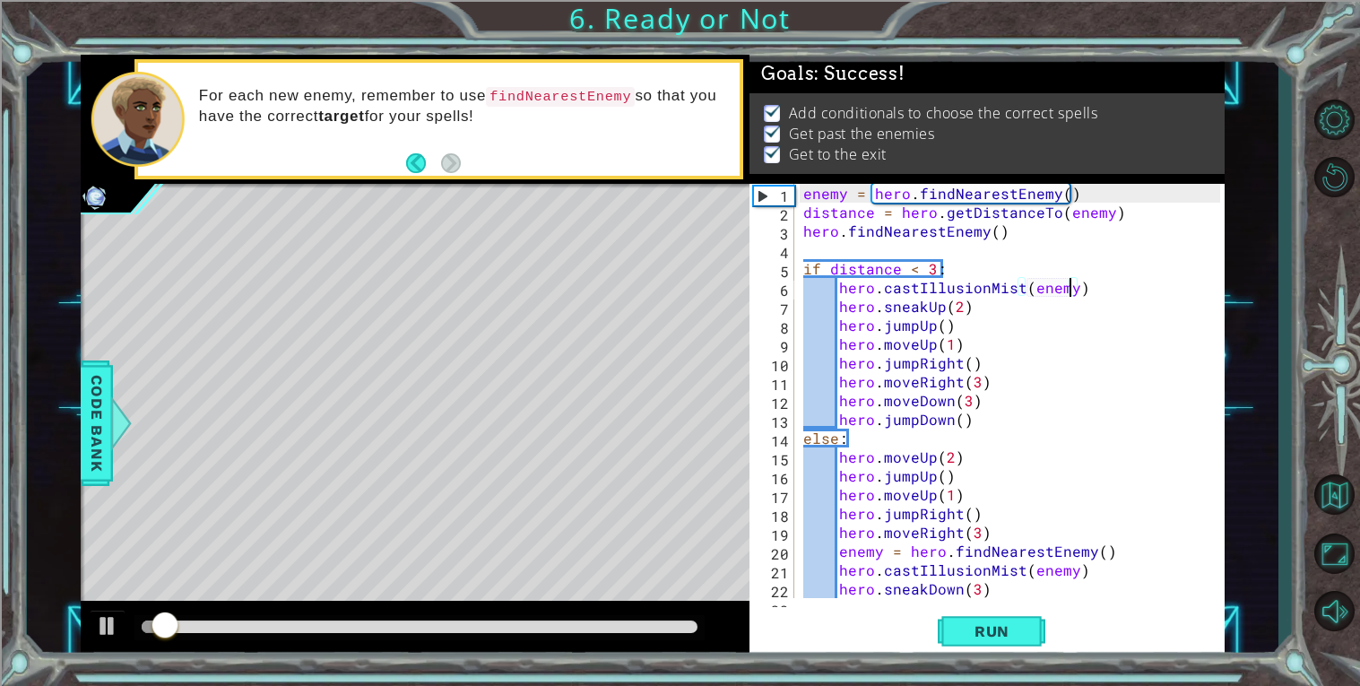
click at [651, 626] on div at bounding box center [420, 626] width 556 height 13
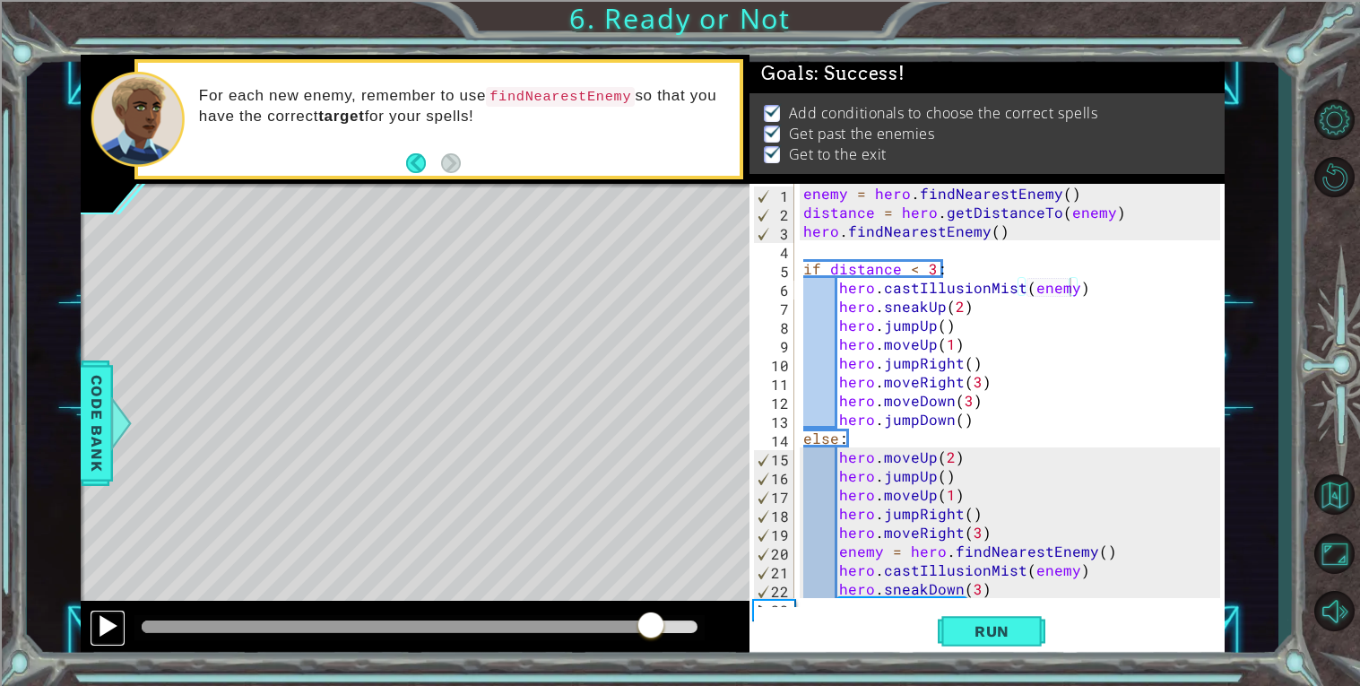
click at [120, 617] on button at bounding box center [108, 628] width 36 height 37
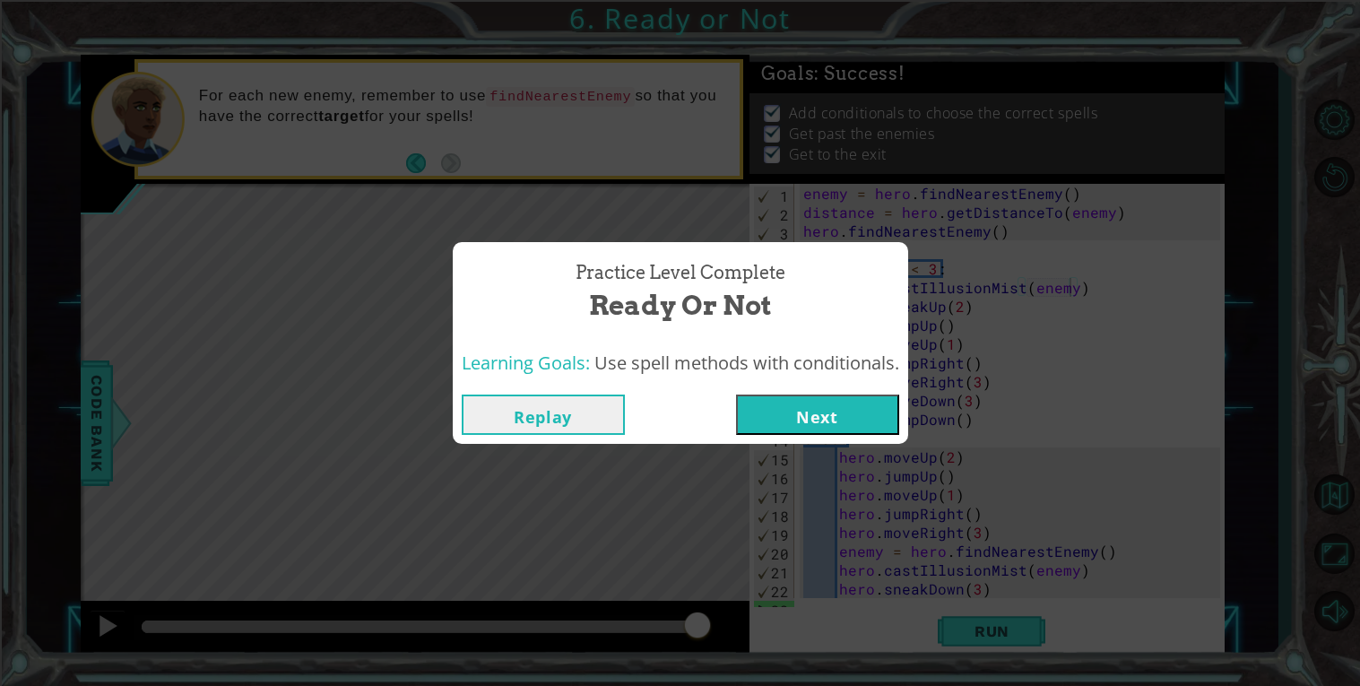
click at [764, 402] on button "Next" at bounding box center [817, 414] width 163 height 40
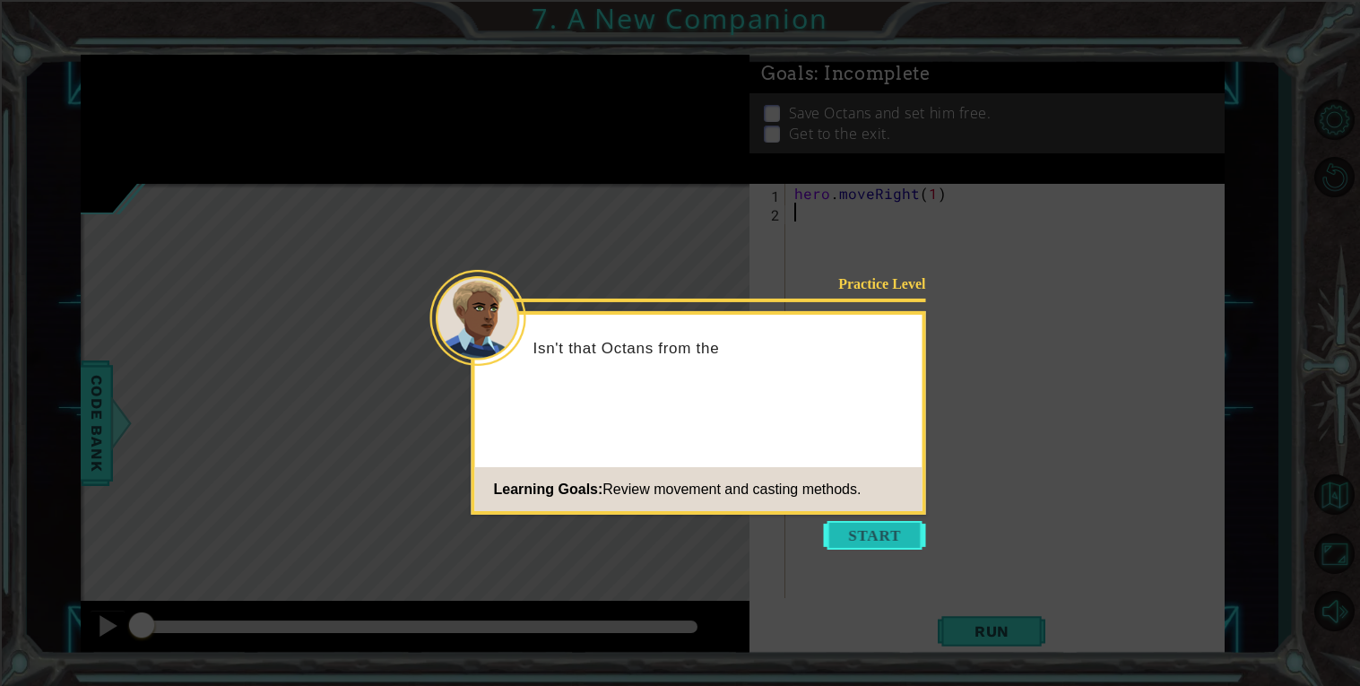
click at [890, 533] on button "Start" at bounding box center [875, 535] width 102 height 29
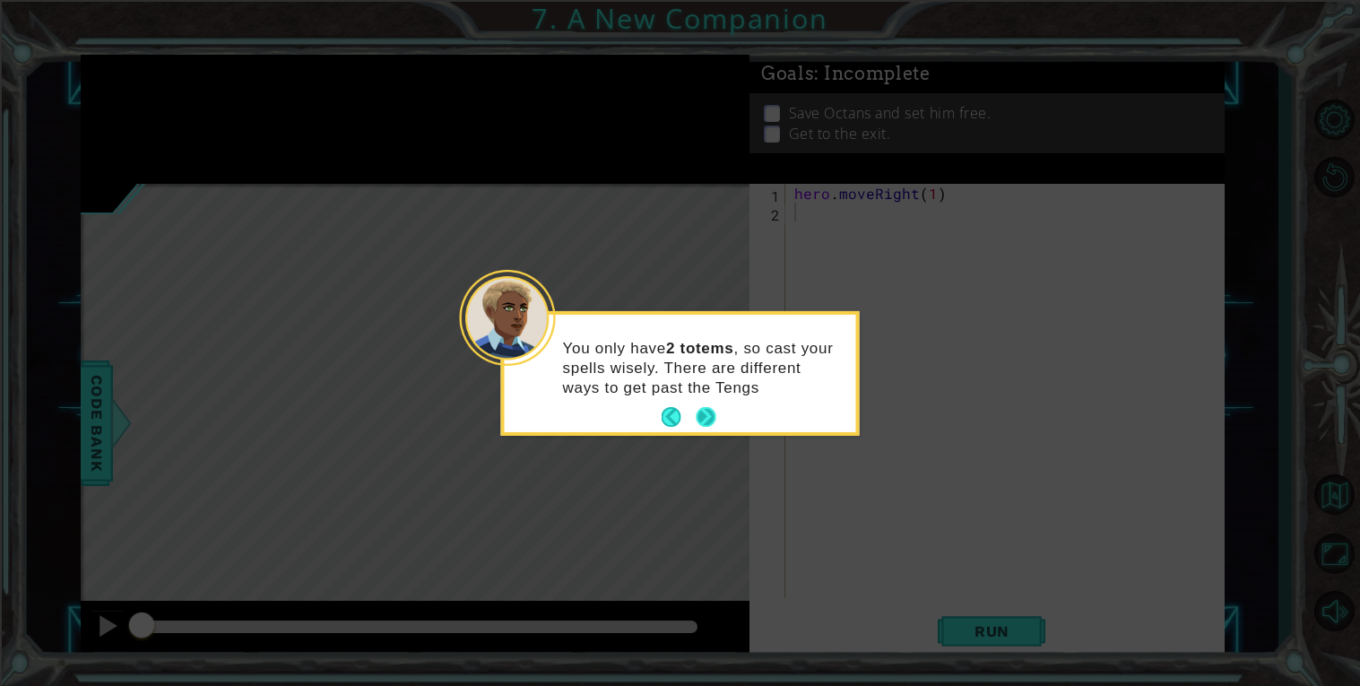
click at [711, 419] on button "Next" at bounding box center [706, 417] width 20 height 20
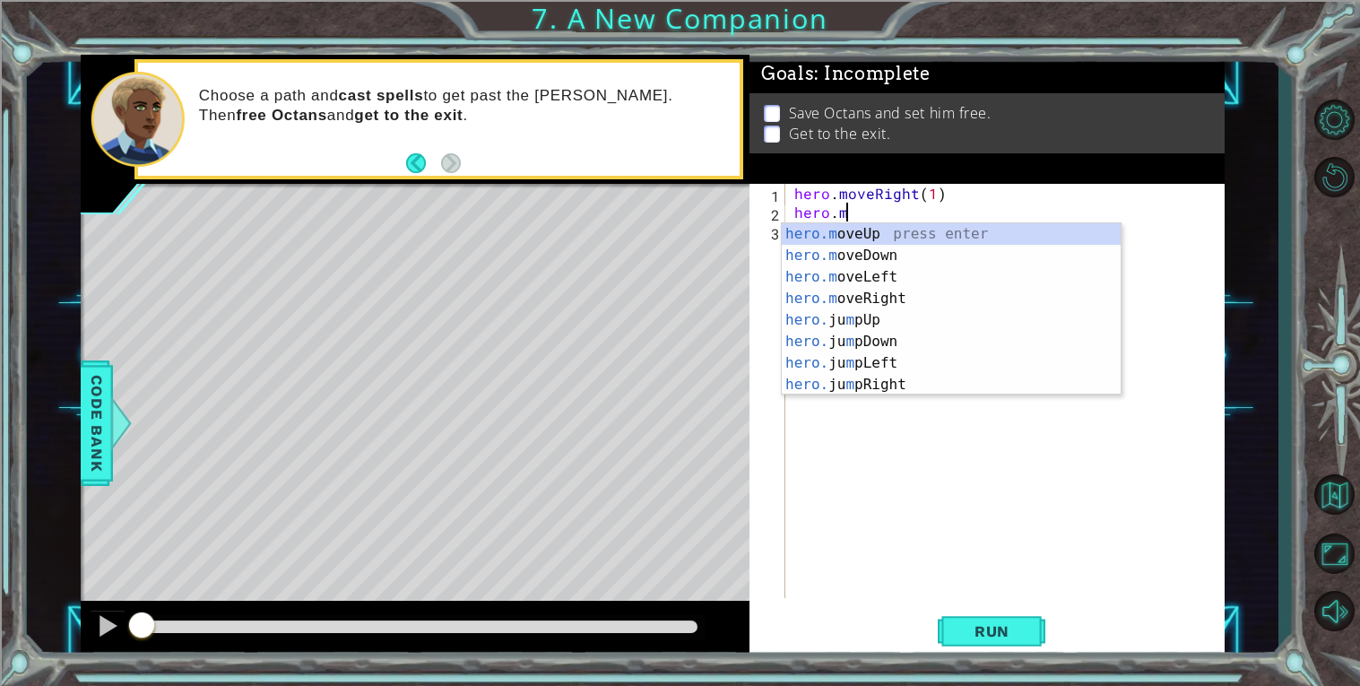
scroll to position [0, 2]
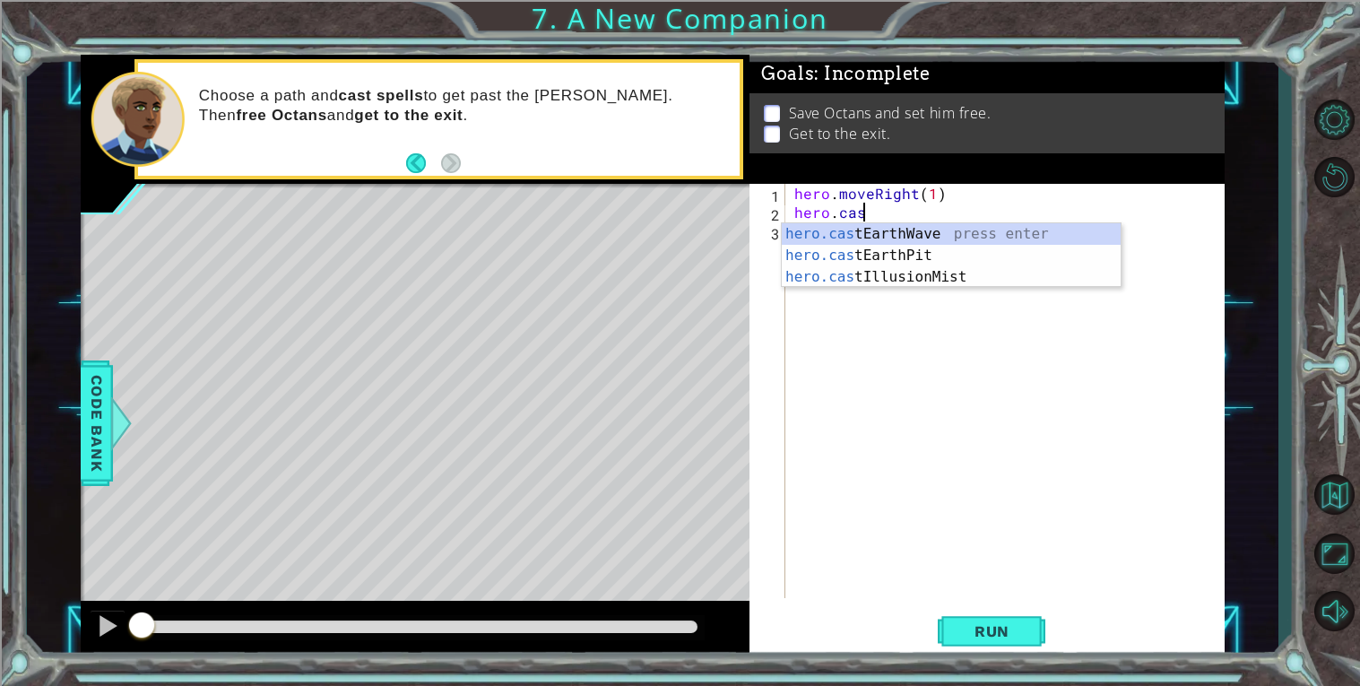
type textarea "hero.cast"
click at [805, 228] on div "hero.cast EarthWave press enter hero.cast EarthPit press enter hero.cast Illusi…" at bounding box center [951, 277] width 339 height 108
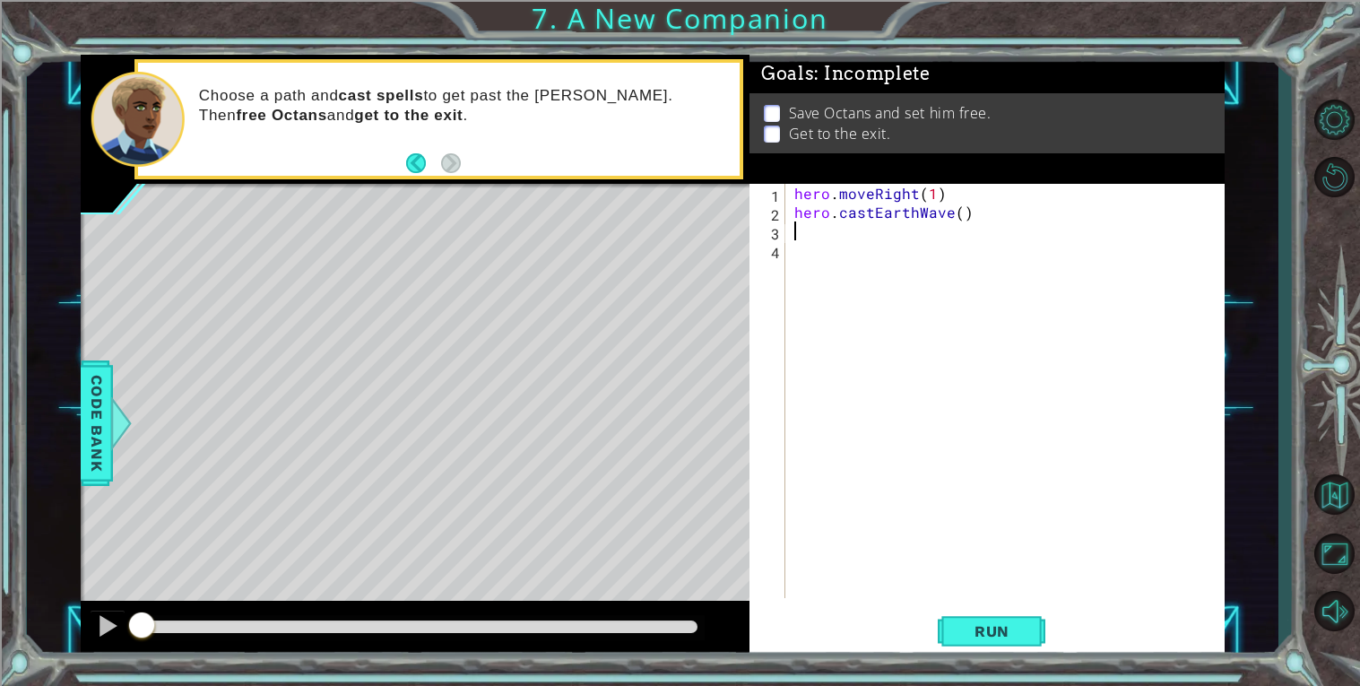
scroll to position [0, 0]
click at [957, 643] on button "Run" at bounding box center [992, 631] width 108 height 48
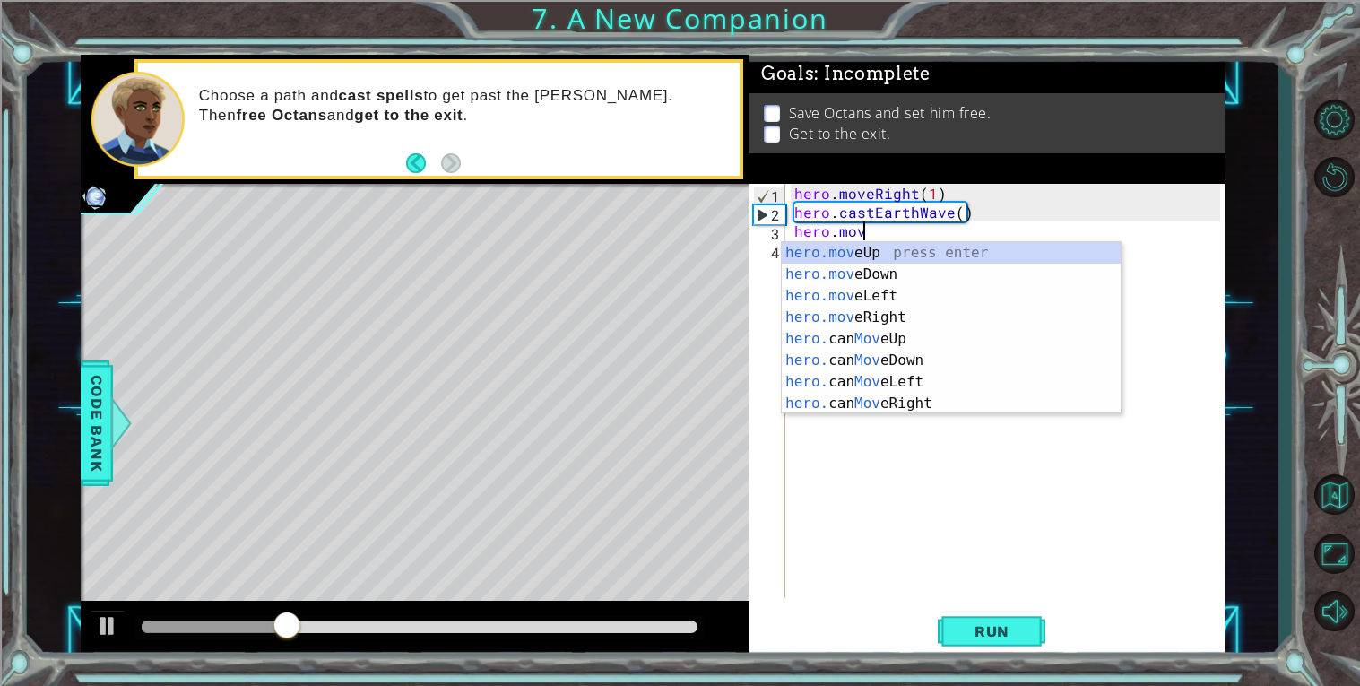
scroll to position [0, 4]
click at [802, 313] on div "hero.move Up press enter hero.move Down press enter hero.move Left press enter …" at bounding box center [951, 349] width 339 height 215
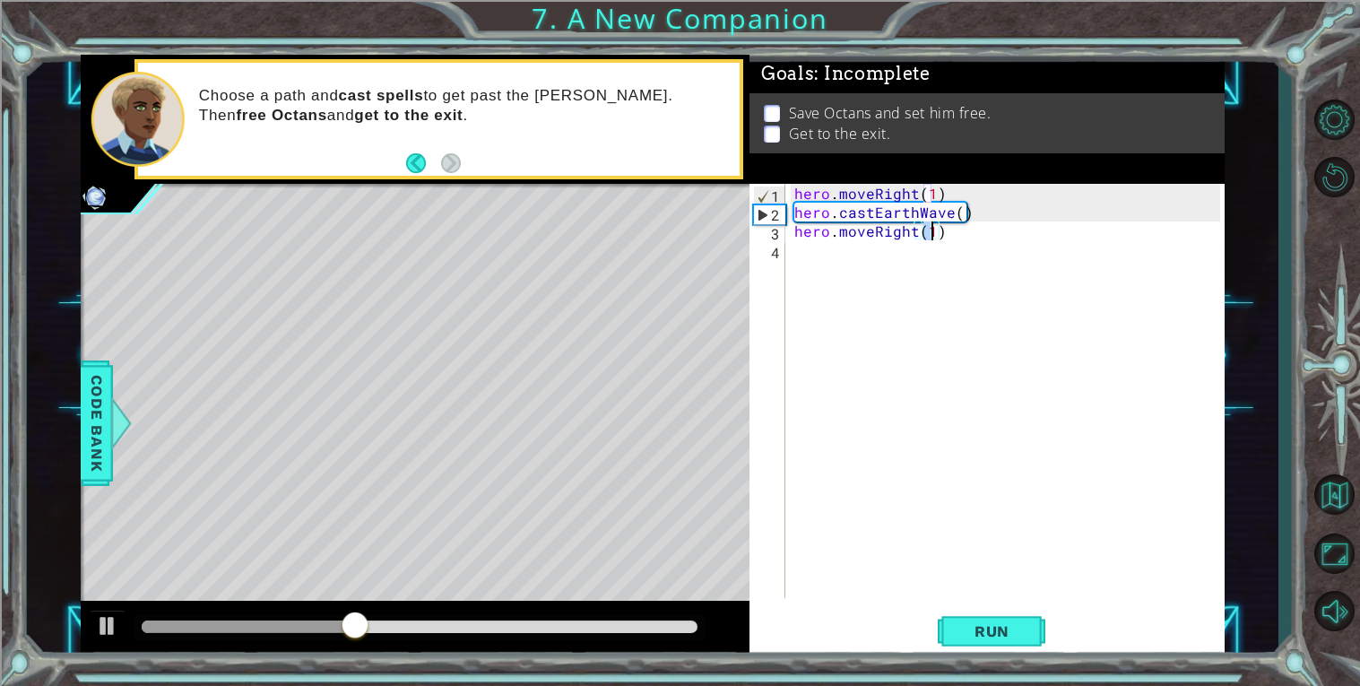
type textarea "hero.moveRight(2)"
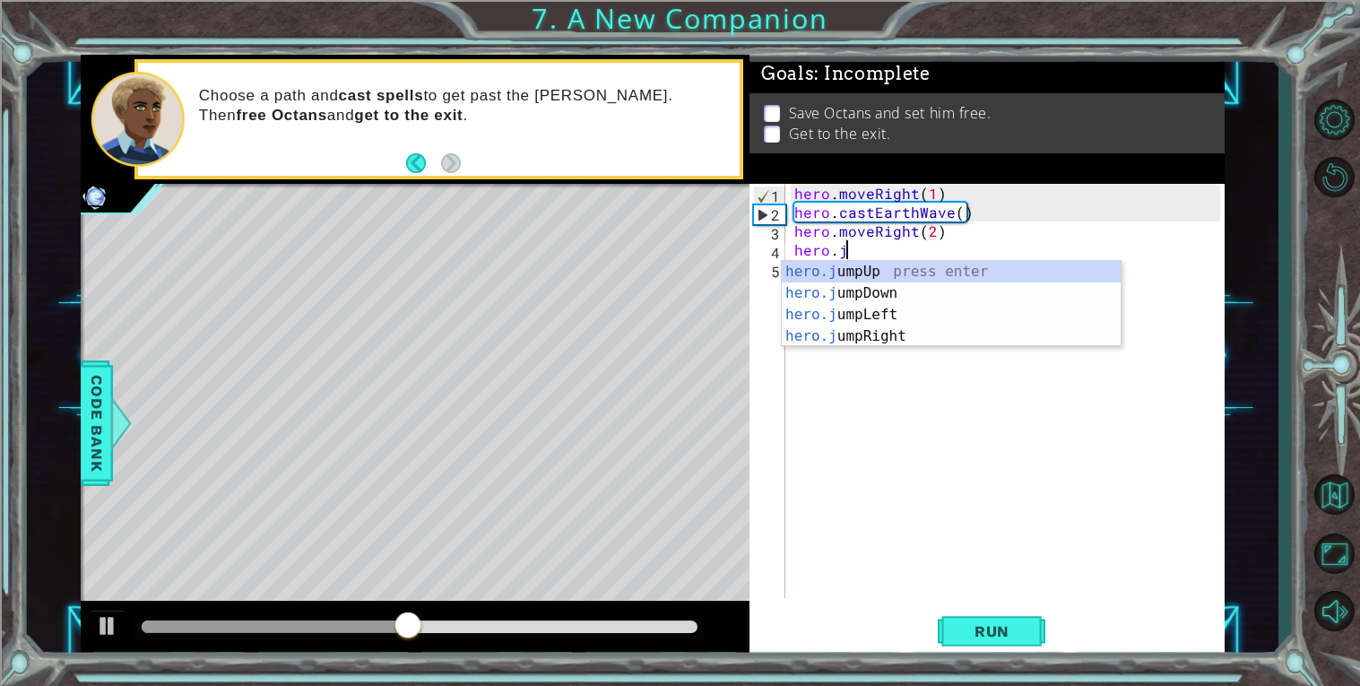
scroll to position [0, 3]
type textarea "hero.jum"
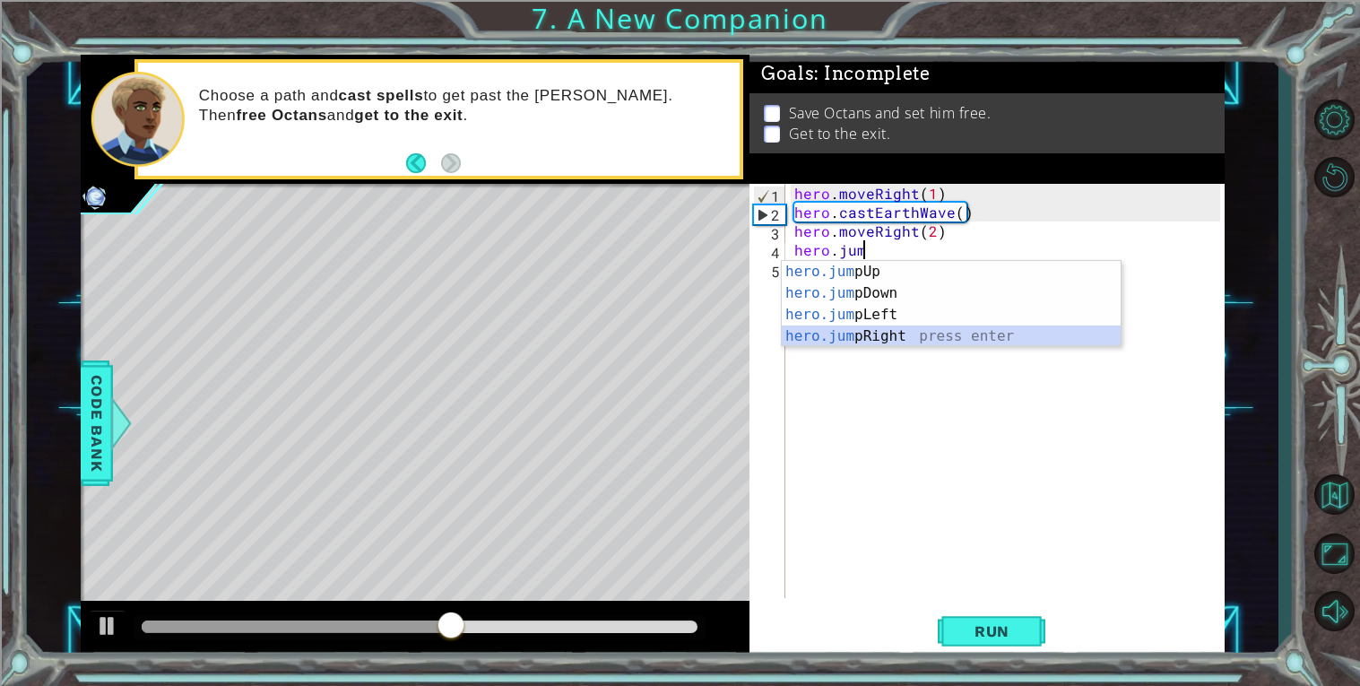
click at [818, 333] on div "hero.jum pUp press enter hero.jum pDown press enter hero.jum pLeft press enter …" at bounding box center [951, 325] width 339 height 129
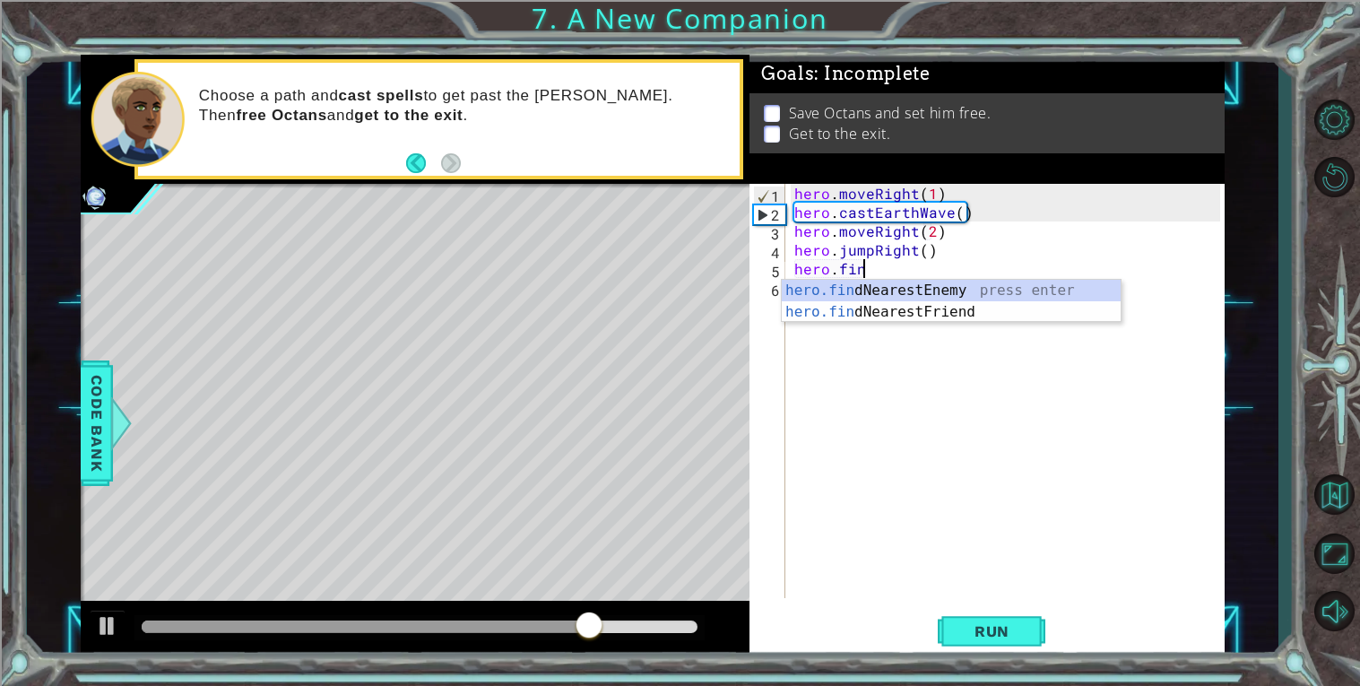
scroll to position [0, 4]
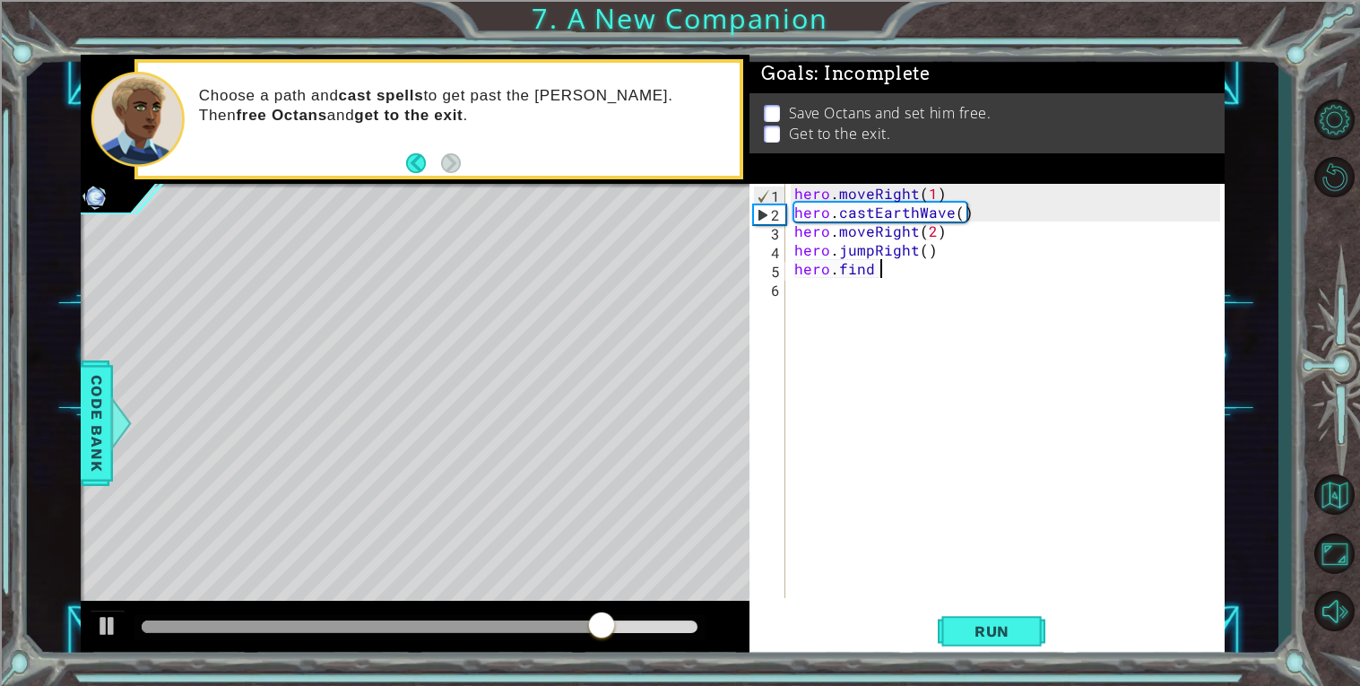
type textarea "hero.find"
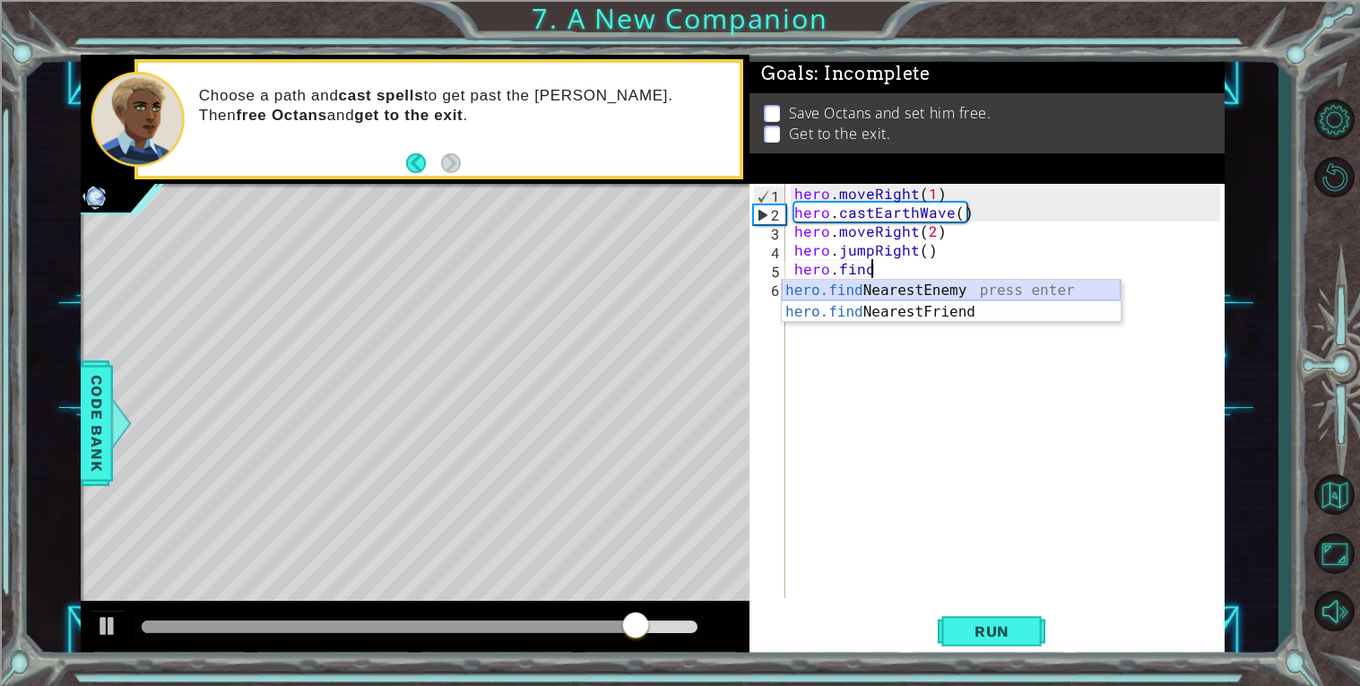
click at [793, 290] on div "hero.find NearestEnemy press enter hero.find NearestFriend press enter" at bounding box center [951, 323] width 339 height 86
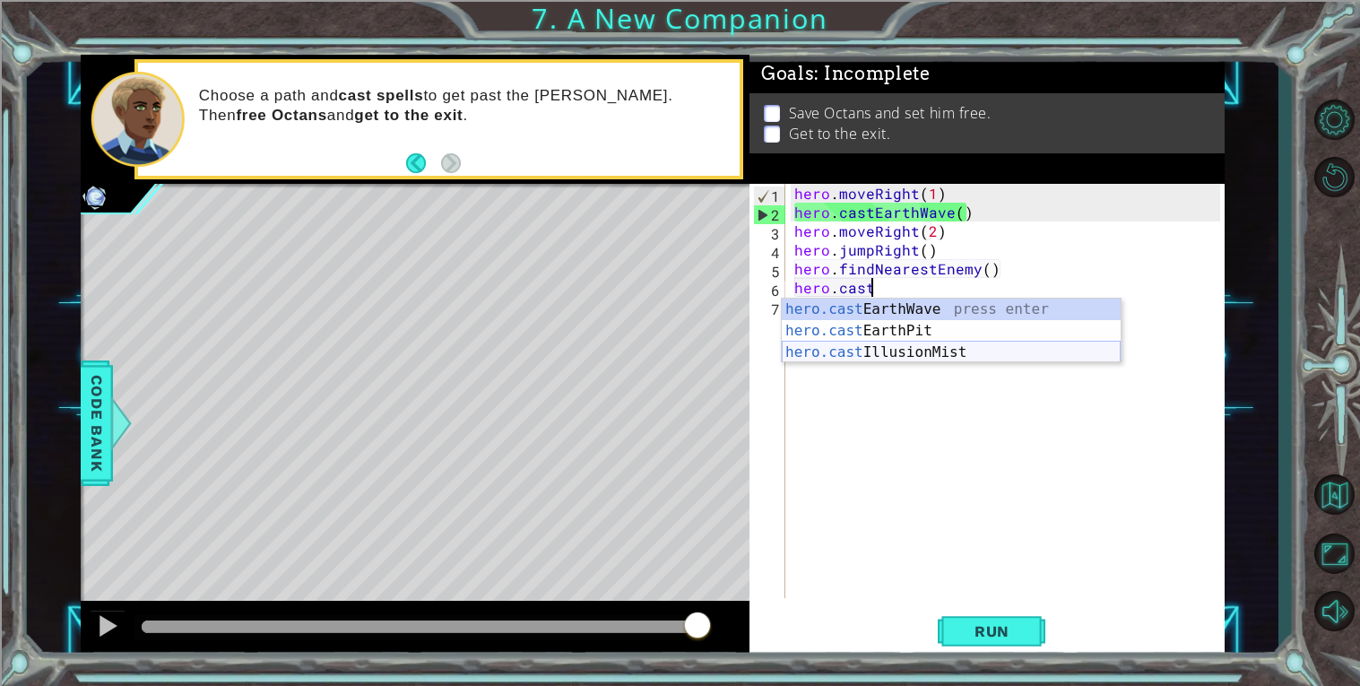
click at [853, 351] on div "hero.cast EarthWave press enter hero.cast EarthPit press enter hero.cast Illusi…" at bounding box center [951, 353] width 339 height 108
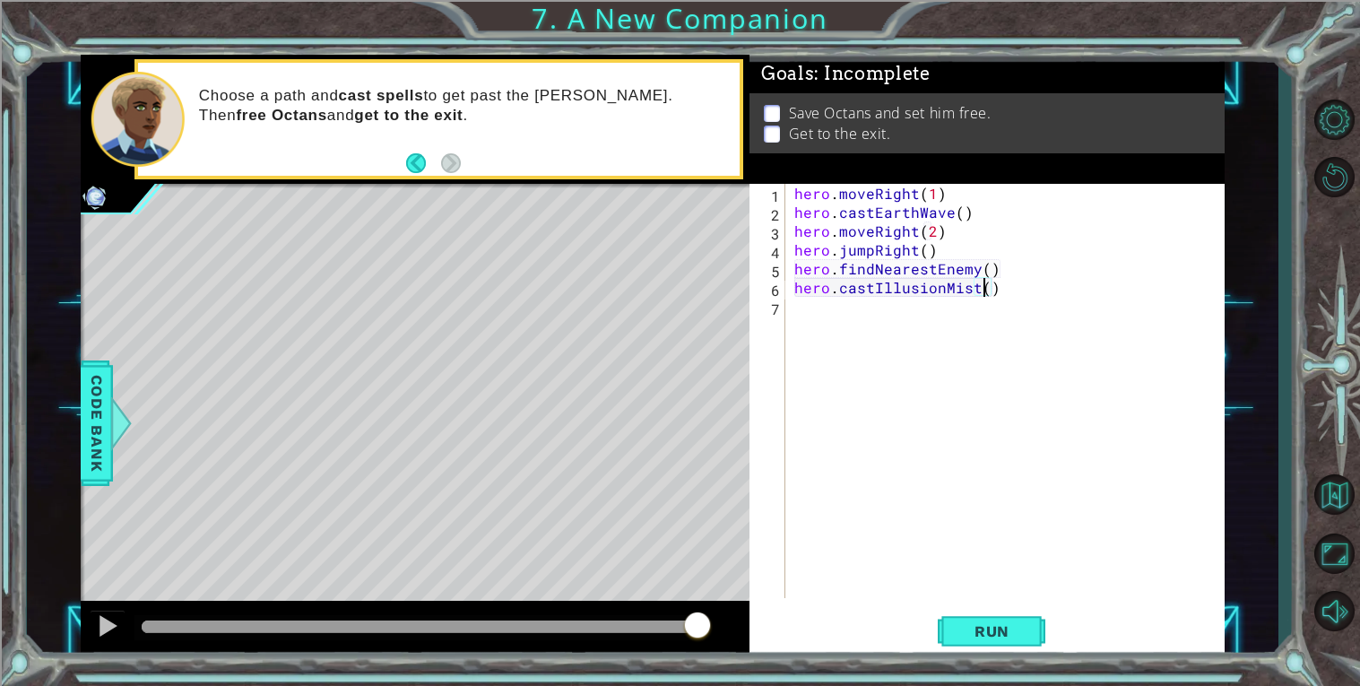
click at [1025, 269] on div "hero . moveRight ( 1 ) hero . castEarthWave ( ) hero . moveRight ( 2 ) hero . j…" at bounding box center [1010, 410] width 438 height 452
click at [799, 270] on div "hero . moveRight ( 1 ) hero . castEarthWave ( ) hero . moveRight ( 2 ) hero . j…" at bounding box center [1010, 410] width 438 height 452
click at [992, 284] on div "hero . moveRight ( 1 ) hero . castEarthWave ( ) hero . moveRight ( 2 ) hero . j…" at bounding box center [1010, 410] width 438 height 452
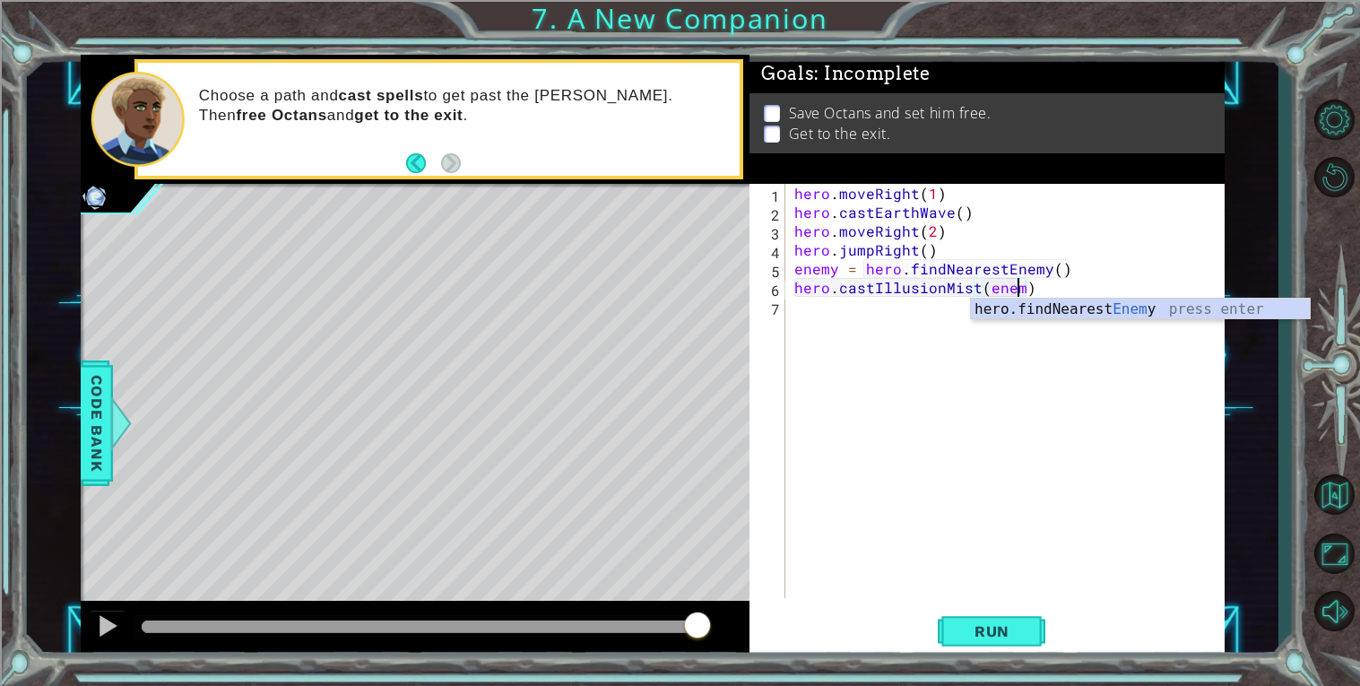
type textarea "hero.castIllusionMist(enemy)"
click at [977, 428] on div "hero . moveRight ( 1 ) hero . castEarthWave ( ) hero . moveRight ( 2 ) hero . j…" at bounding box center [1010, 410] width 438 height 452
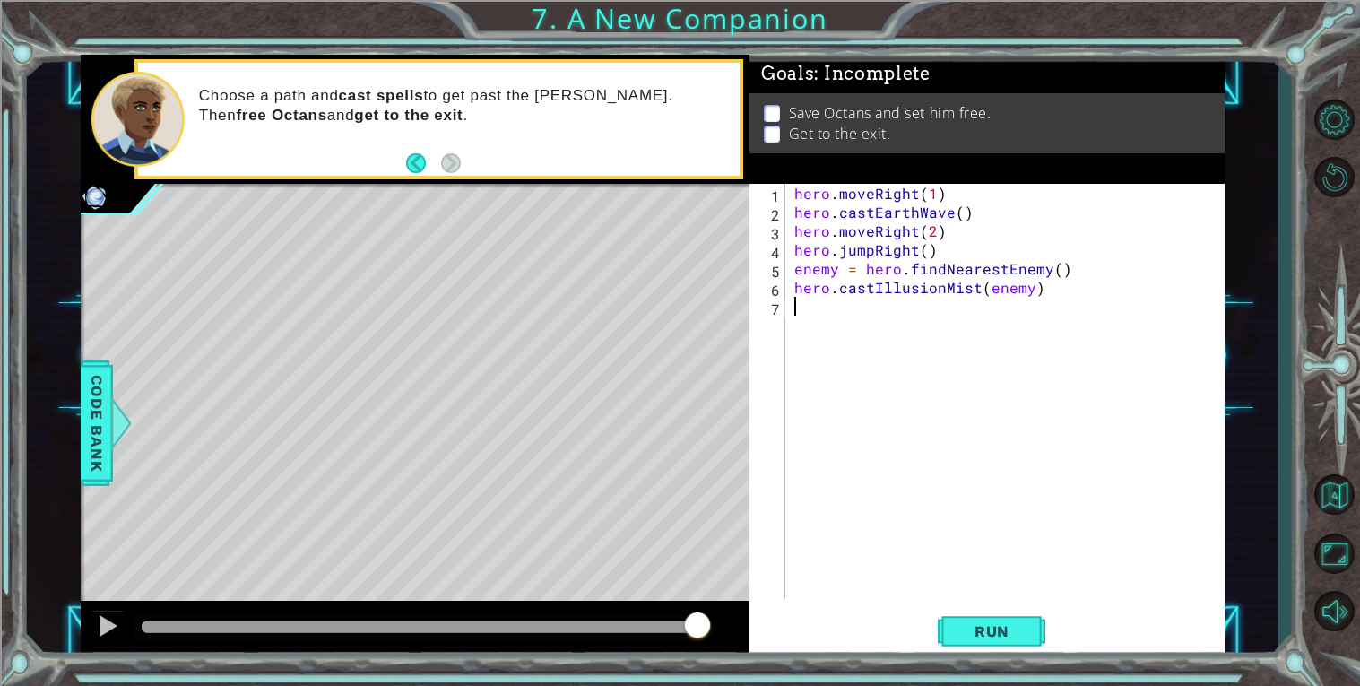
scroll to position [0, 0]
click at [1054, 289] on div "hero . moveRight ( 1 ) hero . castEarthWave ( ) hero . moveRight ( 2 ) hero . j…" at bounding box center [1010, 410] width 438 height 452
type textarea "hero.castIllusionMist(enemy)"
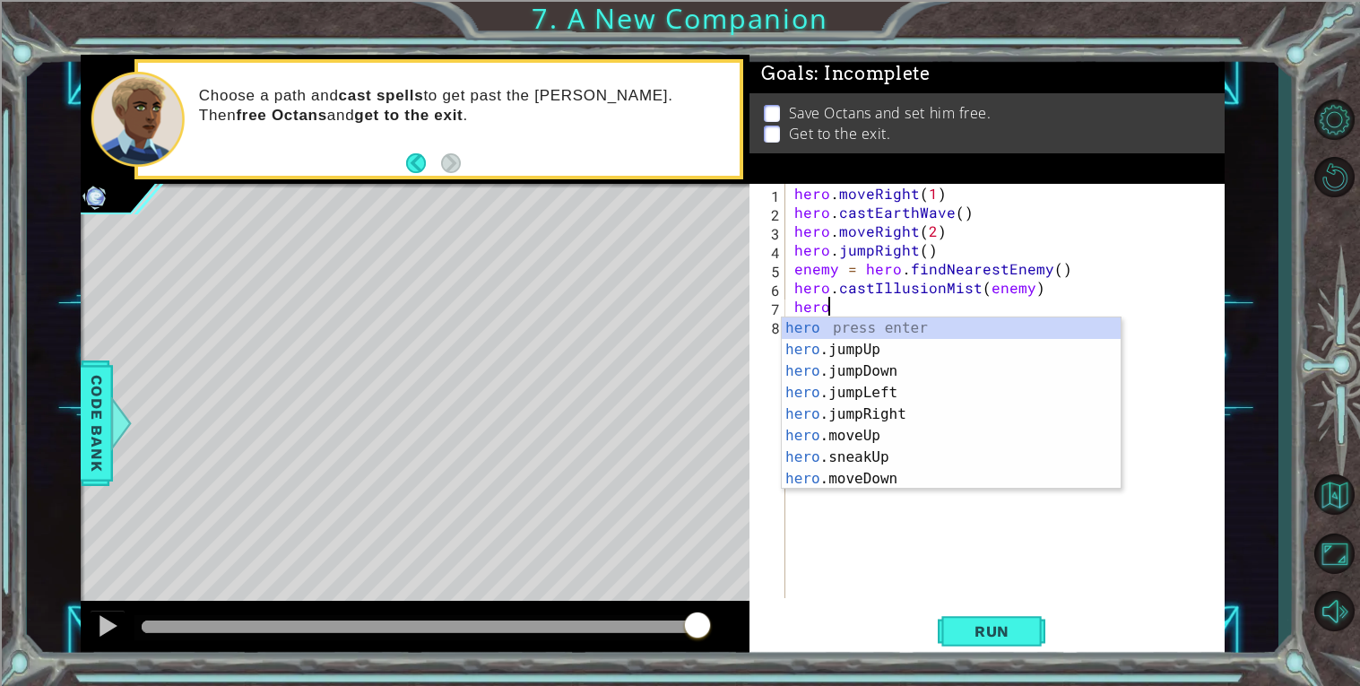
scroll to position [0, 2]
click at [1026, 430] on div "hero. jumpUp press enter hero. jumpDown press enter hero. jumpLeft press enter …" at bounding box center [951, 424] width 339 height 215
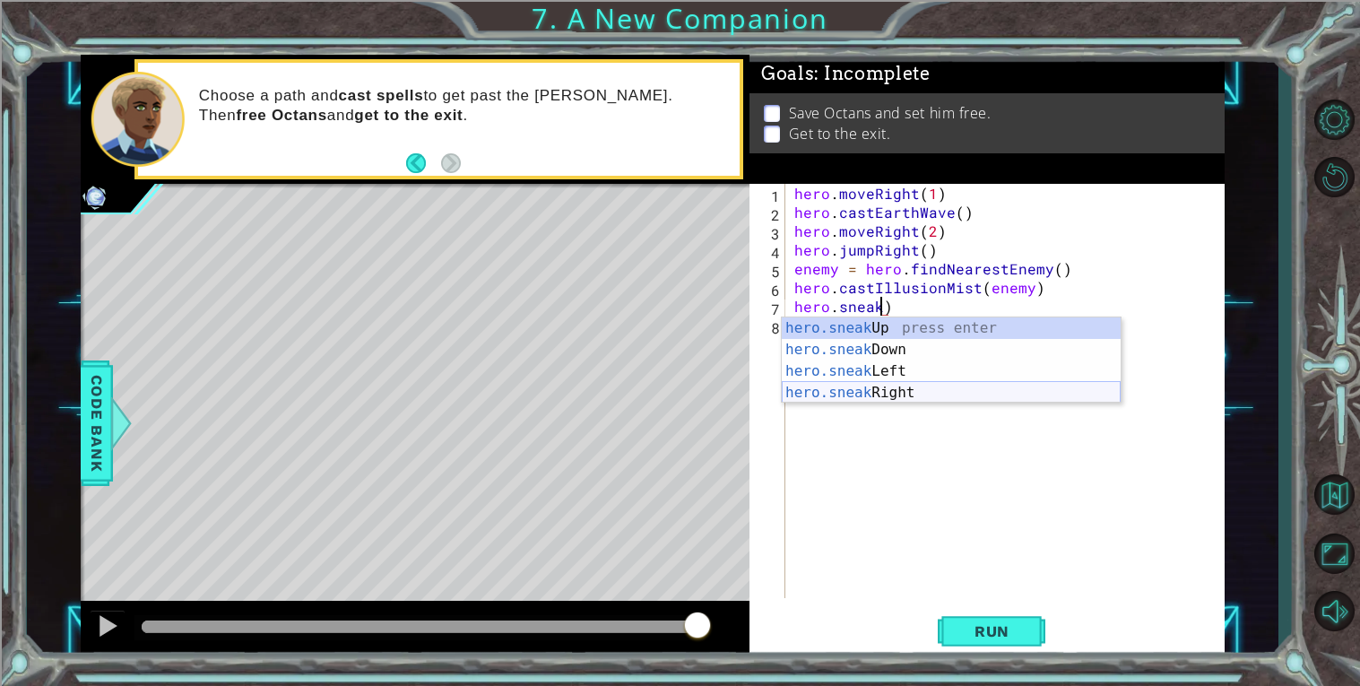
click at [855, 392] on div "hero.sneak Up press enter hero.sneak Down press enter hero.sneak Left press ent…" at bounding box center [951, 381] width 339 height 129
type textarea "hero.sneakRight(1)"
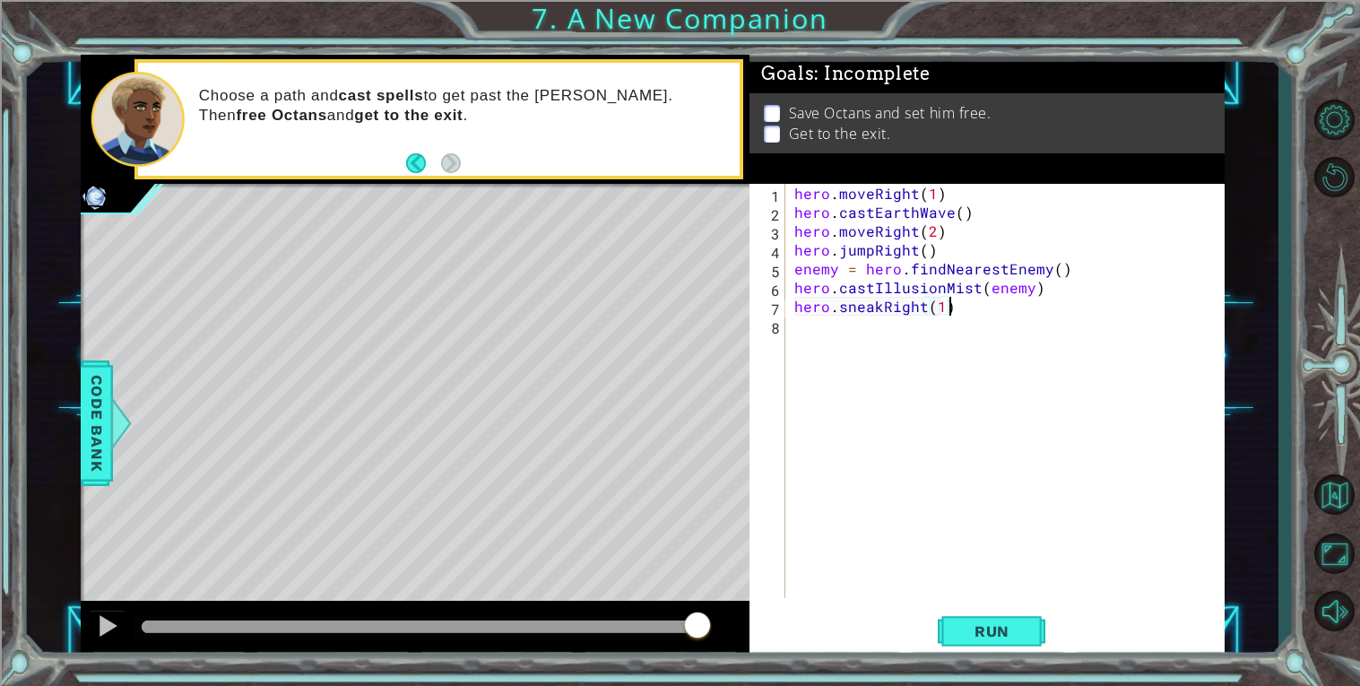
click at [964, 308] on div "hero . moveRight ( 1 ) hero . castEarthWave ( ) hero . moveRight ( 2 ) hero . j…" at bounding box center [1010, 410] width 438 height 452
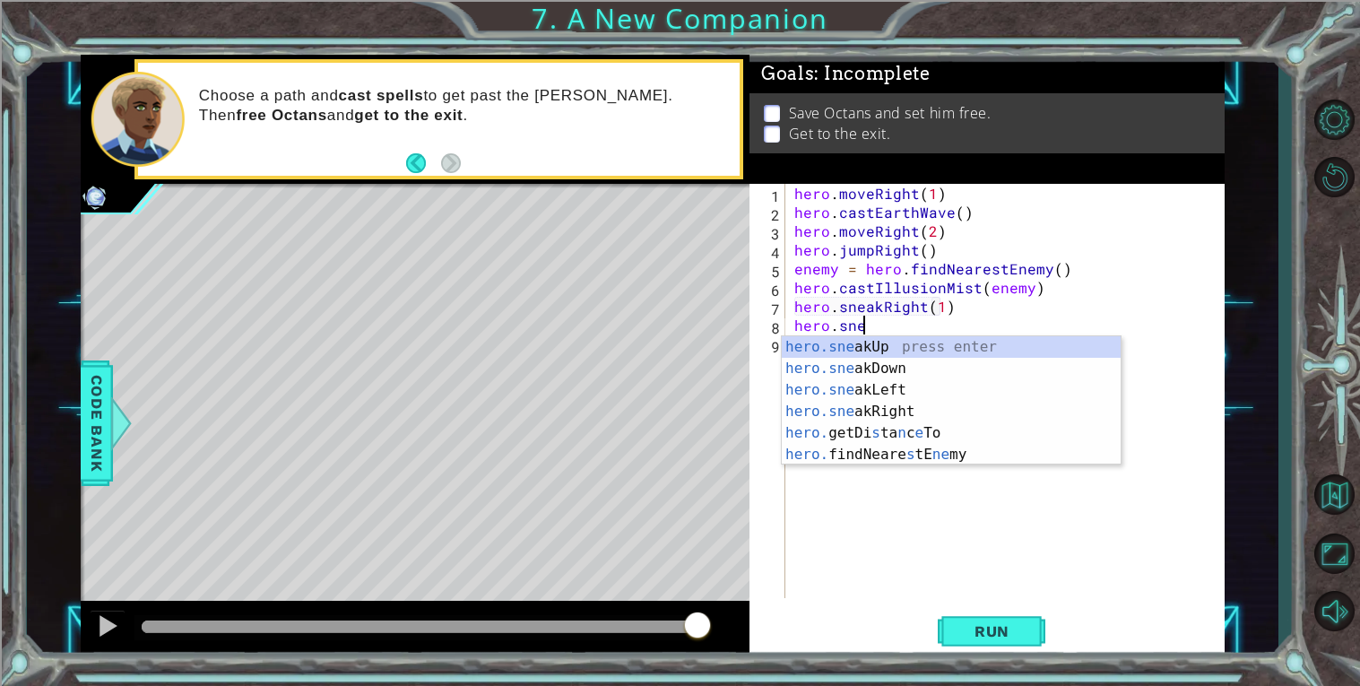
scroll to position [0, 4]
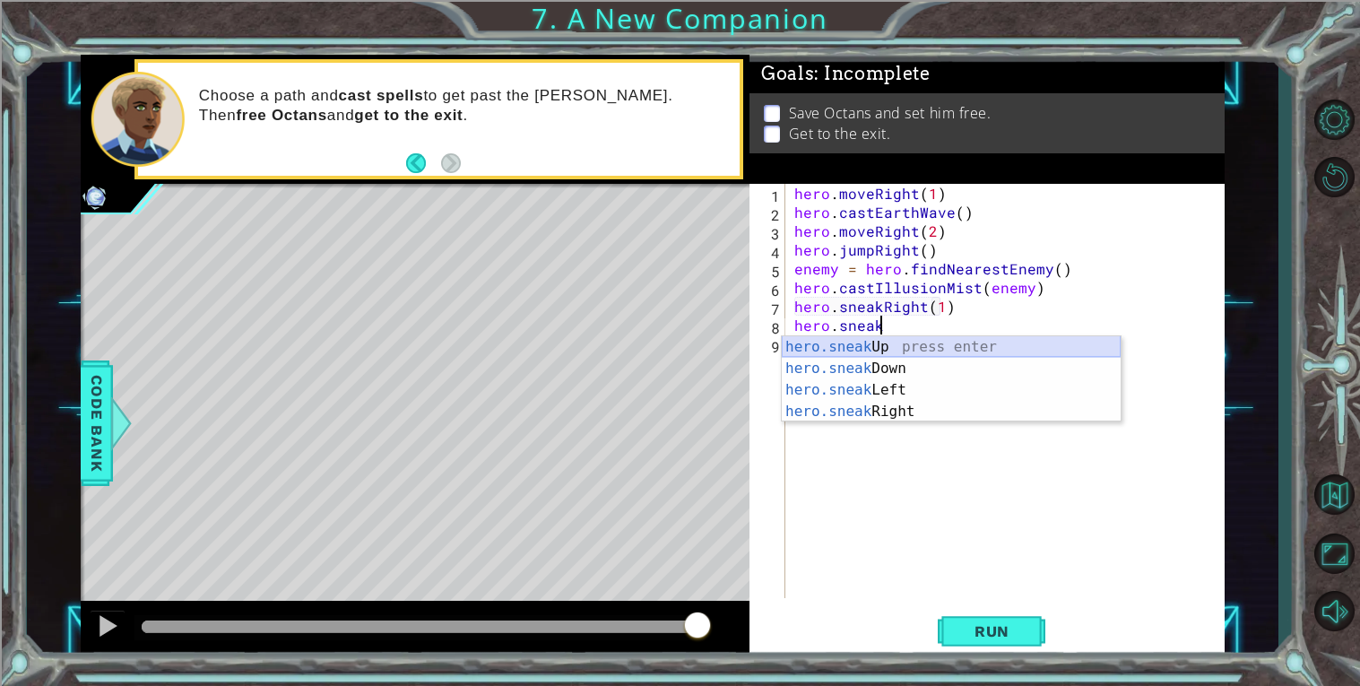
click at [818, 339] on div "hero.sneak Up press enter hero.sneak Down press enter hero.sneak Left press ent…" at bounding box center [951, 400] width 339 height 129
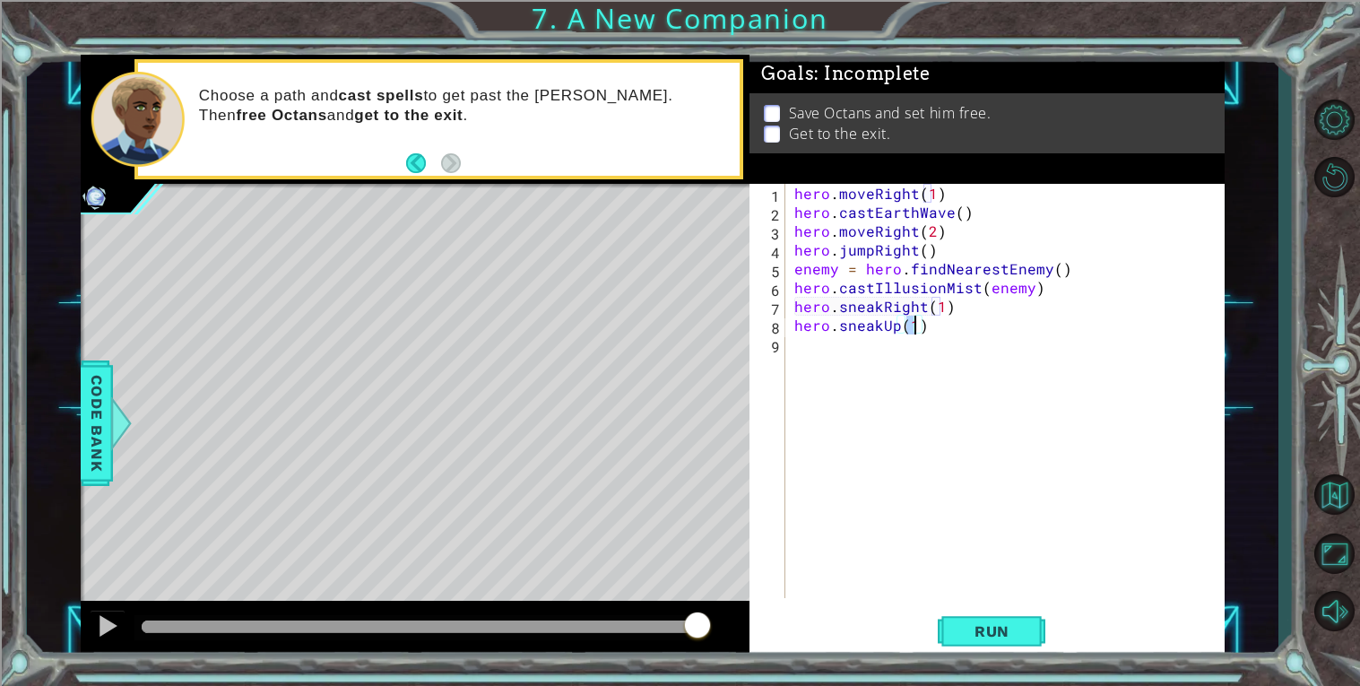
click at [942, 324] on div "hero . moveRight ( 1 ) hero . castEarthWave ( ) hero . moveRight ( 2 ) hero . j…" at bounding box center [1010, 410] width 438 height 452
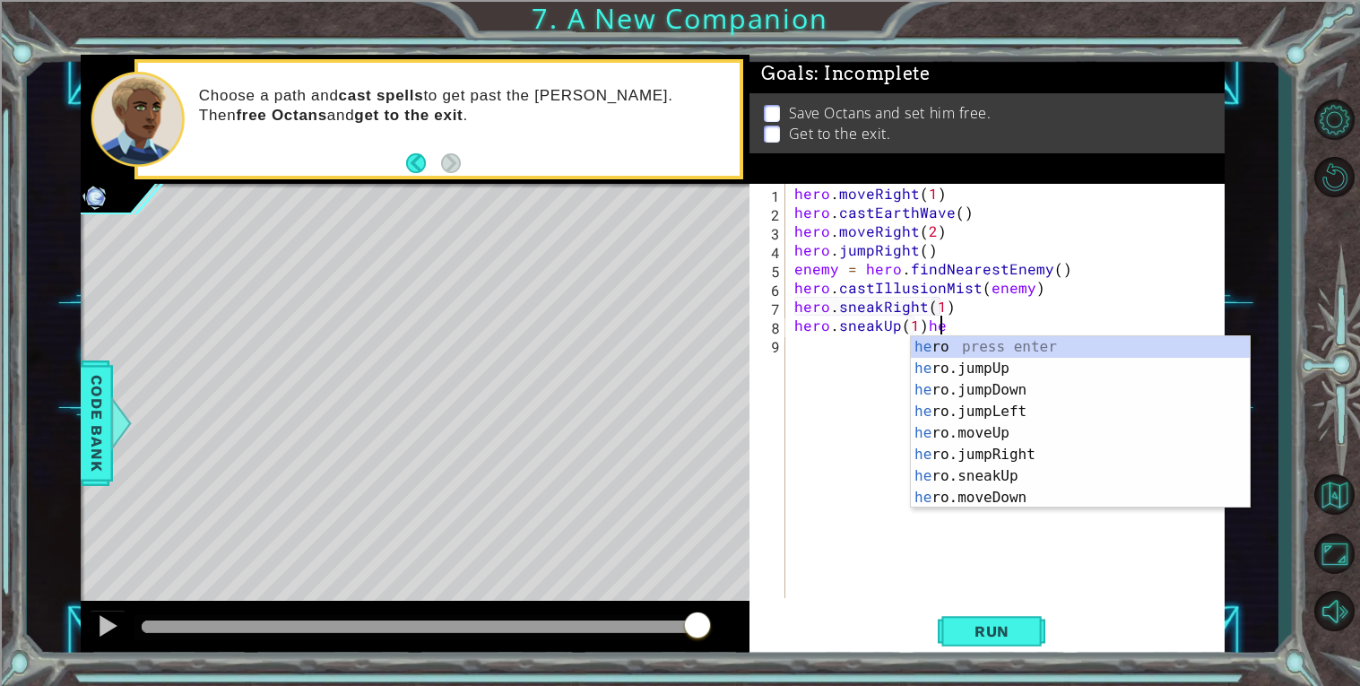
scroll to position [0, 6]
type textarea "hero.sneakUp(1)"
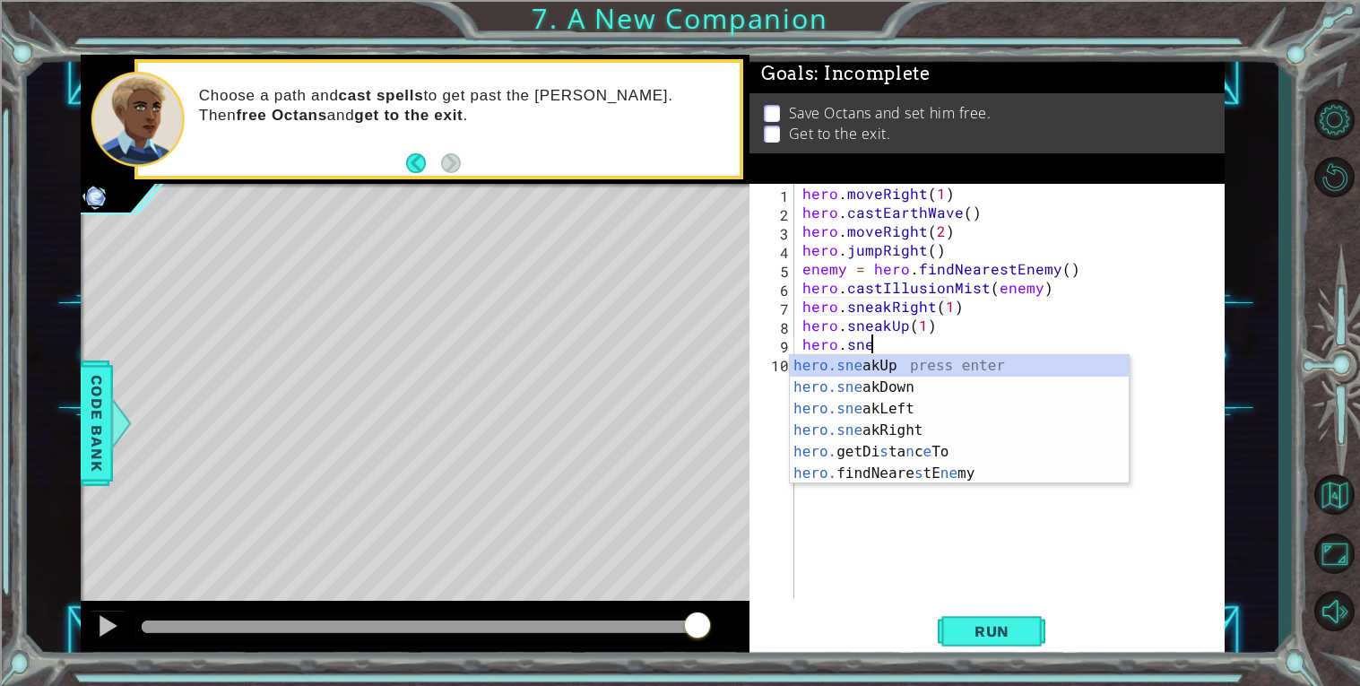
scroll to position [0, 4]
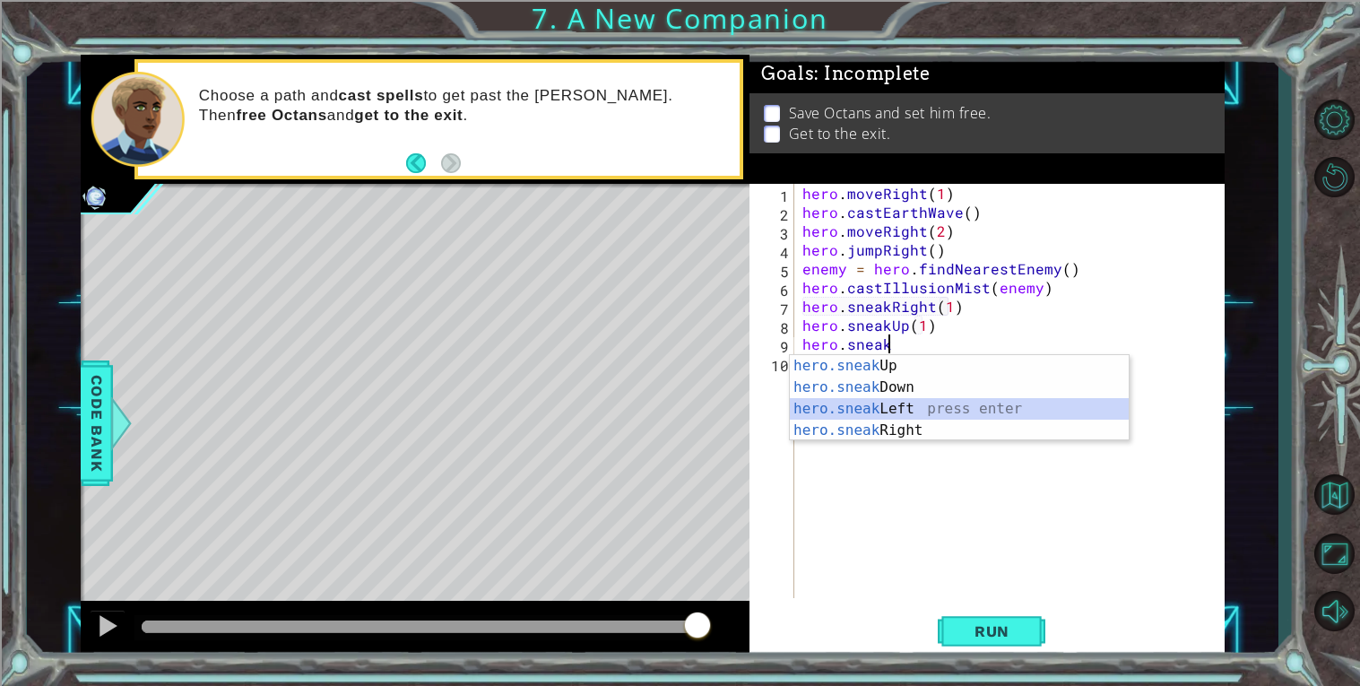
click at [911, 408] on div "hero.sneak Up press enter hero.sneak Down press enter hero.sneak Left press ent…" at bounding box center [959, 419] width 339 height 129
type textarea "hero.sneakLeft(1)"
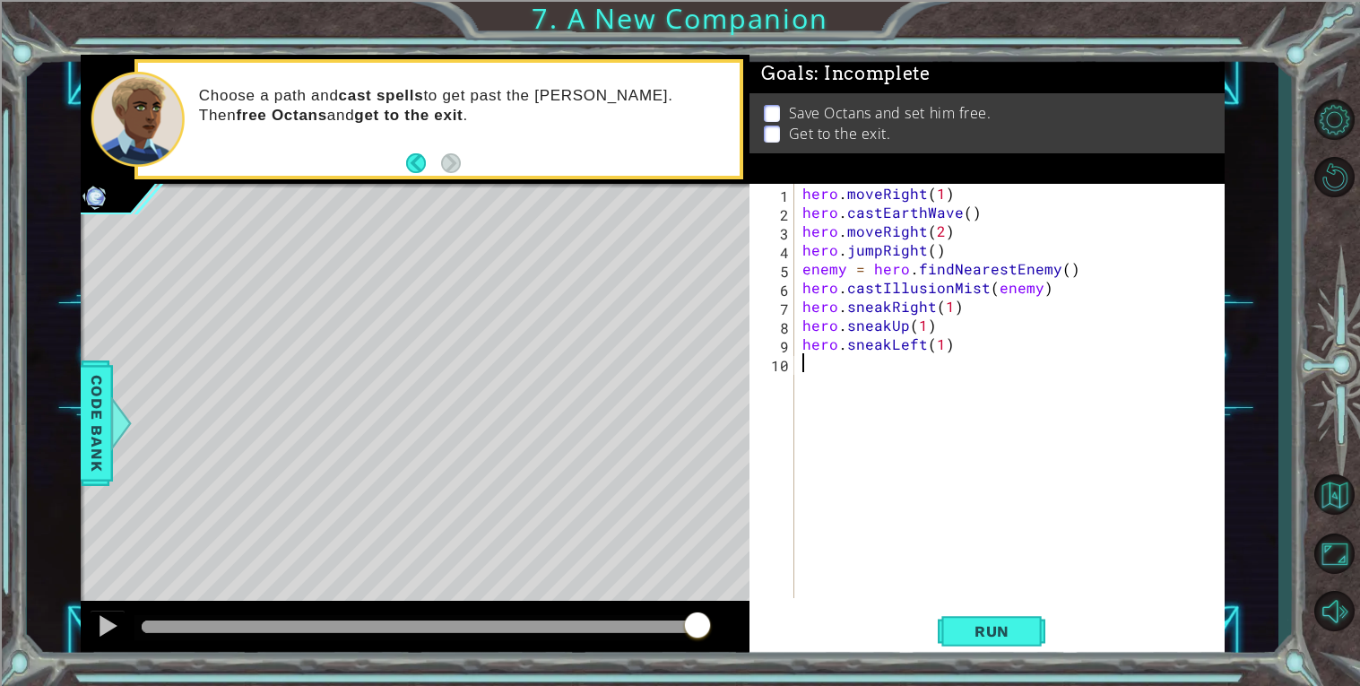
click at [913, 377] on div "hero . moveRight ( 1 ) hero . castEarthWave ( ) hero . moveRight ( 2 ) hero . j…" at bounding box center [1014, 410] width 430 height 452
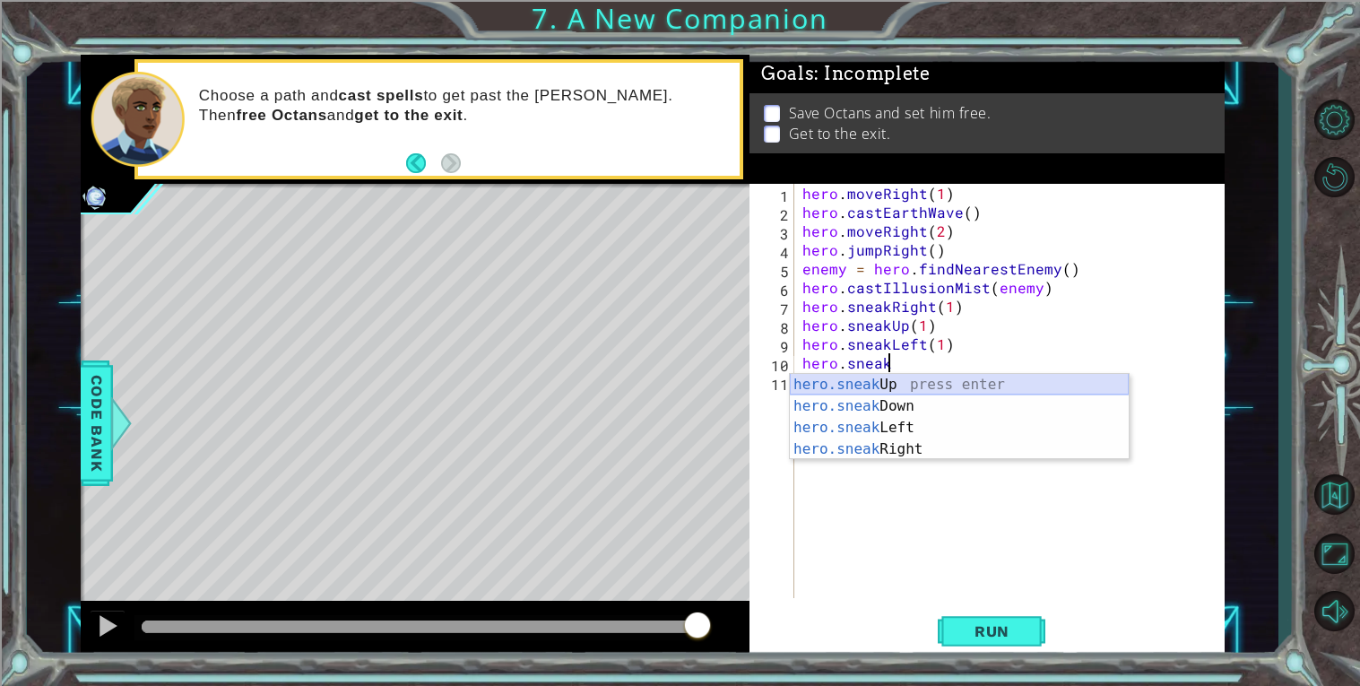
click at [822, 385] on div "hero.sneak Up press enter hero.sneak Down press enter hero.sneak Left press ent…" at bounding box center [959, 438] width 339 height 129
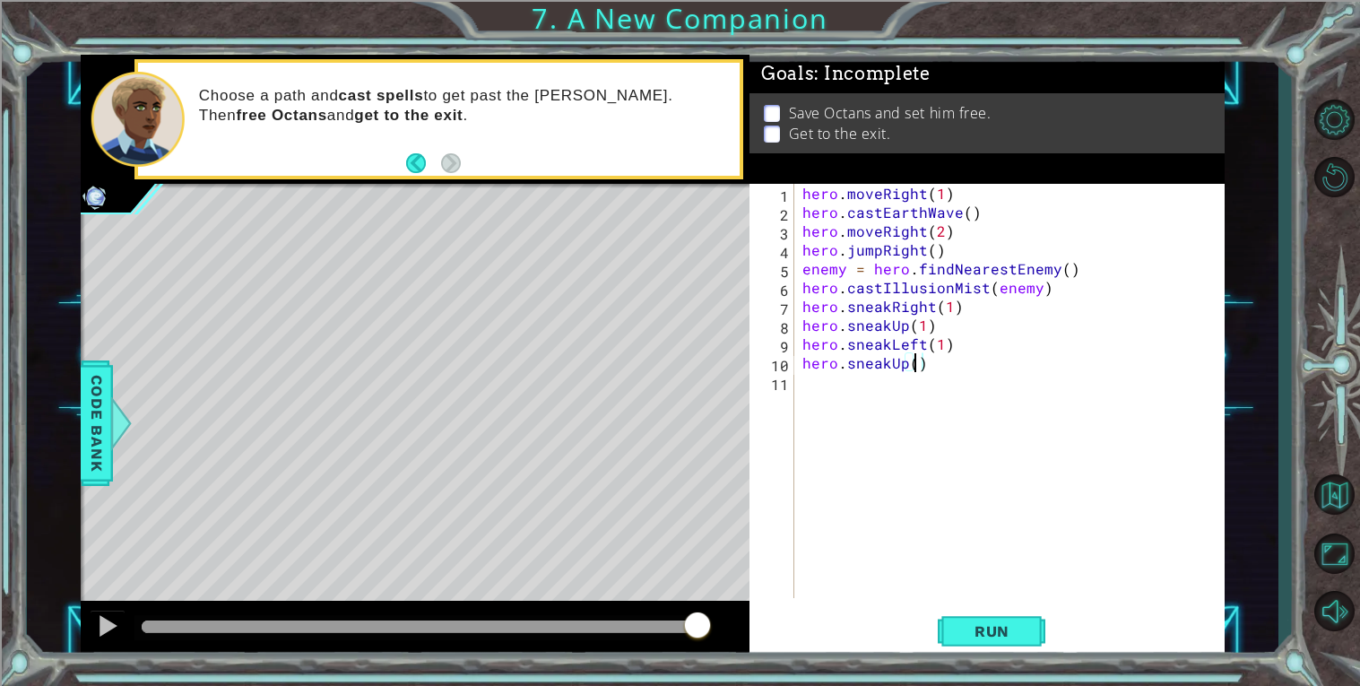
scroll to position [0, 6]
click at [1033, 629] on button "Run" at bounding box center [992, 631] width 108 height 48
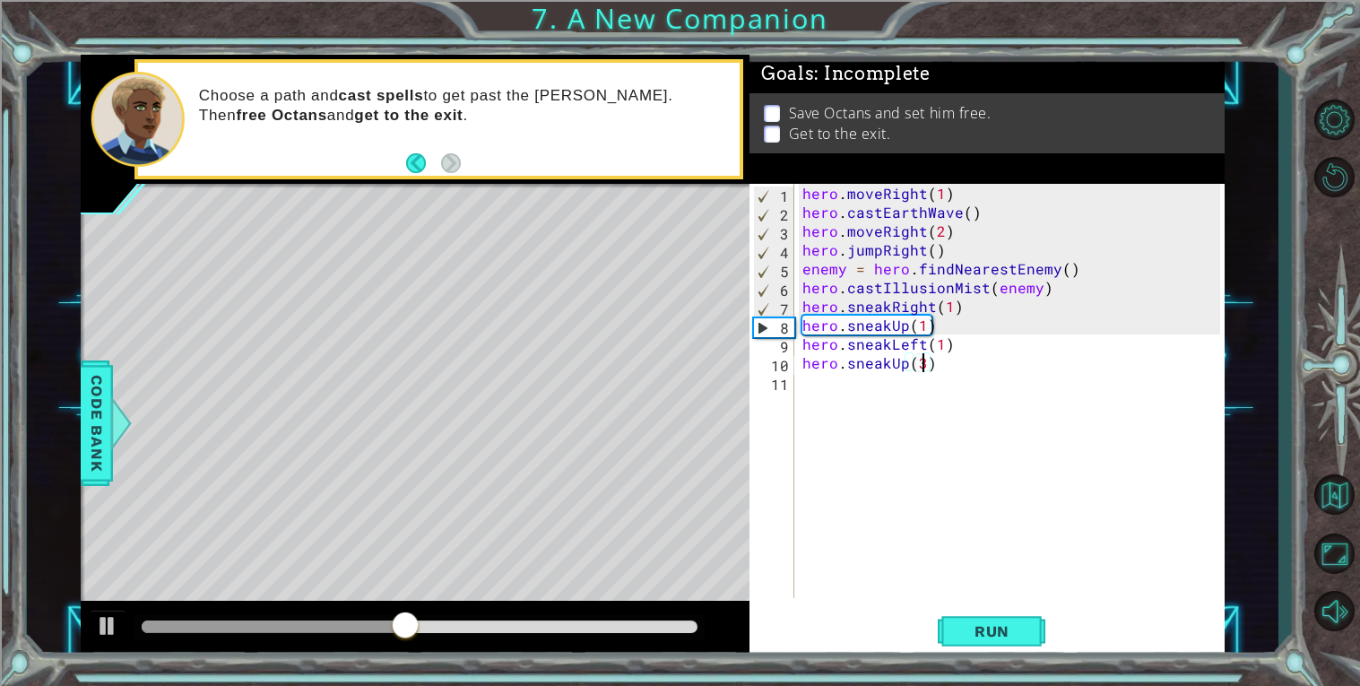
click at [1003, 351] on div "hero . moveRight ( 1 ) hero . castEarthWave ( ) hero . moveRight ( 2 ) hero . j…" at bounding box center [1014, 410] width 430 height 452
click at [978, 367] on div "hero . moveRight ( 1 ) hero . castEarthWave ( ) hero . moveRight ( 2 ) hero . j…" at bounding box center [1014, 410] width 430 height 452
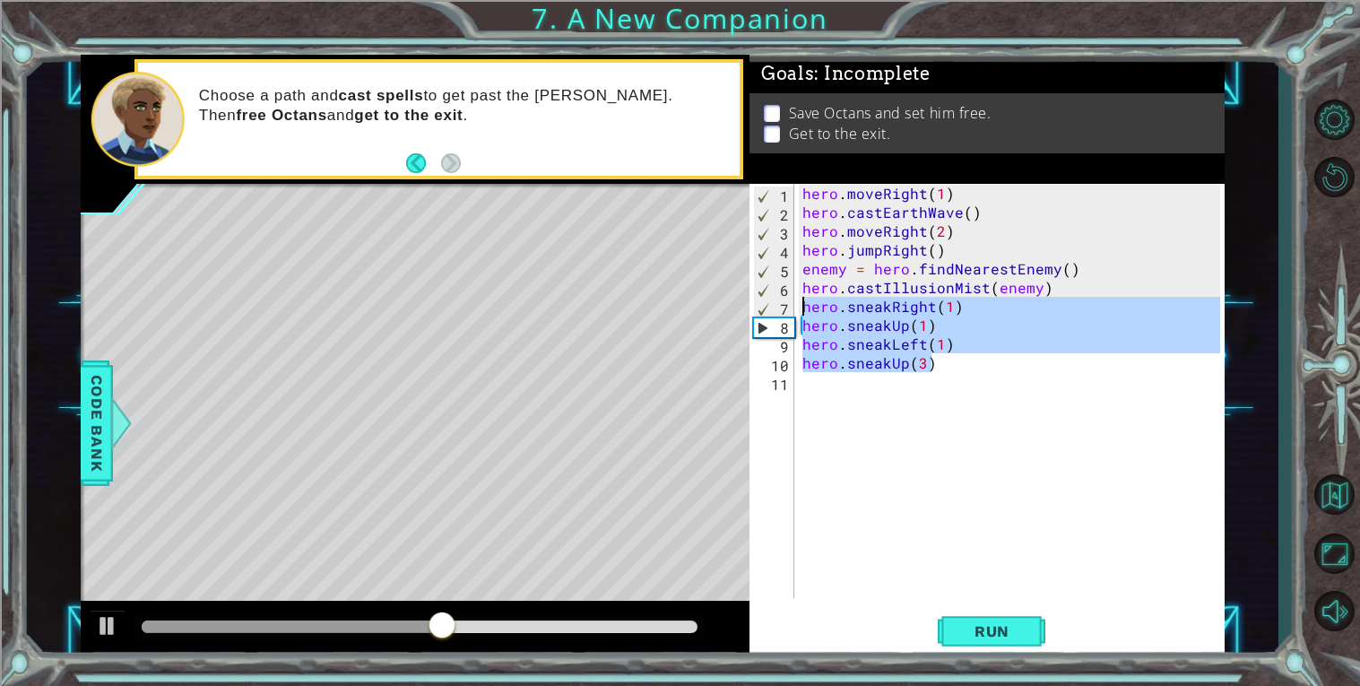
drag, startPoint x: 978, startPoint y: 367, endPoint x: 805, endPoint y: 301, distance: 185.0
click at [805, 301] on div "hero . moveRight ( 1 ) hero . castEarthWave ( ) hero . moveRight ( 2 ) hero . j…" at bounding box center [1014, 410] width 430 height 452
type textarea "hero.sneakRight(1) hero.sneakUp(1)"
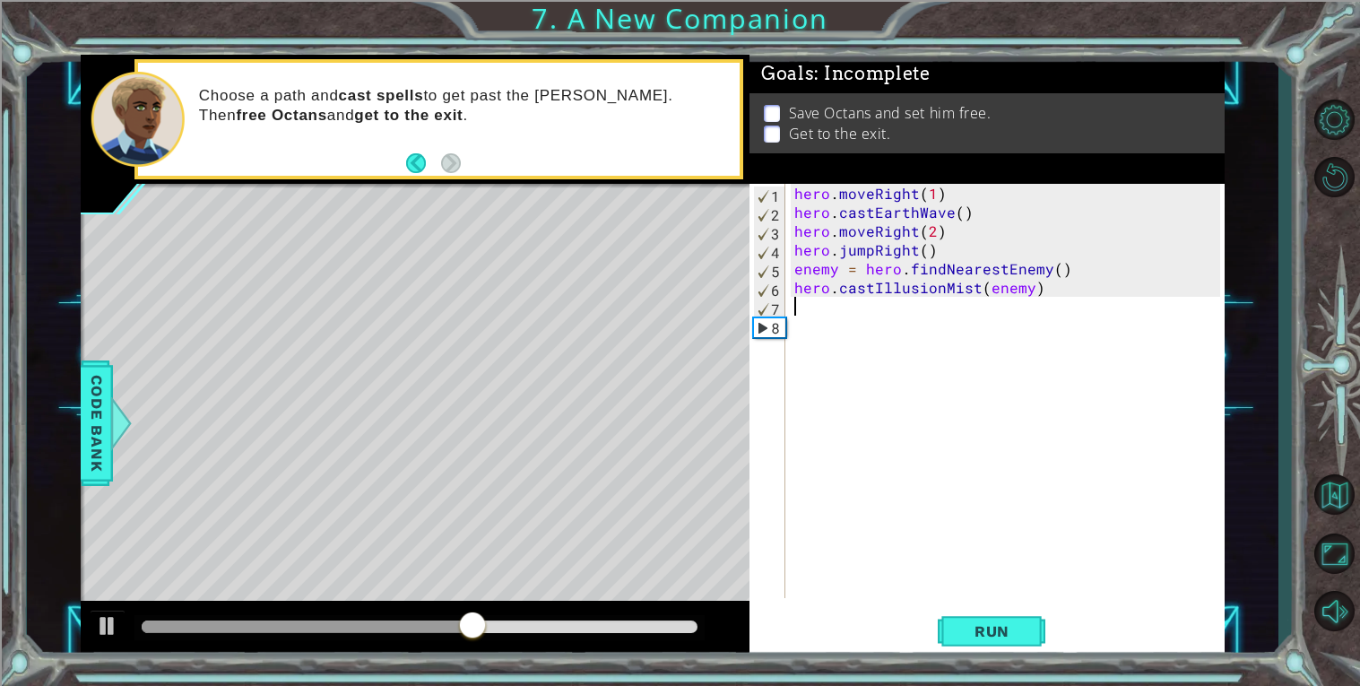
click at [1064, 277] on div "hero . moveRight ( 1 ) hero . castEarthWave ( ) hero . moveRight ( 2 ) hero . j…" at bounding box center [1010, 410] width 438 height 452
click at [1058, 290] on div "hero . moveRight ( 1 ) hero . castEarthWave ( ) hero . moveRight ( 2 ) hero . j…" at bounding box center [1010, 410] width 438 height 452
type textarea "hero.sneakLeft(1) hero.sneakUp(3)"
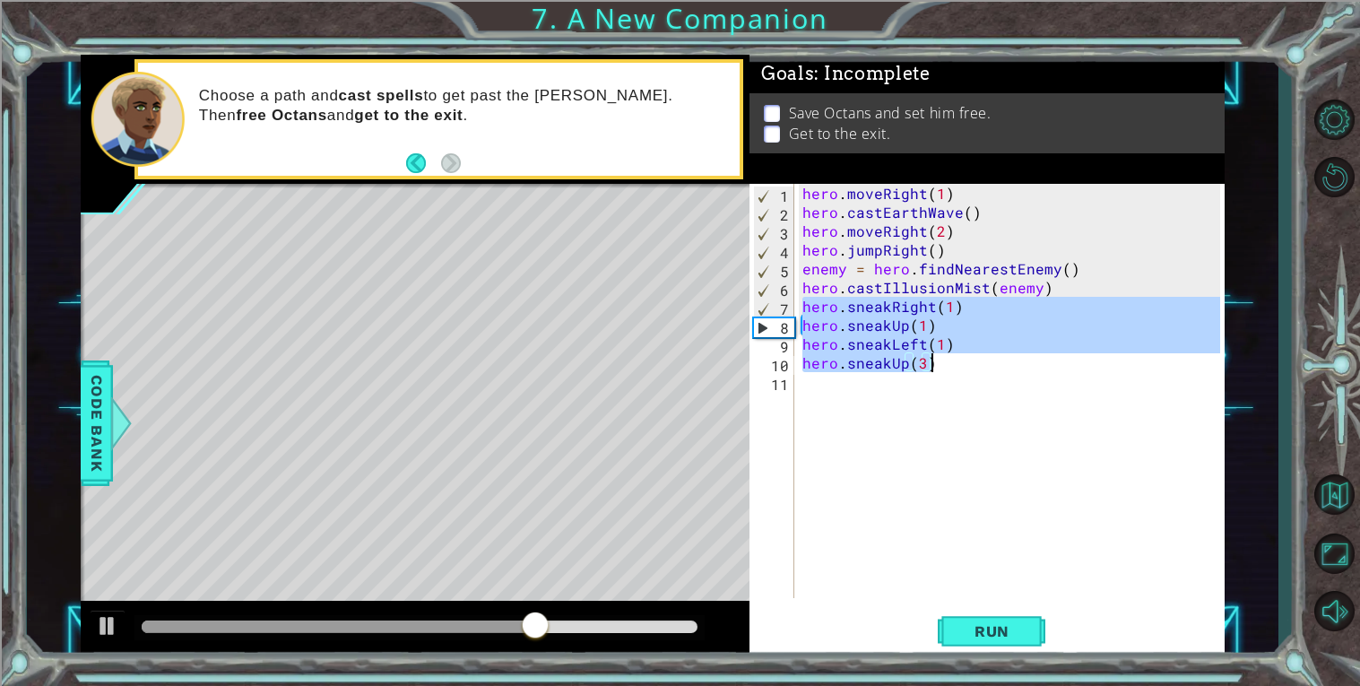
click at [1010, 458] on div "hero . moveRight ( 1 ) hero . castEarthWave ( ) hero . moveRight ( 2 ) hero . j…" at bounding box center [1014, 410] width 430 height 452
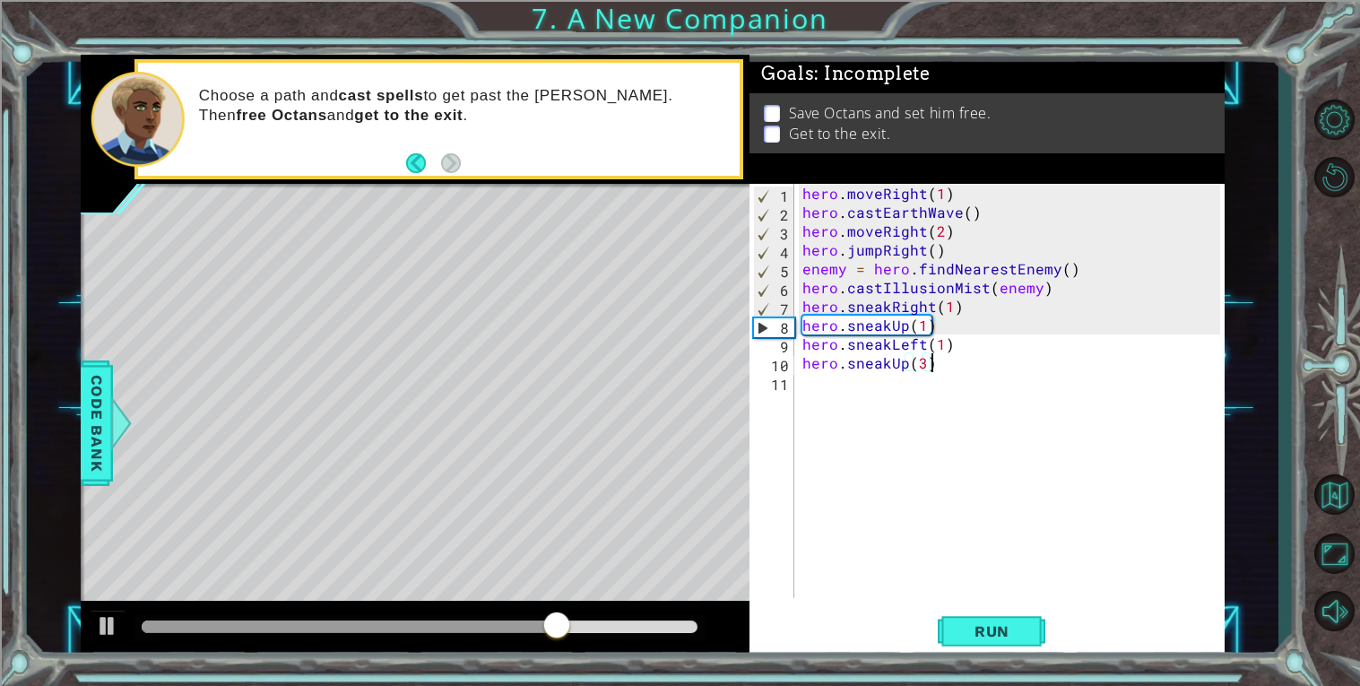
click at [982, 355] on div "hero . moveRight ( 1 ) hero . castEarthWave ( ) hero . moveRight ( 2 ) hero . j…" at bounding box center [1014, 410] width 430 height 452
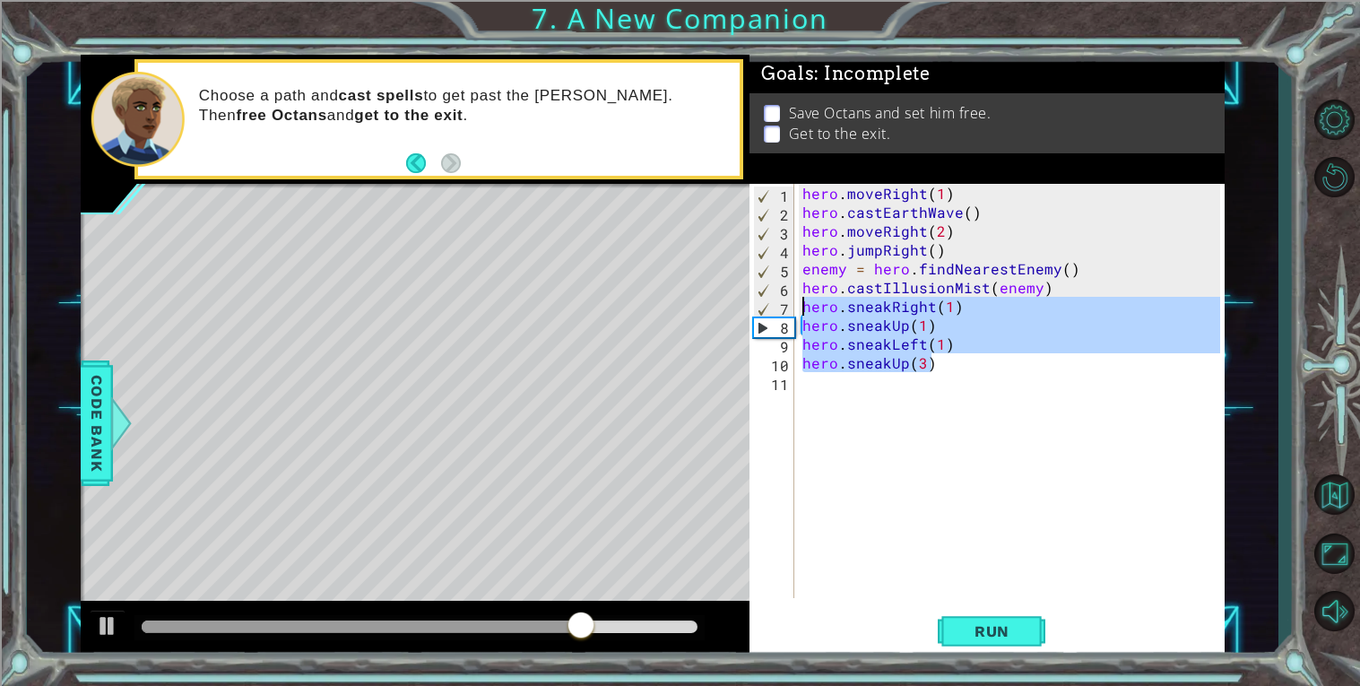
drag, startPoint x: 969, startPoint y: 368, endPoint x: 749, endPoint y: 302, distance: 229.2
click at [749, 302] on div "hero.sneakUp(3) 1 2 3 4 5 6 7 8 9 10 11 hero . moveRight ( 1 ) hero . castEarth…" at bounding box center [984, 391] width 471 height 414
click at [894, 283] on div "hero . moveRight ( 1 ) hero . castEarthWave ( ) hero . moveRight ( 2 ) hero . j…" at bounding box center [1014, 410] width 430 height 452
drag, startPoint x: 949, startPoint y: 362, endPoint x: 796, endPoint y: 302, distance: 164.6
click at [796, 302] on div "hero.castIllusionMist(enemy) 1 2 3 4 5 6 7 8 9 10 11 hero . moveRight ( 1 ) her…" at bounding box center [984, 391] width 471 height 414
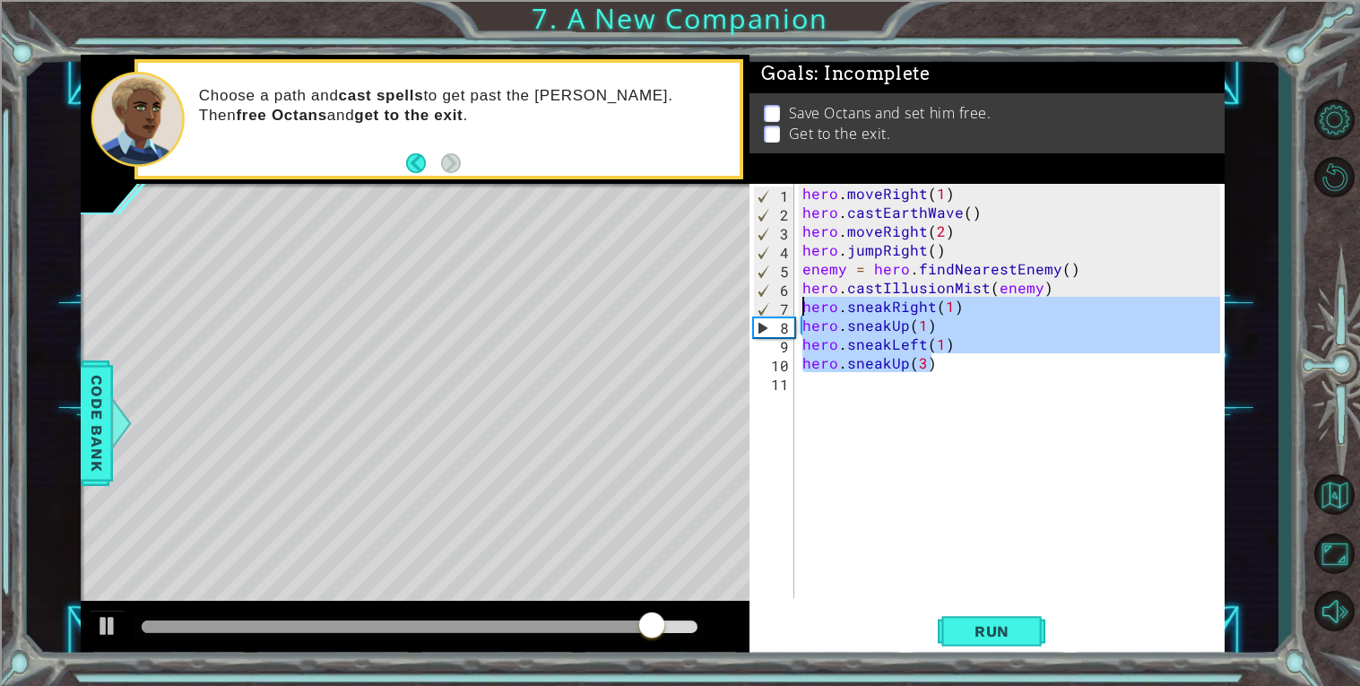
type textarea "hero.sneakRight(1) hero.sneakUp(1)"
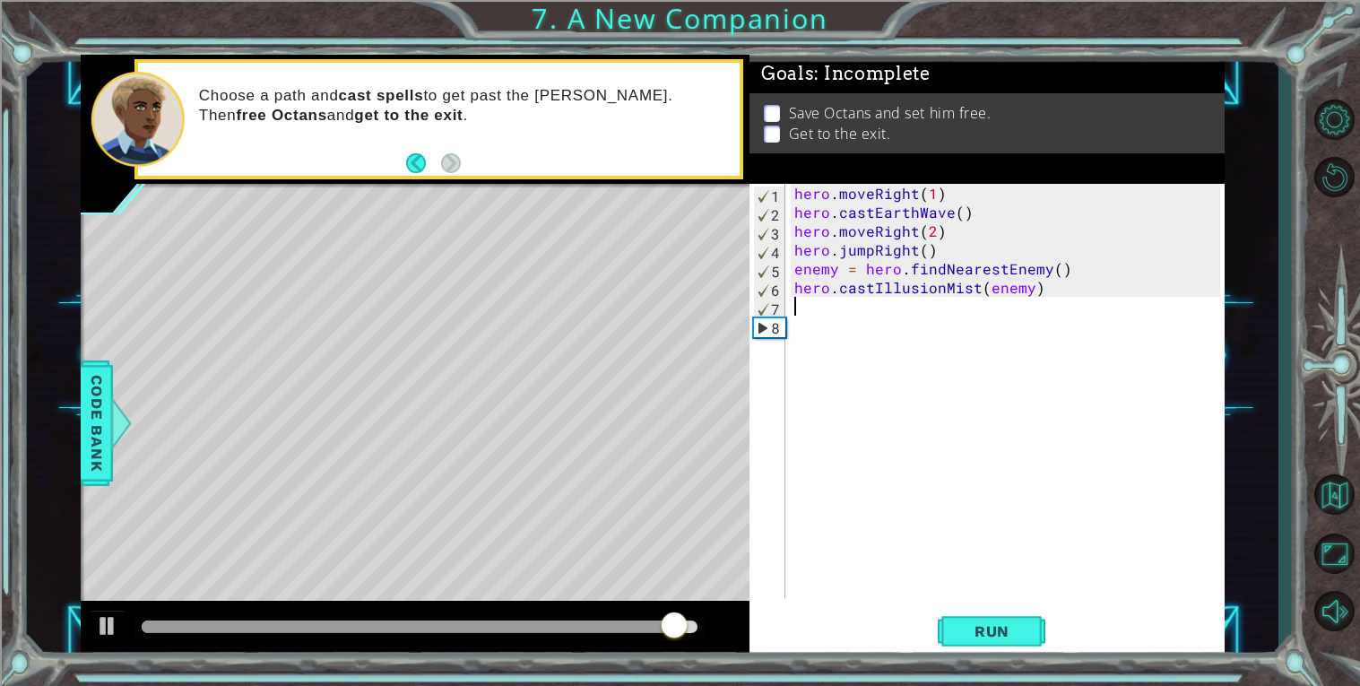
click at [1058, 285] on div "hero . moveRight ( 1 ) hero . castEarthWave ( ) hero . moveRight ( 2 ) hero . j…" at bounding box center [1010, 410] width 438 height 452
click at [1080, 265] on div "hero . moveRight ( 1 ) hero . castEarthWave ( ) hero . moveRight ( 2 ) hero . j…" at bounding box center [1010, 410] width 438 height 452
click at [951, 210] on div "hero . moveRight ( 1 ) hero . castEarthWave ( ) hero . moveRight ( 2 ) hero . j…" at bounding box center [1010, 410] width 438 height 452
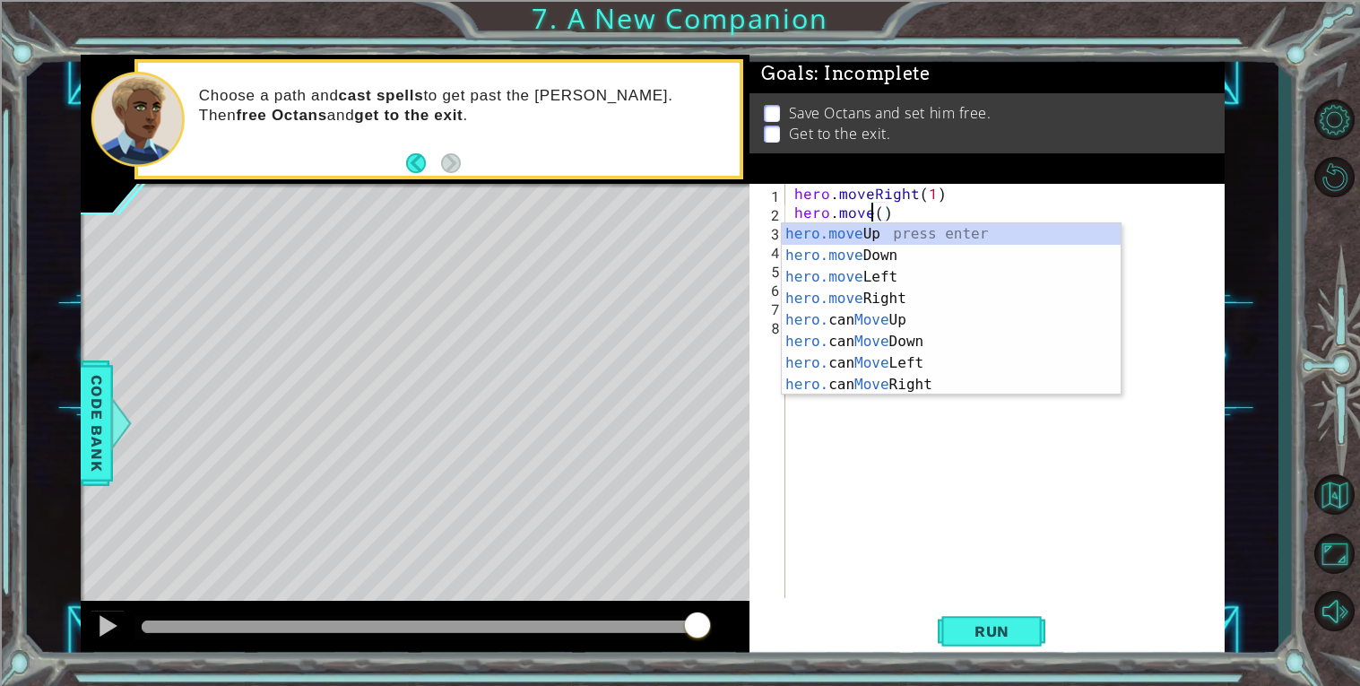
scroll to position [0, 4]
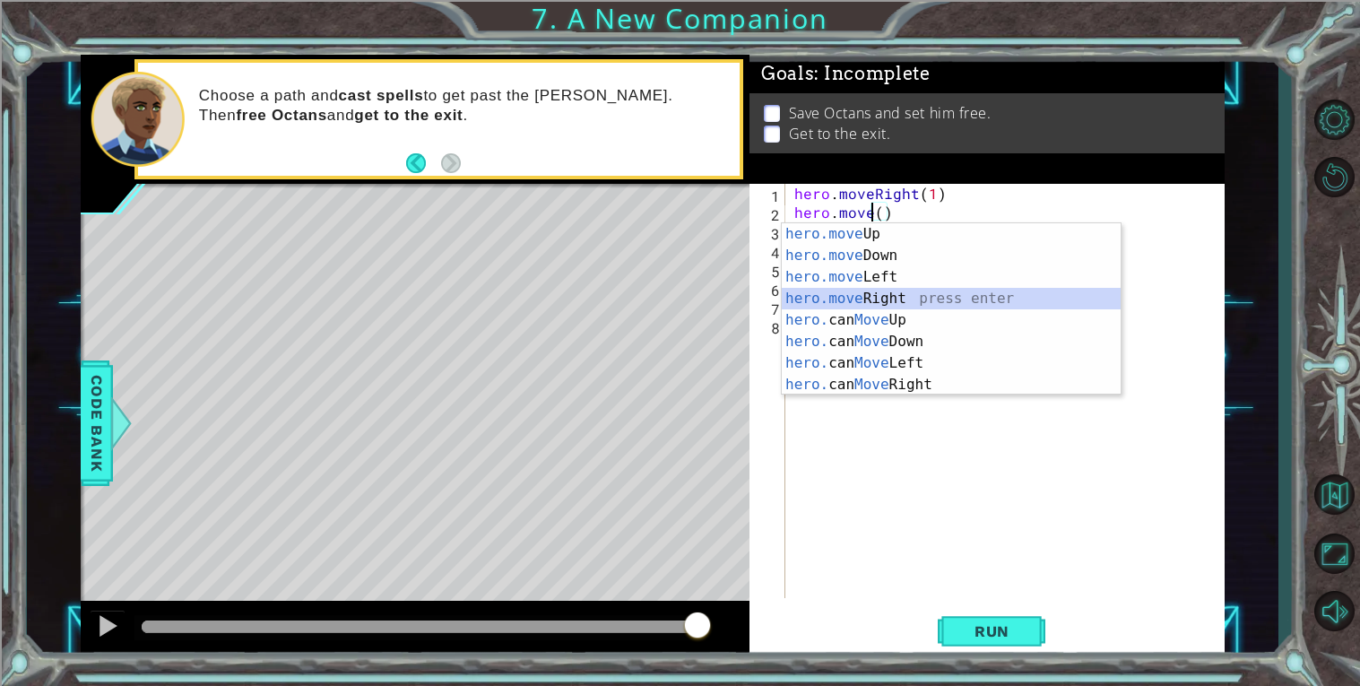
click at [809, 290] on div "hero.move Up press enter hero.move Down press enter hero.move Left press enter …" at bounding box center [951, 330] width 339 height 215
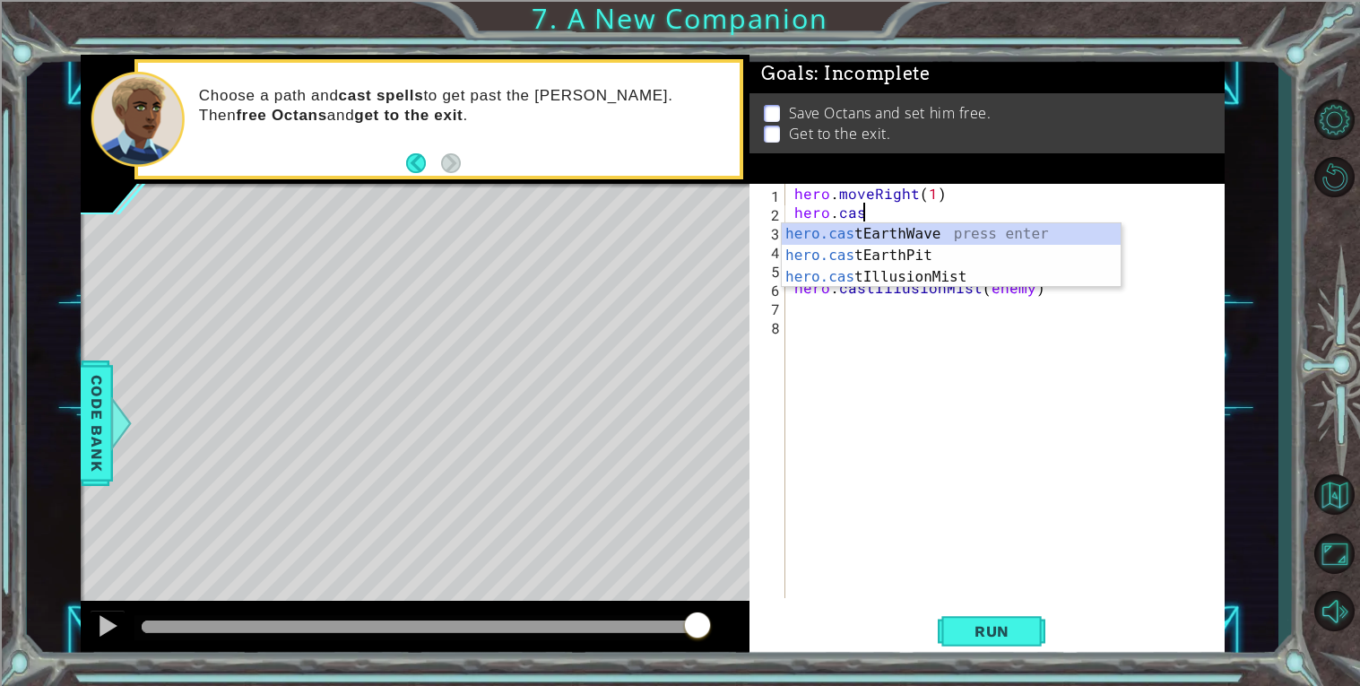
scroll to position [0, 4]
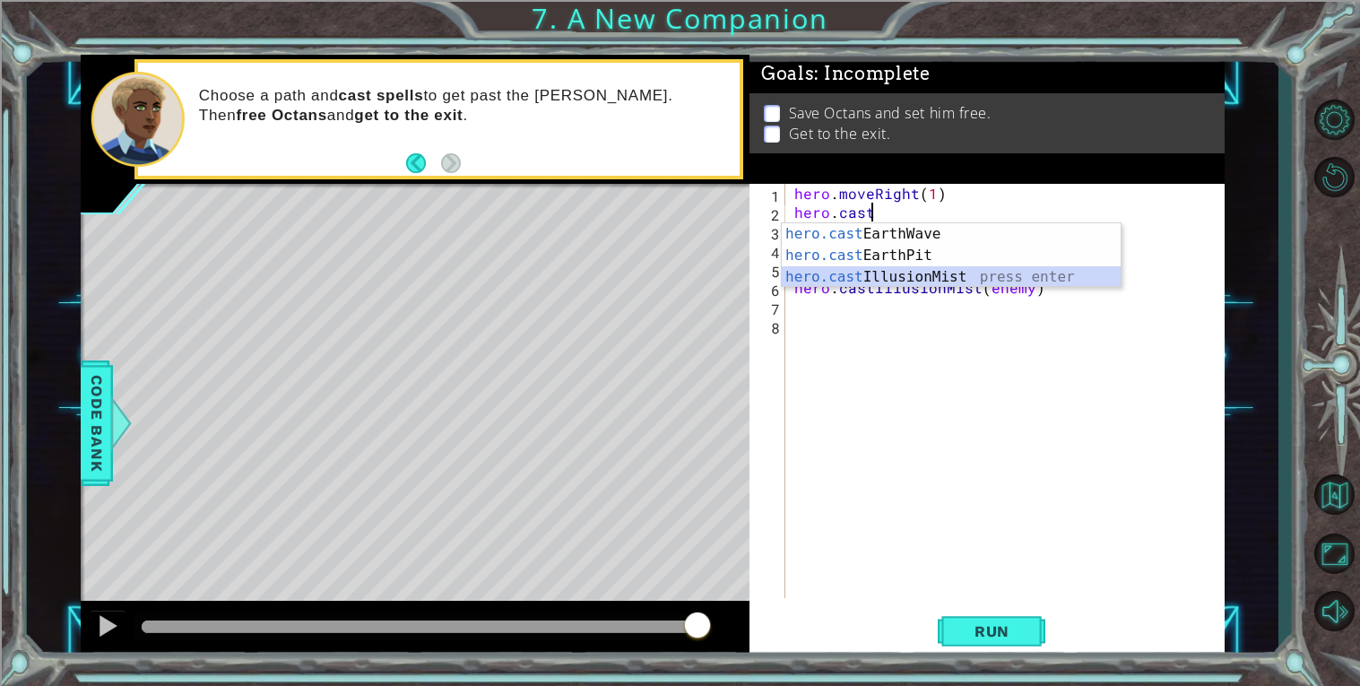
click at [970, 270] on div "hero.cast EarthWave press enter hero.cast EarthPit press enter hero.cast Illusi…" at bounding box center [951, 277] width 339 height 108
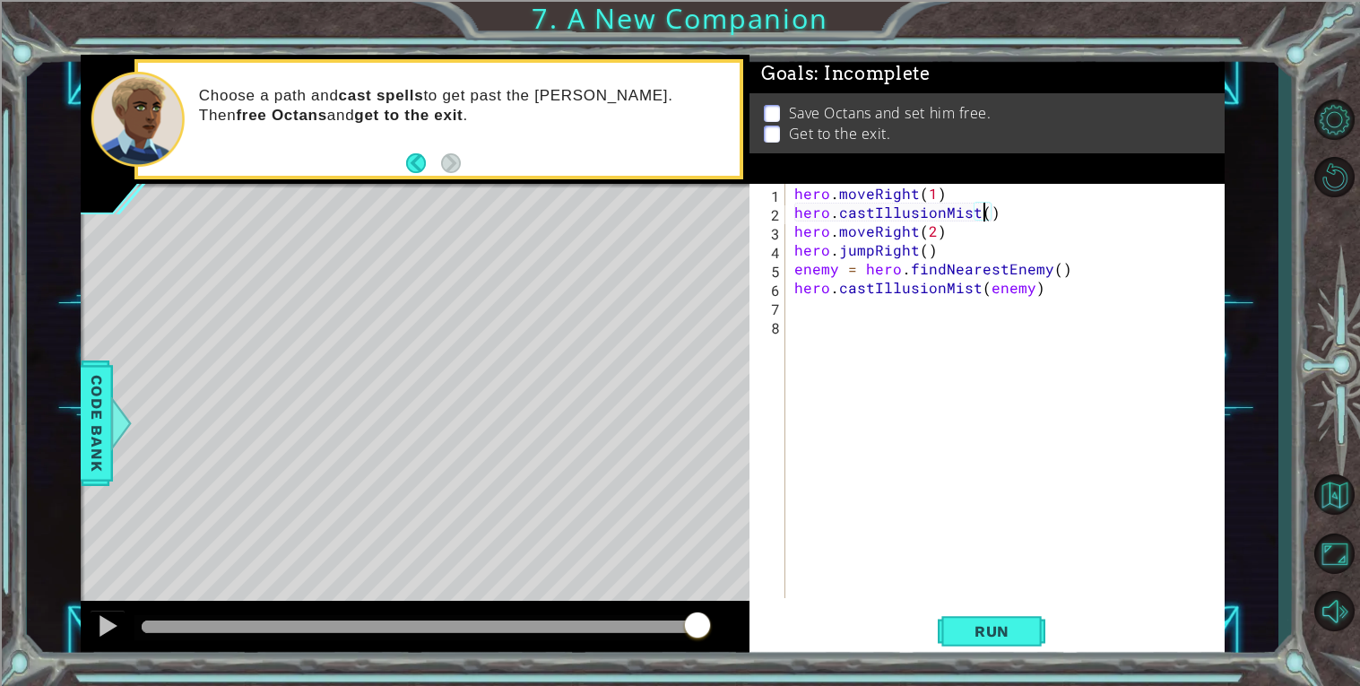
click at [997, 200] on div "hero . moveRight ( 1 ) hero . castIllusionMist ( ) hero . moveRight ( 2 ) hero …" at bounding box center [1010, 410] width 438 height 452
type textarea "hero.moveRight(1)"
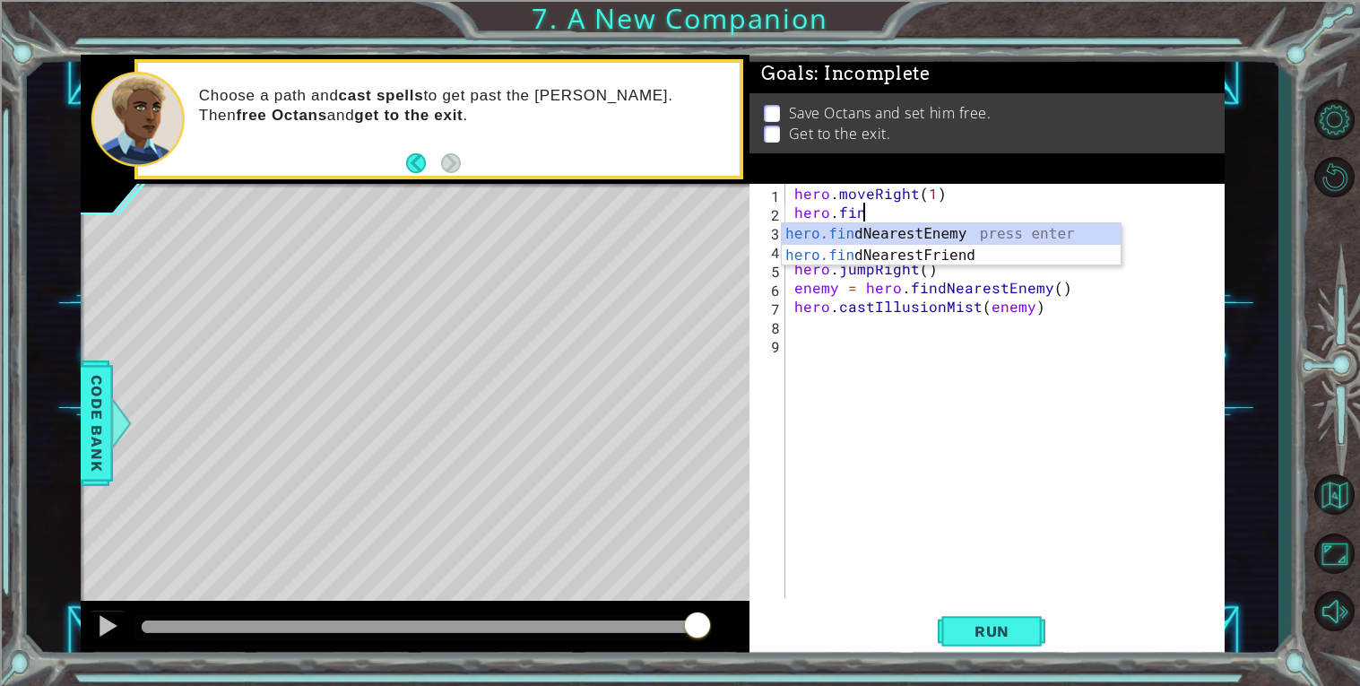
type textarea "hero.find"
click at [1061, 231] on div "hero.find NearestEnemy press enter hero.find NearestFriend press enter" at bounding box center [951, 266] width 339 height 86
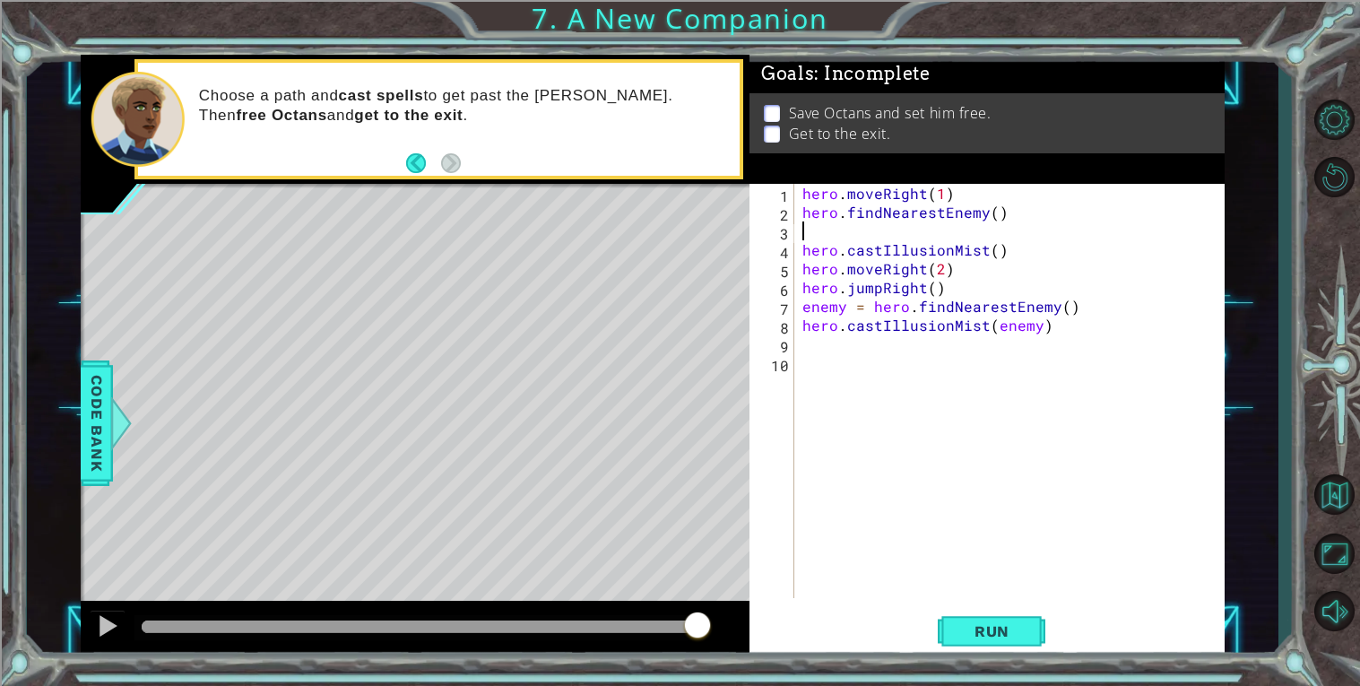
type textarea "hero.castIllusionMist()"
click at [996, 250] on div "hero . moveRight ( 1 ) enemy = hero . findNearestEnemy ( ) hero . castIllusionM…" at bounding box center [1014, 410] width 430 height 452
click at [870, 276] on div "hero . moveRight ( 1 ) enemy = hero . findNearestEnemy ( ) hero . castIllusionM…" at bounding box center [1014, 410] width 430 height 452
click at [989, 247] on div "hero . moveRight ( 1 ) enemy = hero . findNearestEnemy ( ) hero . castIllusionM…" at bounding box center [1014, 410] width 430 height 452
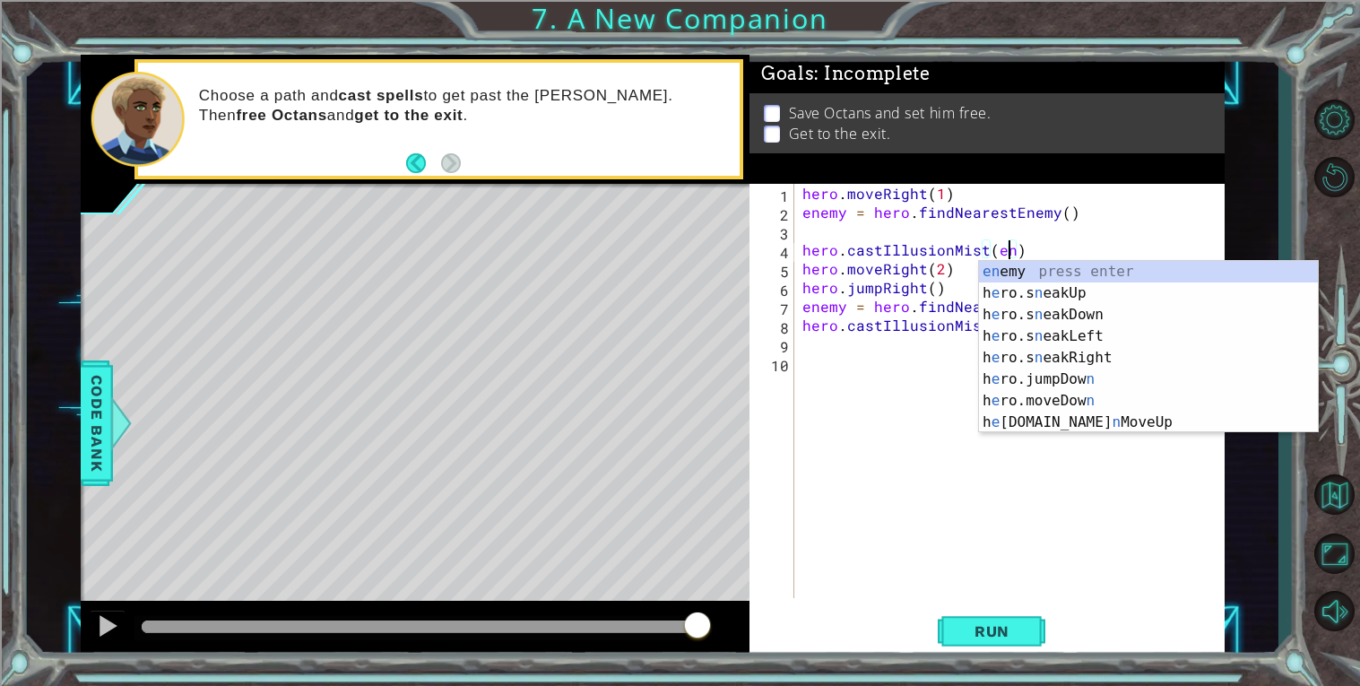
scroll to position [0, 13]
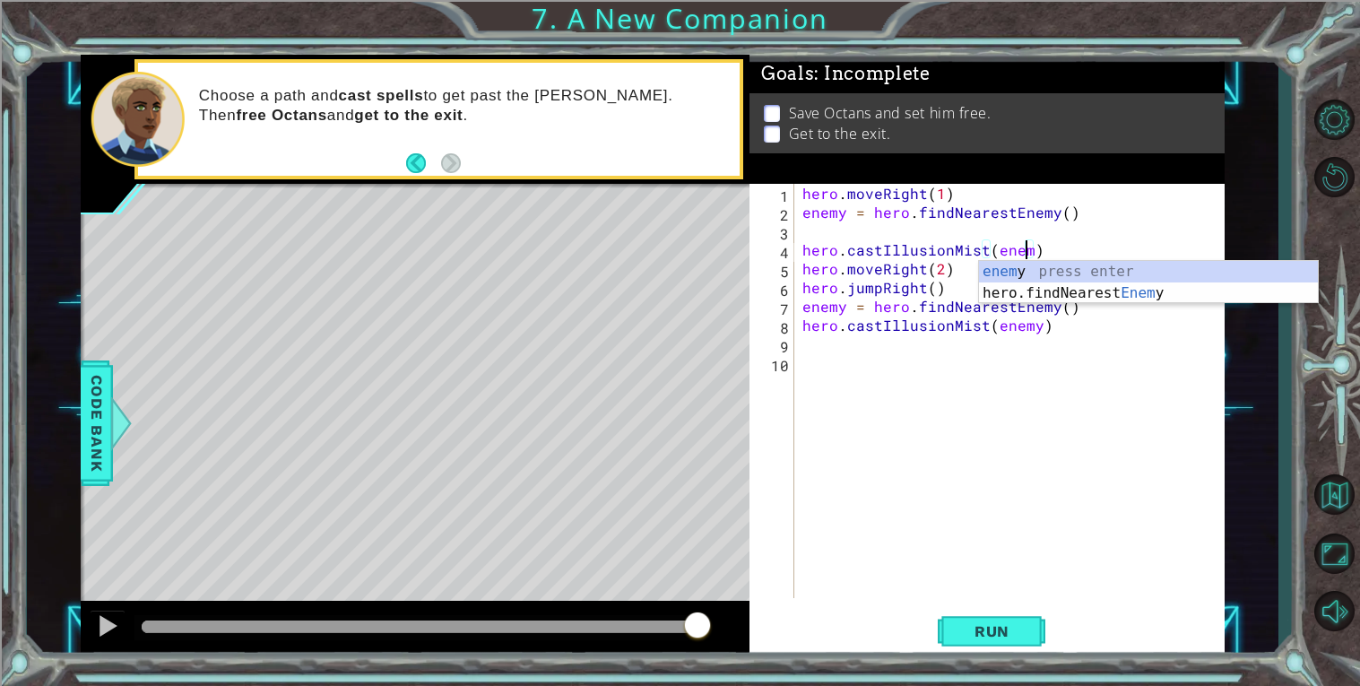
type textarea "hero.castIllusionMist(enemy)"
click at [931, 355] on div "hero . moveRight ( 1 ) enemy = hero . findNearestEnemy ( ) hero . castIllusionM…" at bounding box center [1014, 410] width 430 height 452
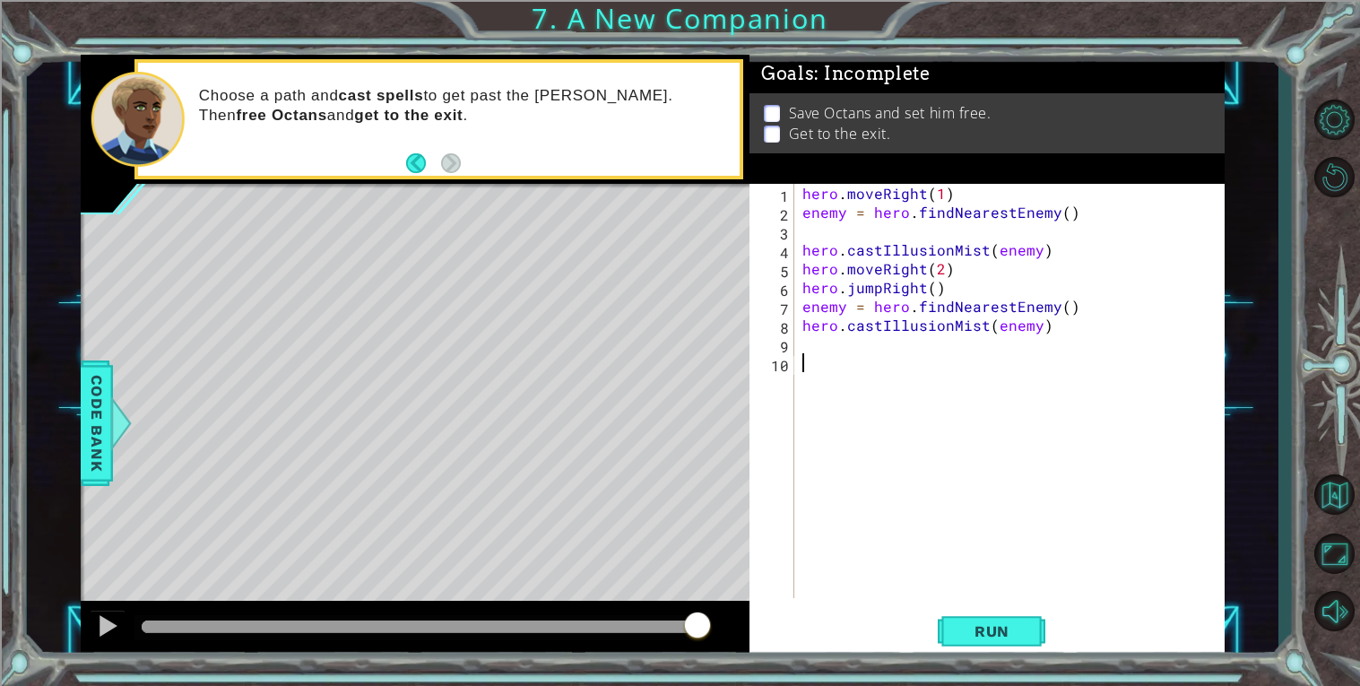
scroll to position [0, 0]
click at [1061, 247] on div "hero . moveRight ( 1 ) enemy = hero . findNearestEnemy ( ) hero . castIllusionM…" at bounding box center [1014, 410] width 430 height 452
click at [872, 267] on div "hero . moveRight ( 1 ) enemy = hero . findNearestEnemy ( ) hero . castIllusionM…" at bounding box center [1014, 410] width 430 height 452
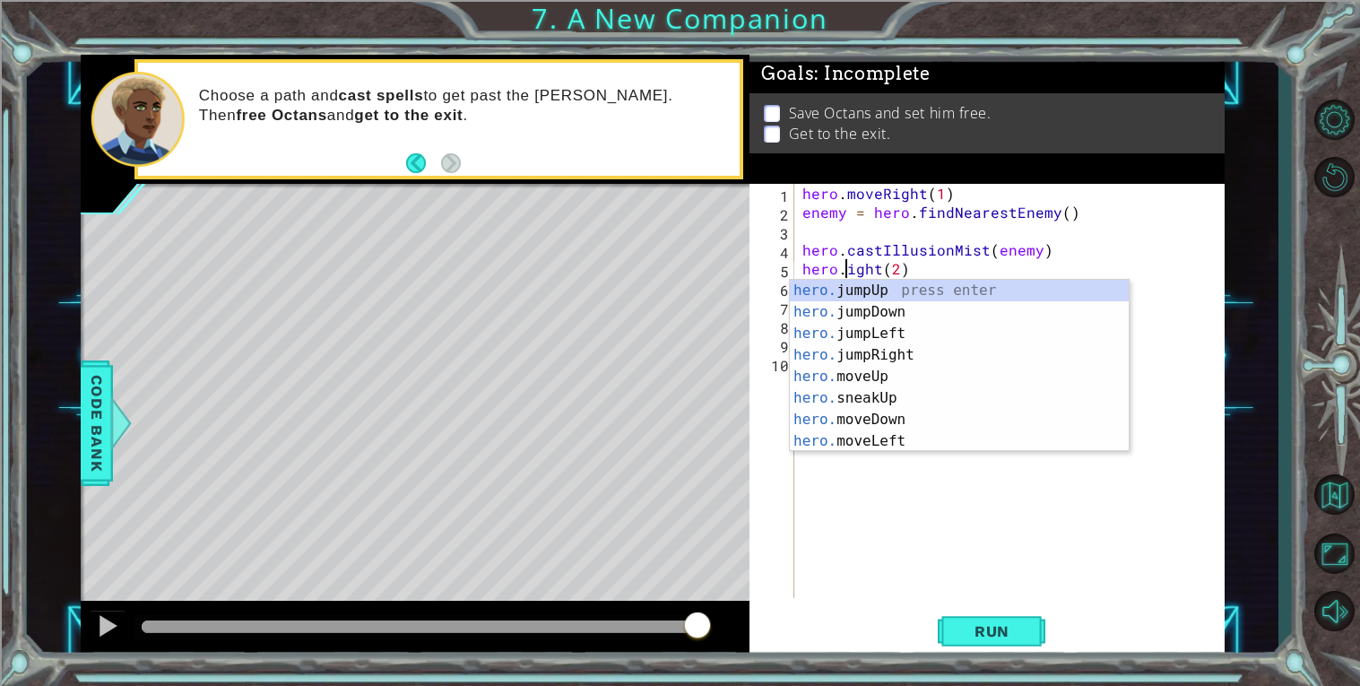
scroll to position [0, 4]
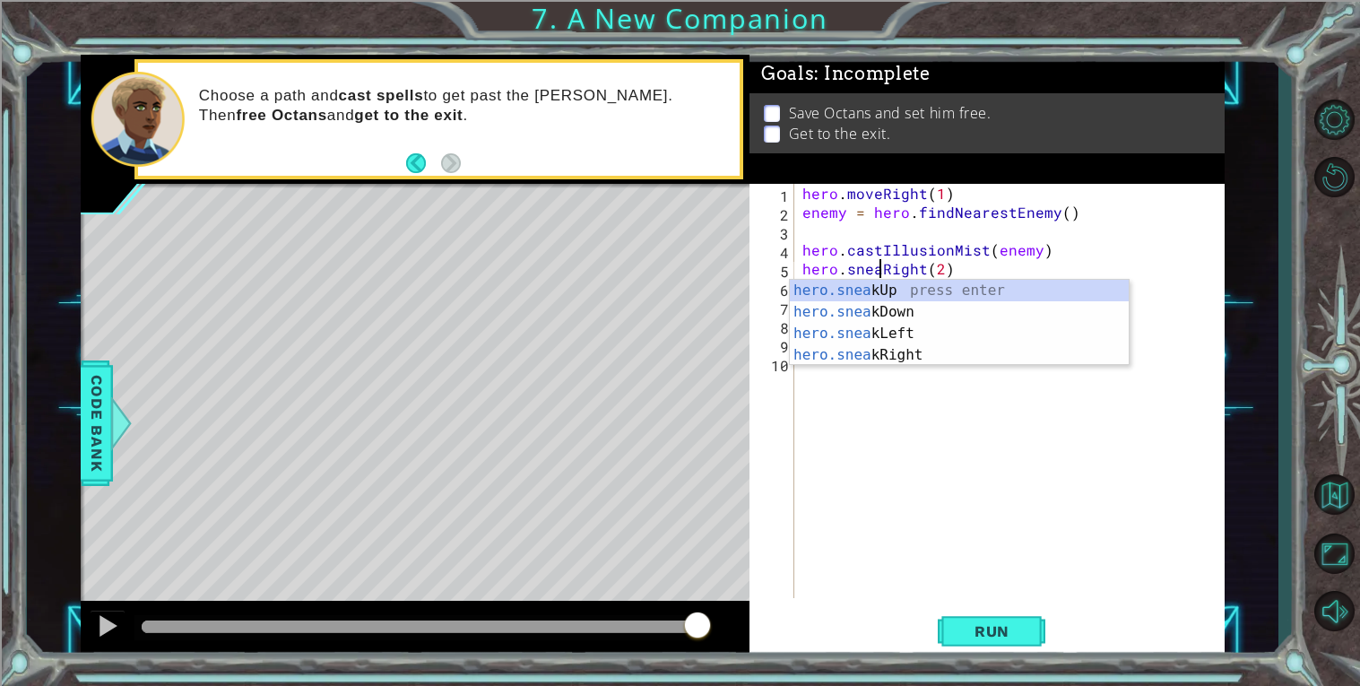
type textarea "hero.sneakRight(2)"
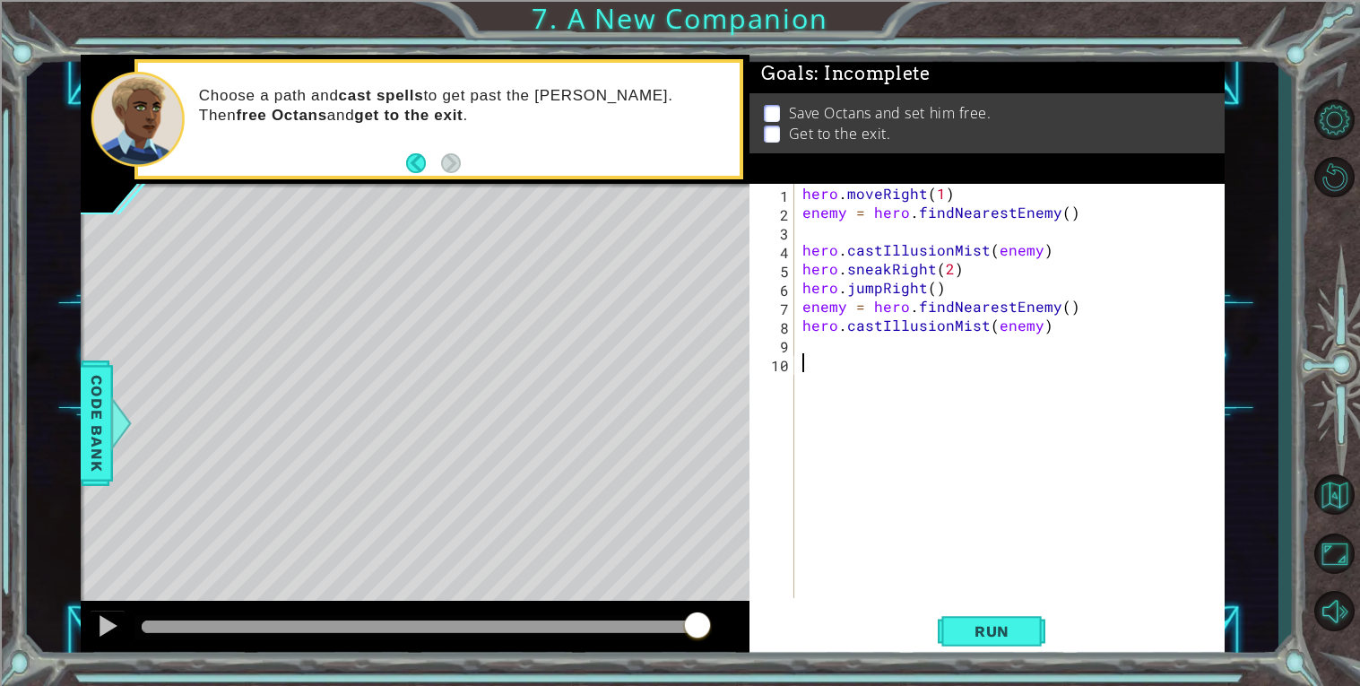
click at [816, 482] on div "hero . moveRight ( 1 ) enemy = hero . findNearestEnemy ( ) hero . castIllusionM…" at bounding box center [1014, 410] width 430 height 452
click at [1010, 634] on span "Run" at bounding box center [992, 631] width 71 height 18
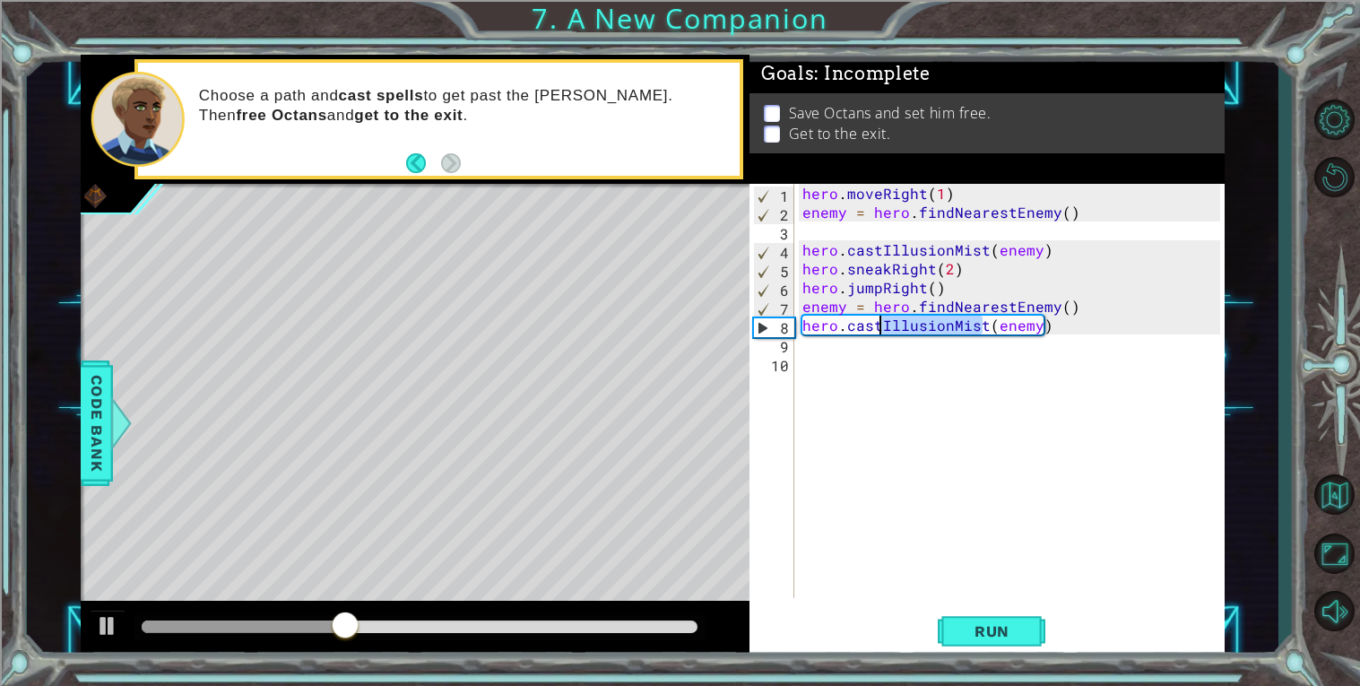
drag, startPoint x: 979, startPoint y: 324, endPoint x: 882, endPoint y: 320, distance: 96.9
click at [882, 320] on div "hero . moveRight ( 1 ) enemy = hero . findNearestEnemy ( ) hero . castIllusionM…" at bounding box center [1014, 410] width 430 height 452
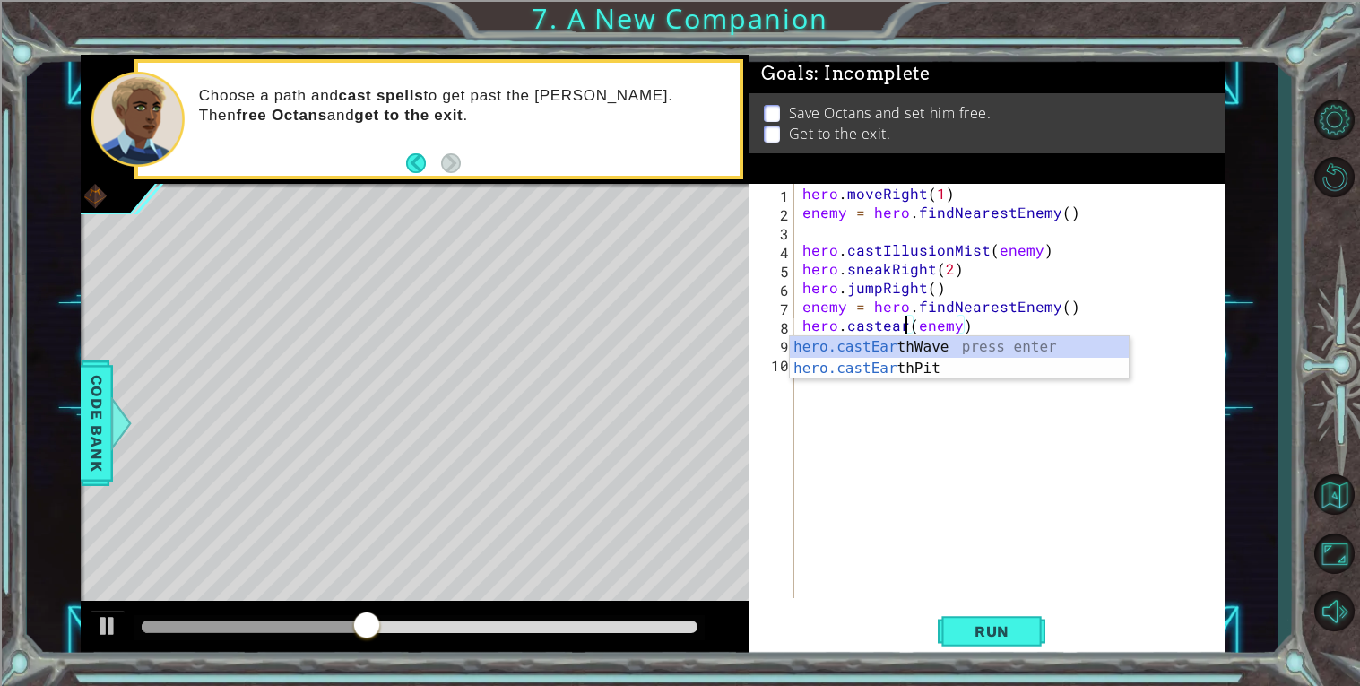
scroll to position [0, 6]
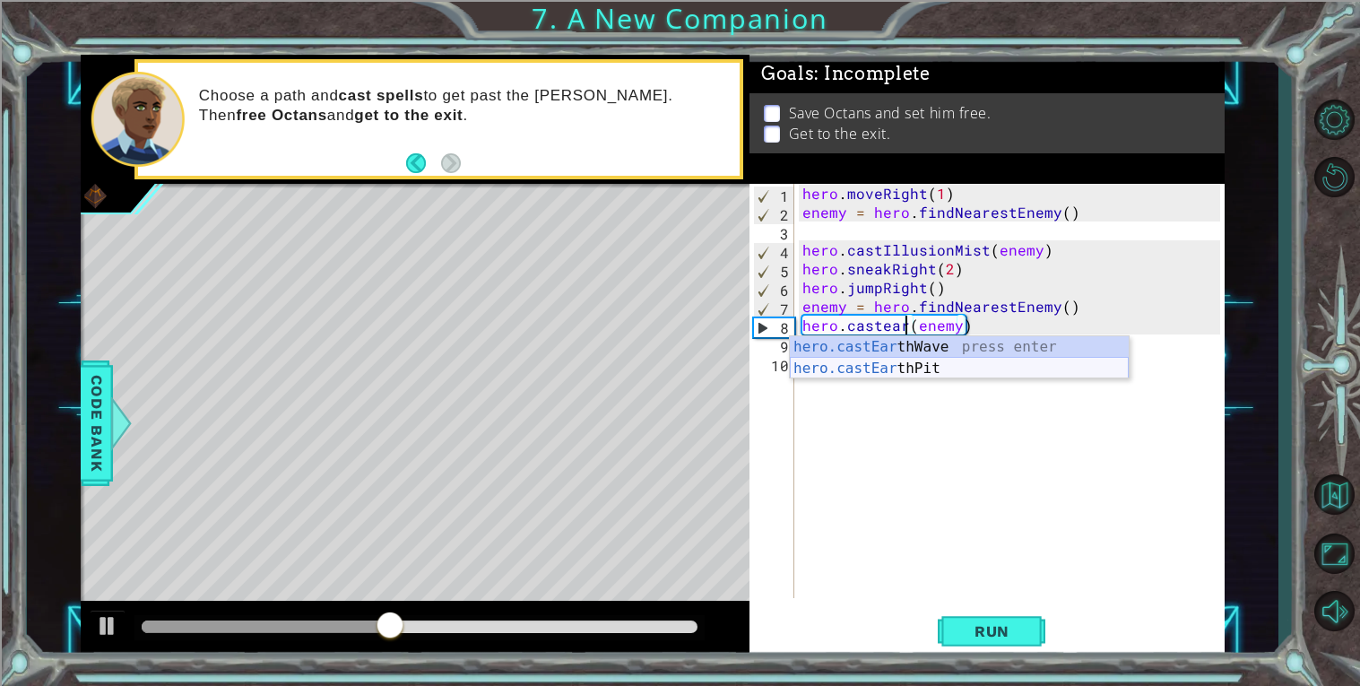
click at [907, 367] on div "hero.castEar thWave press enter hero.castEar thPit press enter" at bounding box center [959, 379] width 339 height 86
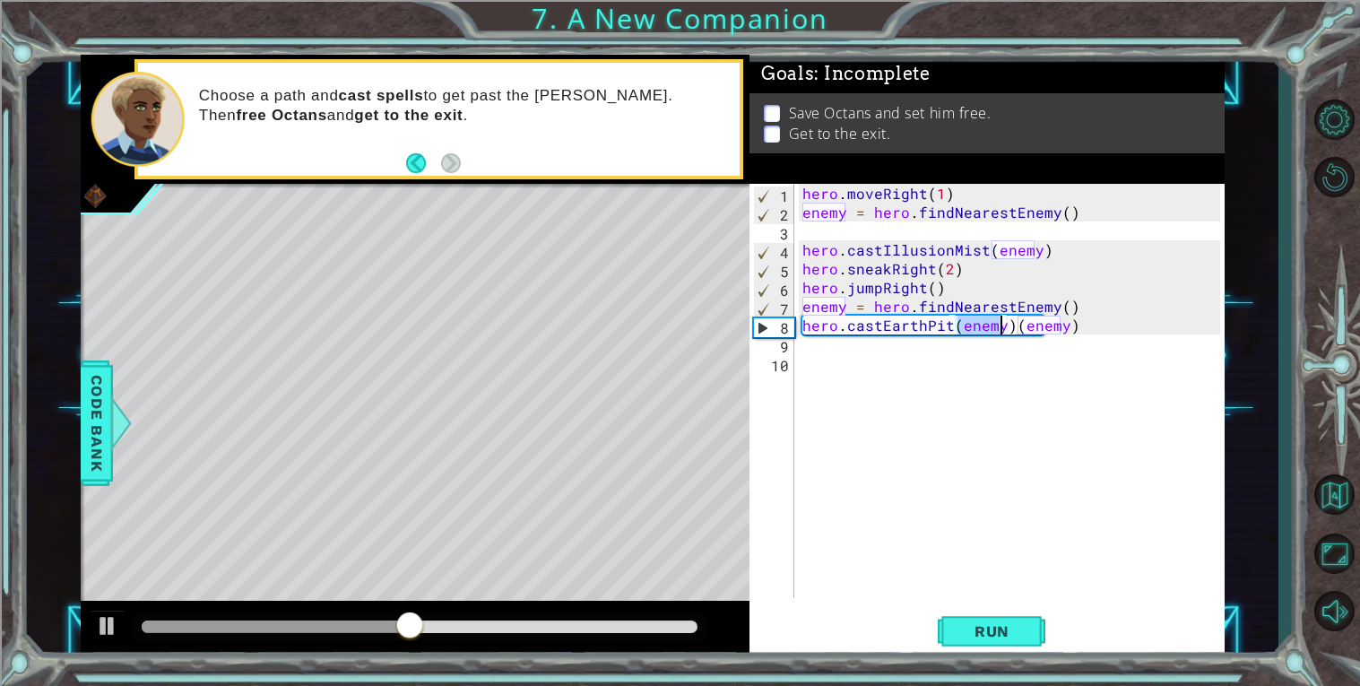
click at [1010, 325] on div "hero . moveRight ( 1 ) enemy = hero . findNearestEnemy ( ) hero . castIllusionM…" at bounding box center [1014, 410] width 430 height 452
type textarea "hero.castEarthPit(enemy)"
click at [815, 359] on div "hero . moveRight ( 1 ) enemy = hero . findNearestEnemy ( ) hero . castIllusionM…" at bounding box center [1014, 410] width 430 height 452
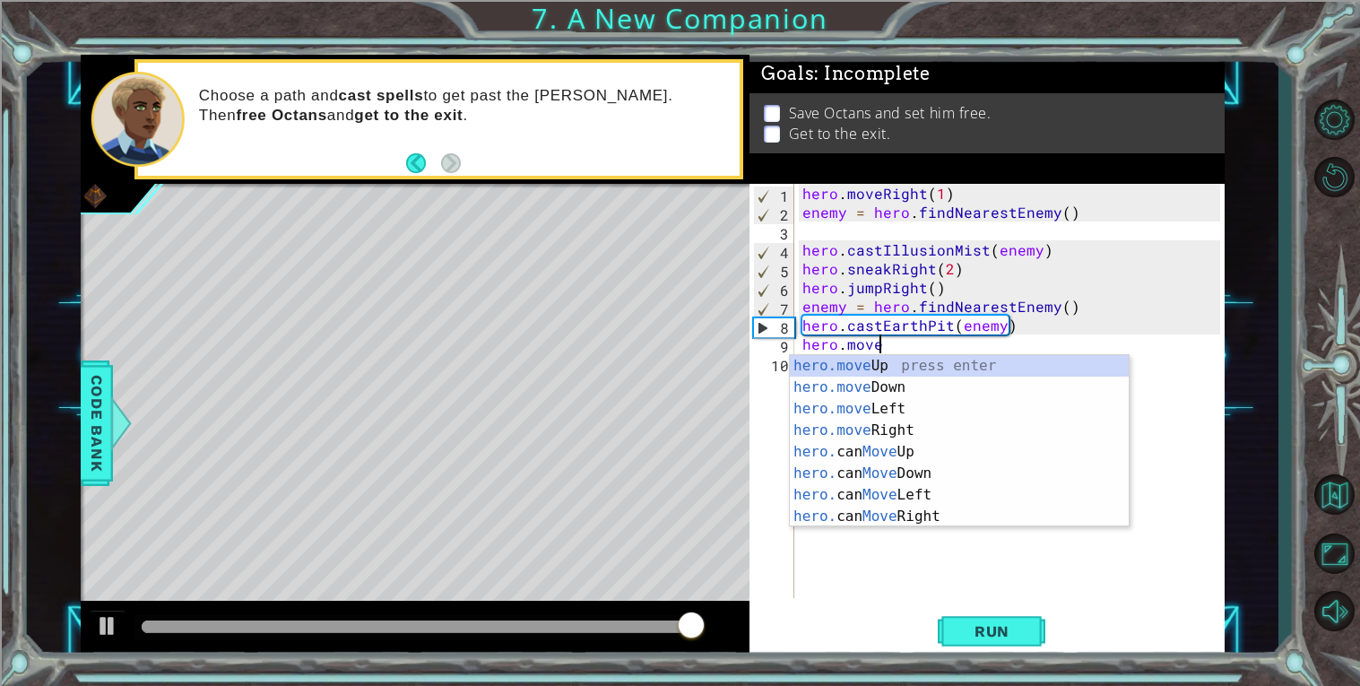
scroll to position [0, 4]
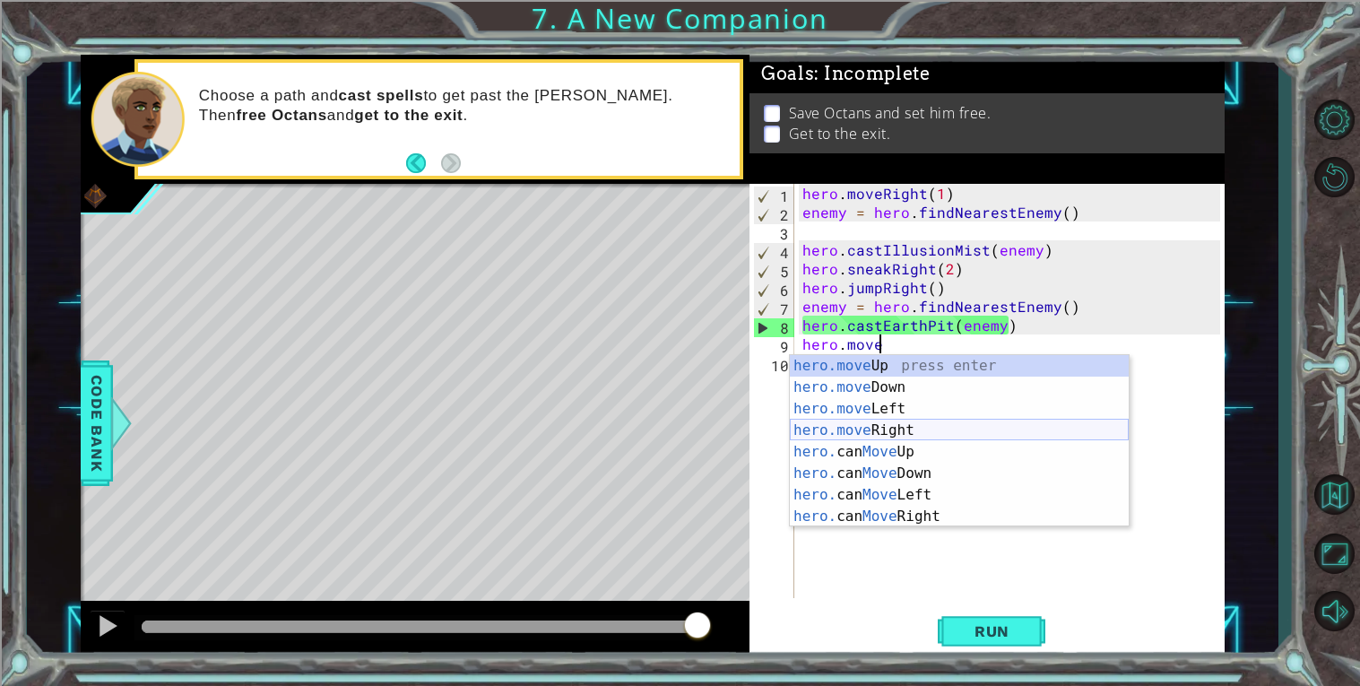
click at [846, 426] on div "hero.move Up press enter hero.move Down press enter hero.move Left press enter …" at bounding box center [959, 462] width 339 height 215
type textarea "hero.moveRight(1)"
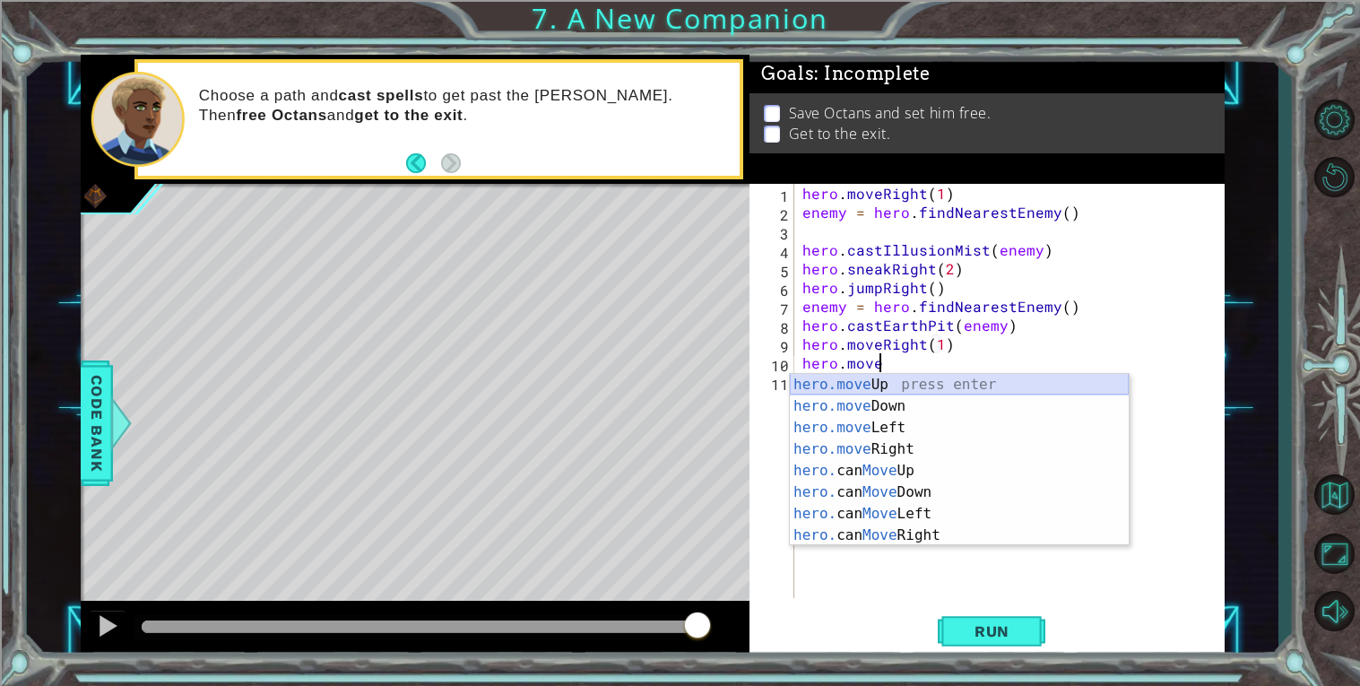
click at [957, 377] on div "hero.move Up press enter hero.move Down press enter hero.move Left press enter …" at bounding box center [959, 481] width 339 height 215
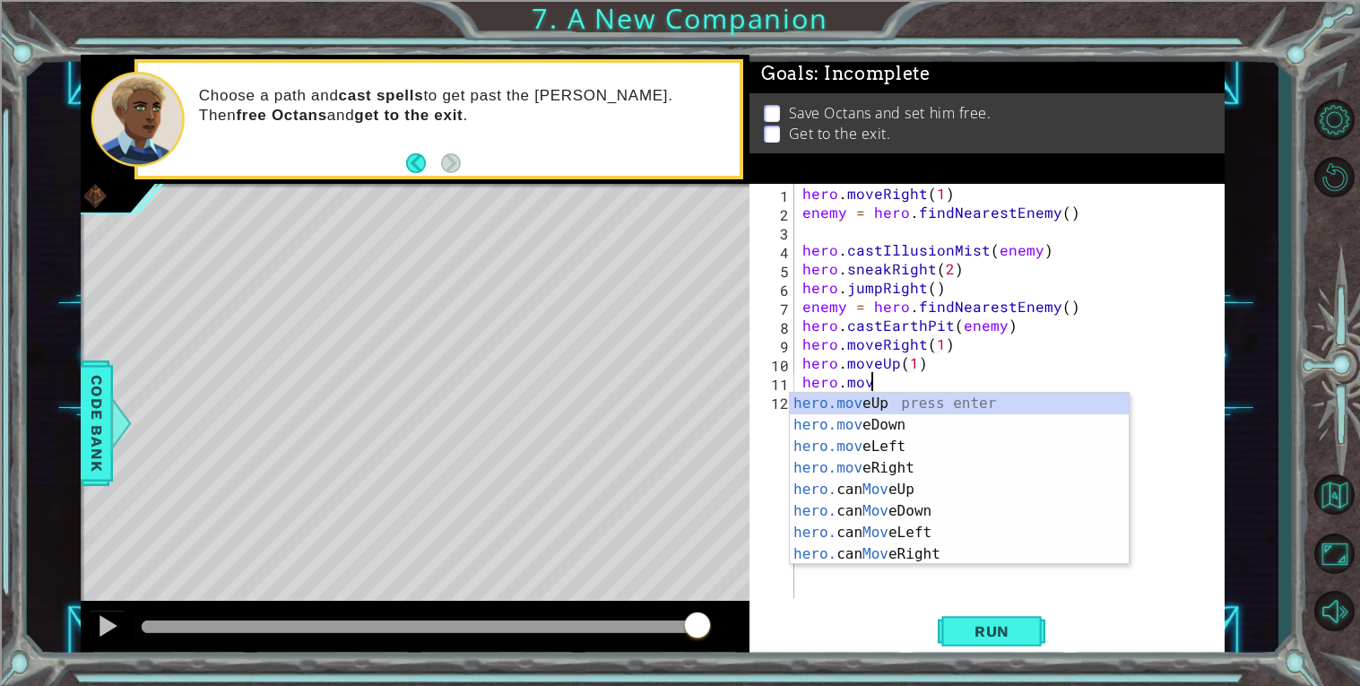
scroll to position [0, 11]
click at [856, 442] on div "hero.move Up press enter hero.move Down press enter hero.move Left press enter …" at bounding box center [959, 500] width 339 height 215
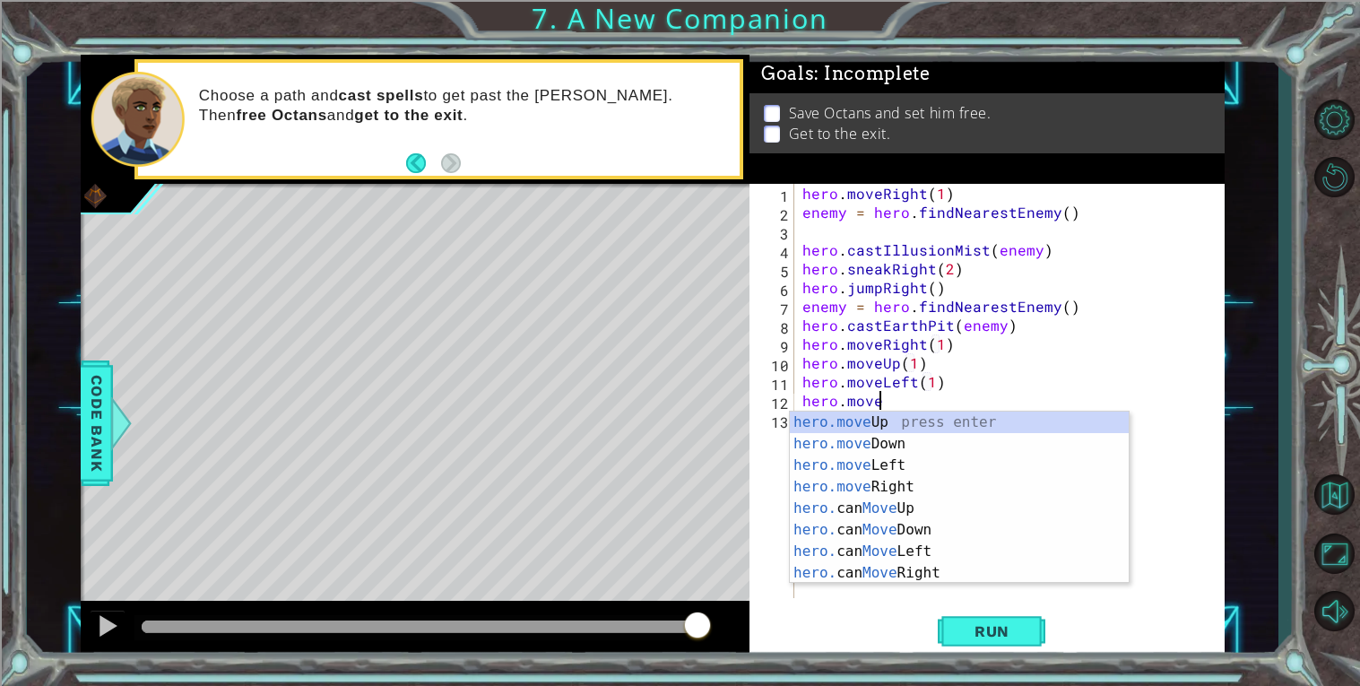
scroll to position [0, 4]
click at [844, 414] on div "hero.move Up press enter hero.move Down press enter hero.move Left press enter …" at bounding box center [959, 518] width 339 height 215
type textarea "hero.moveUp(1)"
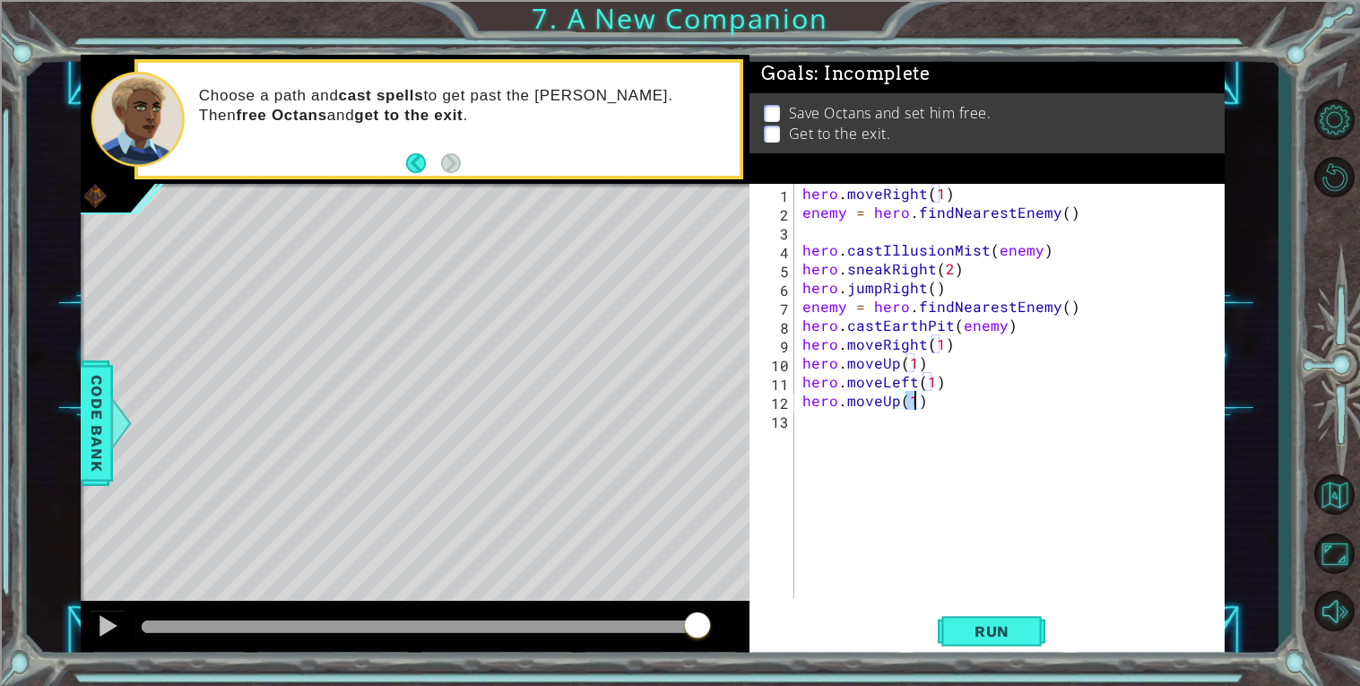
click at [839, 418] on div "hero . moveRight ( 1 ) enemy = hero . findNearestEnemy ( ) hero . castIllusionM…" at bounding box center [1014, 410] width 430 height 452
click at [914, 398] on div "hero . moveRight ( 1 ) enemy = hero . findNearestEnemy ( ) hero . castIllusionM…" at bounding box center [1014, 410] width 430 height 452
type textarea "hero.moveUp(2)"
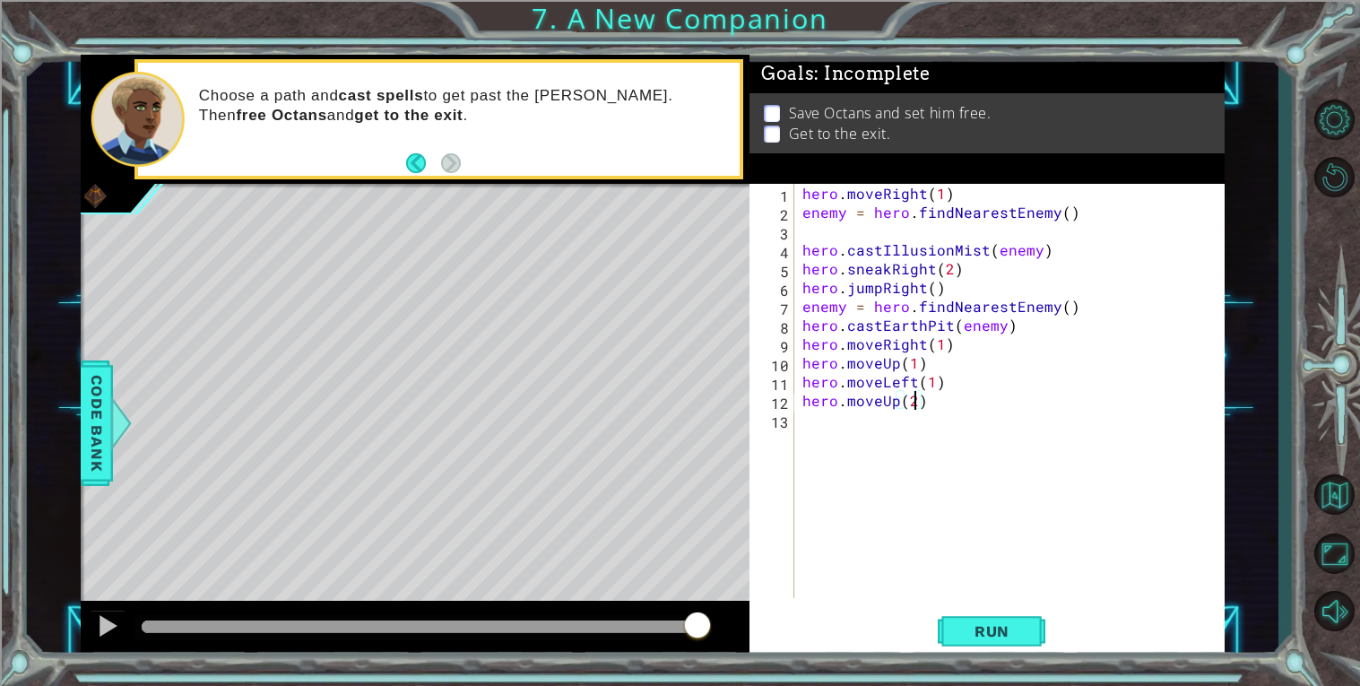
click at [939, 408] on div "hero . moveRight ( 1 ) enemy = hero . findNearestEnemy ( ) hero . castIllusionM…" at bounding box center [1014, 410] width 430 height 452
click at [993, 620] on button "Run" at bounding box center [992, 631] width 108 height 48
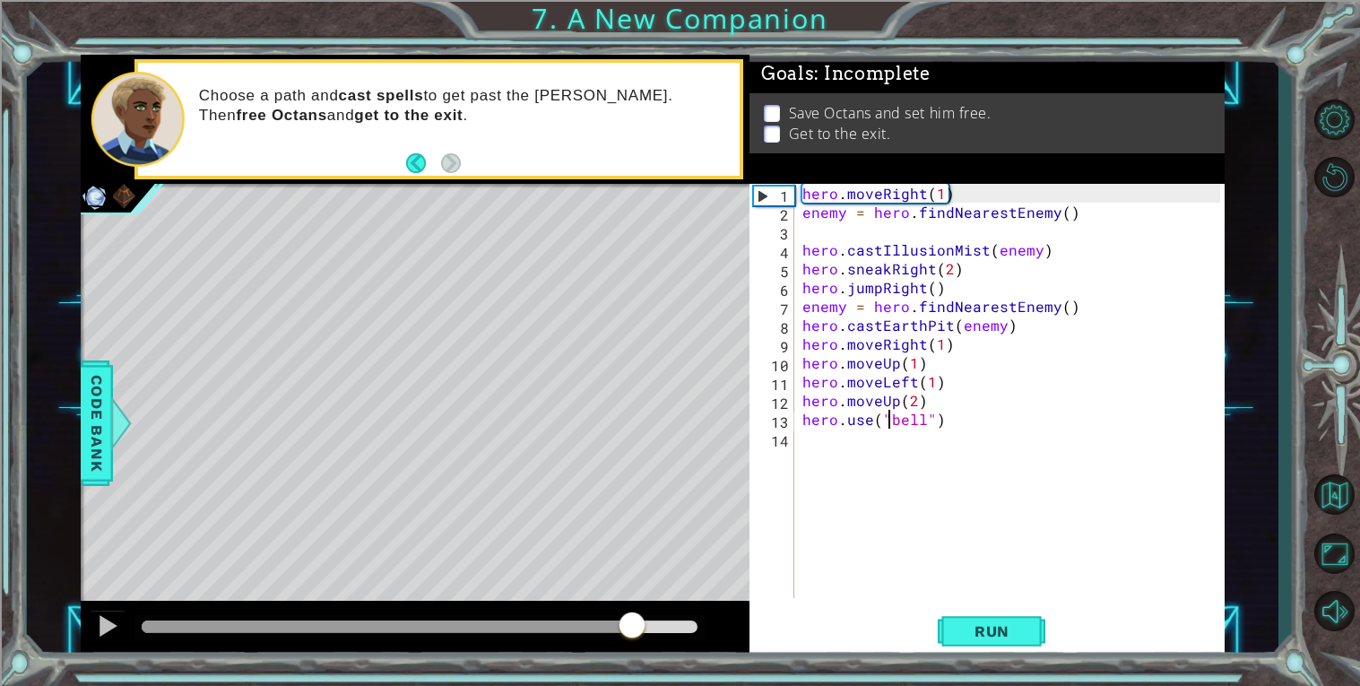
click at [632, 629] on div at bounding box center [420, 626] width 556 height 13
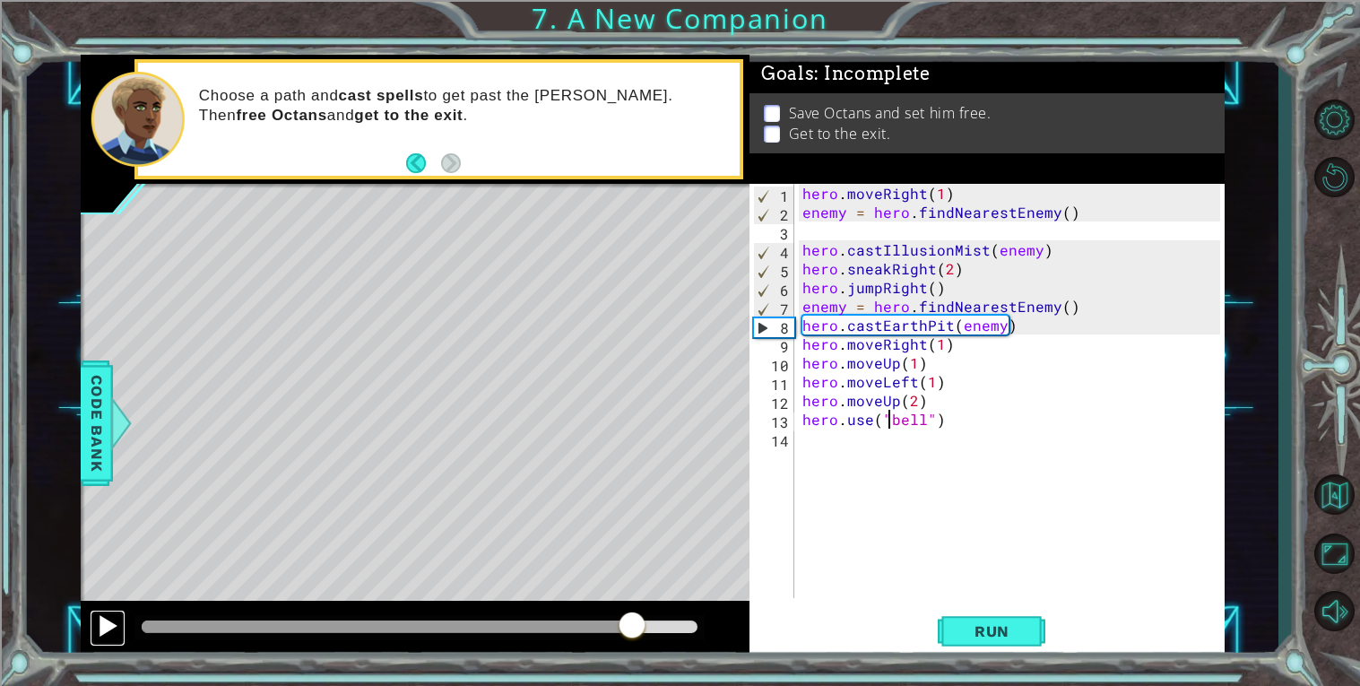
click at [102, 627] on div at bounding box center [107, 625] width 23 height 23
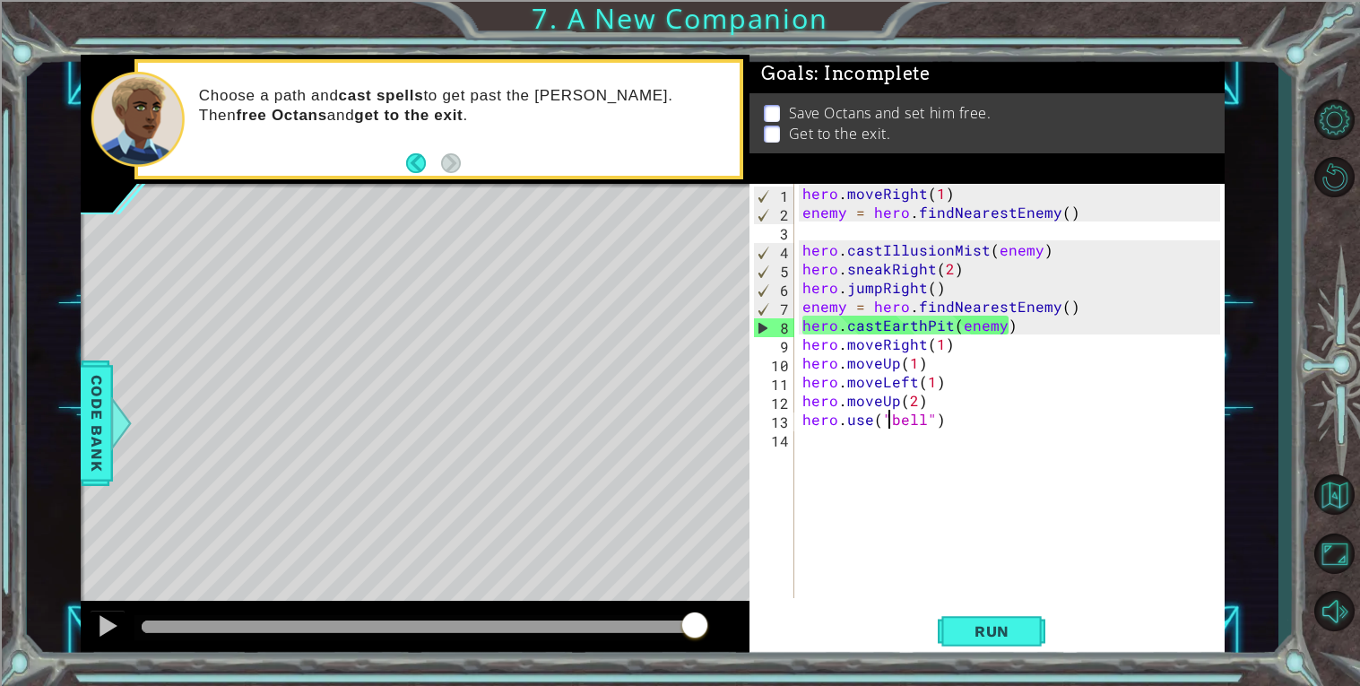
click at [608, 623] on div at bounding box center [418, 626] width 553 height 13
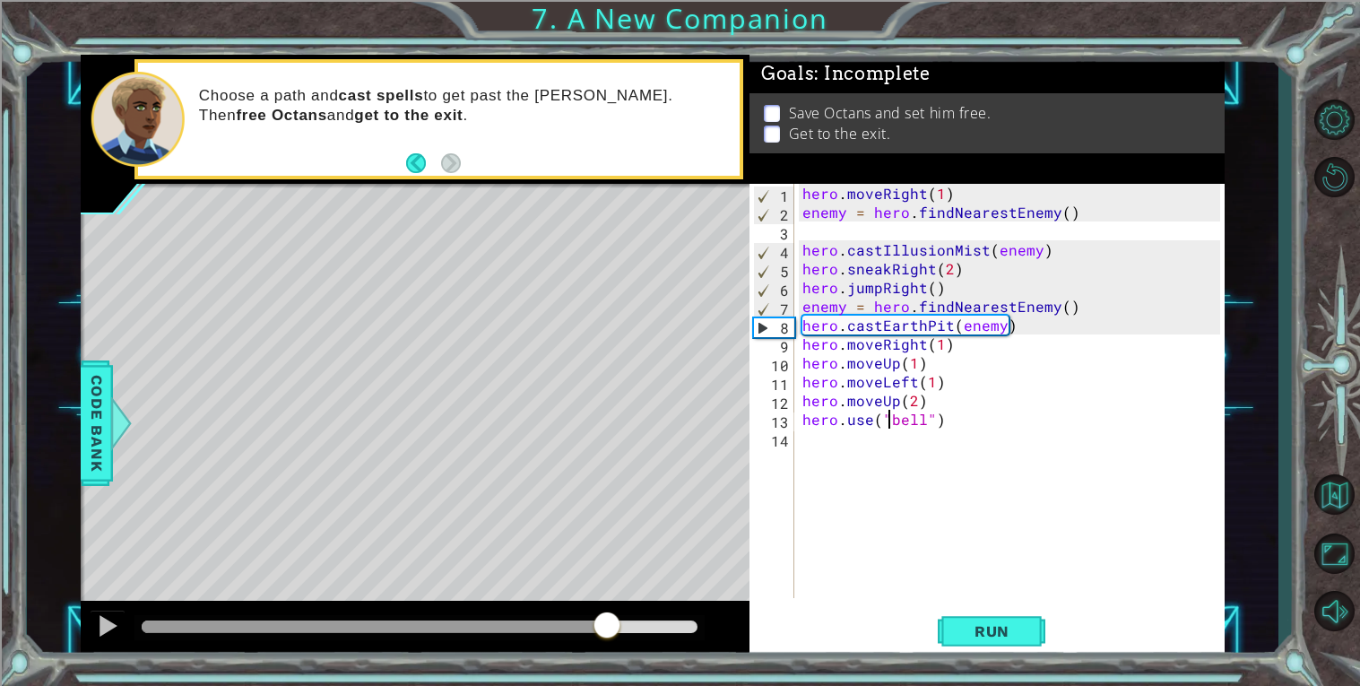
click at [518, 617] on div at bounding box center [419, 627] width 570 height 25
click at [523, 626] on div at bounding box center [332, 626] width 381 height 13
click at [424, 619] on div at bounding box center [419, 627] width 570 height 25
click at [425, 632] on div at bounding box center [332, 626] width 381 height 13
click at [313, 628] on div at bounding box center [283, 626] width 283 height 13
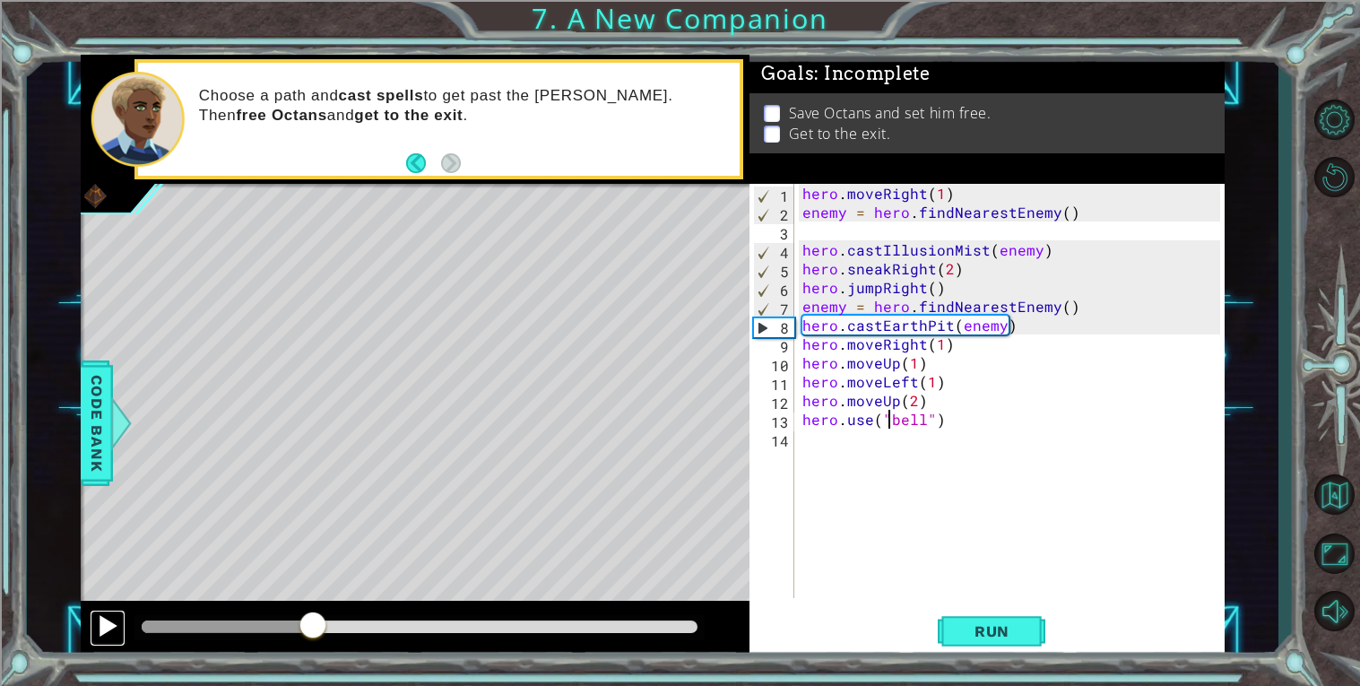
click at [100, 628] on div at bounding box center [107, 625] width 23 height 23
click at [924, 341] on div "hero . moveRight ( 1 ) enemy = hero . findNearestEnemy ( ) hero . castIllusionM…" at bounding box center [1014, 410] width 430 height 452
click at [937, 342] on div "hero . moveRight ( 1 ) enemy = hero . findNearestEnemy ( ) hero . castIllusionM…" at bounding box center [1014, 410] width 430 height 452
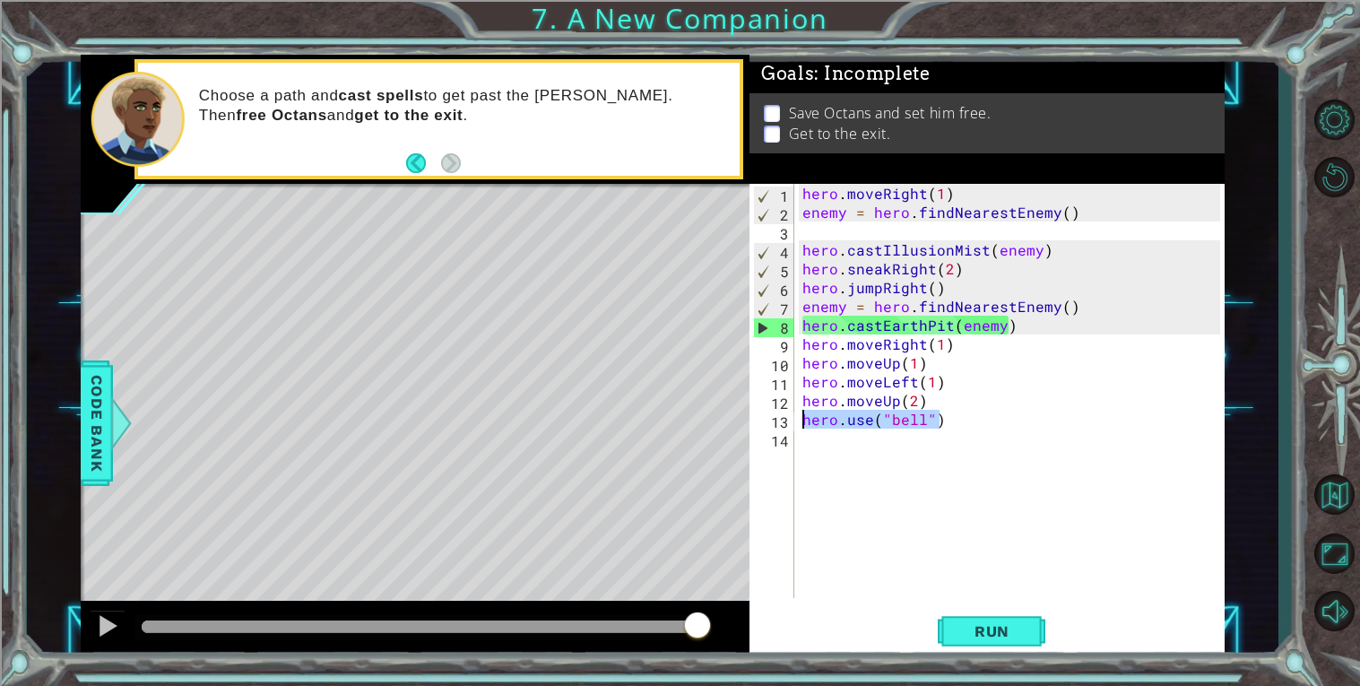
drag, startPoint x: 956, startPoint y: 421, endPoint x: 796, endPoint y: 420, distance: 159.6
click at [796, 420] on div "hero.moveRight(1) 1 2 3 4 5 6 7 8 9 10 11 12 13 14 hero . moveRight ( 1 ) enemy…" at bounding box center [984, 391] width 471 height 414
type textarea "hero.use("bell")"
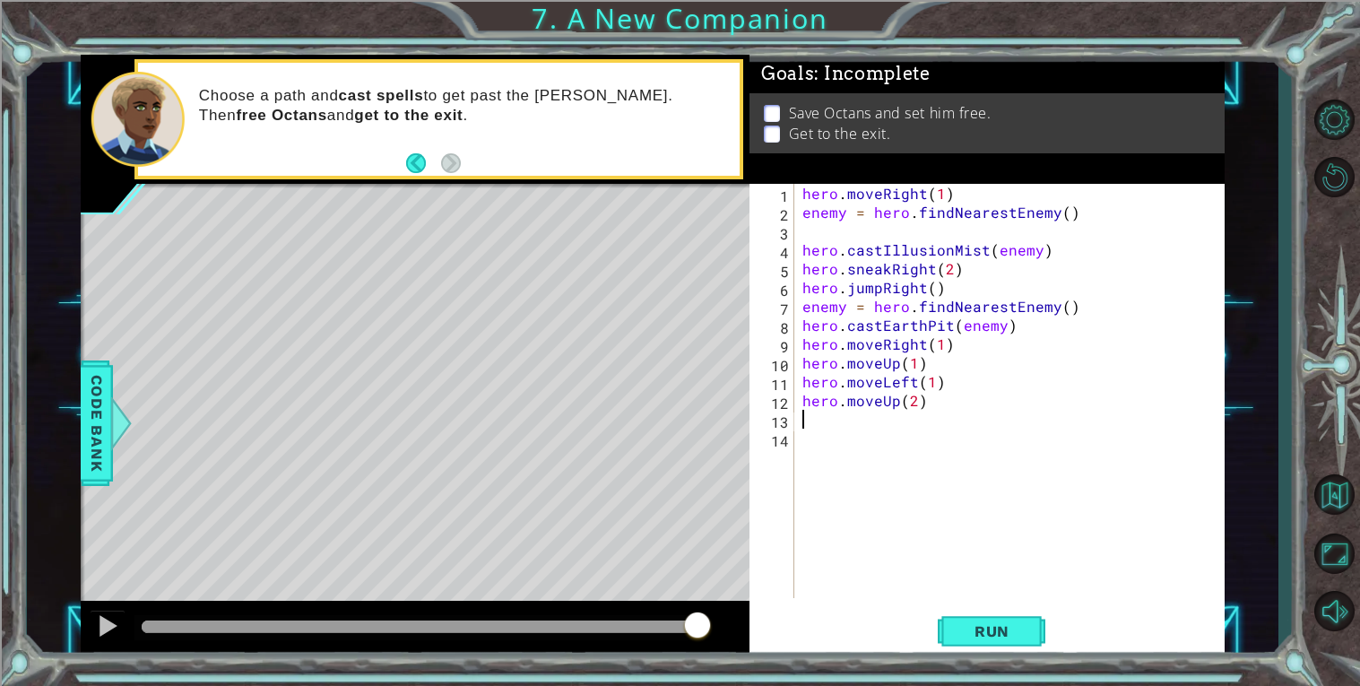
click at [967, 348] on div "hero . moveRight ( 1 ) enemy = hero . findNearestEnemy ( ) hero . castIllusionM…" at bounding box center [1014, 410] width 430 height 452
click at [973, 645] on button "Run" at bounding box center [992, 631] width 108 height 48
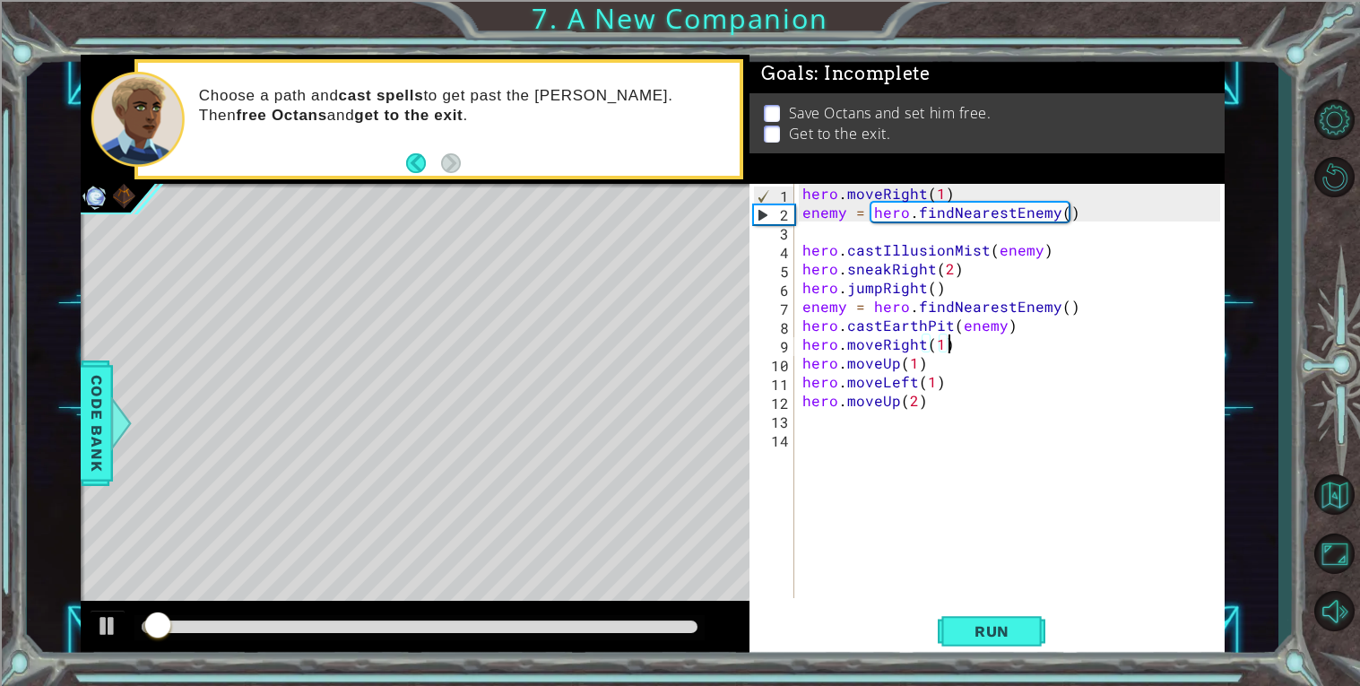
click at [644, 619] on div at bounding box center [419, 627] width 570 height 25
click at [108, 633] on div at bounding box center [107, 625] width 23 height 23
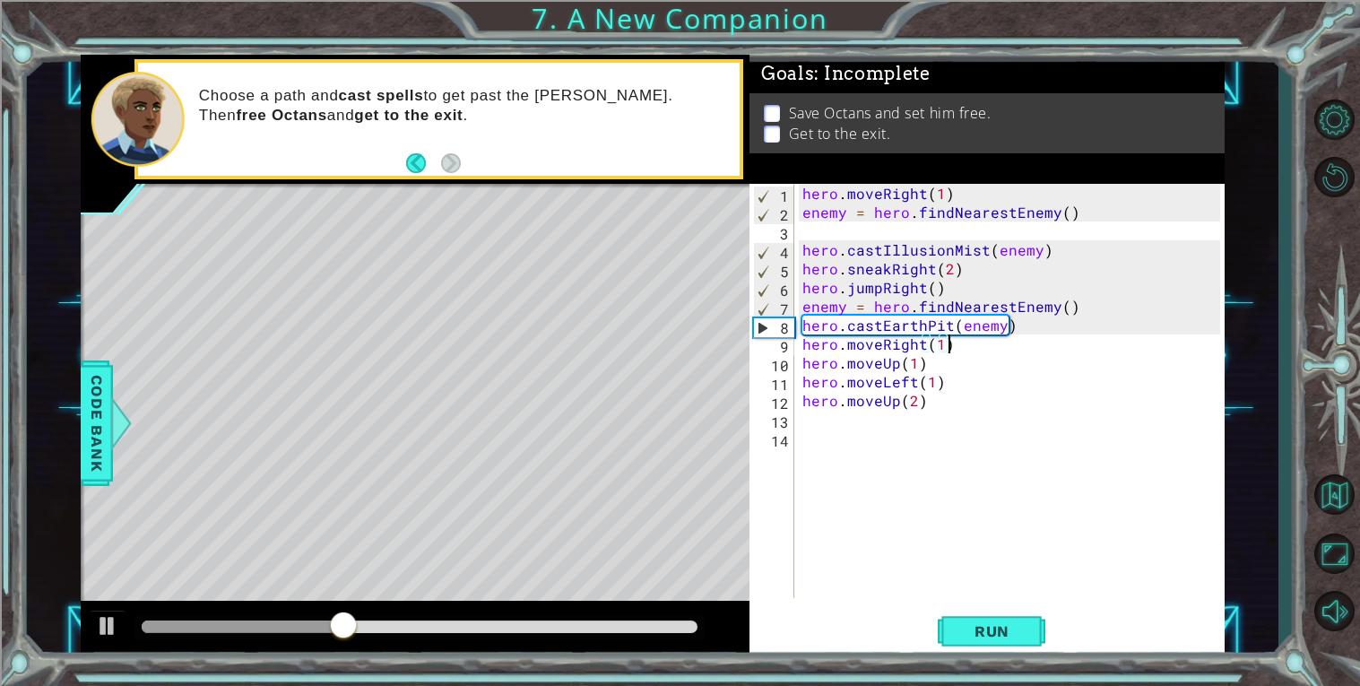
click at [945, 322] on div "hero . moveRight ( 1 ) enemy = hero . findNearestEnemy ( ) hero . castIllusionM…" at bounding box center [1014, 410] width 430 height 452
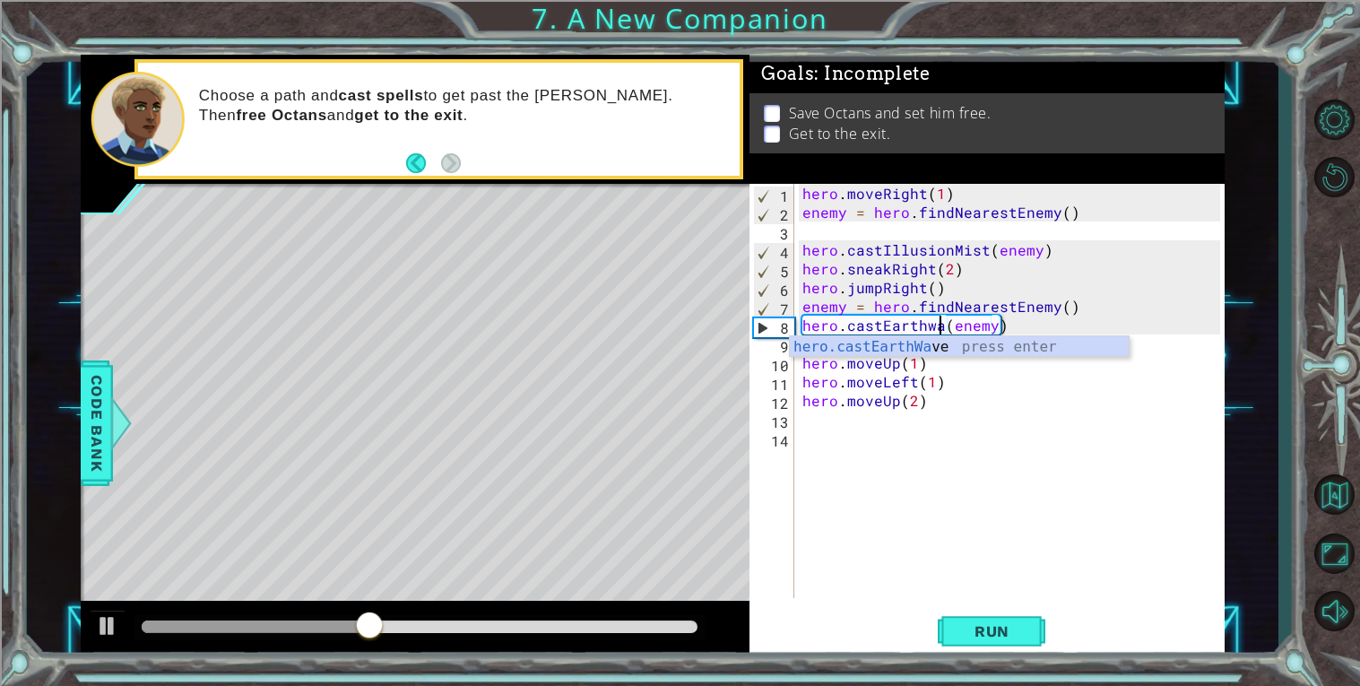
scroll to position [0, 8]
click at [998, 347] on div "hero.castEarthWave press enter" at bounding box center [959, 368] width 339 height 65
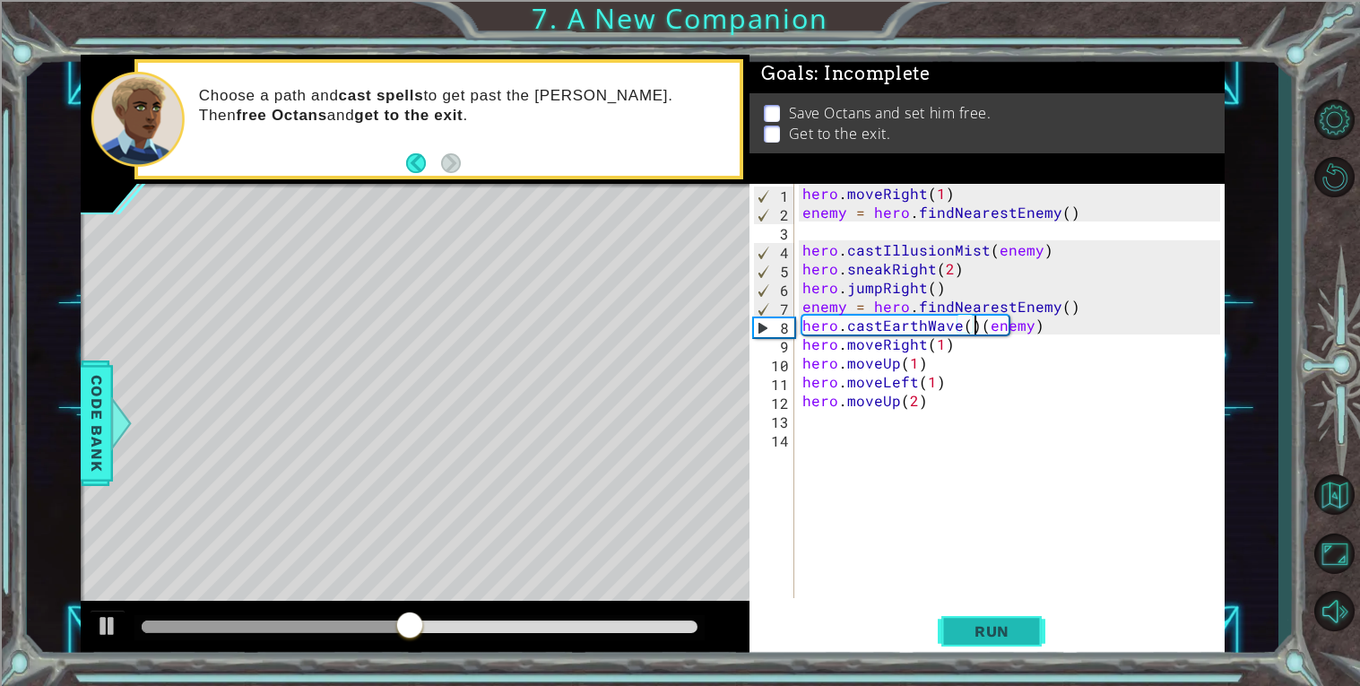
click at [998, 622] on span "Run" at bounding box center [992, 631] width 71 height 18
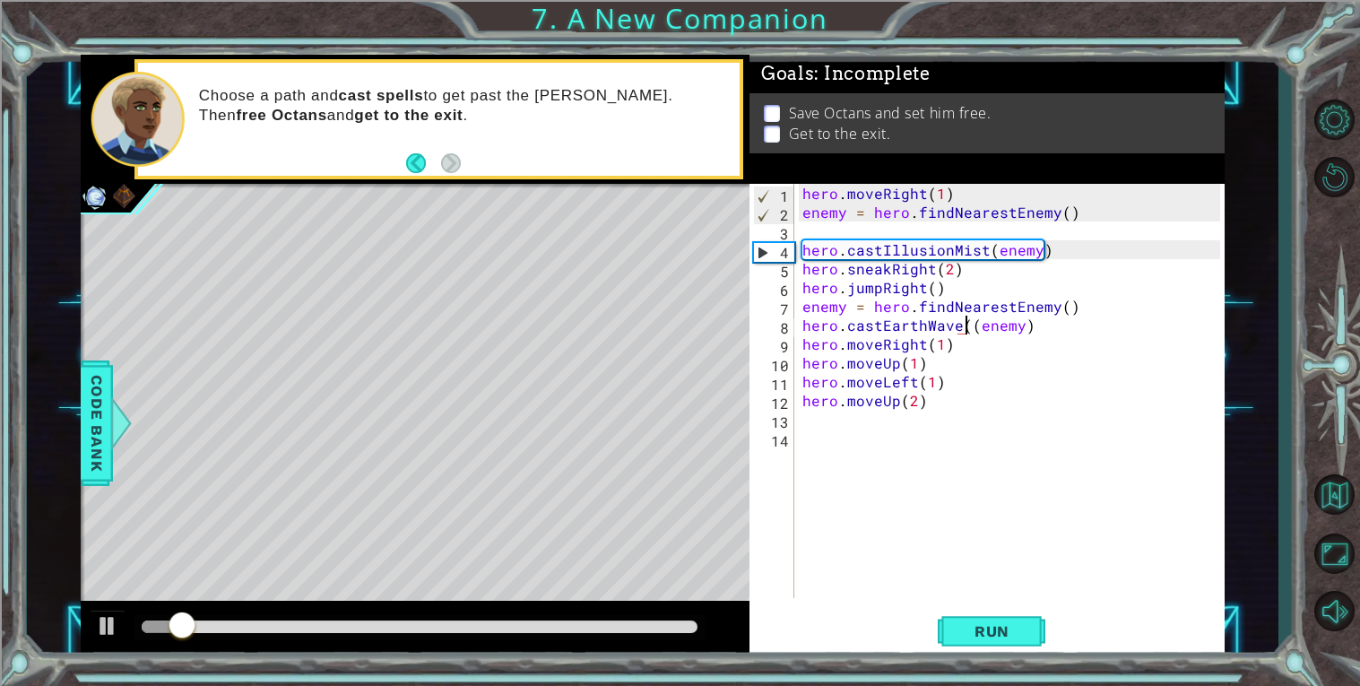
type textarea "hero.castEarthWave(enemy)"
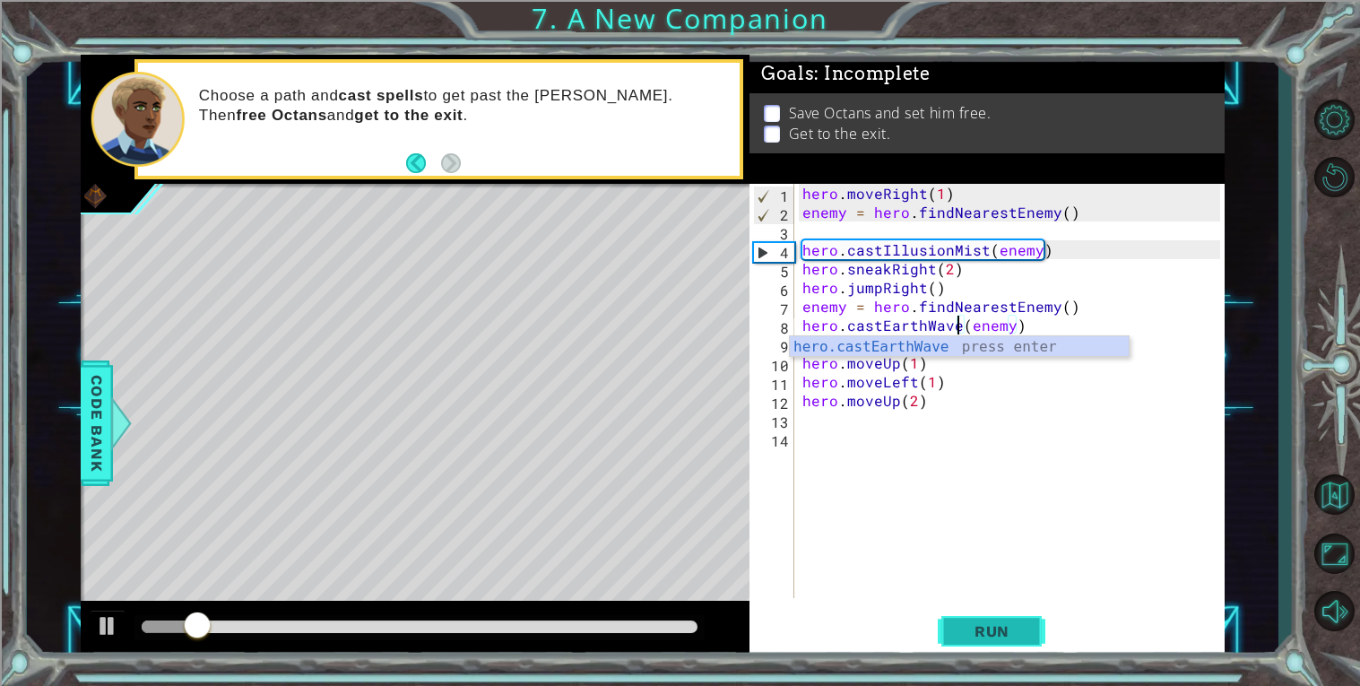
click at [990, 629] on span "Run" at bounding box center [992, 631] width 71 height 18
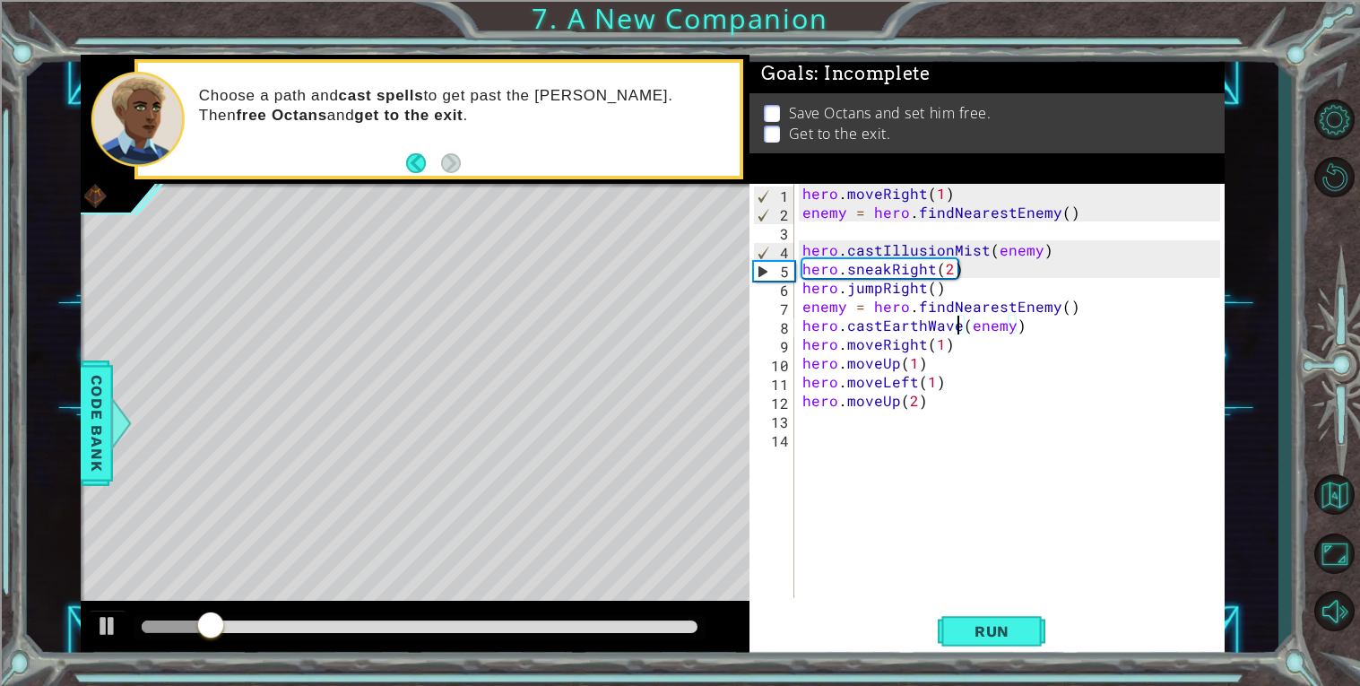
click at [628, 612] on div at bounding box center [415, 629] width 669 height 57
click at [616, 617] on div at bounding box center [419, 627] width 570 height 25
click at [609, 624] on div at bounding box center [420, 626] width 556 height 13
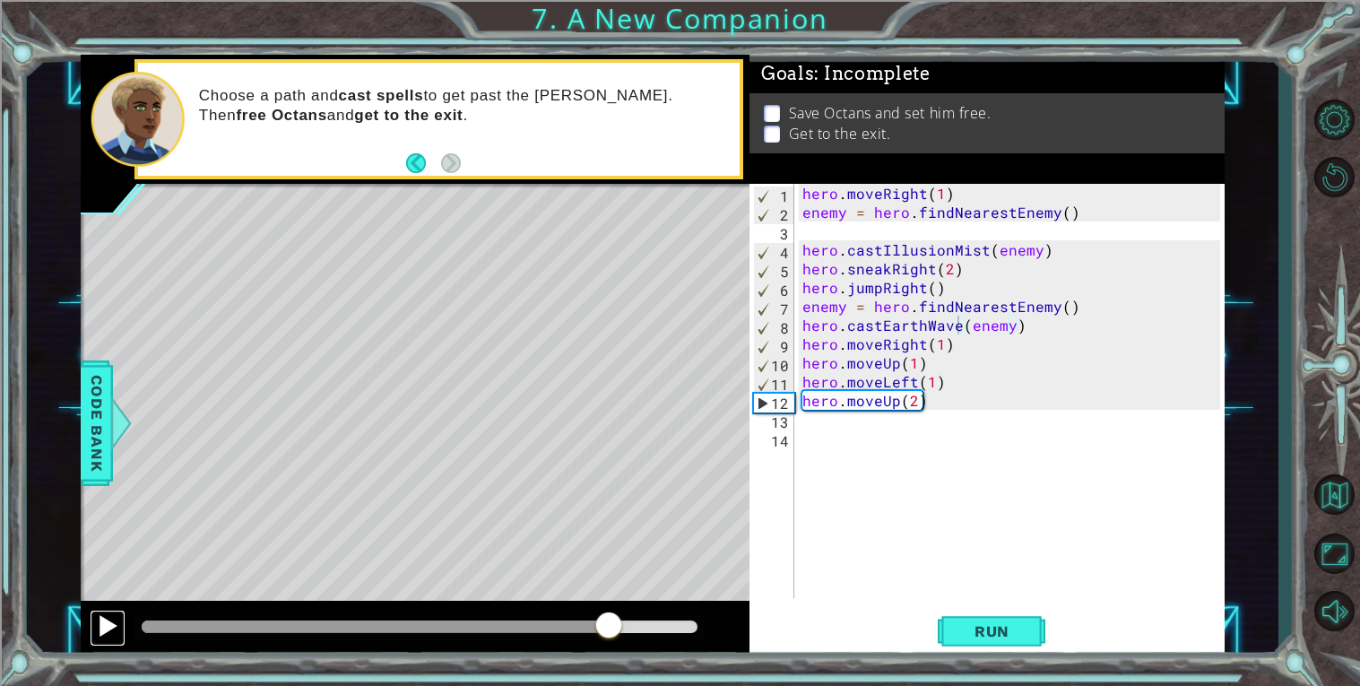
click at [105, 614] on div at bounding box center [107, 625] width 23 height 23
click at [846, 431] on div "hero . moveRight ( 1 ) enemy = hero . findNearestEnemy ( ) hero . castIllusionM…" at bounding box center [1014, 410] width 430 height 452
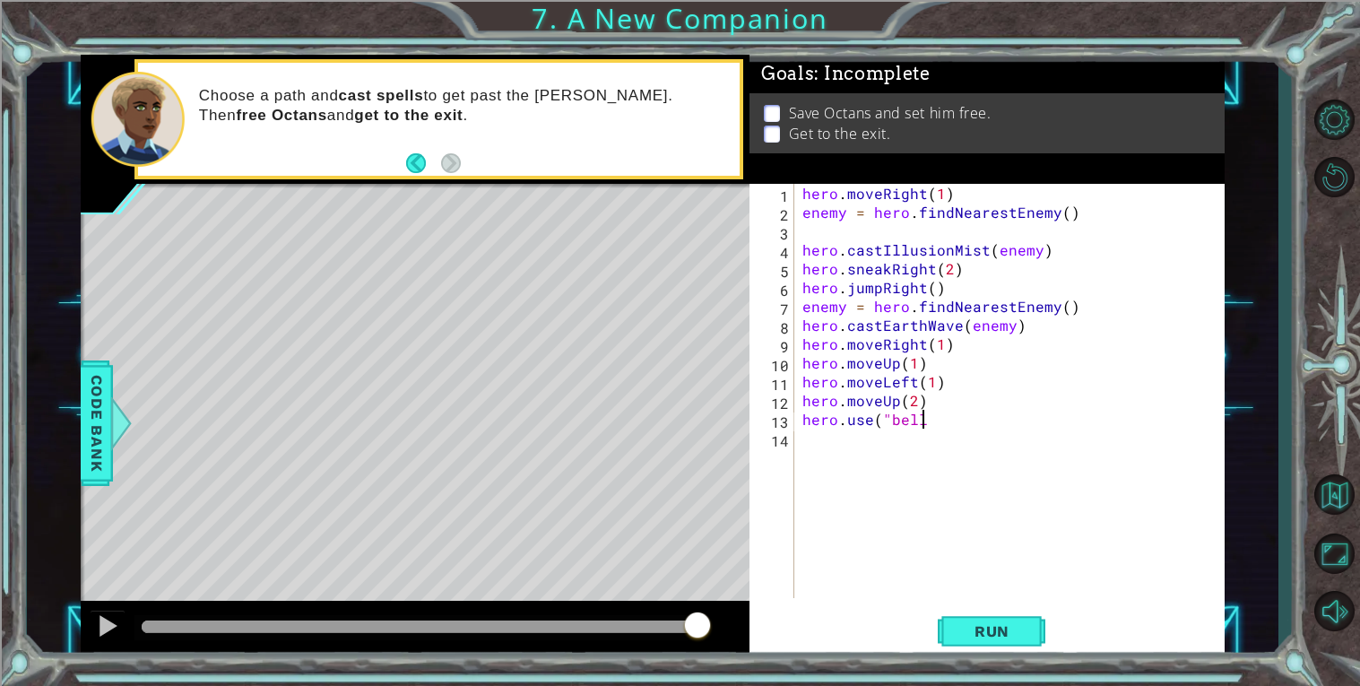
scroll to position [0, 6]
type textarea "hero.use("bell")"
click at [970, 619] on button "Run" at bounding box center [992, 631] width 108 height 48
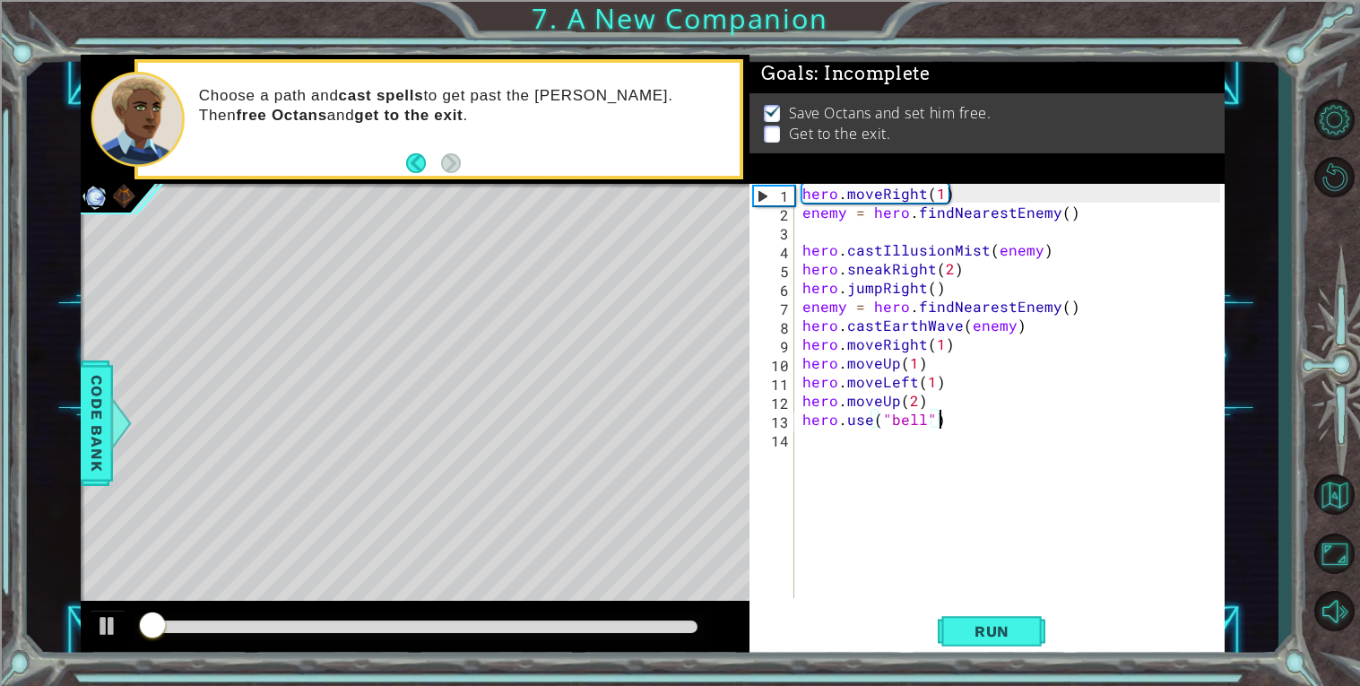
click at [658, 620] on div at bounding box center [420, 626] width 556 height 13
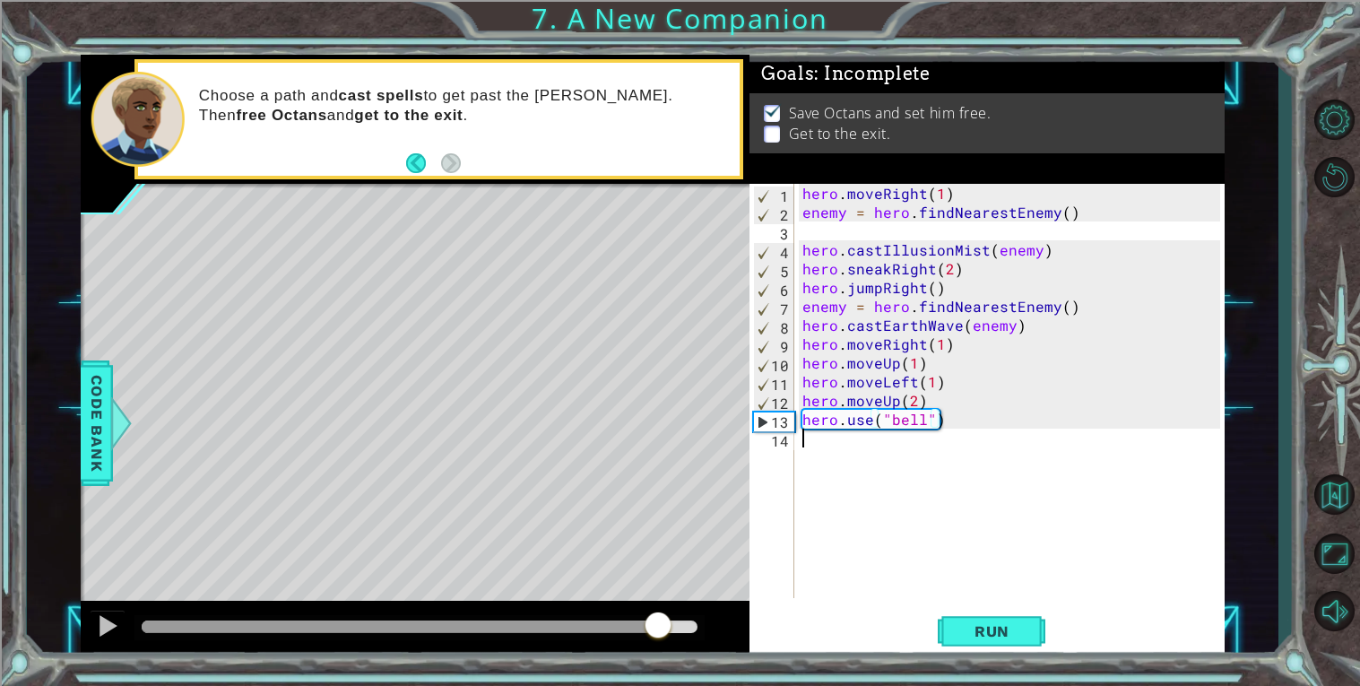
click at [831, 449] on div "hero . moveRight ( 1 ) enemy = hero . findNearestEnemy ( ) hero . castIllusionM…" at bounding box center [1014, 410] width 430 height 452
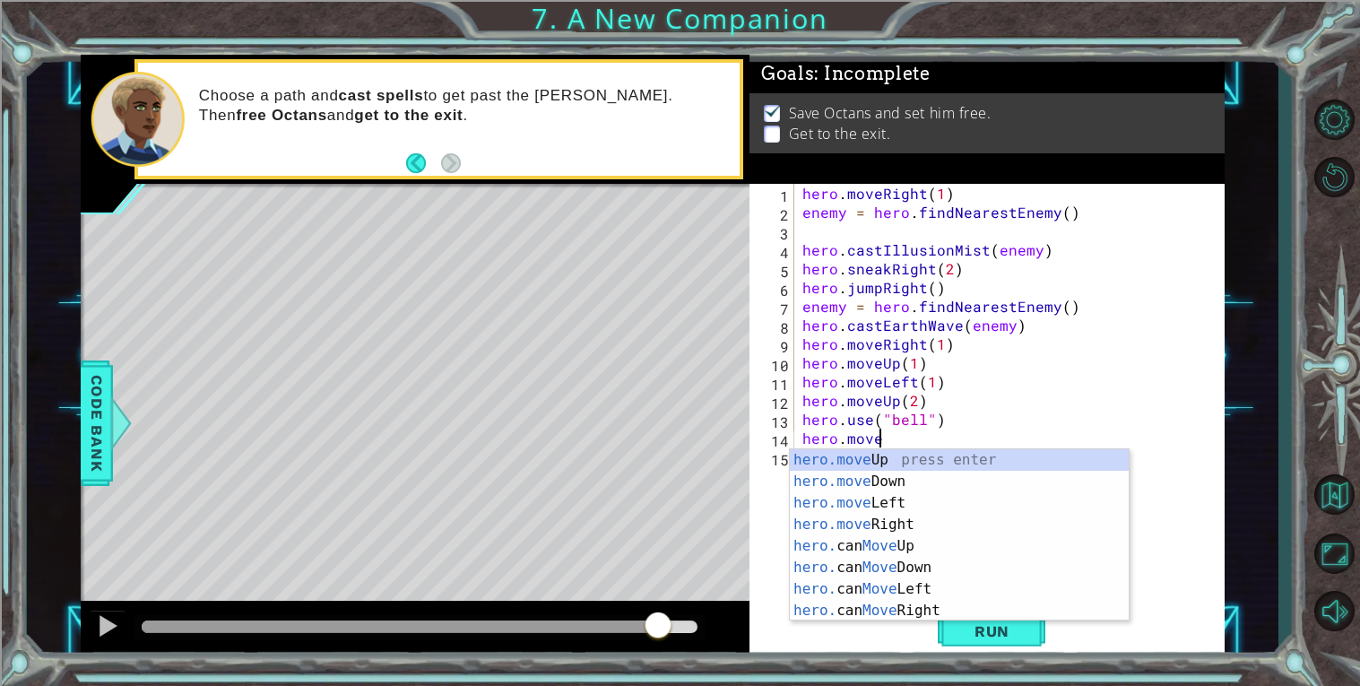
scroll to position [0, 4]
click at [831, 515] on div "hero.move Up press enter hero.move Down press enter hero.move Left press enter …" at bounding box center [959, 556] width 339 height 215
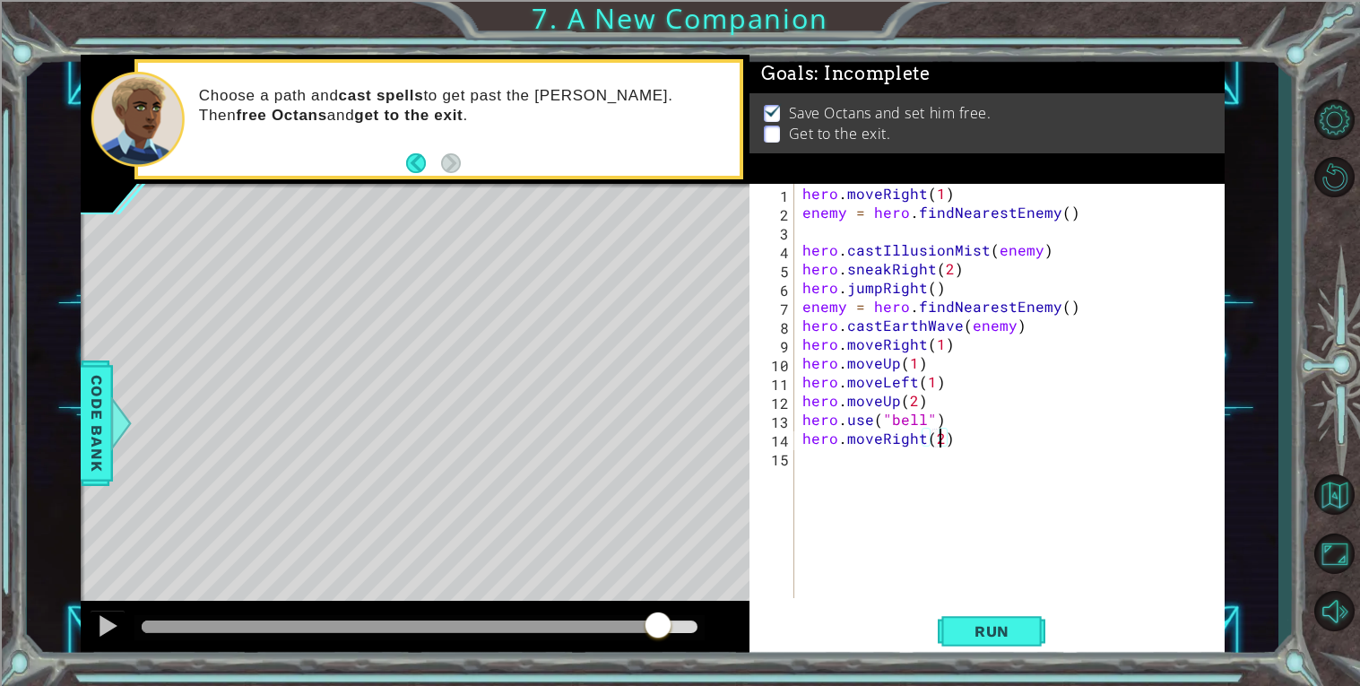
scroll to position [0, 7]
type textarea "hero.moveRight(2)"
click at [996, 641] on button "Run" at bounding box center [992, 631] width 108 height 48
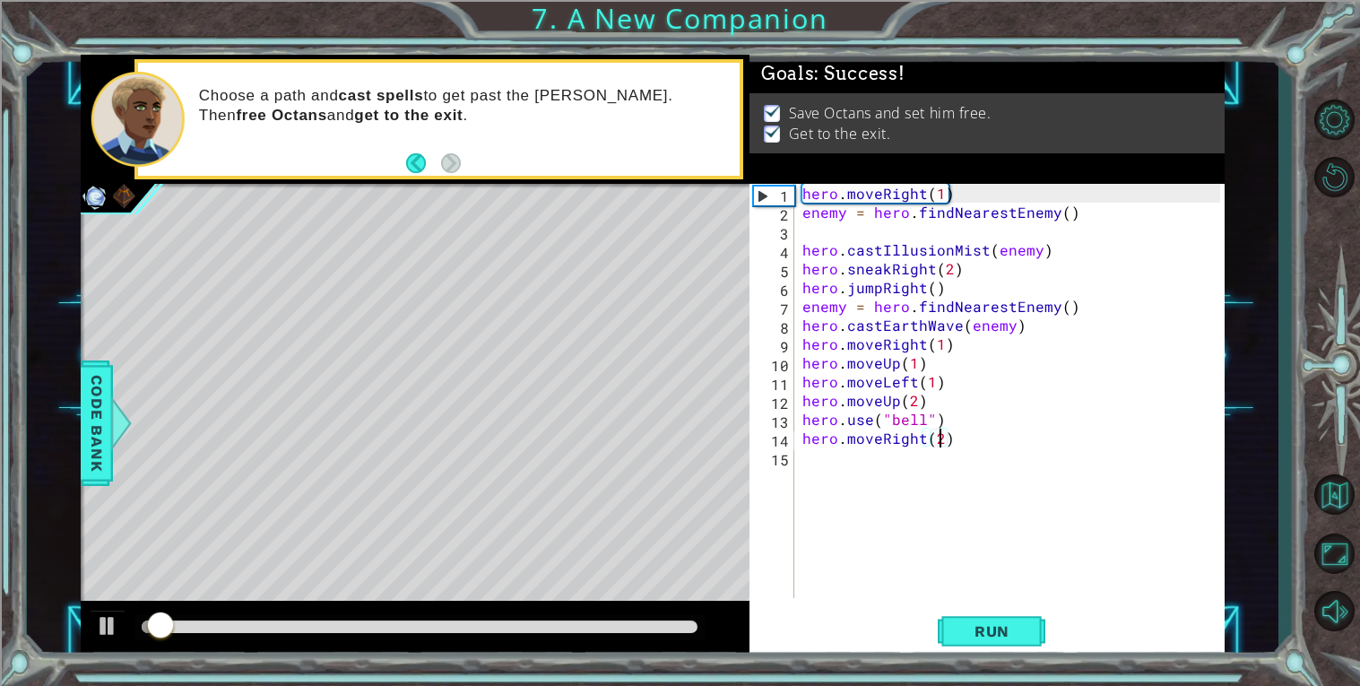
click at [641, 619] on div at bounding box center [419, 627] width 570 height 25
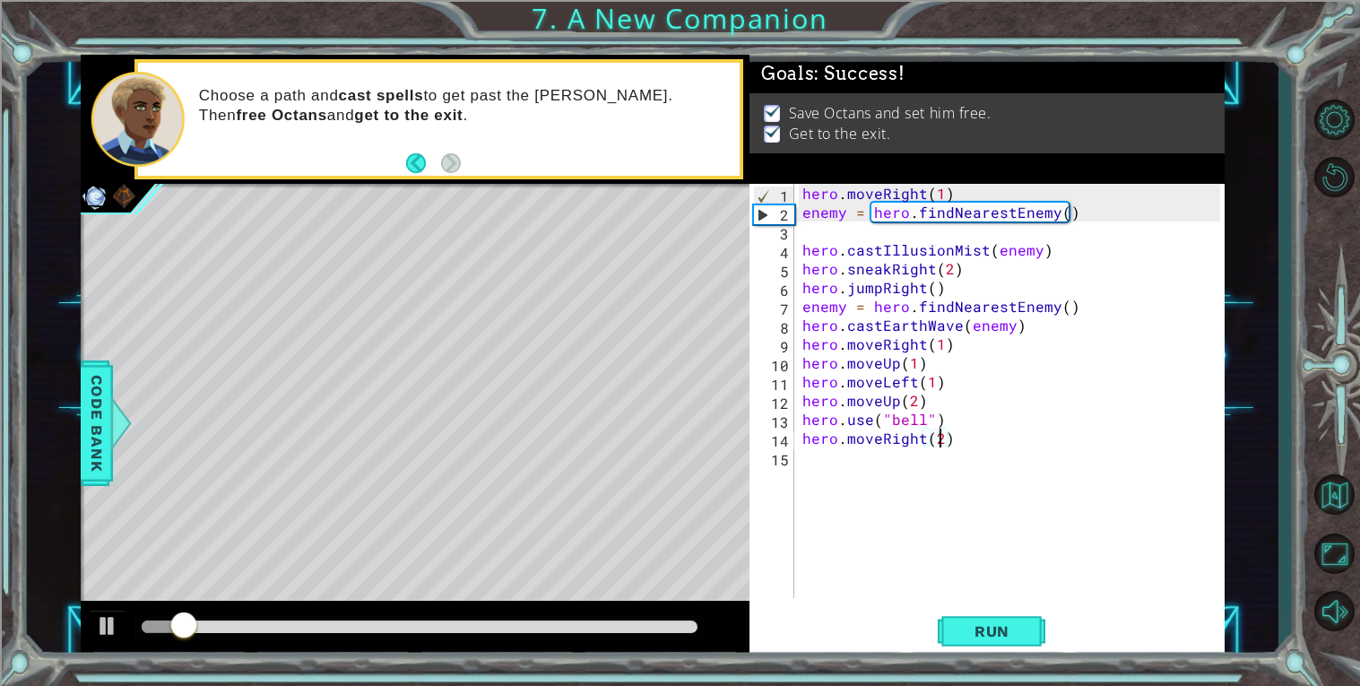
click at [659, 626] on div at bounding box center [420, 626] width 556 height 13
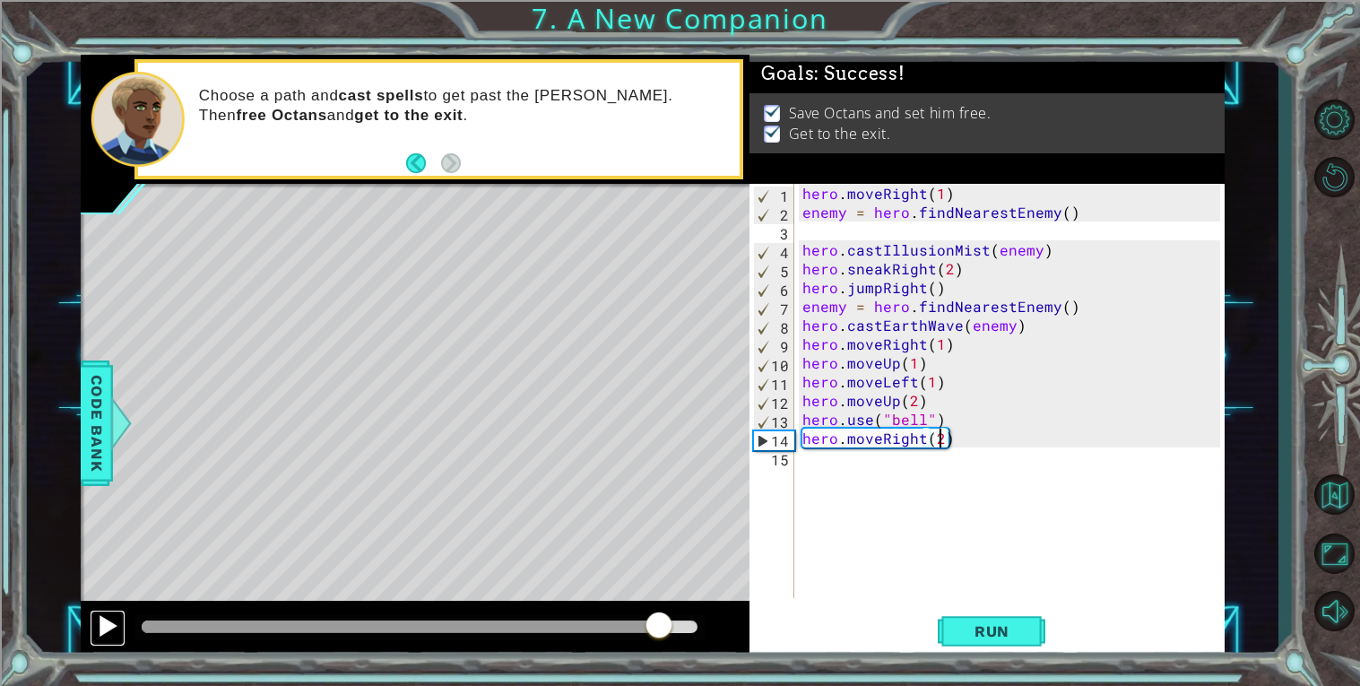
click at [106, 629] on div at bounding box center [107, 625] width 23 height 23
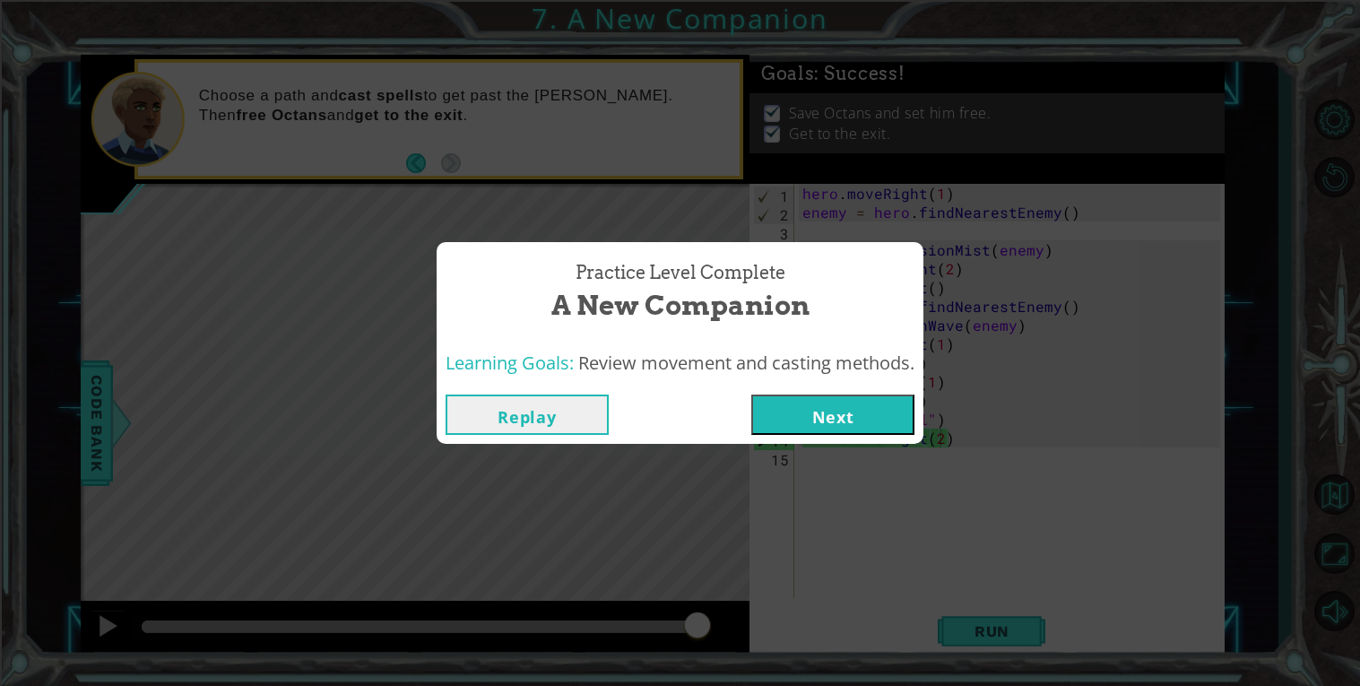
click at [856, 418] on button "Next" at bounding box center [832, 414] width 163 height 40
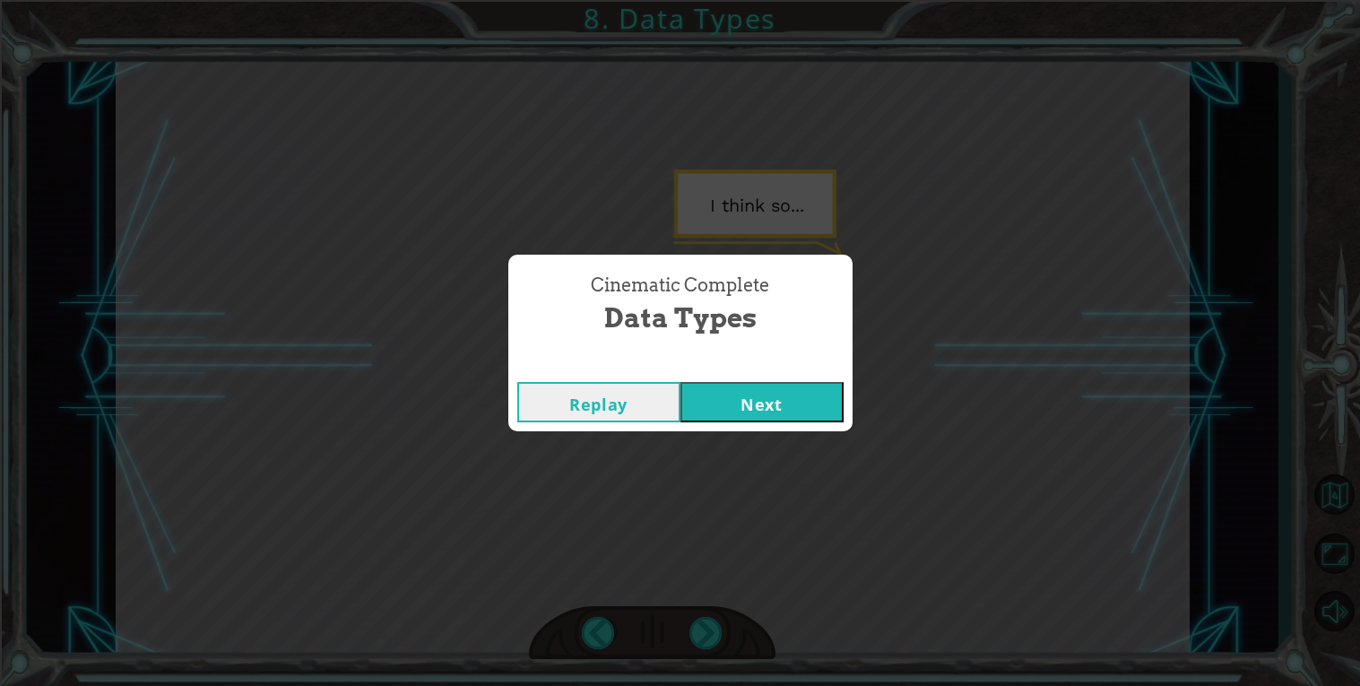
click at [770, 409] on button "Next" at bounding box center [761, 402] width 163 height 40
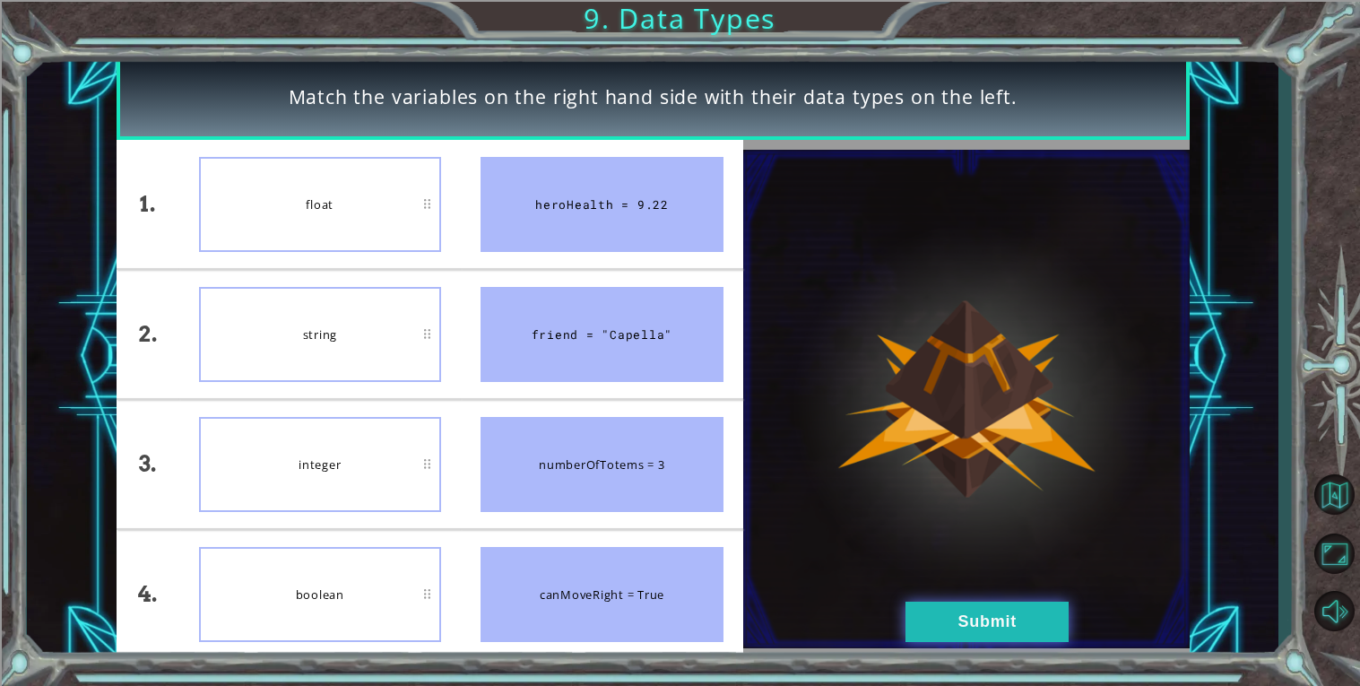
click at [943, 613] on button "Submit" at bounding box center [986, 622] width 163 height 40
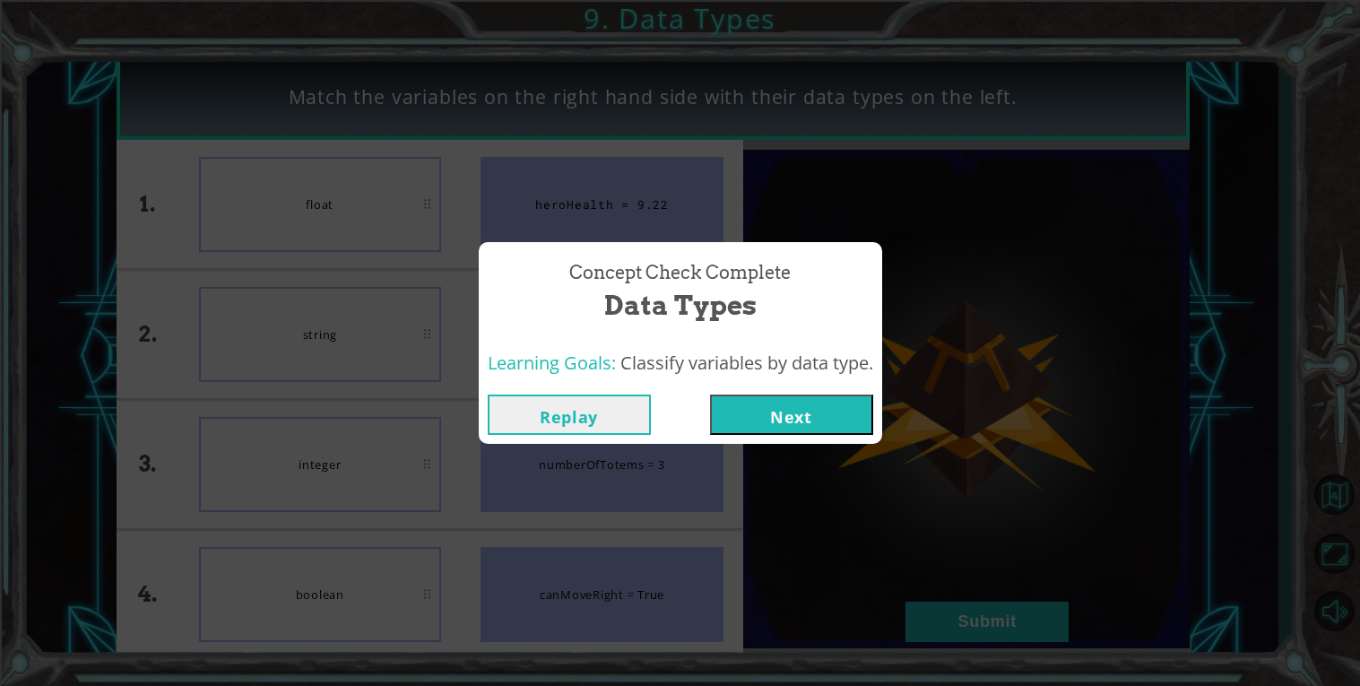
click at [753, 420] on button "Next" at bounding box center [791, 414] width 163 height 40
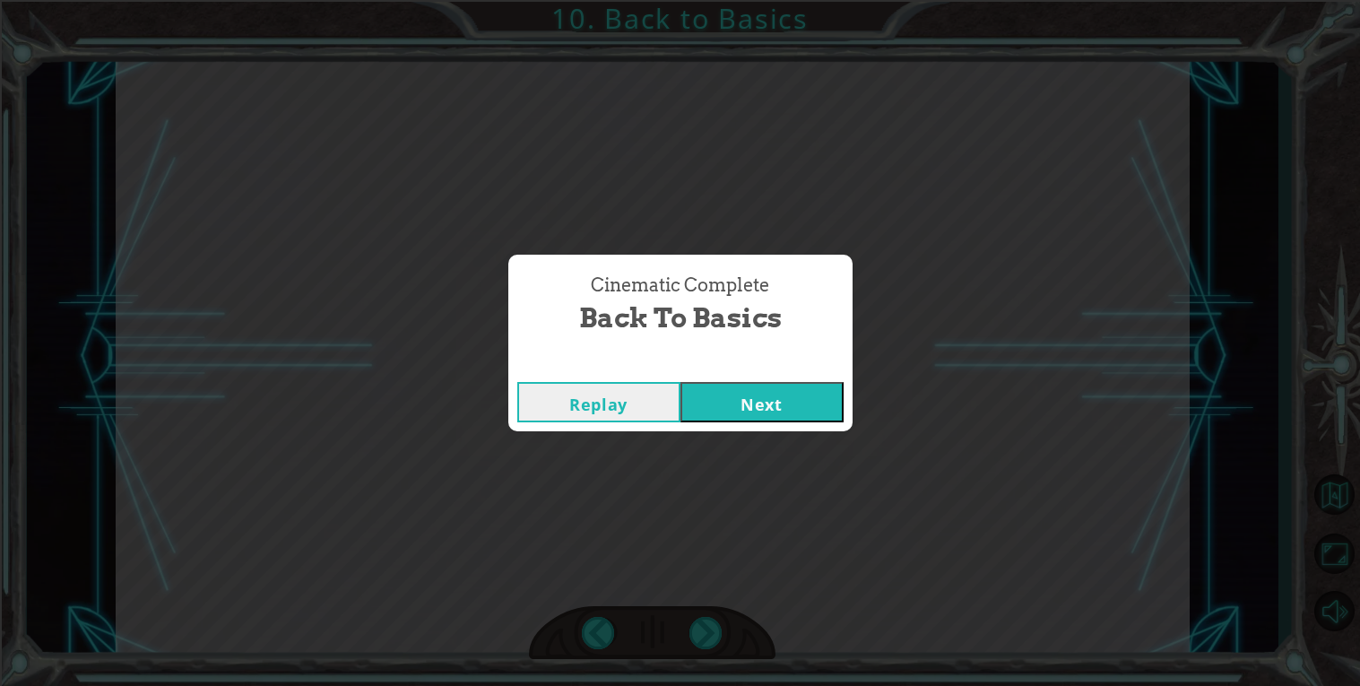
click at [712, 400] on button "Next" at bounding box center [761, 402] width 163 height 40
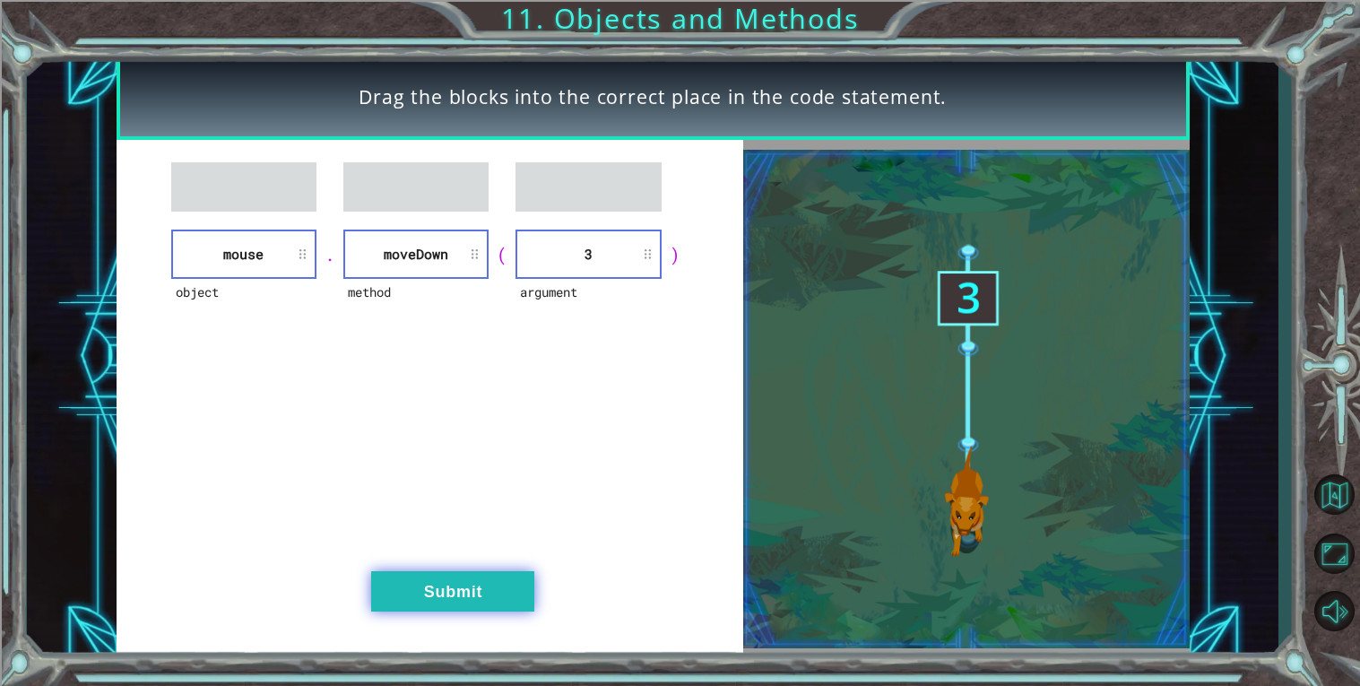
click at [409, 583] on button "Submit" at bounding box center [452, 591] width 163 height 40
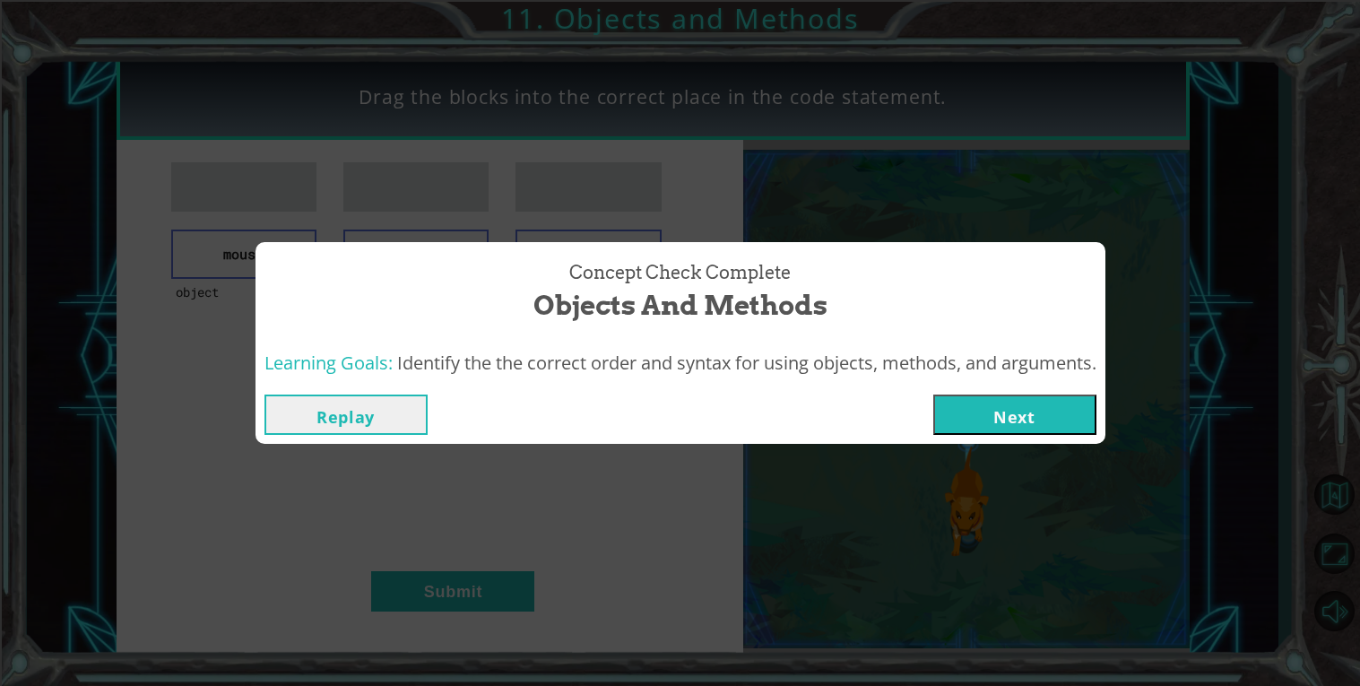
click at [1012, 420] on button "Next" at bounding box center [1014, 414] width 163 height 40
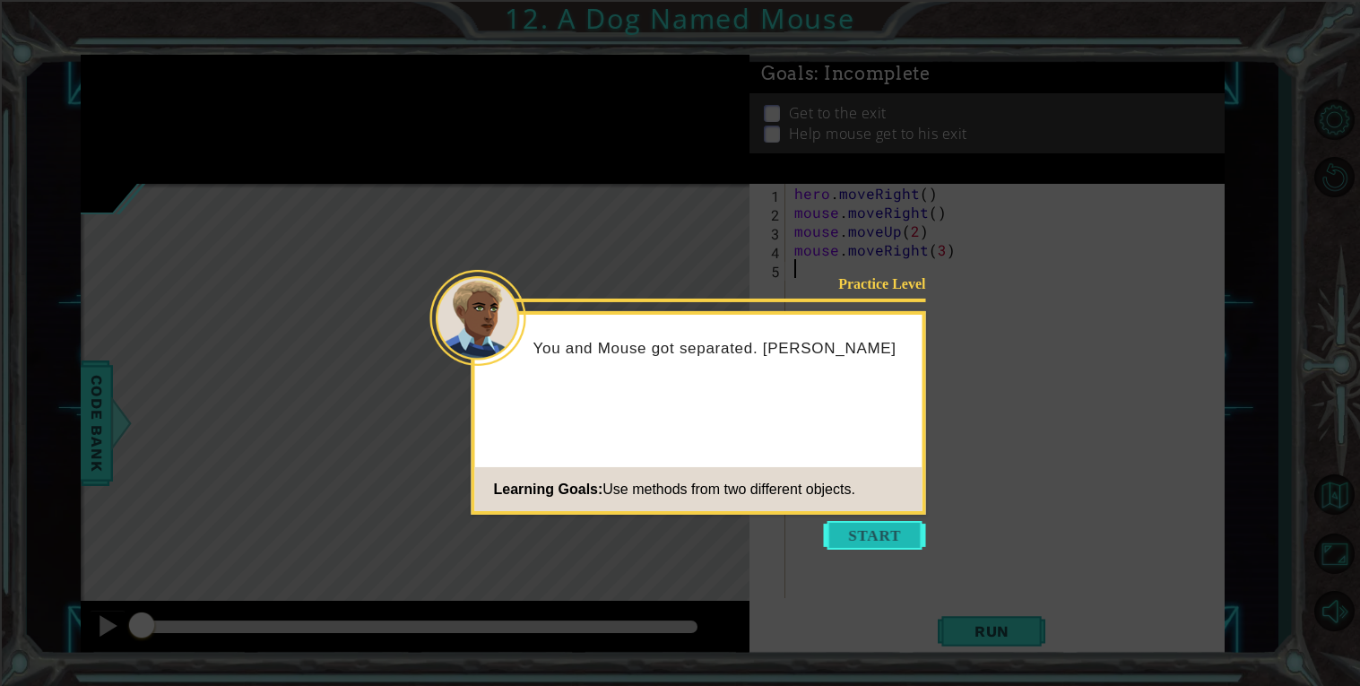
click at [871, 537] on button "Start" at bounding box center [875, 535] width 102 height 29
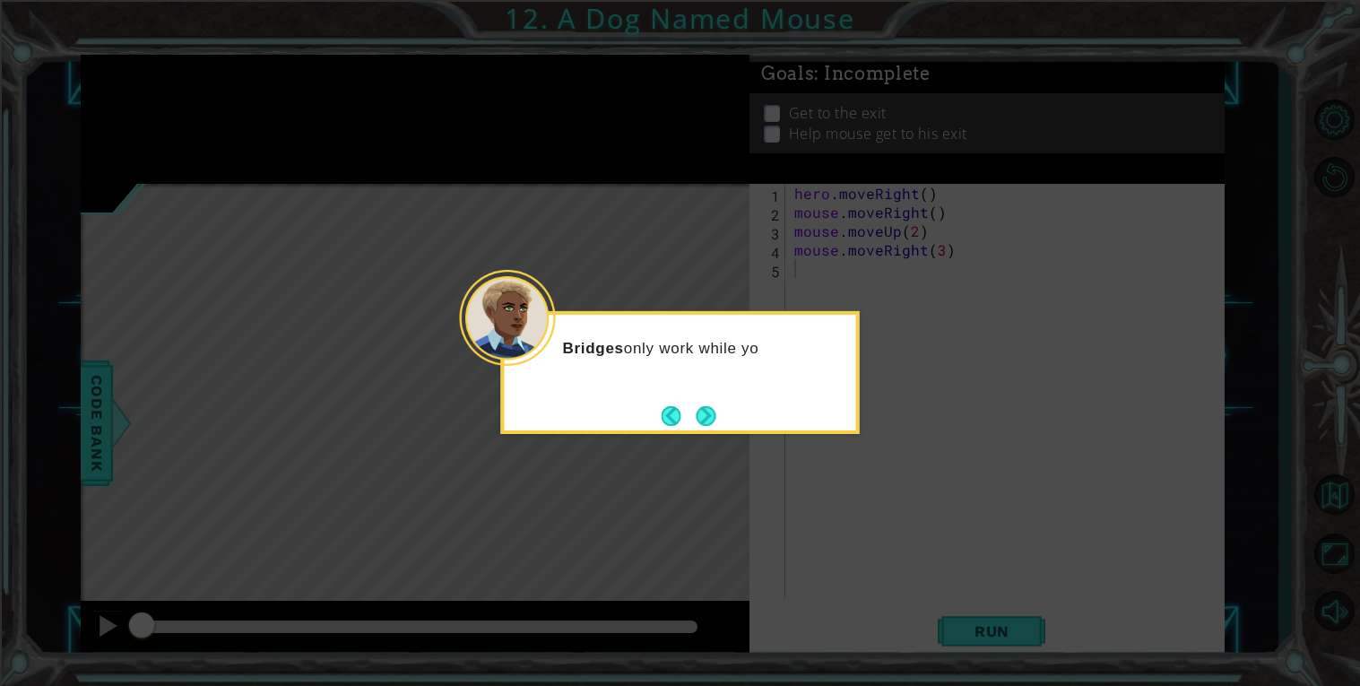
click at [701, 437] on icon at bounding box center [680, 343] width 1360 height 686
click at [706, 422] on button "Next" at bounding box center [707, 416] width 20 height 20
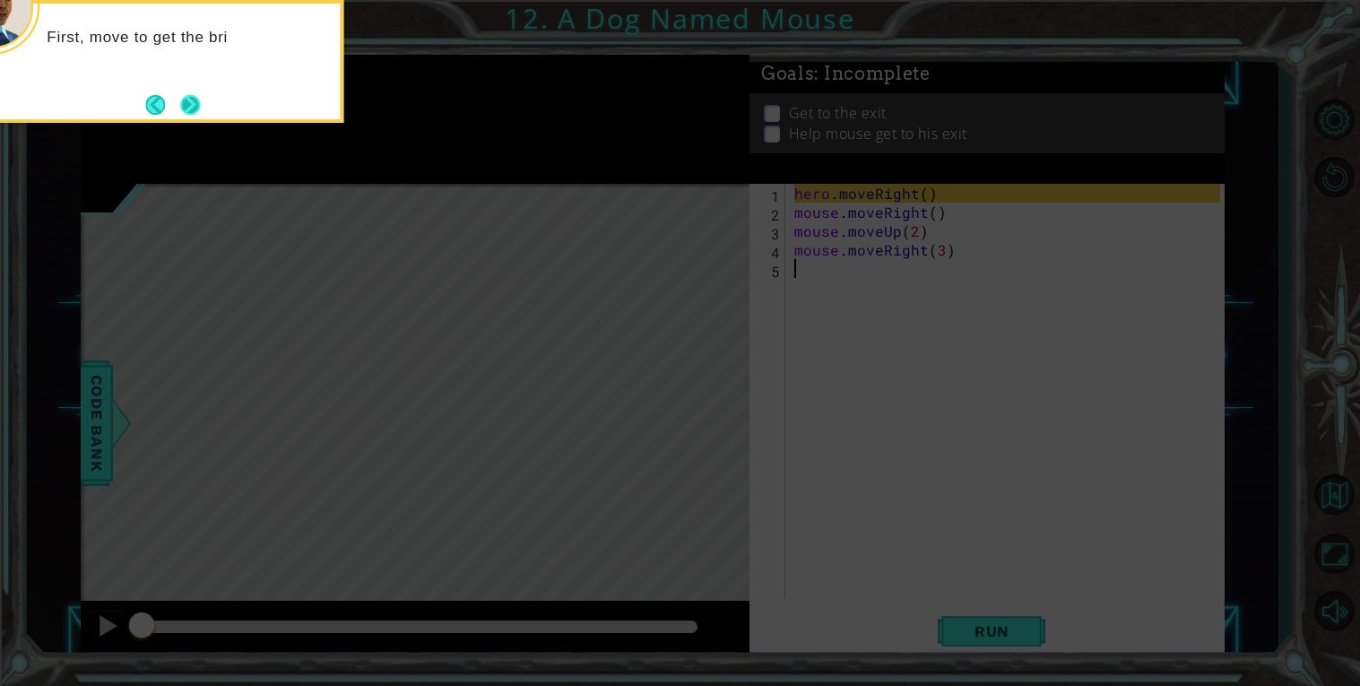
click at [186, 109] on button "Next" at bounding box center [190, 105] width 20 height 20
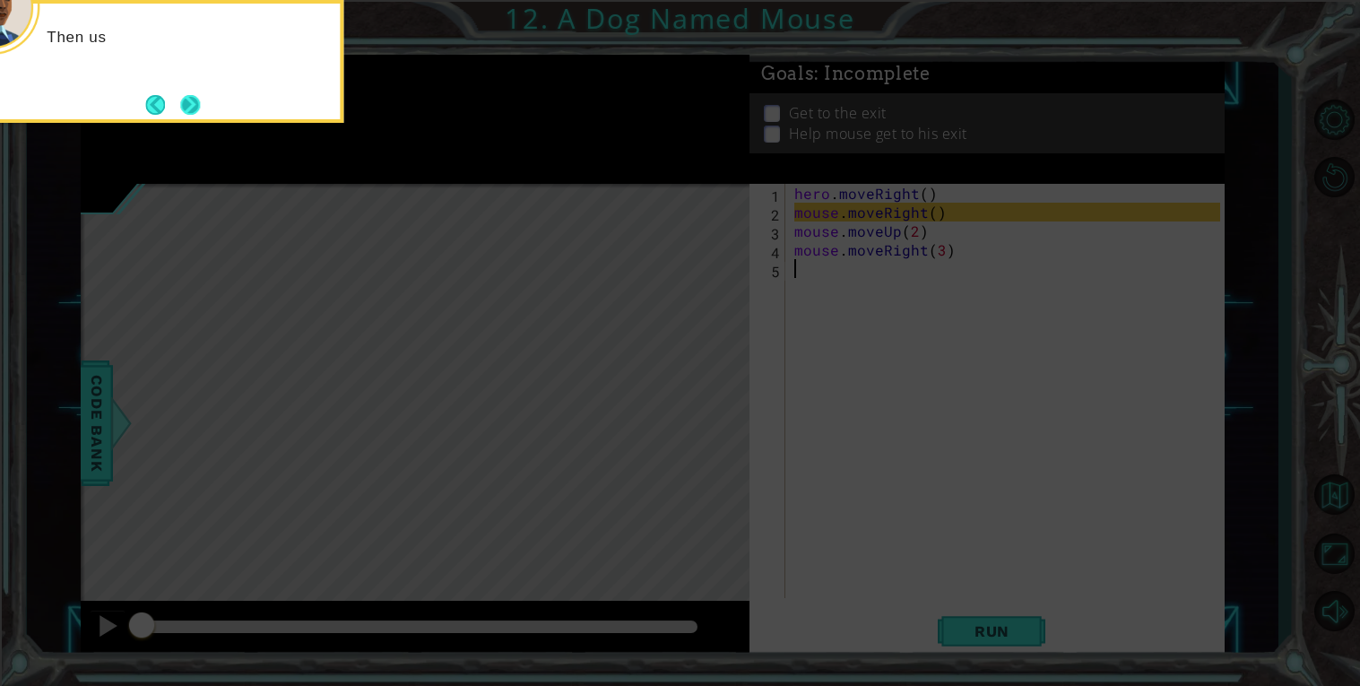
click at [180, 107] on button "Next" at bounding box center [190, 105] width 20 height 20
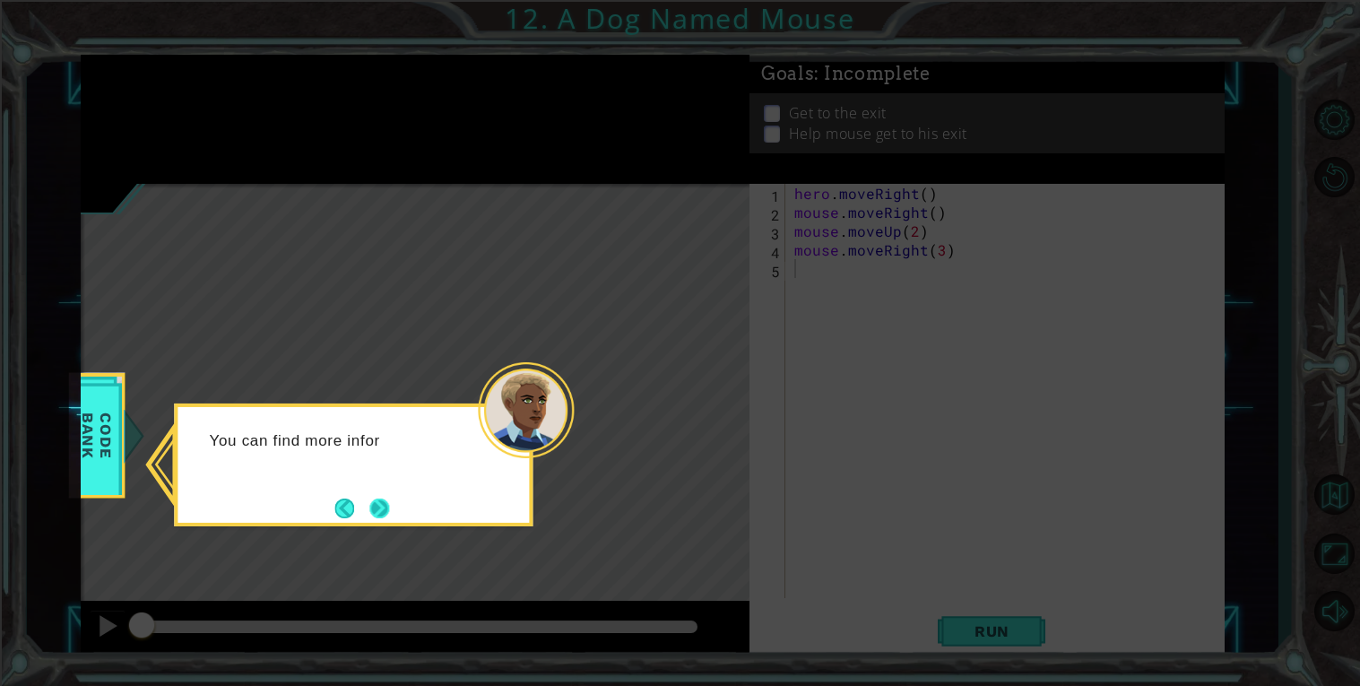
click at [369, 506] on button "Next" at bounding box center [379, 508] width 20 height 20
